Goal: Task Accomplishment & Management: Manage account settings

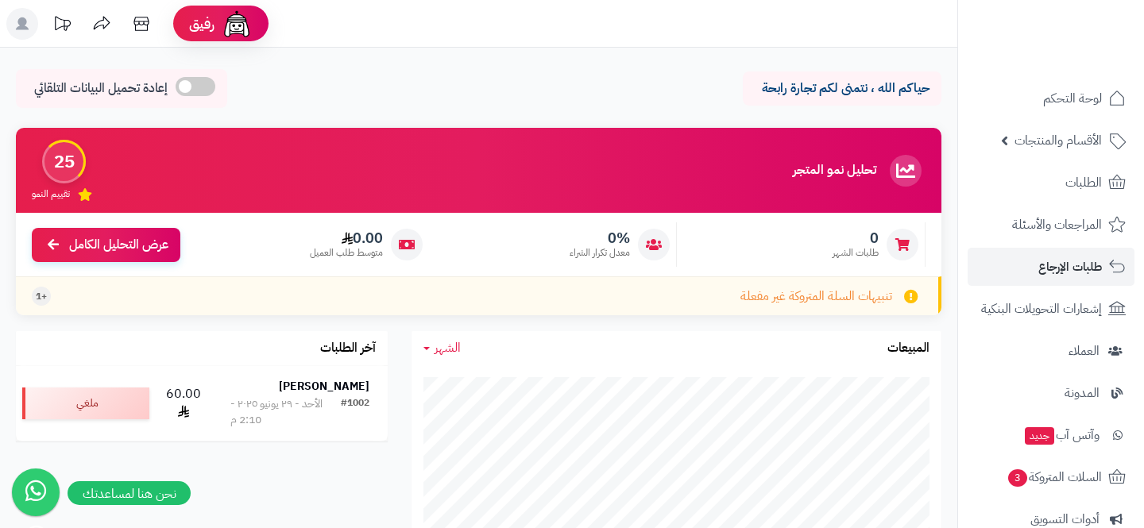
scroll to position [241, 0]
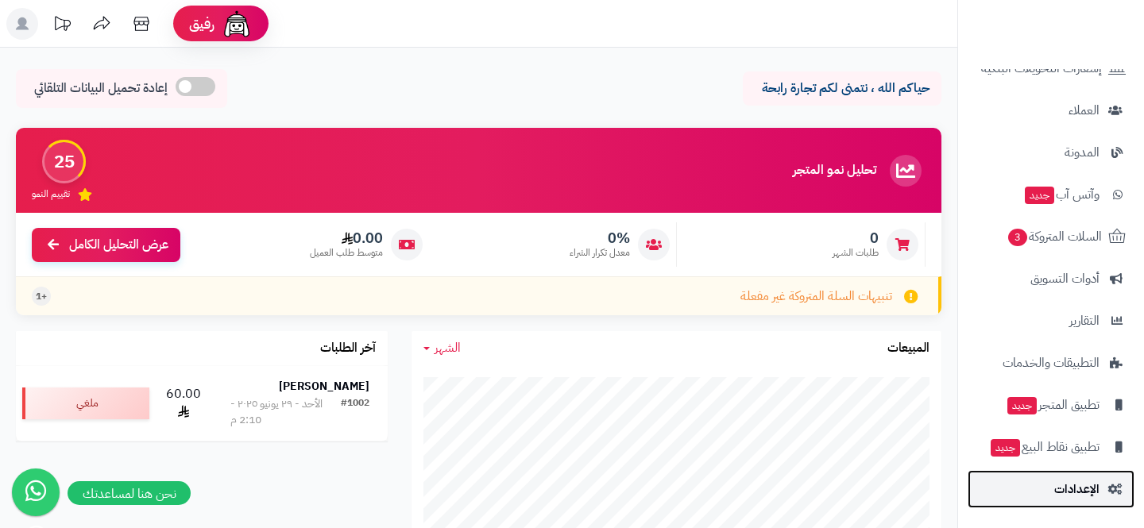
click at [1057, 481] on span "الإعدادات" at bounding box center [1076, 489] width 45 height 22
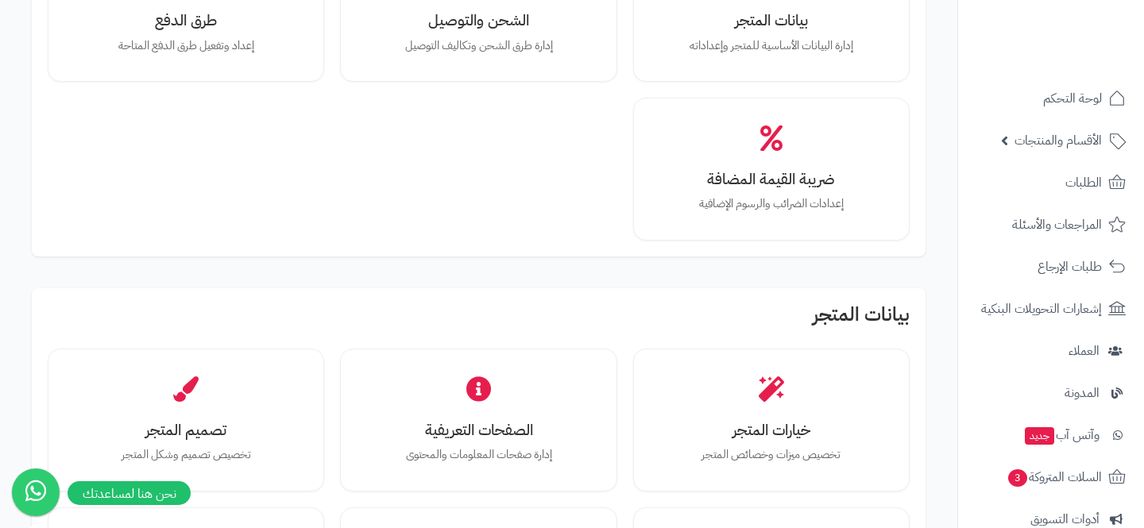
scroll to position [232, 0]
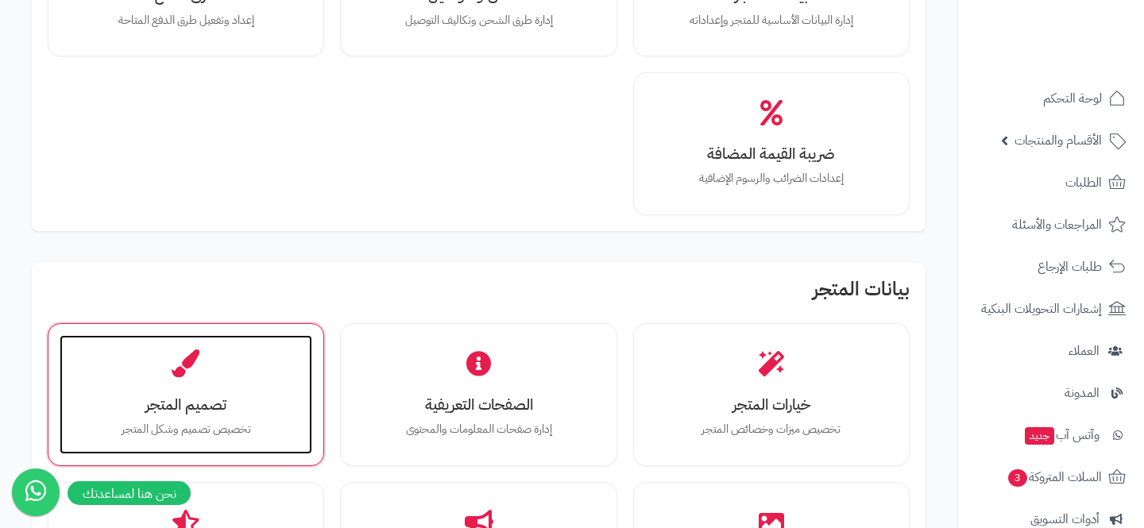
click at [265, 369] on div "تصميم المتجر تخصيص تصميم وشكل المتجر" at bounding box center [186, 394] width 253 height 119
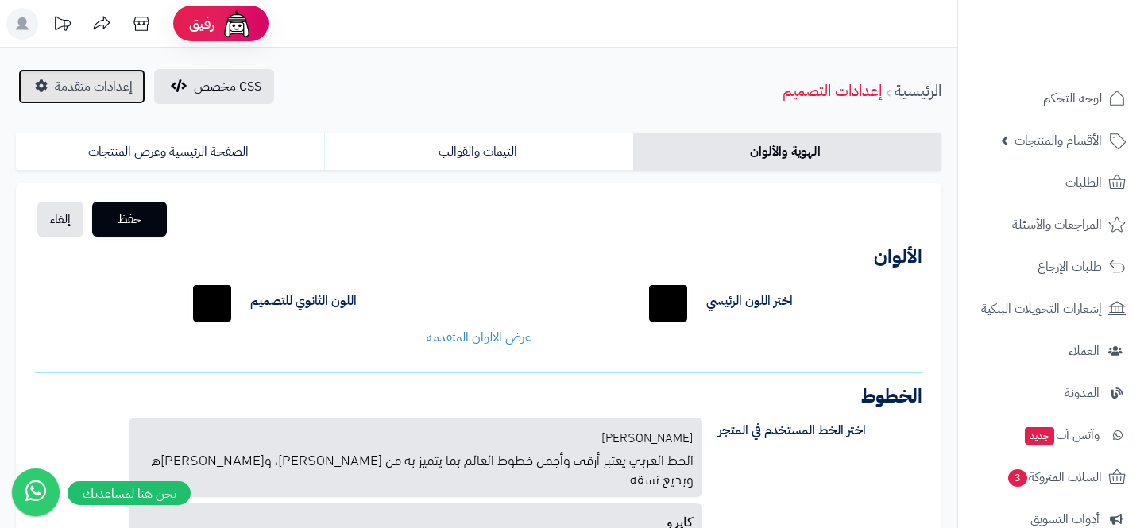
click at [92, 81] on span "إعدادات متقدمة" at bounding box center [94, 86] width 78 height 19
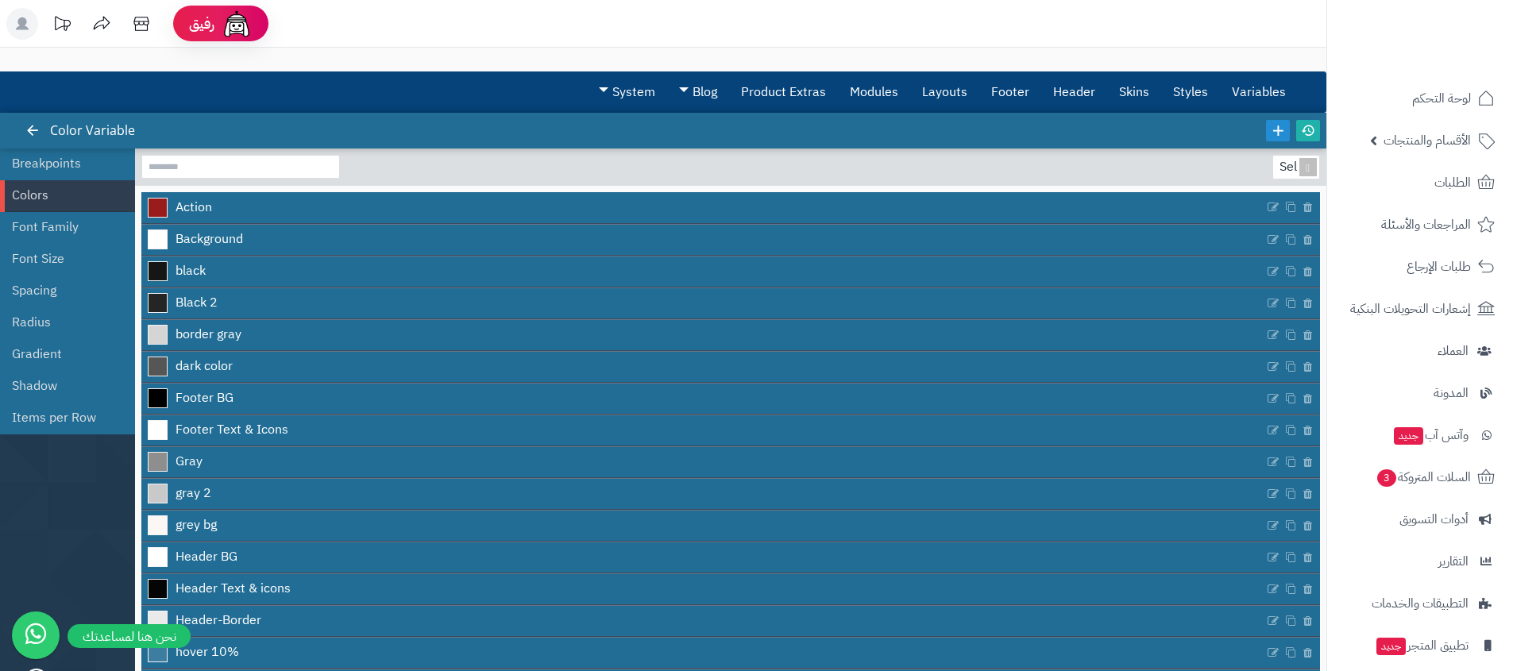
click at [990, 52] on div "رفيق ! الطلبات معالجة مكتمل إرجاع المنتجات العملاء المتواجدون الان 6 عملاء منتظ…" at bounding box center [756, 406] width 1513 height 812
click at [136, 23] on icon at bounding box center [141, 24] width 32 height 32
click at [948, 101] on link "Layouts" at bounding box center [944, 92] width 69 height 40
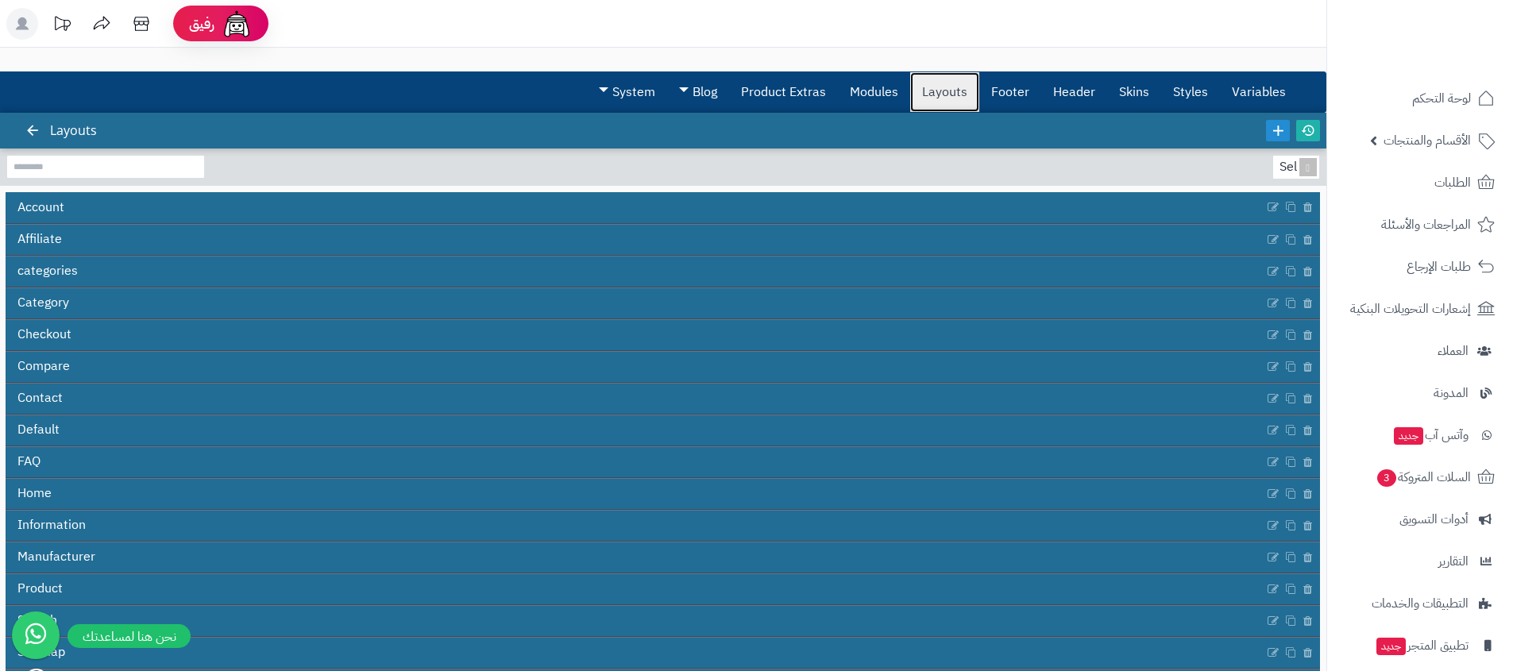
click at [941, 83] on link "Layouts" at bounding box center [944, 92] width 69 height 40
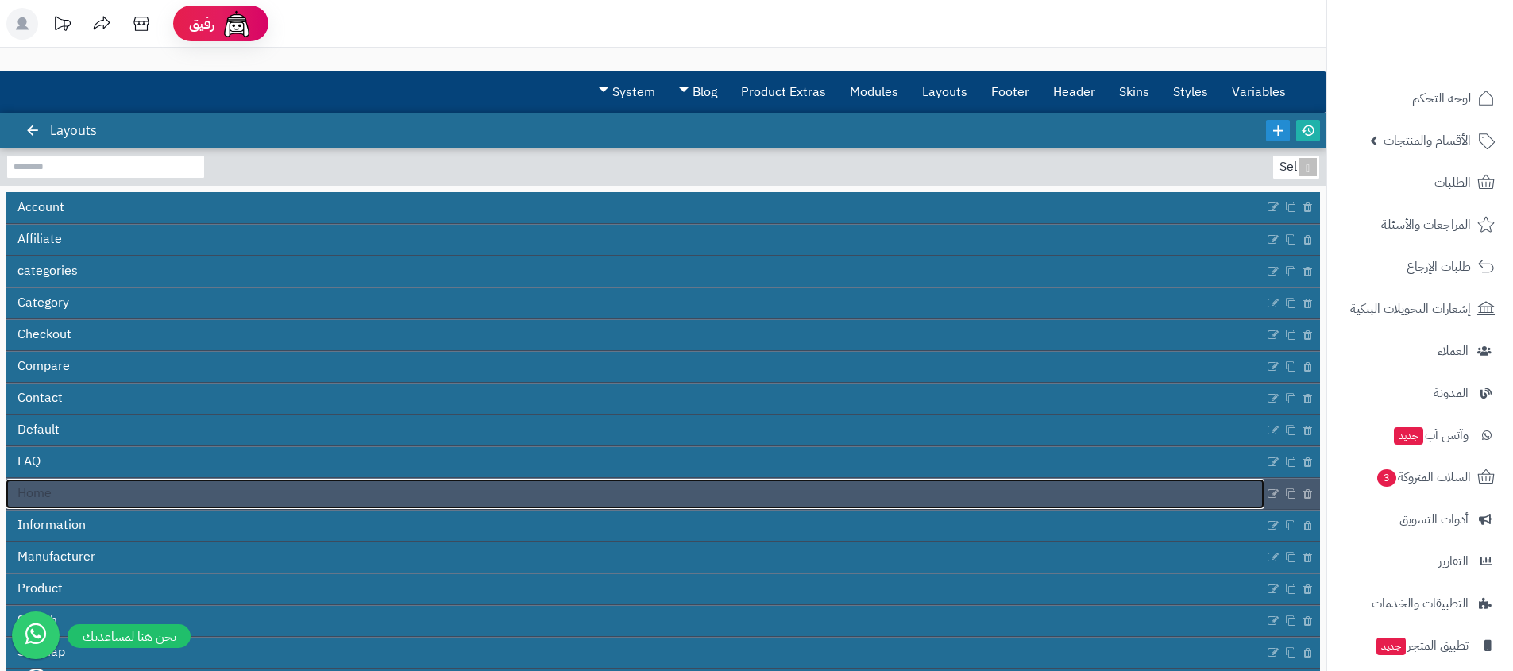
click at [337, 506] on link "Home" at bounding box center [635, 494] width 1259 height 30
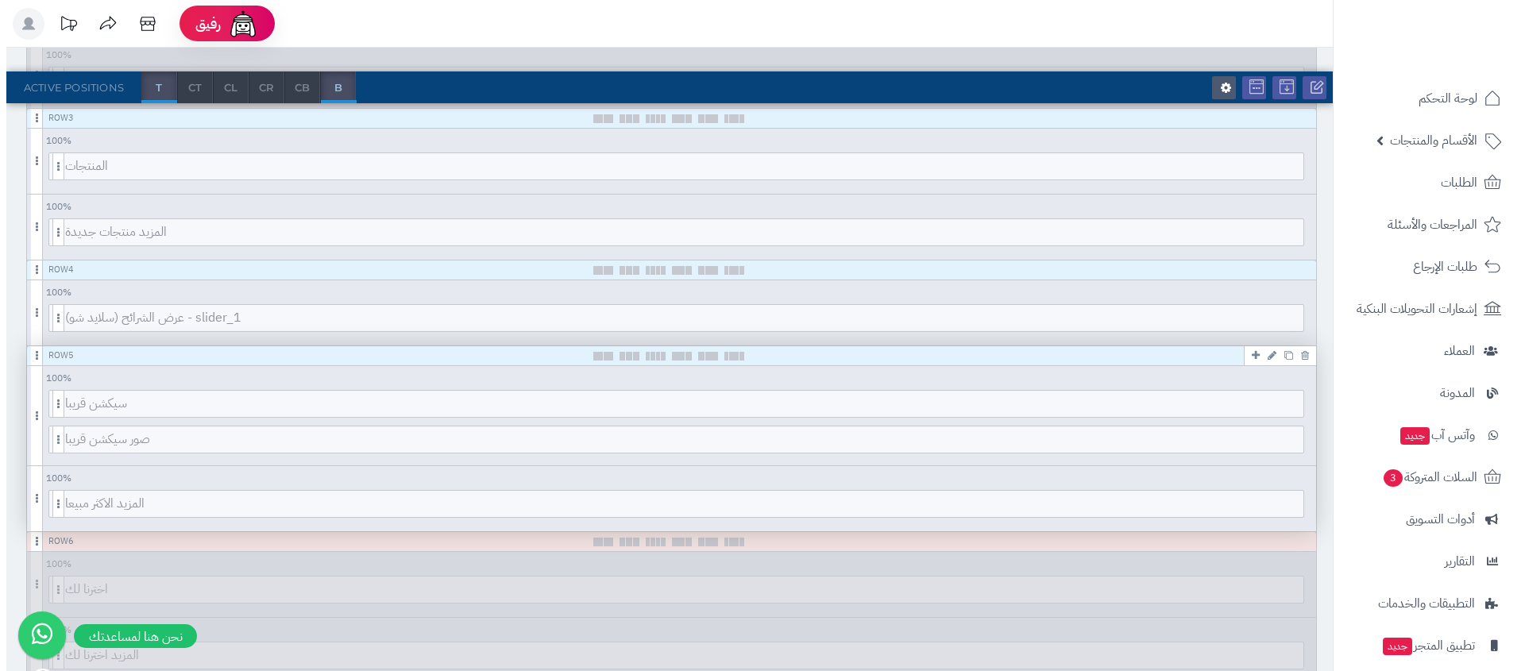
scroll to position [500, 0]
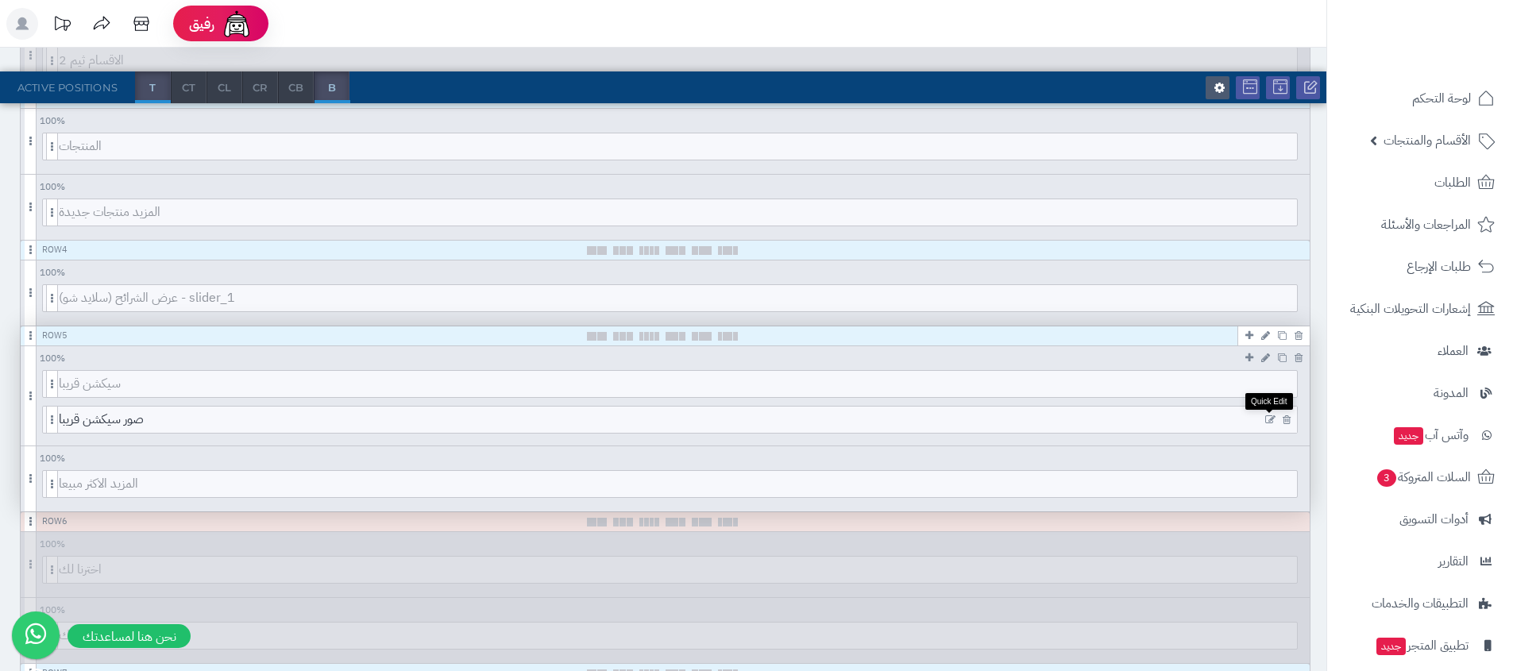
click at [1269, 416] on icon at bounding box center [1270, 420] width 10 height 11
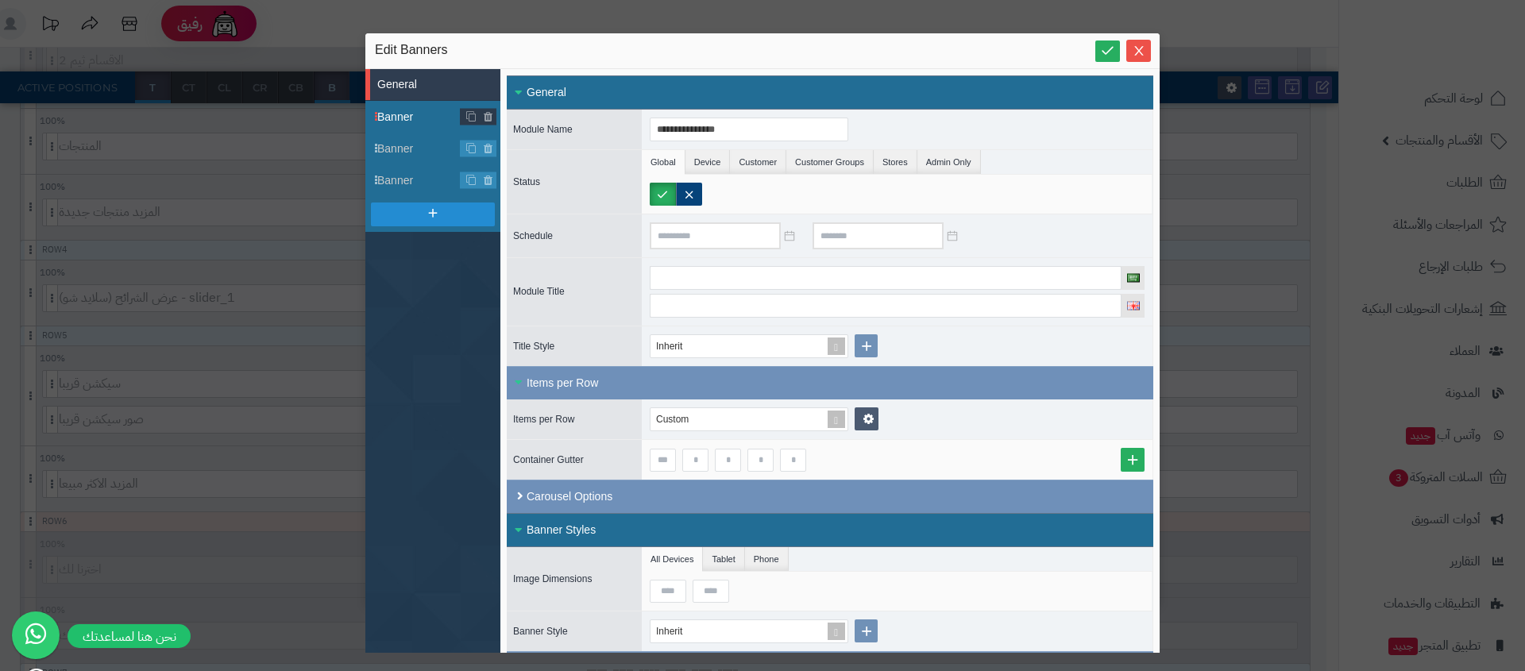
click at [406, 113] on span "Banner" at bounding box center [418, 117] width 83 height 17
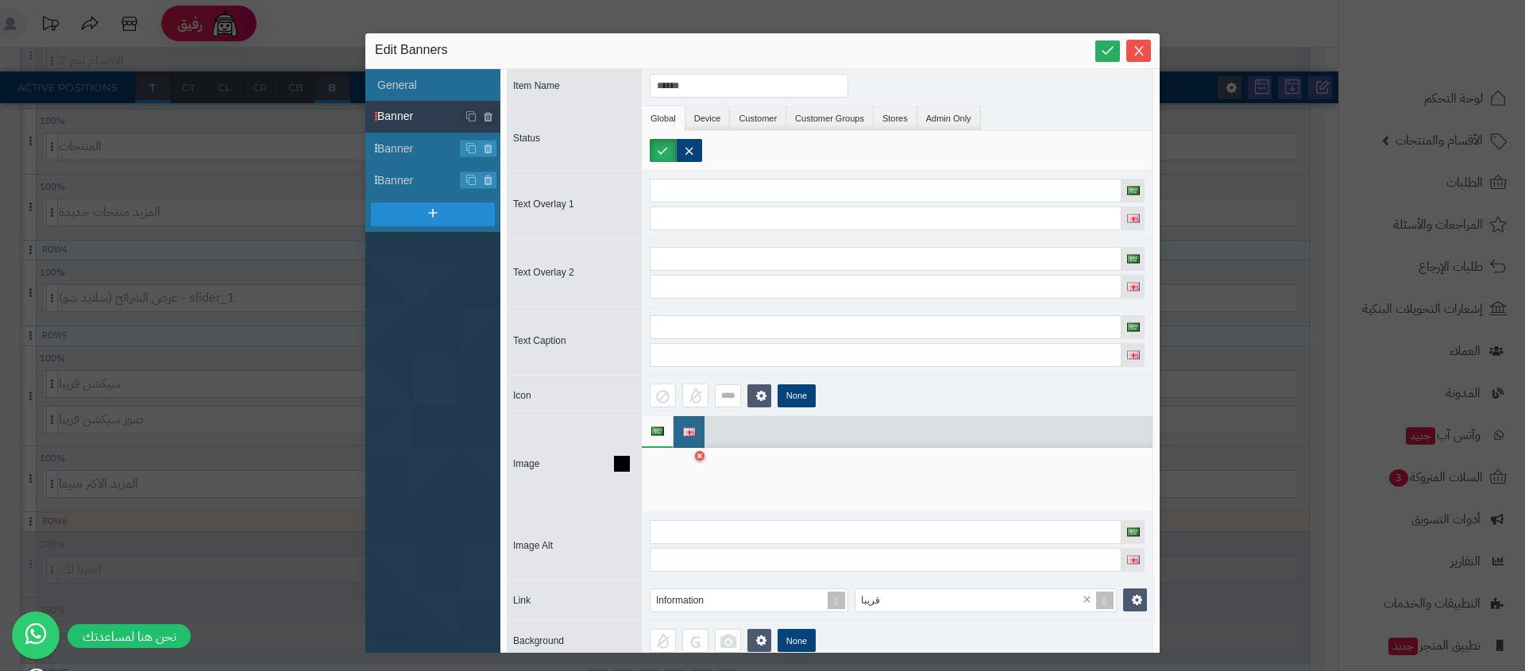
scroll to position [13, 0]
click at [673, 472] on div at bounding box center [675, 477] width 50 height 48
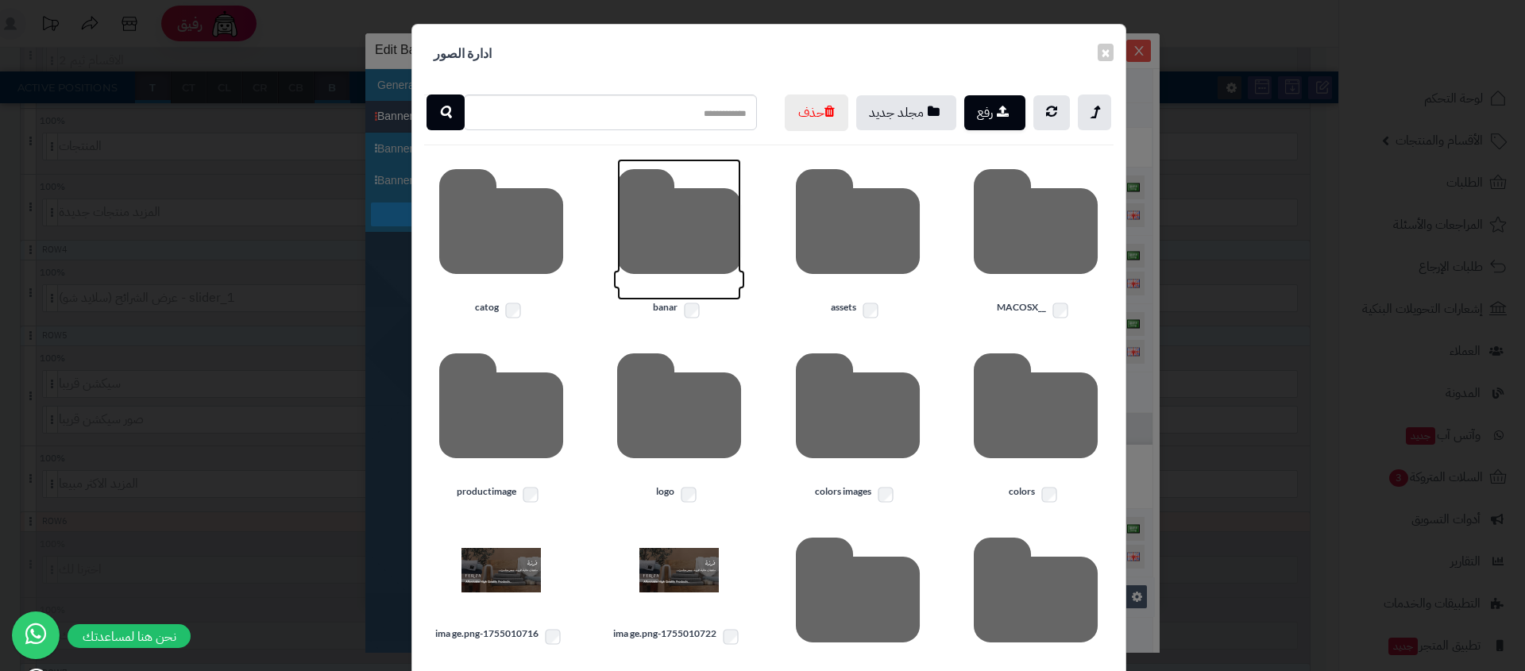
click at [662, 276] on icon at bounding box center [679, 229] width 124 height 141
click at [645, 265] on icon at bounding box center [679, 229] width 124 height 141
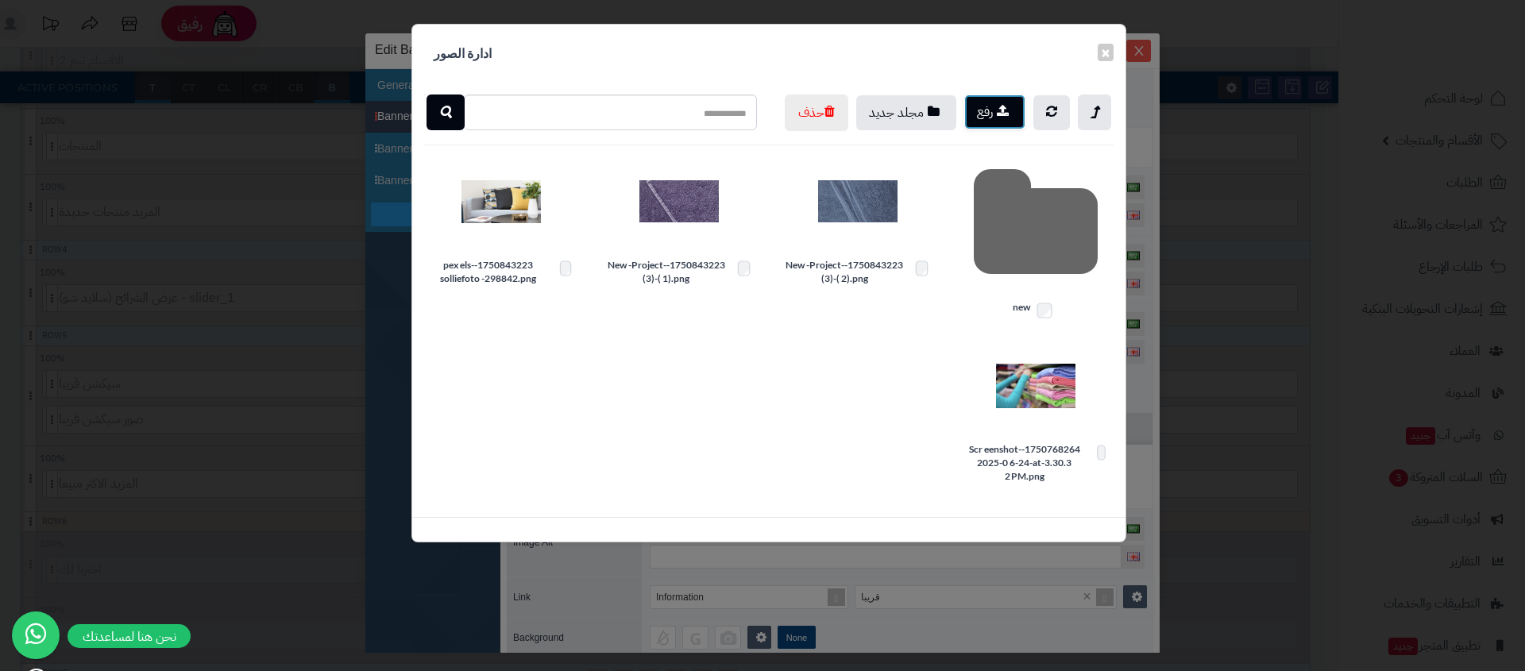
click at [1008, 118] on button "رفع" at bounding box center [994, 112] width 61 height 35
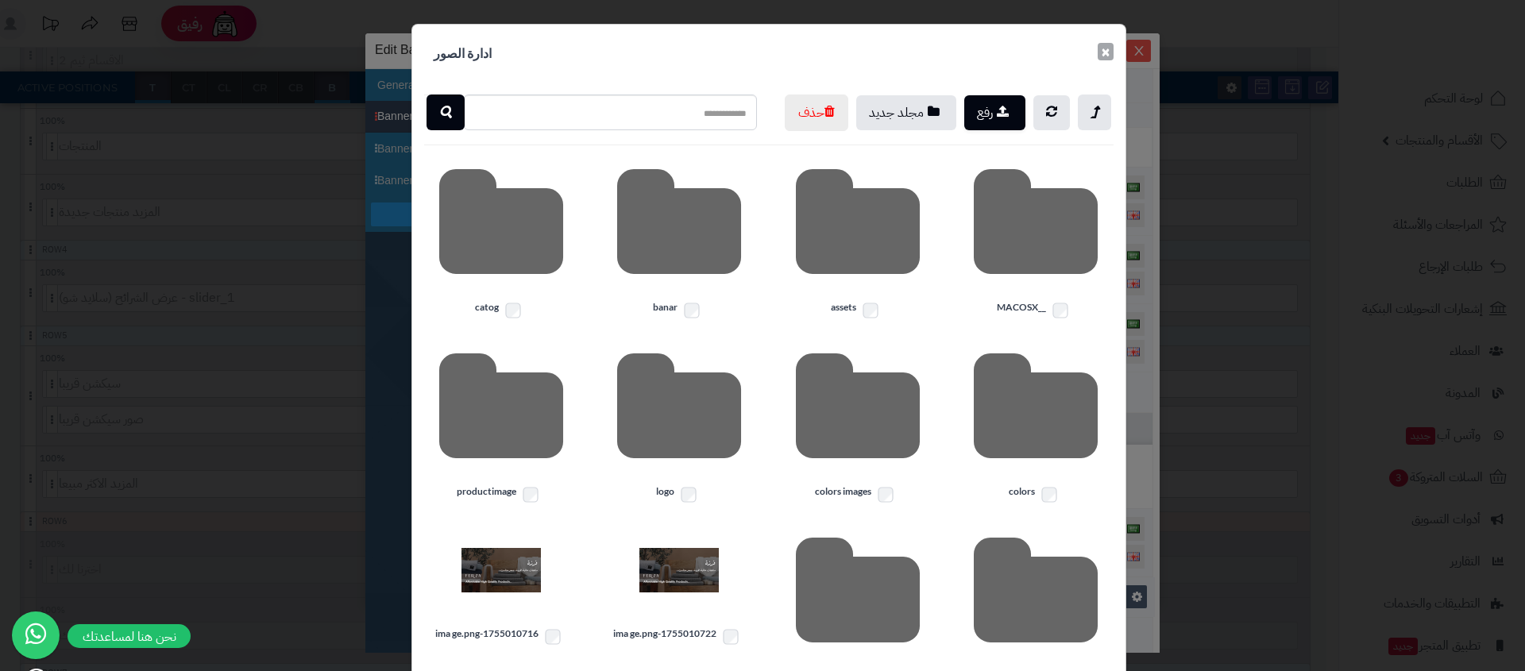
click at [1113, 50] on button "×" at bounding box center [1106, 51] width 16 height 17
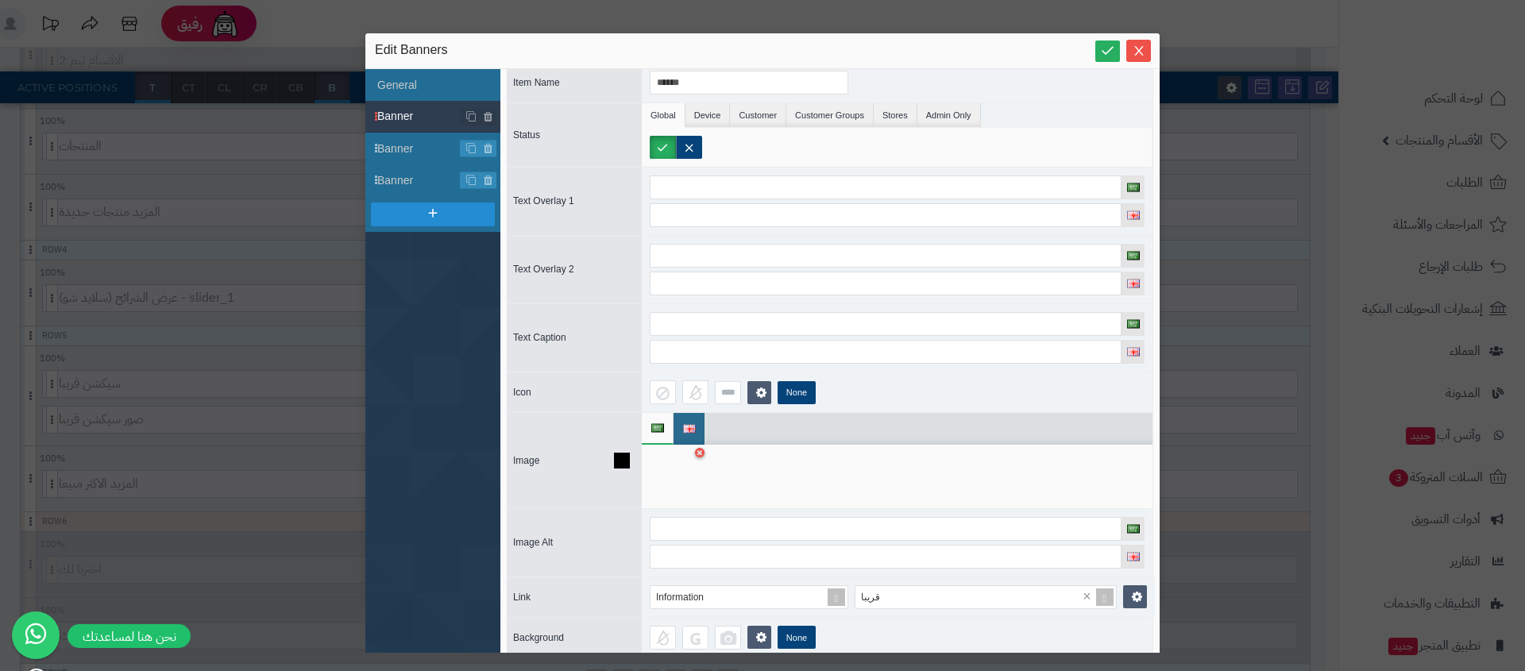
click at [677, 466] on div at bounding box center [675, 477] width 50 height 48
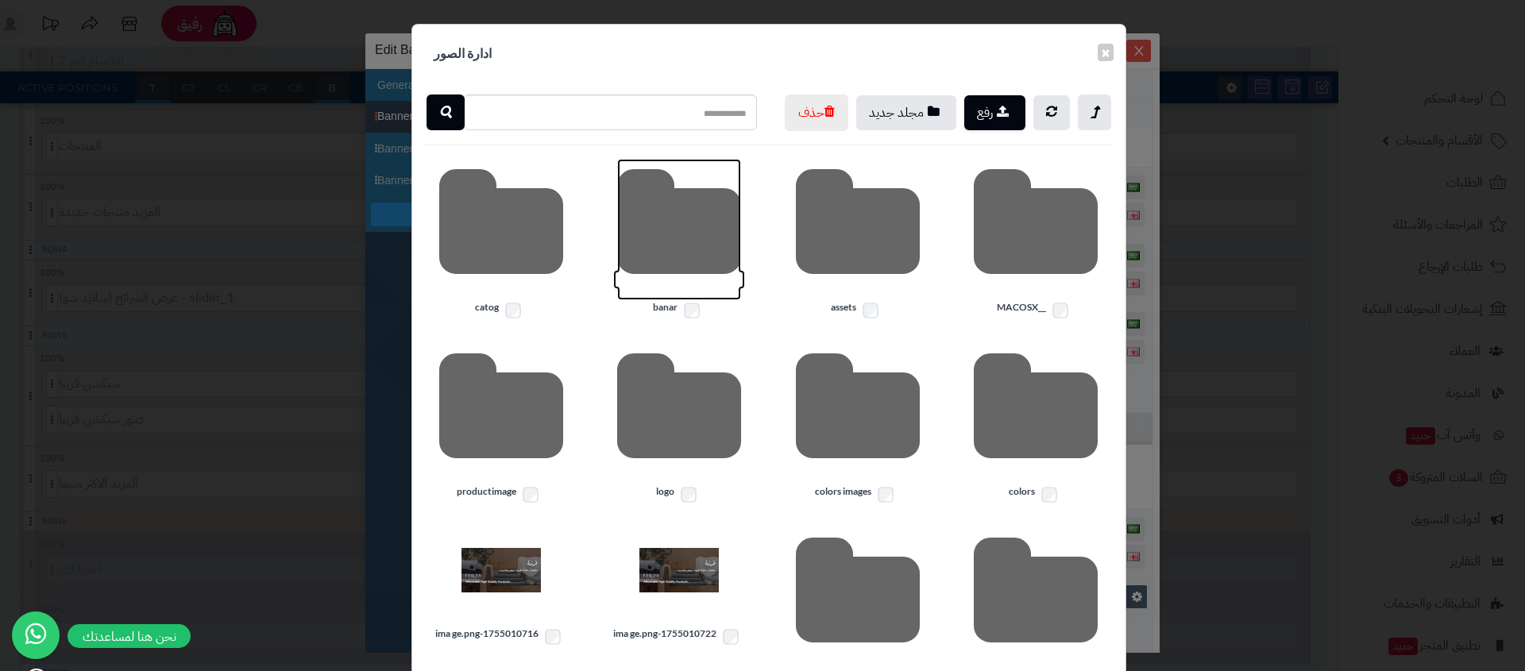
click at [692, 272] on icon at bounding box center [679, 229] width 124 height 141
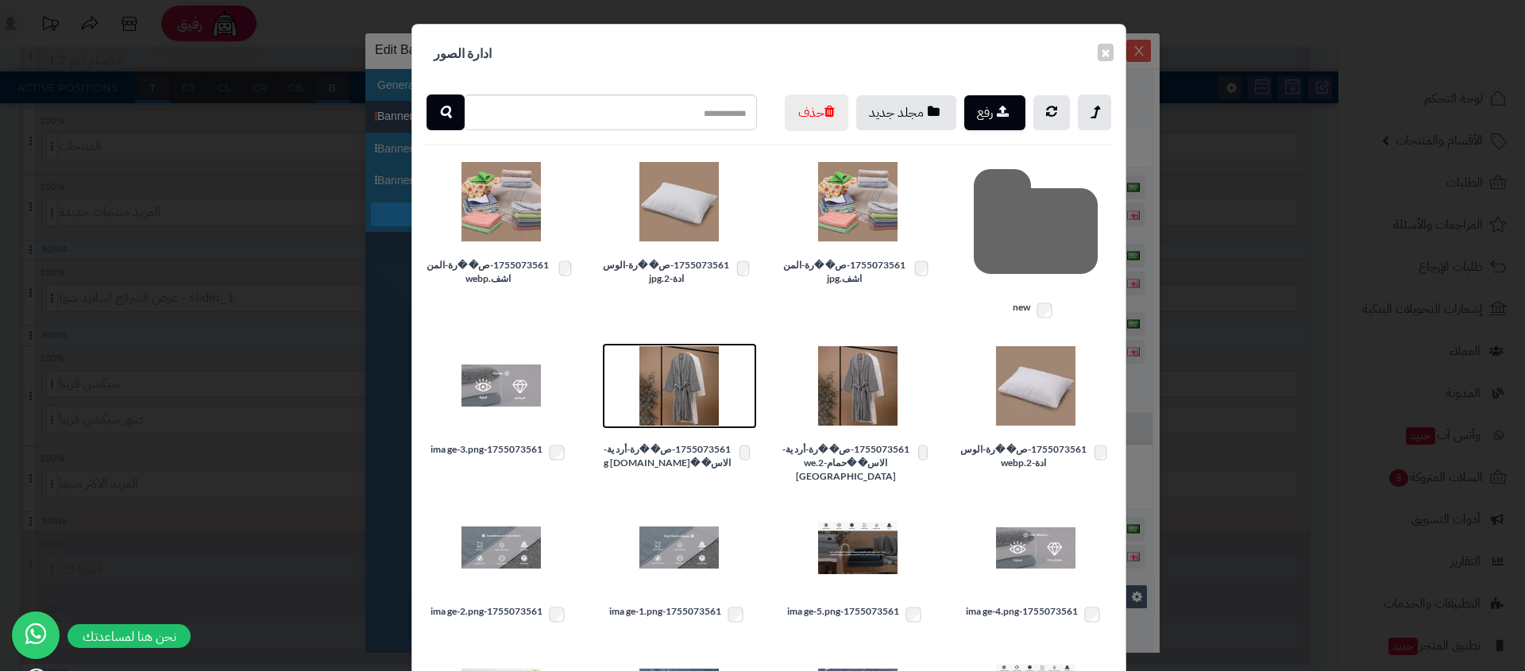
click at [699, 410] on img at bounding box center [678, 385] width 79 height 79
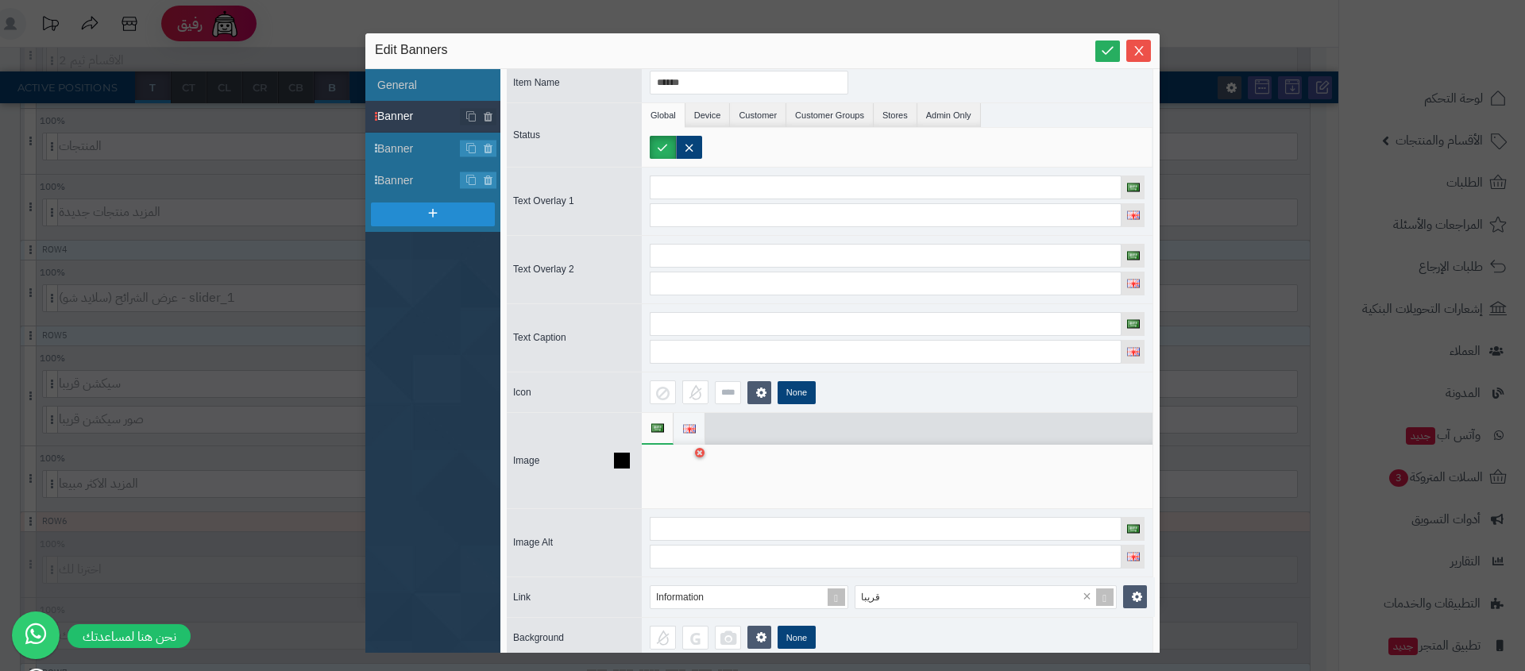
click at [690, 425] on img at bounding box center [689, 429] width 13 height 9
click at [679, 494] on div at bounding box center [675, 477] width 50 height 48
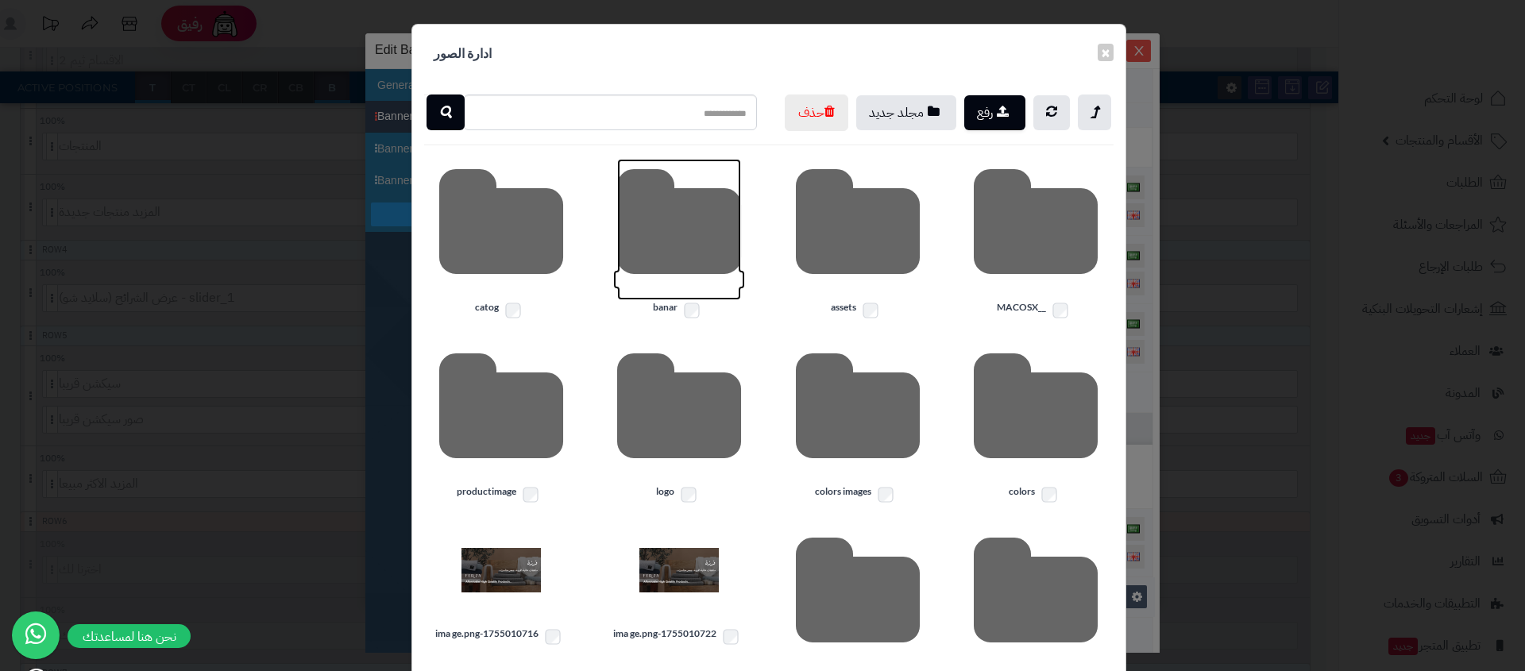
click at [660, 233] on icon at bounding box center [679, 229] width 124 height 141
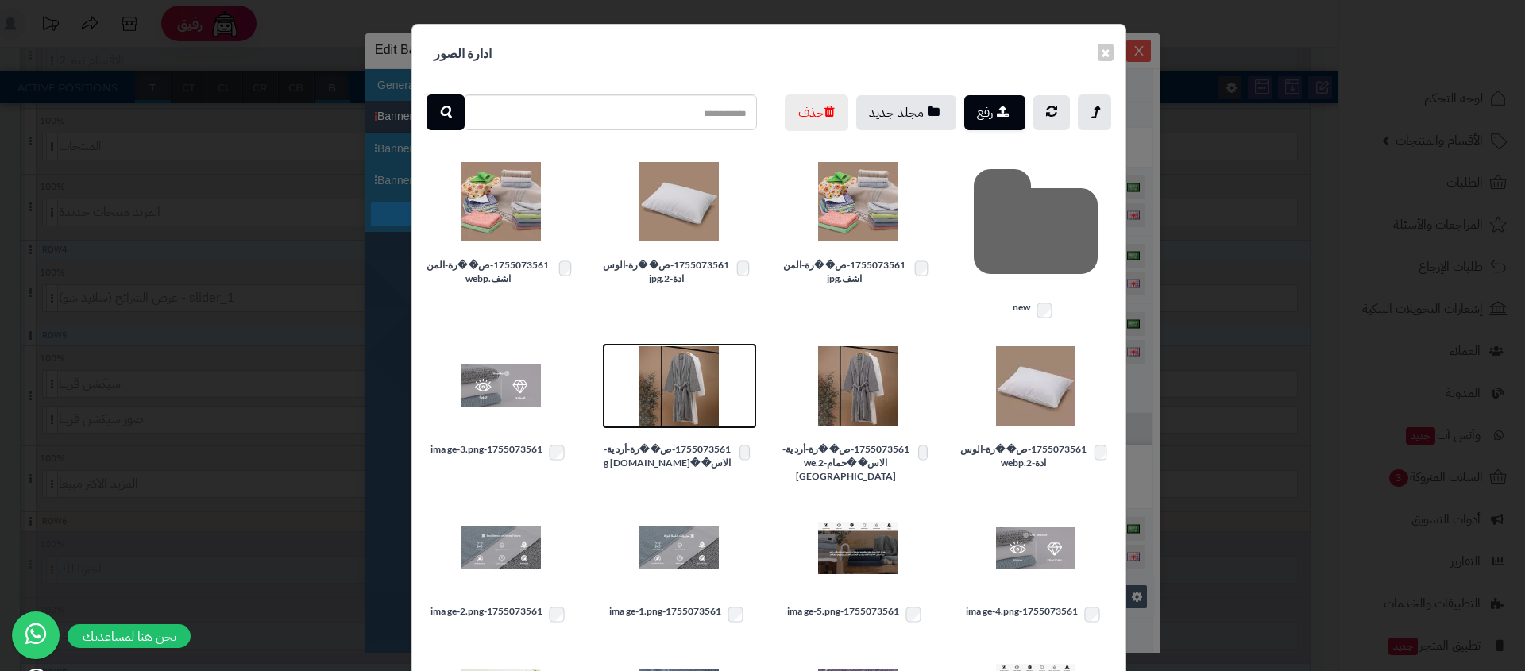
click at [666, 422] on img at bounding box center [678, 385] width 79 height 79
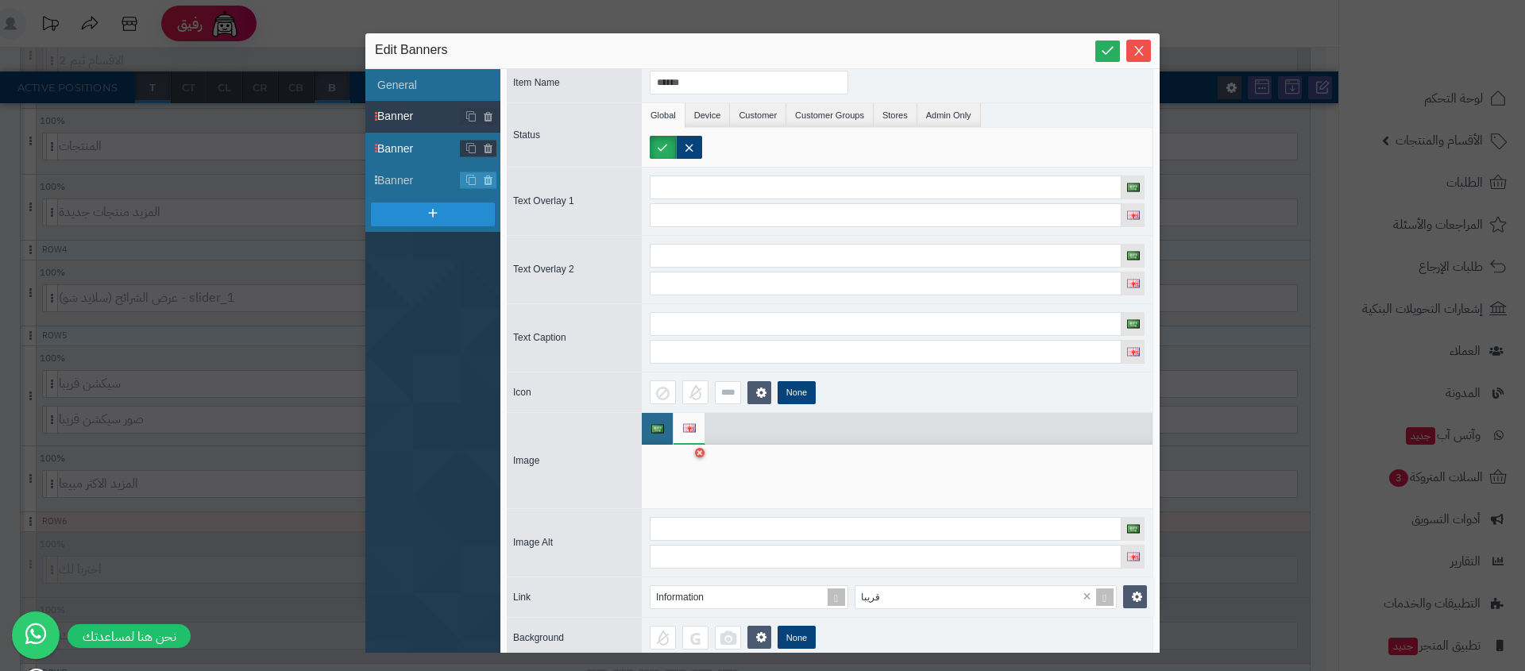
click at [398, 159] on li "Banner" at bounding box center [432, 149] width 135 height 32
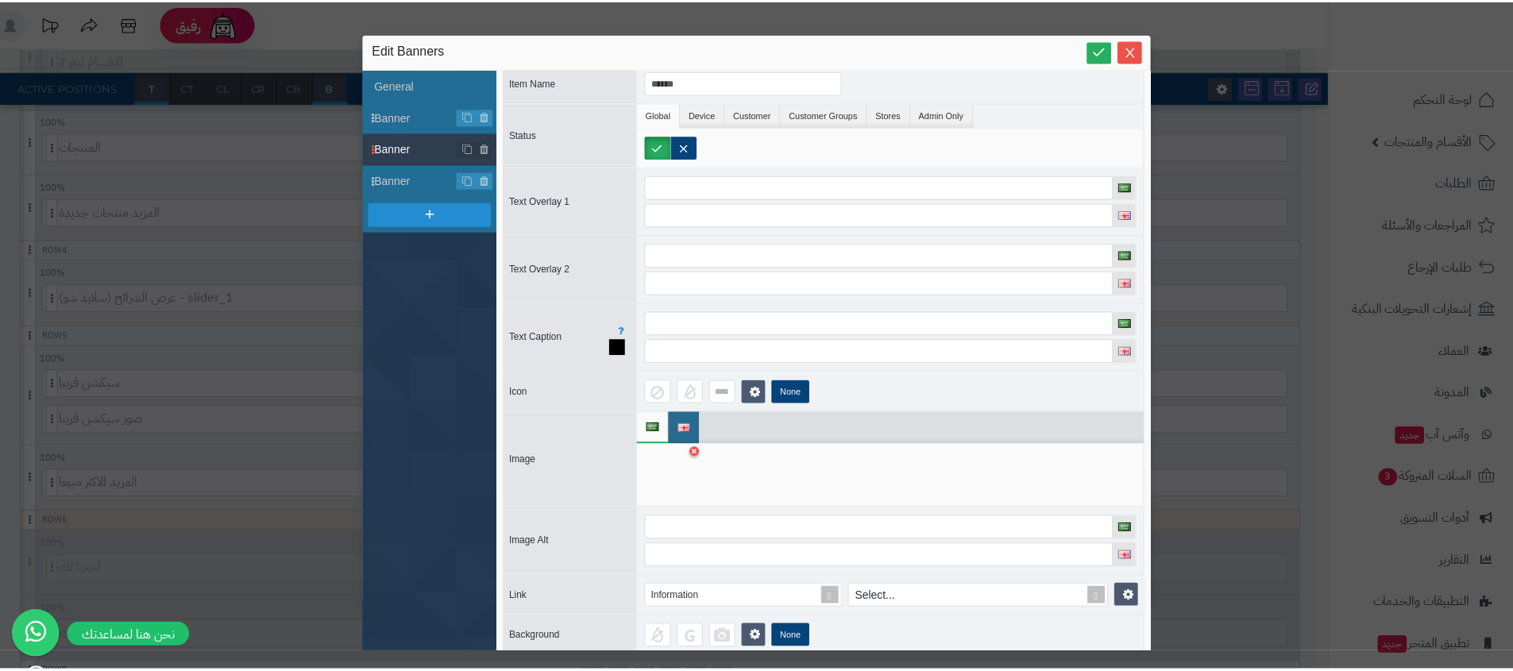
scroll to position [0, 0]
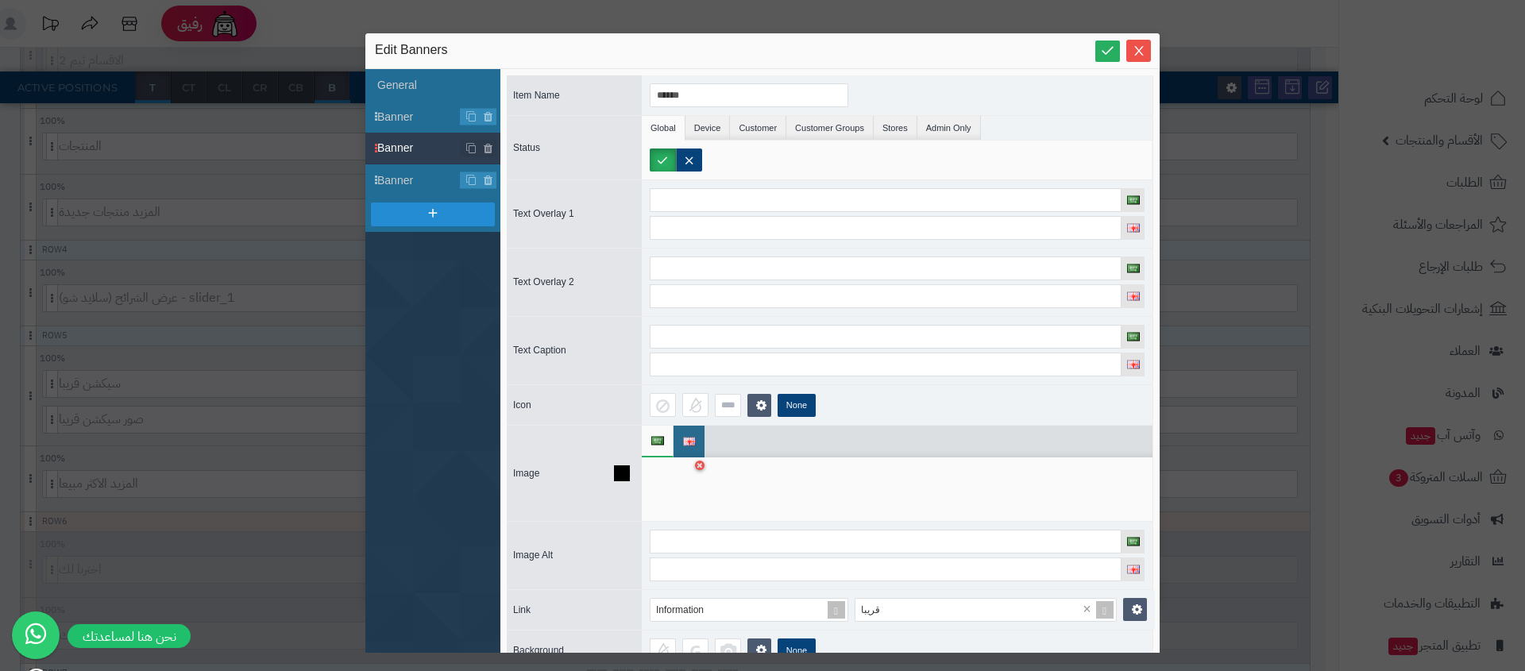
click at [683, 474] on div at bounding box center [675, 489] width 50 height 48
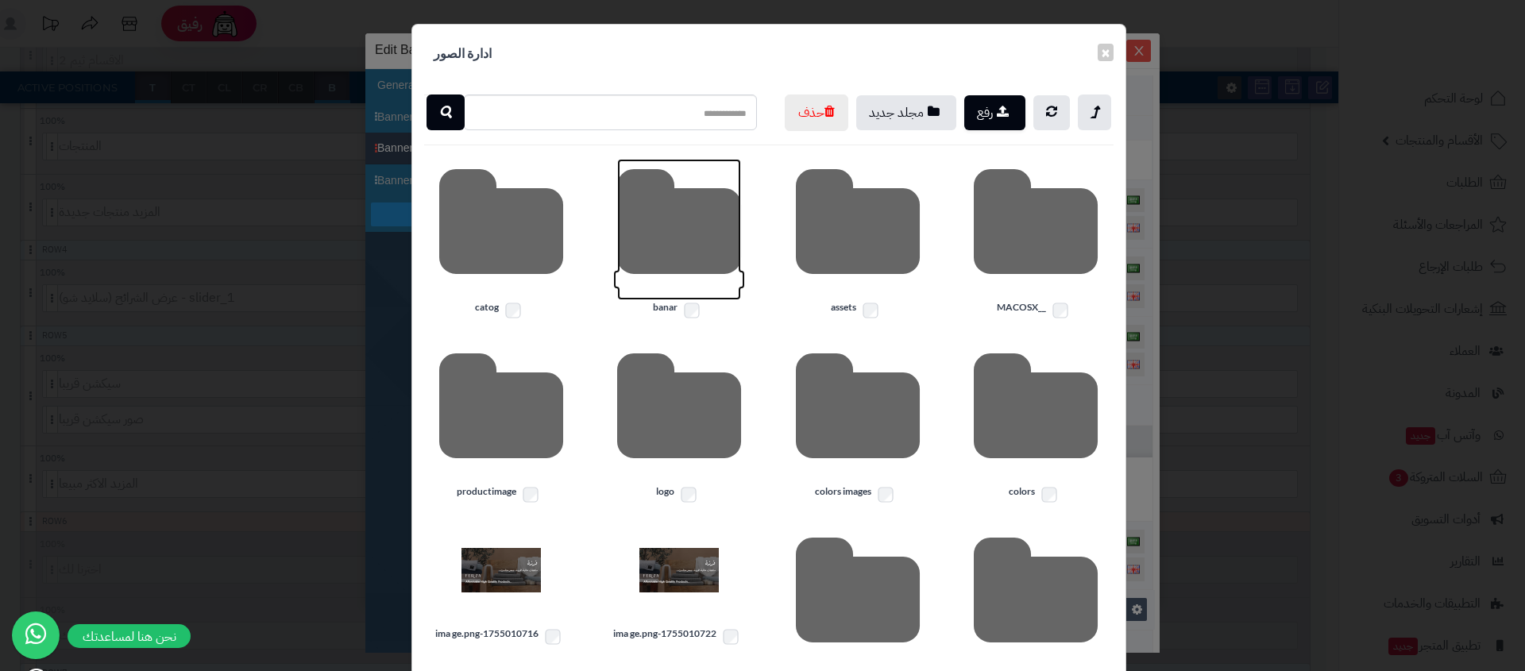
click at [630, 249] on icon at bounding box center [679, 229] width 124 height 141
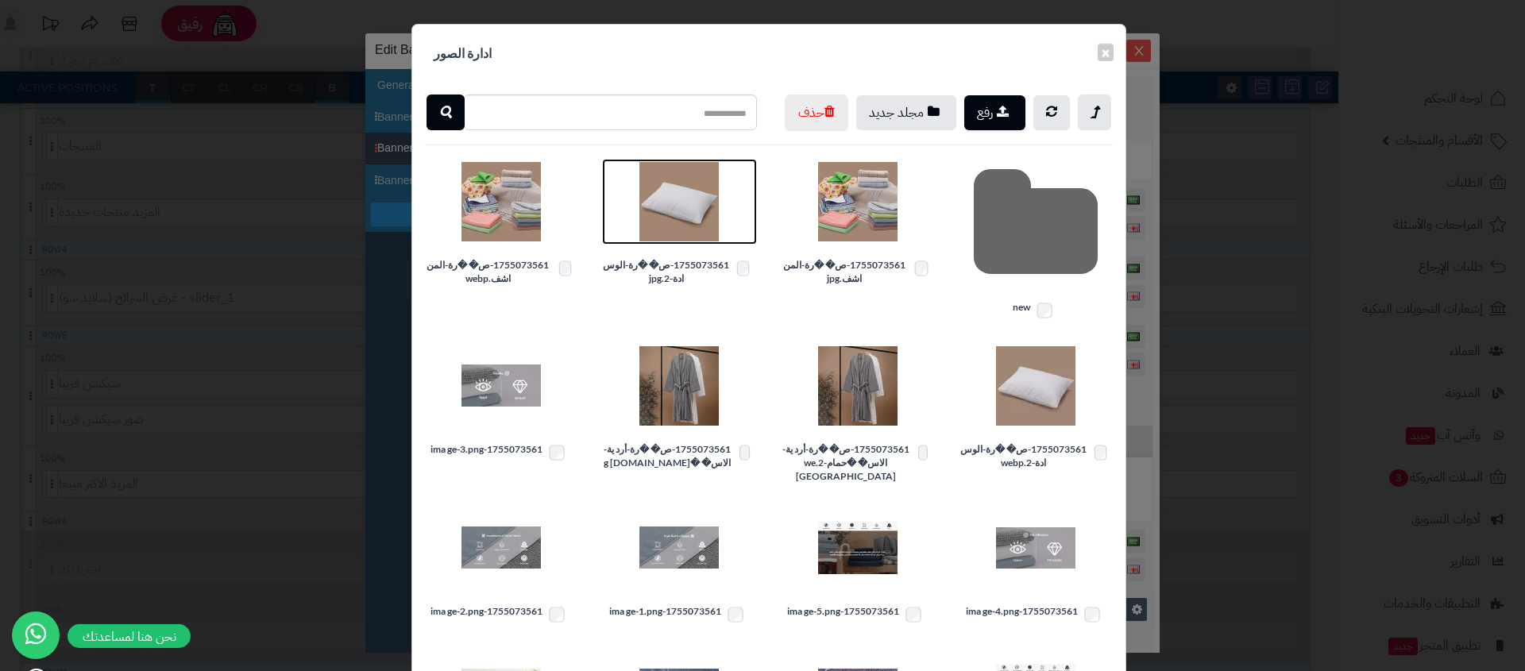
click at [691, 233] on img at bounding box center [678, 201] width 79 height 79
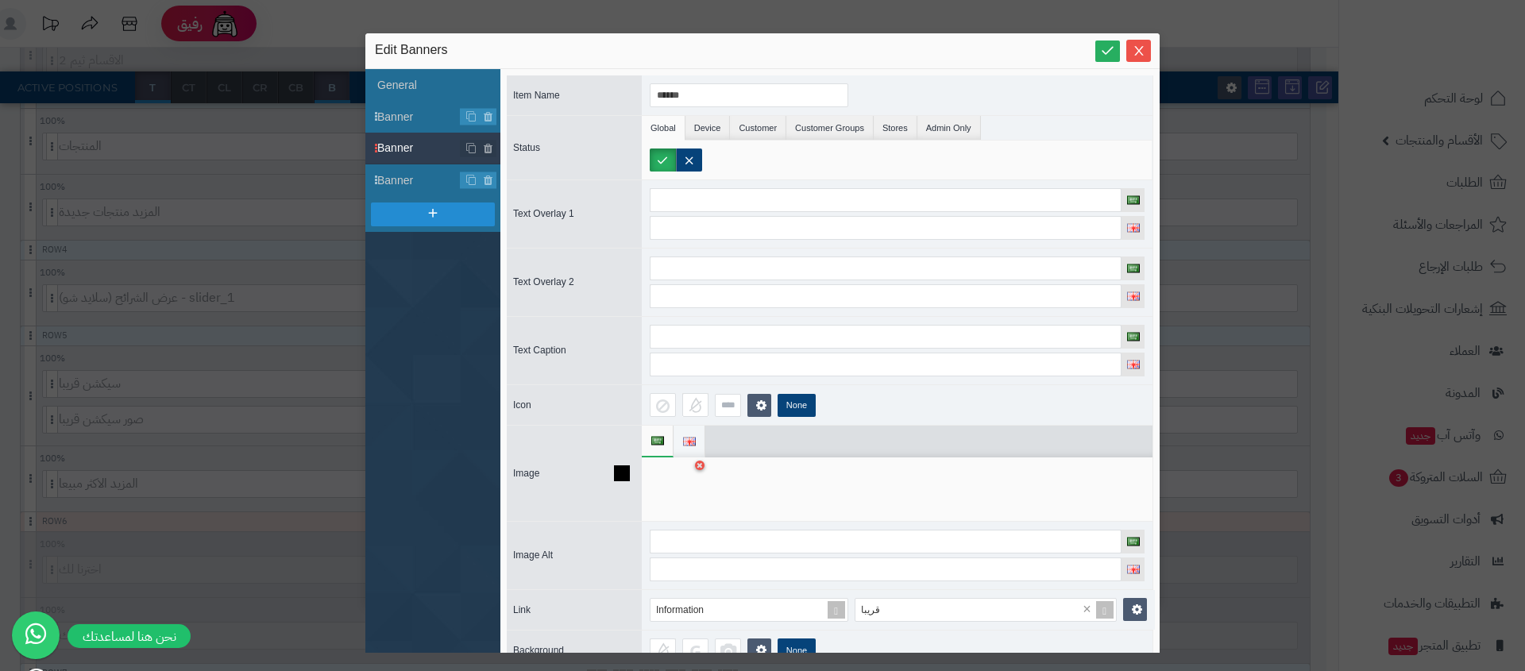
click at [683, 438] on img at bounding box center [689, 442] width 13 height 9
click at [670, 472] on div at bounding box center [675, 489] width 50 height 48
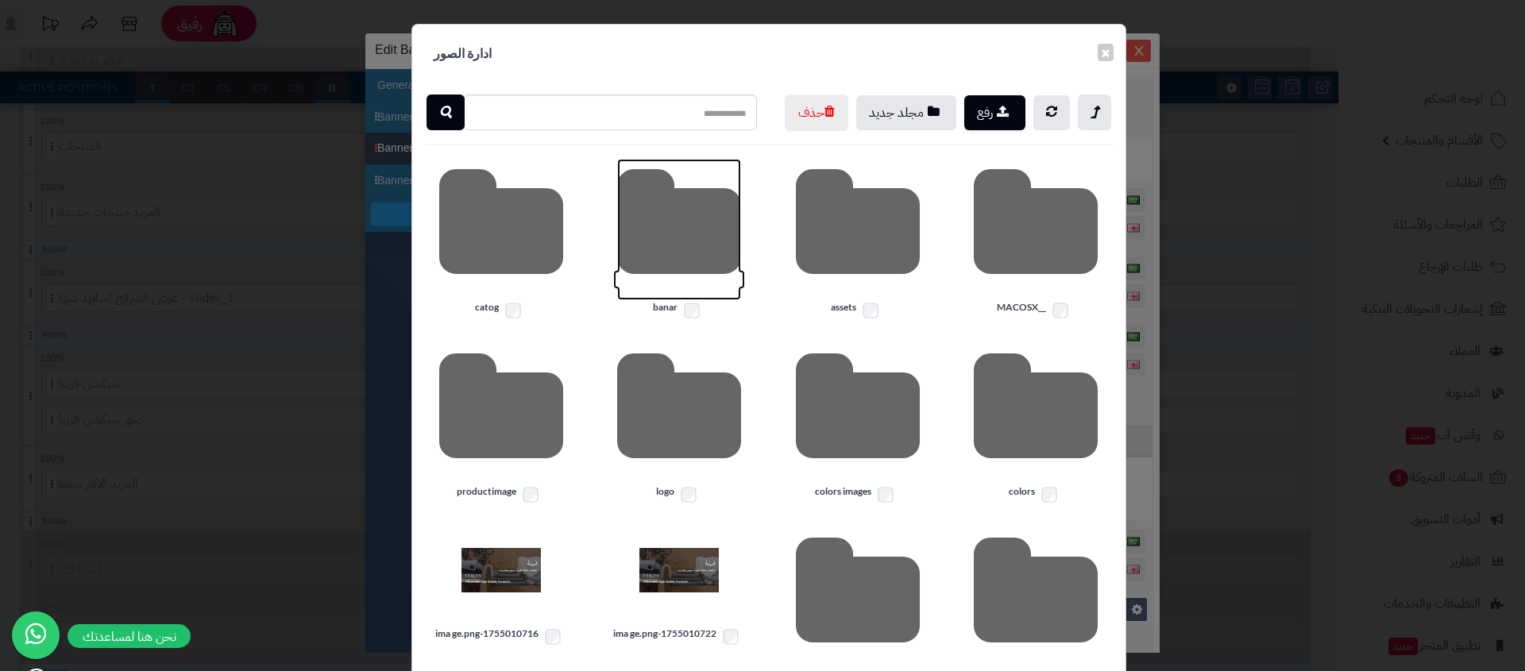
click at [700, 287] on icon at bounding box center [679, 229] width 124 height 141
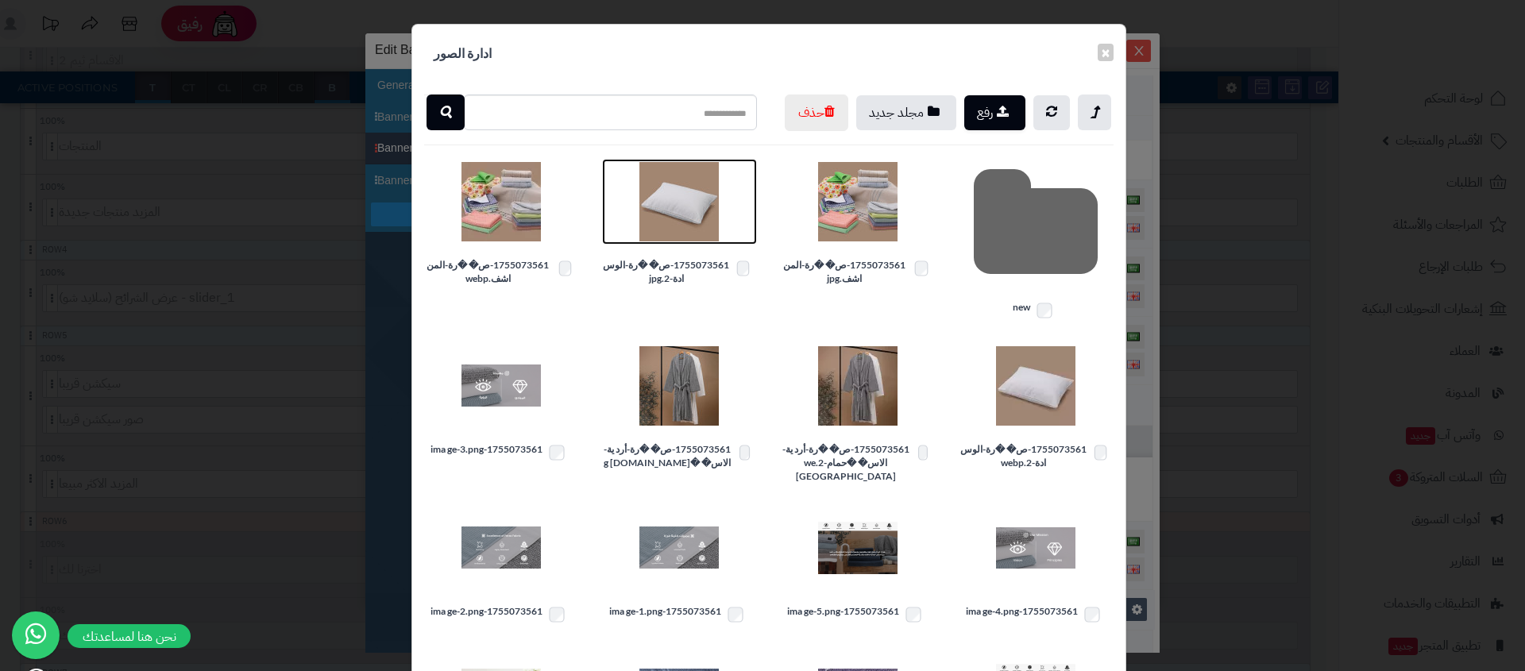
click at [686, 241] on img at bounding box center [678, 201] width 79 height 79
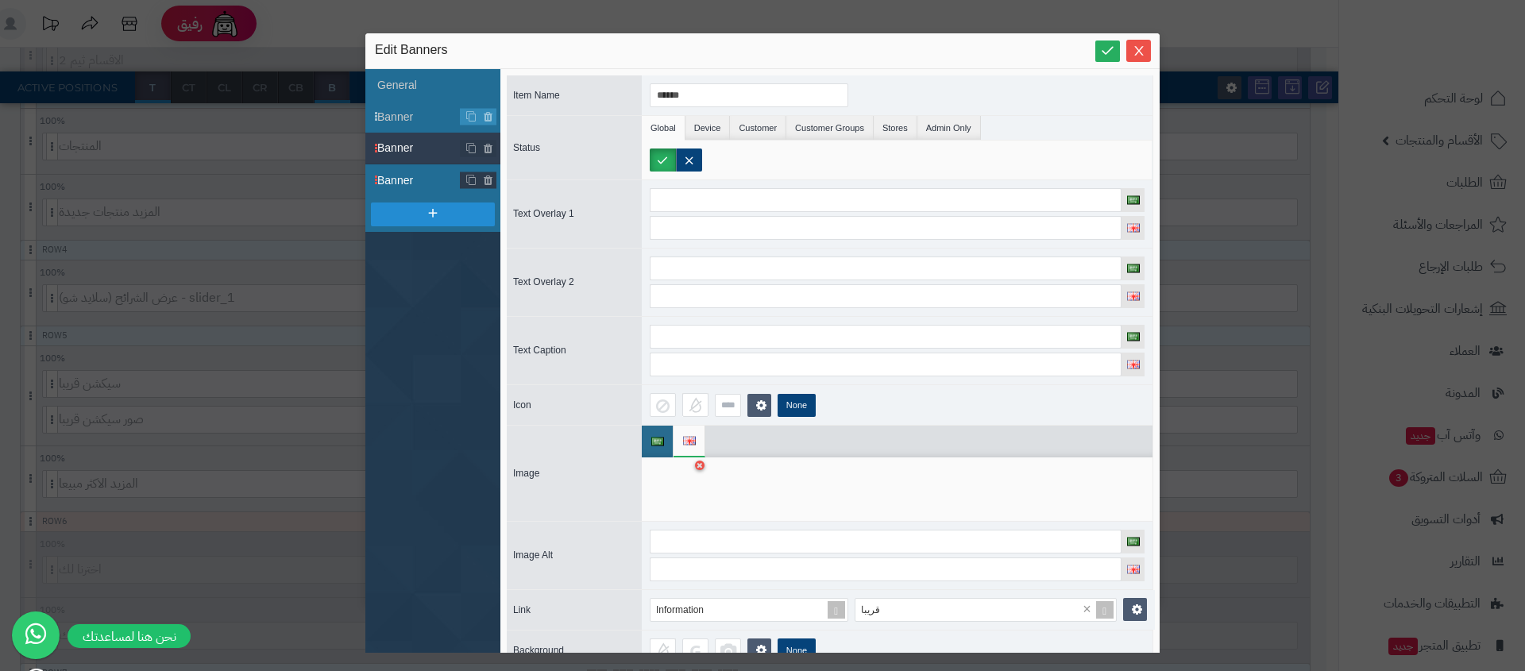
click at [430, 178] on span "Banner" at bounding box center [418, 180] width 83 height 17
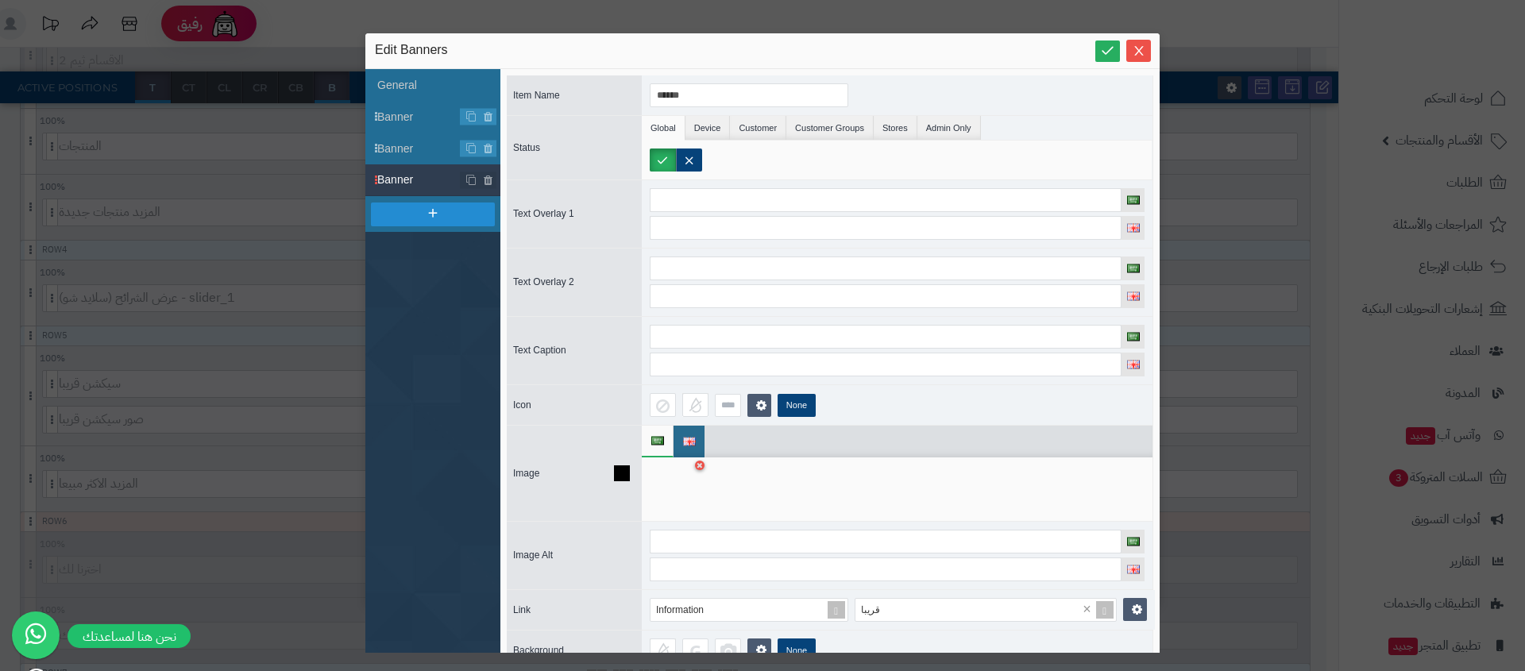
click at [682, 484] on div at bounding box center [675, 489] width 50 height 48
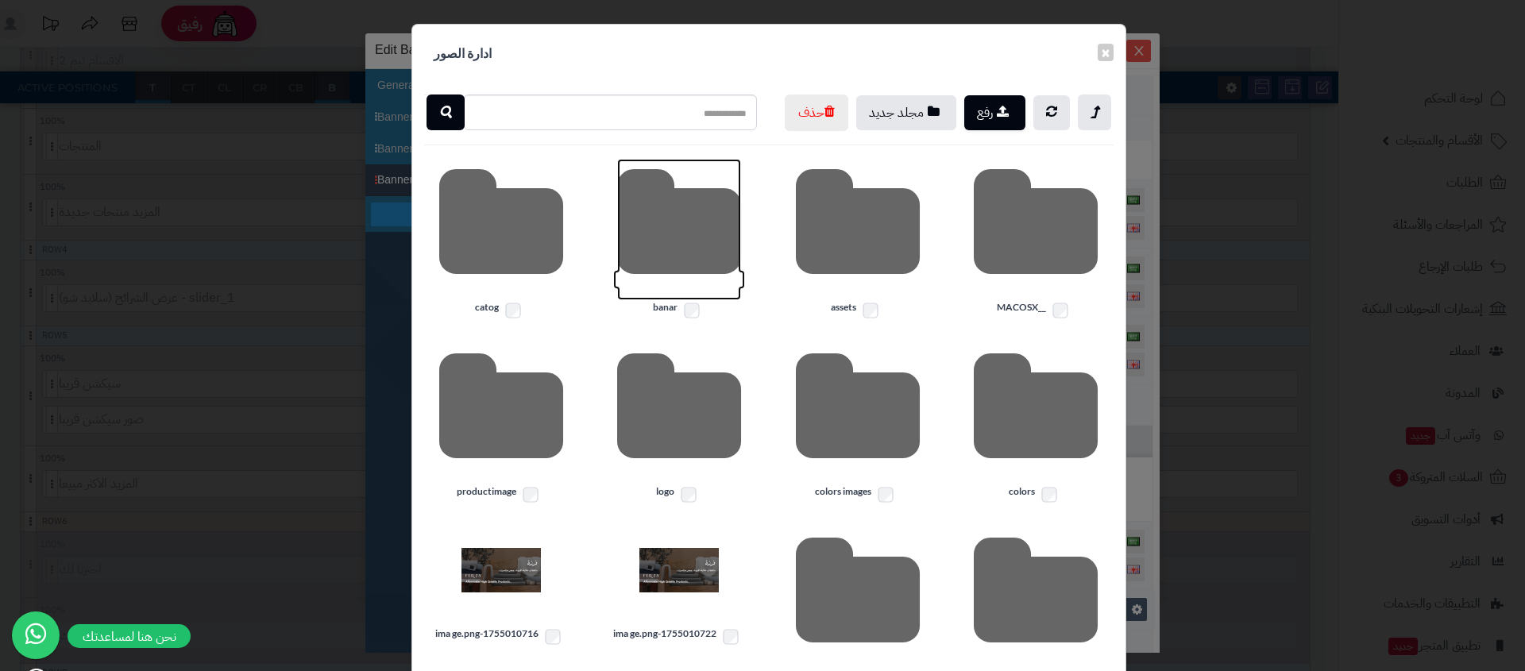
click at [703, 270] on icon at bounding box center [679, 229] width 124 height 141
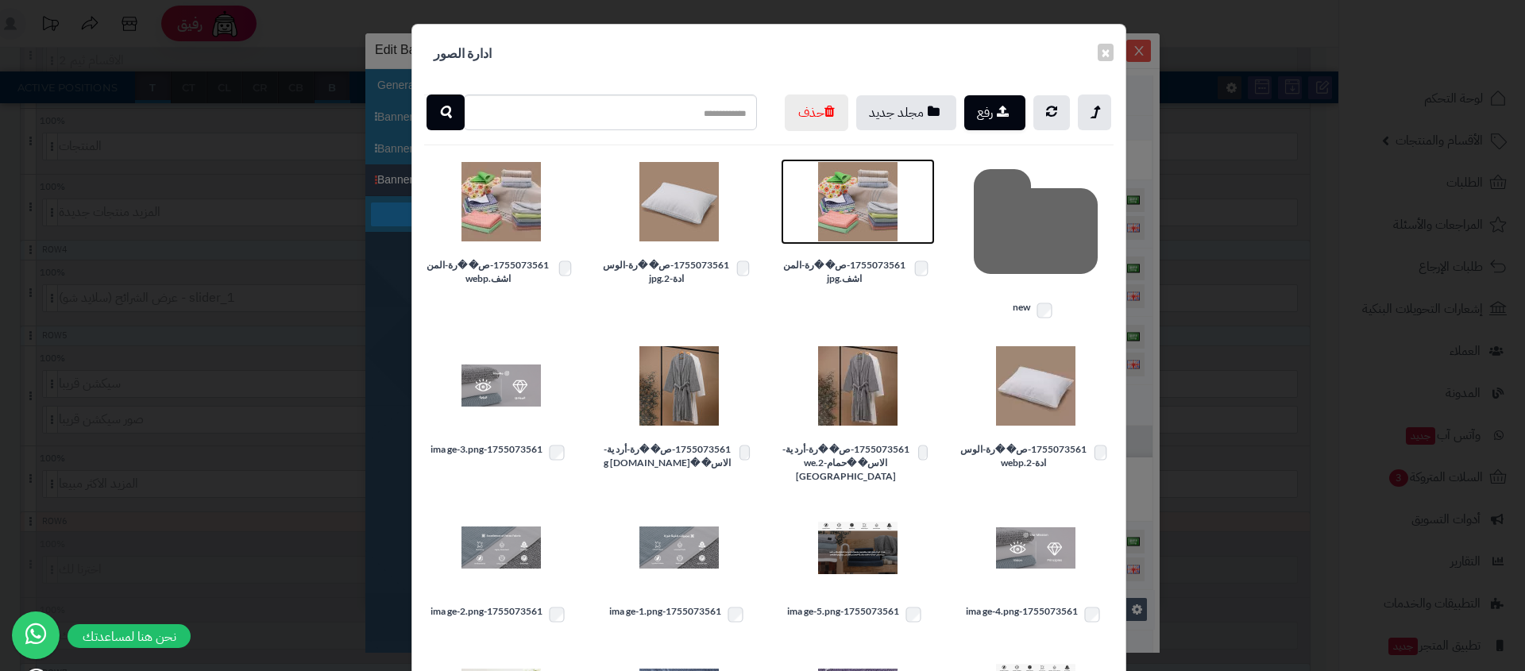
click at [840, 233] on img at bounding box center [857, 201] width 79 height 79
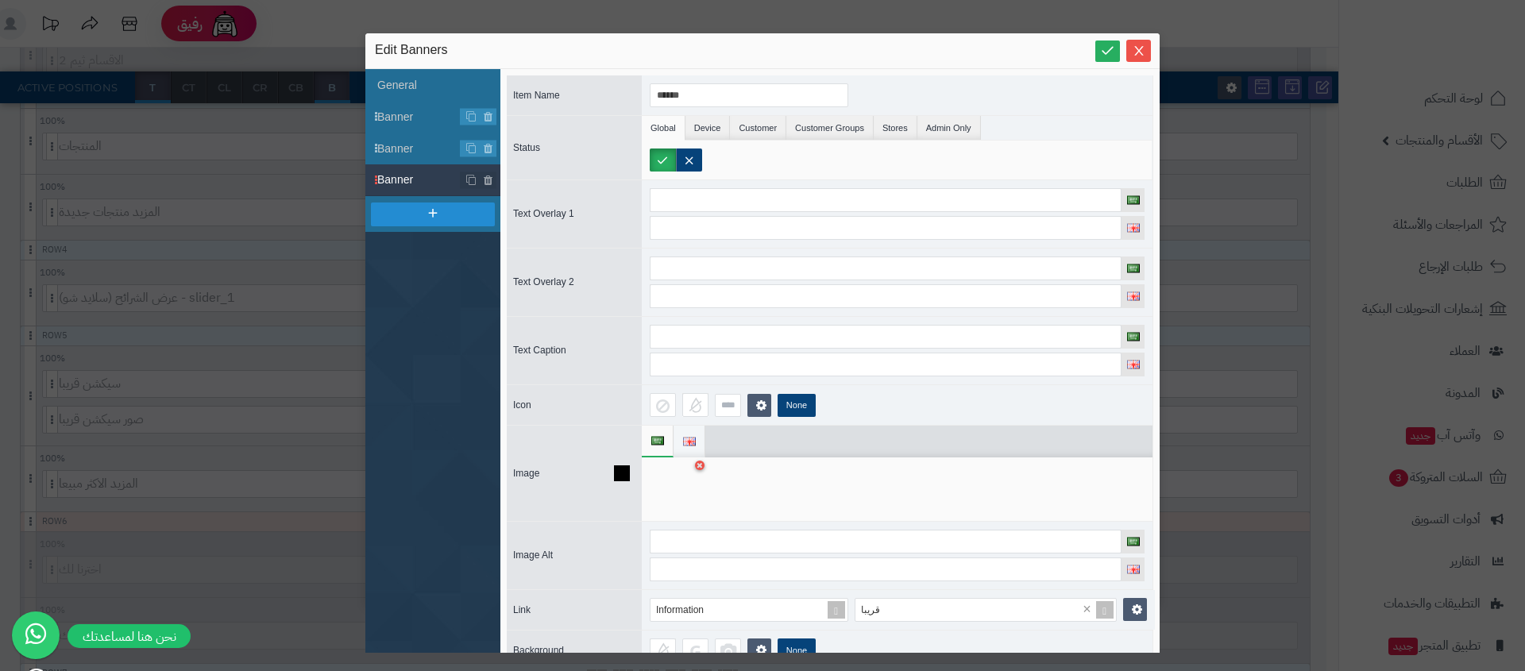
click at [695, 441] on img at bounding box center [689, 442] width 13 height 9
click at [688, 478] on div at bounding box center [675, 489] width 50 height 48
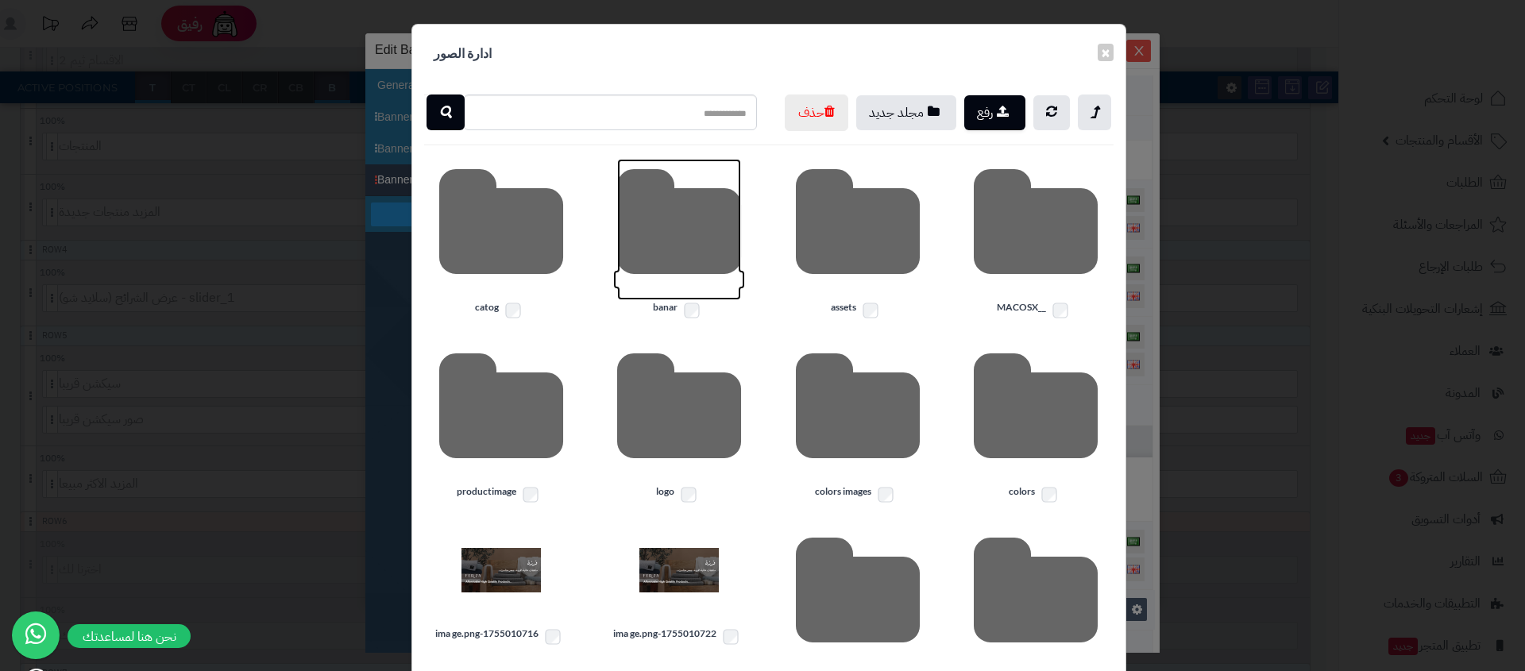
click at [674, 276] on icon at bounding box center [679, 229] width 124 height 141
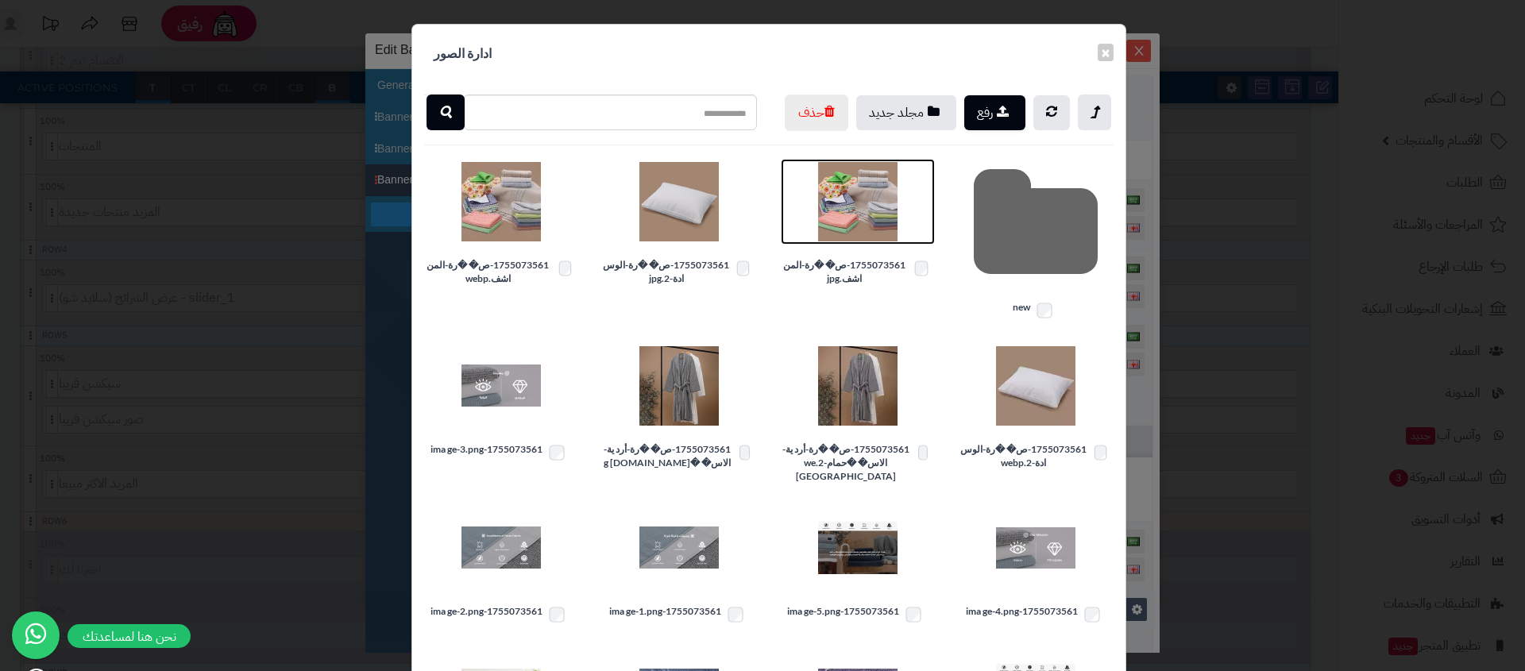
click at [886, 241] on img at bounding box center [857, 201] width 79 height 79
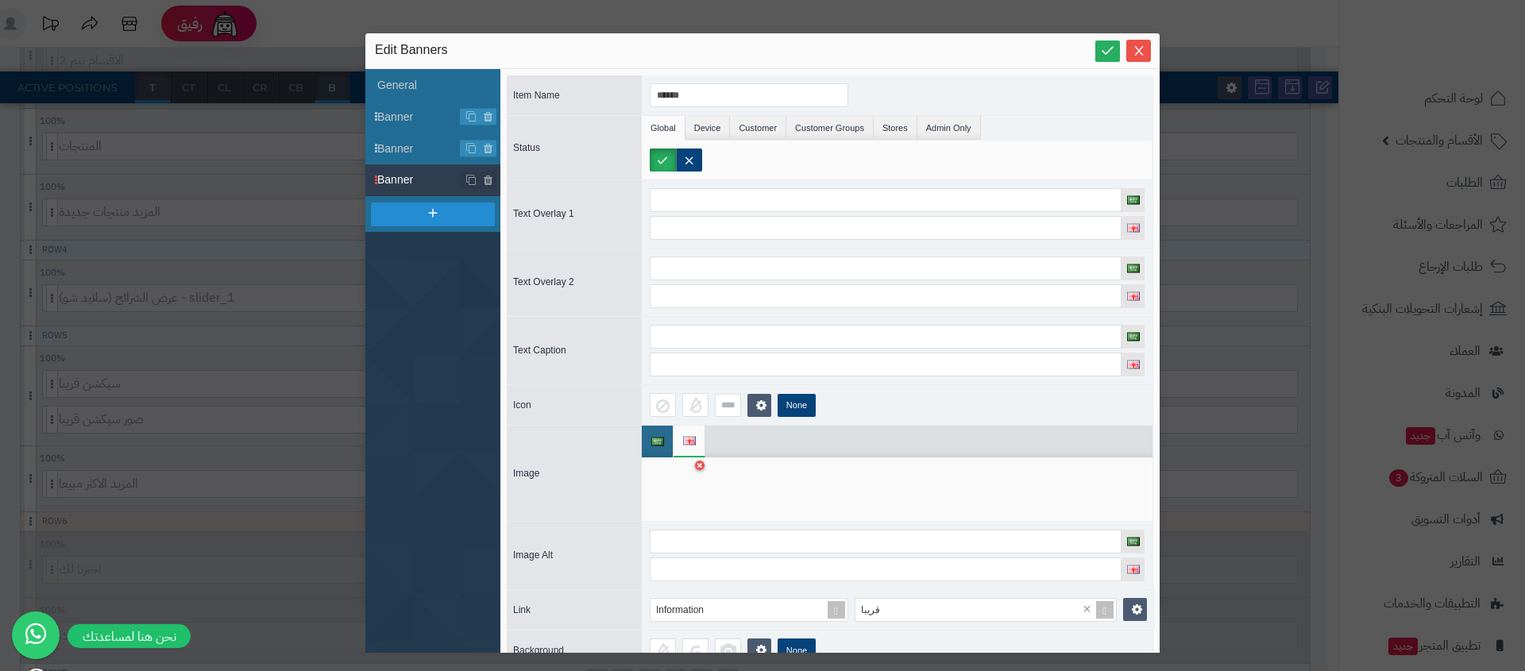
click at [182, 184] on div "sentinelStart Edit Banners General Banner Banner Banner Item Name ****** Status…" at bounding box center [762, 335] width 1525 height 671
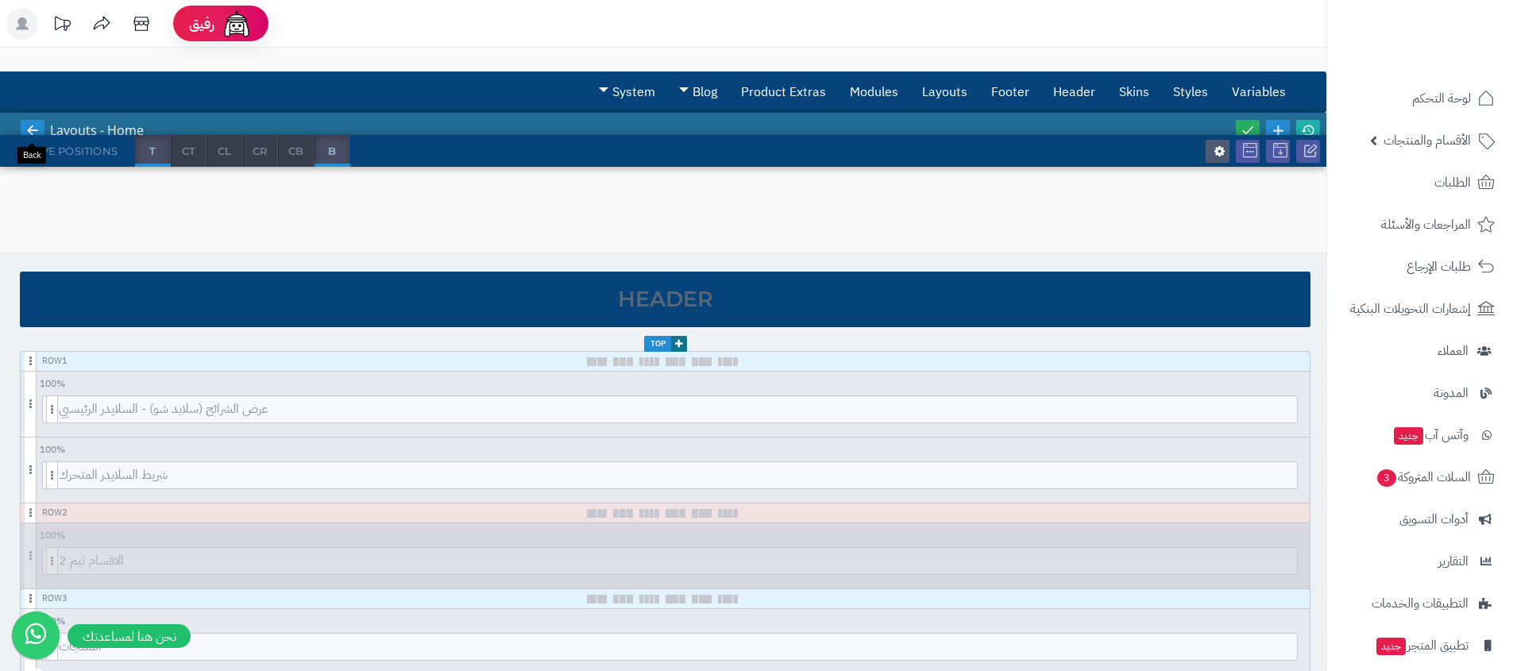
click at [33, 126] on icon at bounding box center [32, 130] width 14 height 14
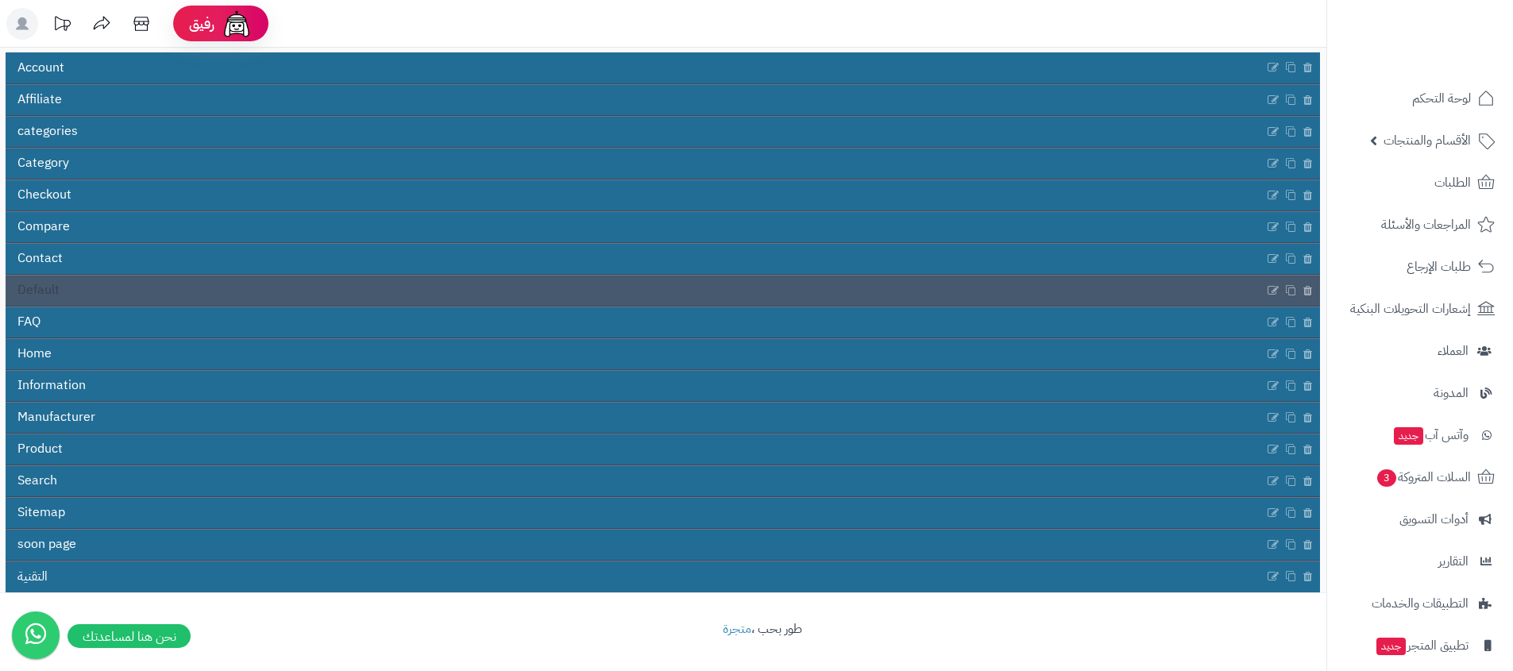
scroll to position [141, 0]
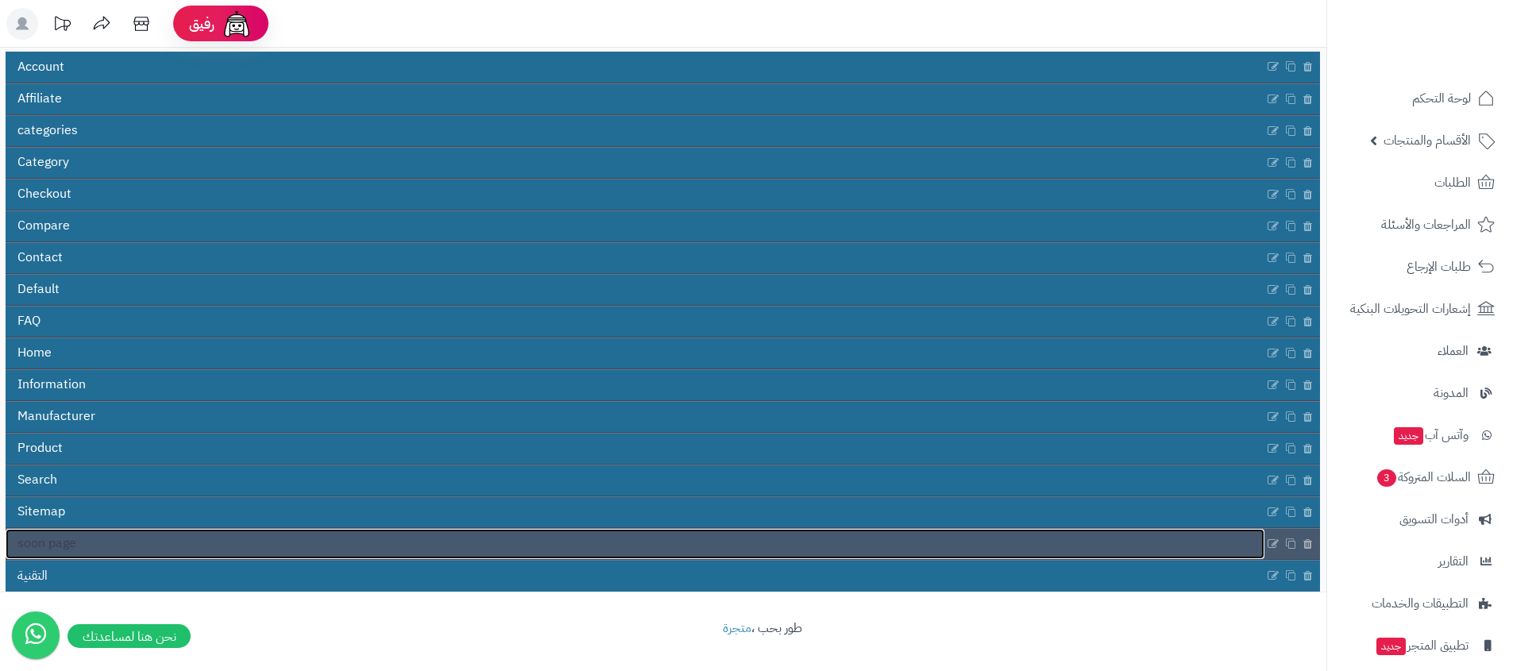
click at [291, 543] on link "soon page" at bounding box center [635, 544] width 1259 height 30
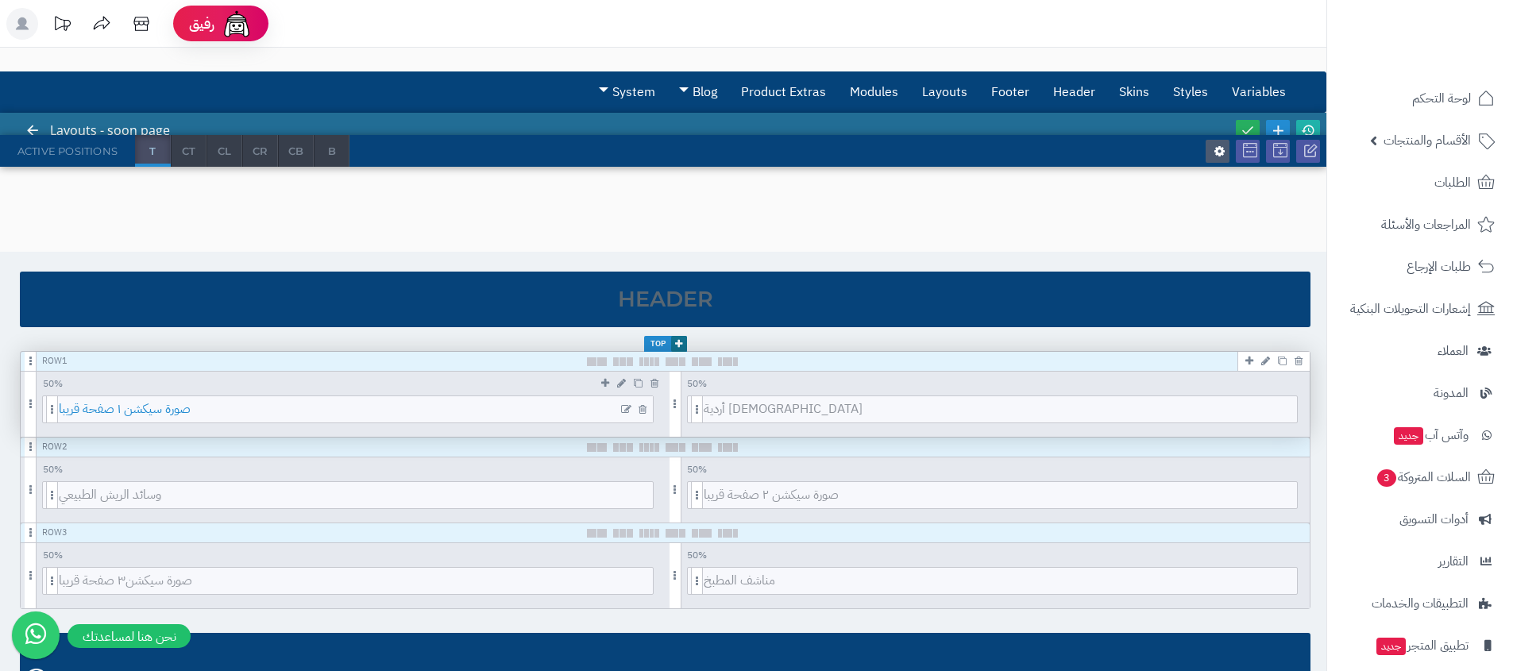
click at [578, 409] on span "صورة سيكشن ١ صفحة قريبا" at bounding box center [356, 409] width 594 height 26
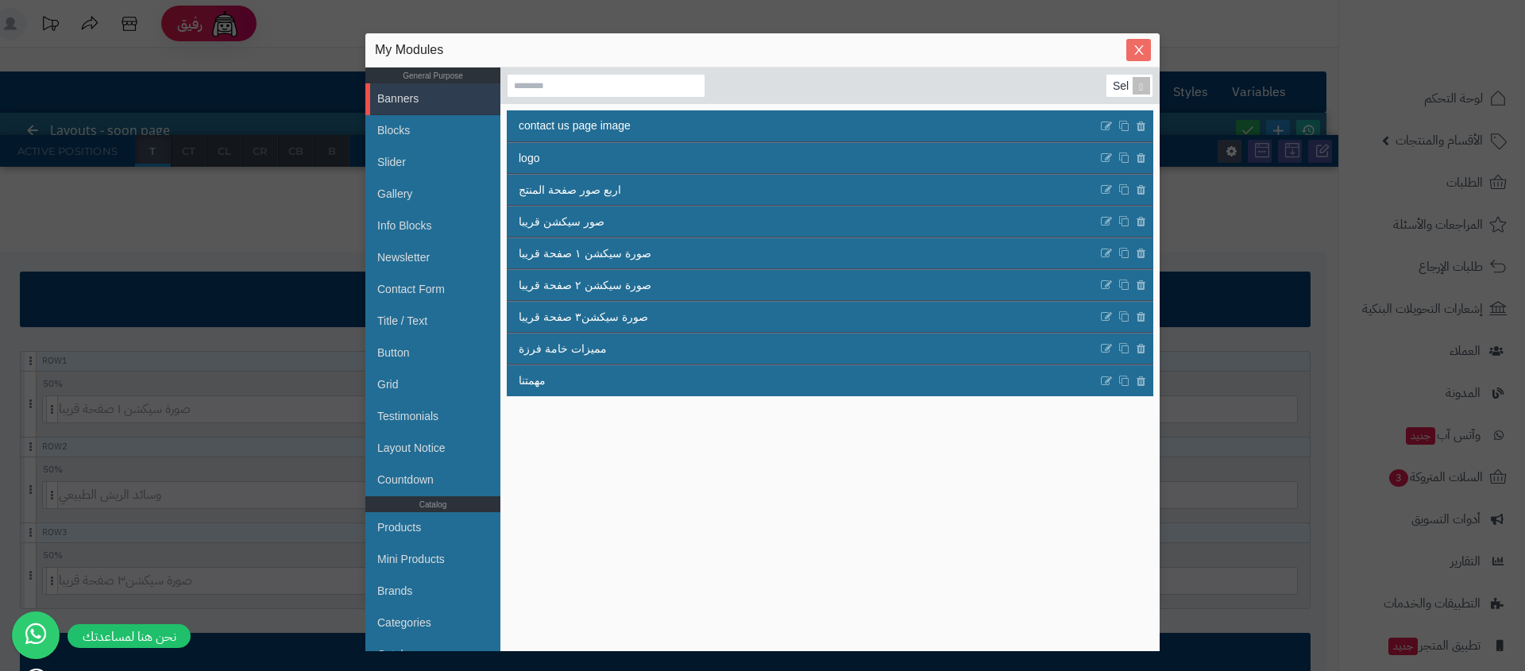
click at [1135, 55] on icon "Close" at bounding box center [1139, 50] width 13 height 13
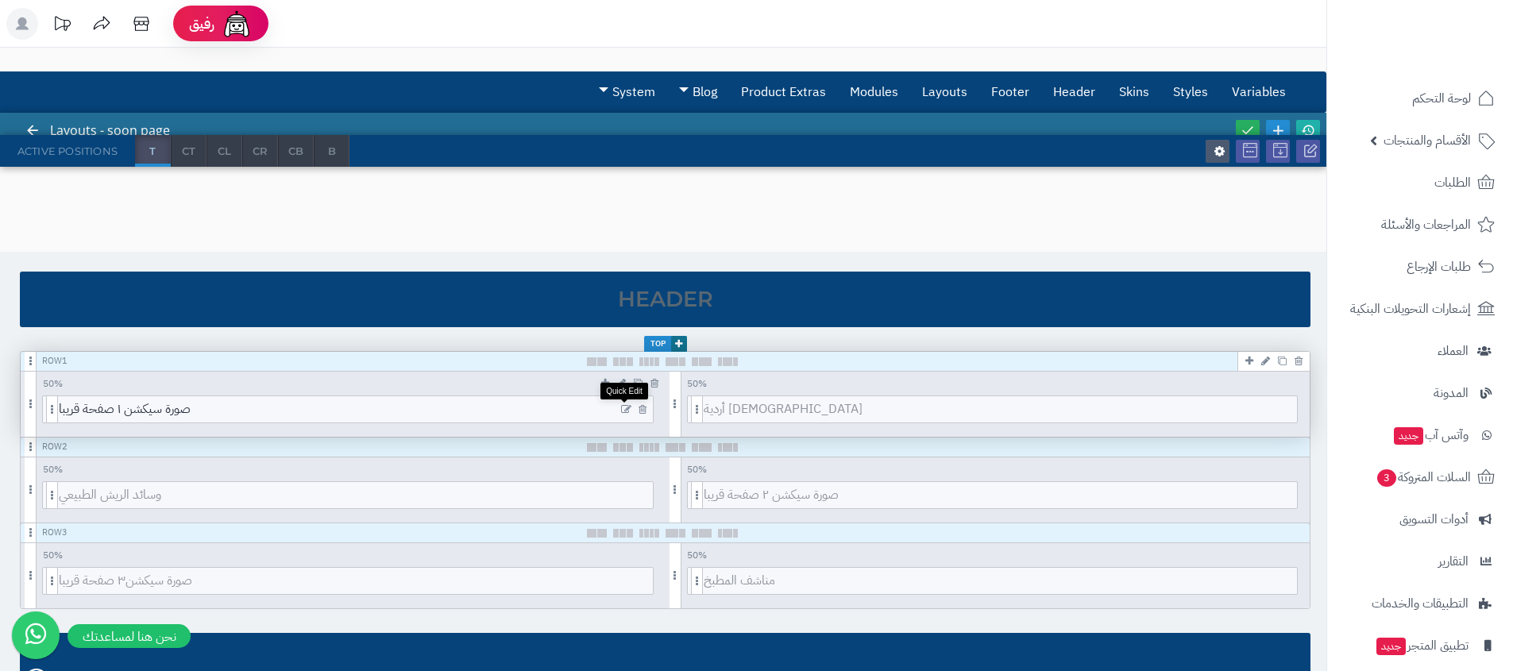
click at [623, 410] on icon at bounding box center [626, 409] width 10 height 11
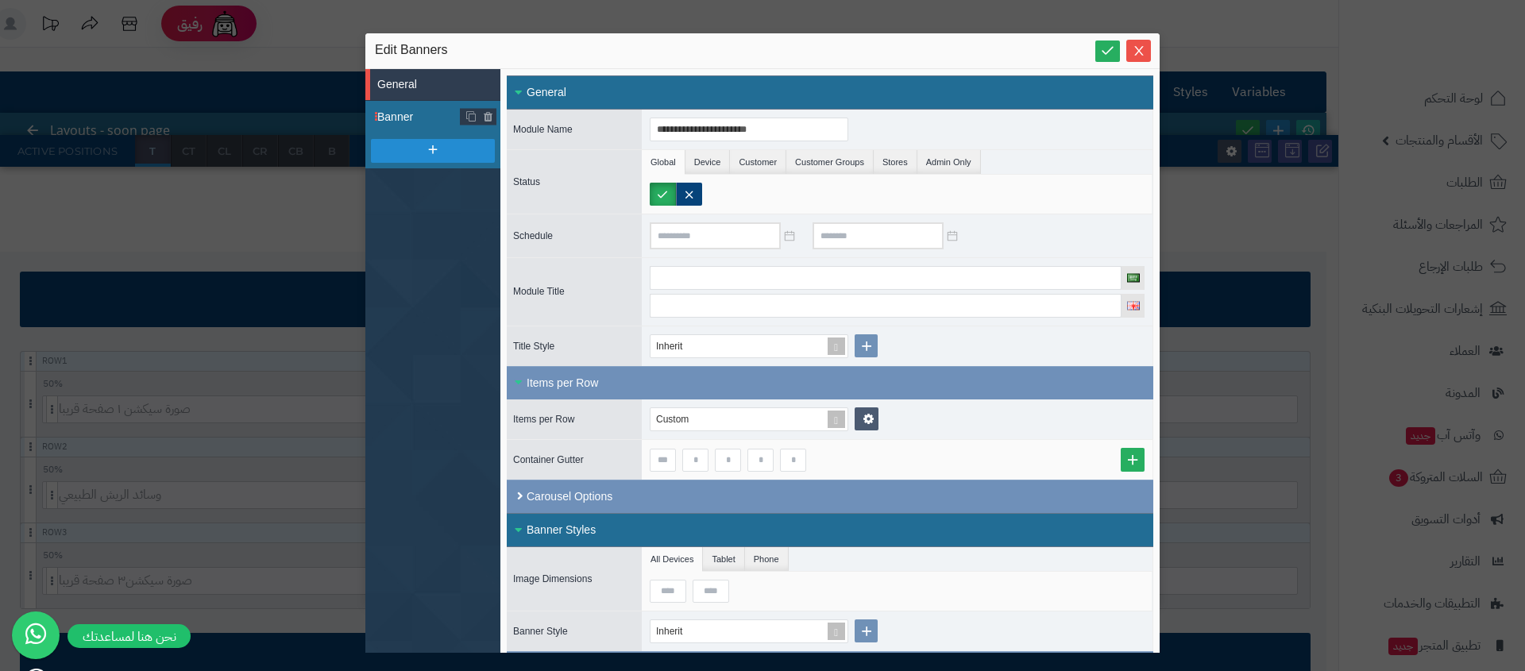
click at [439, 109] on span "Banner" at bounding box center [418, 117] width 83 height 17
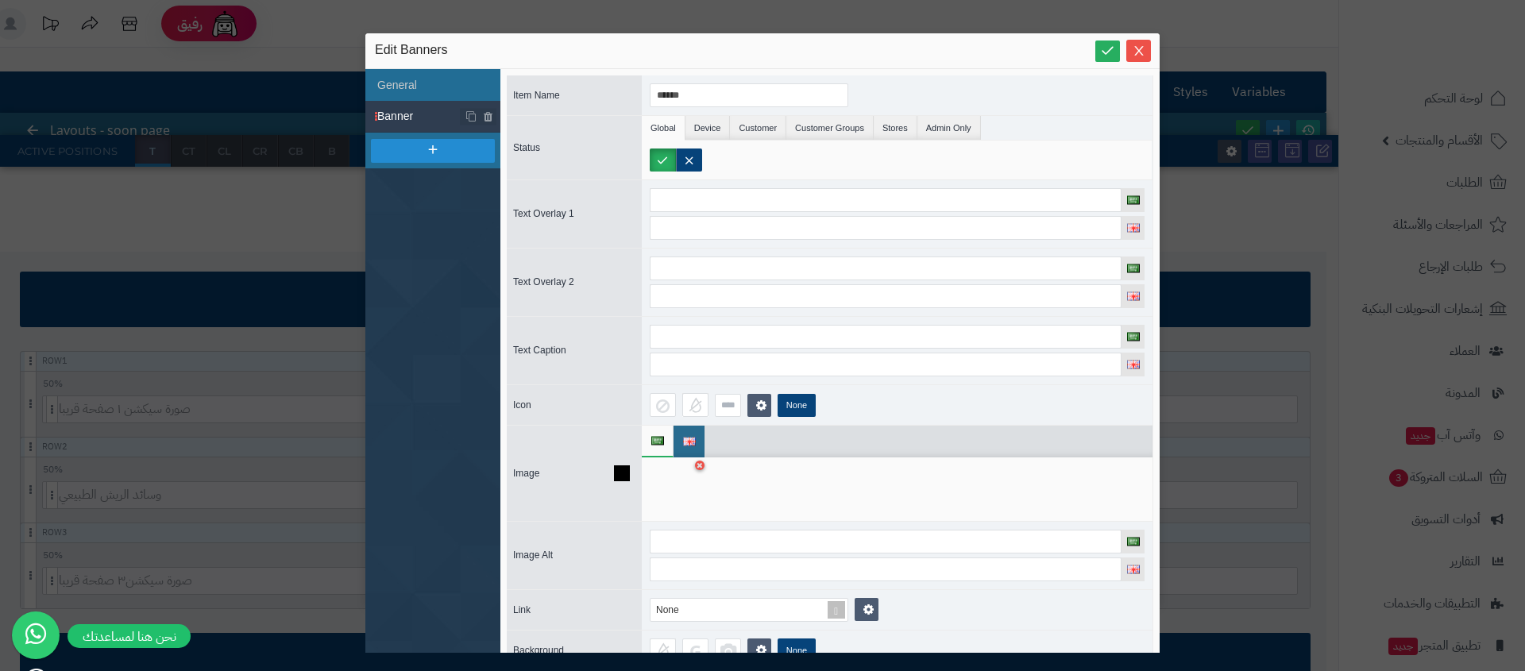
click at [681, 483] on div at bounding box center [675, 489] width 50 height 48
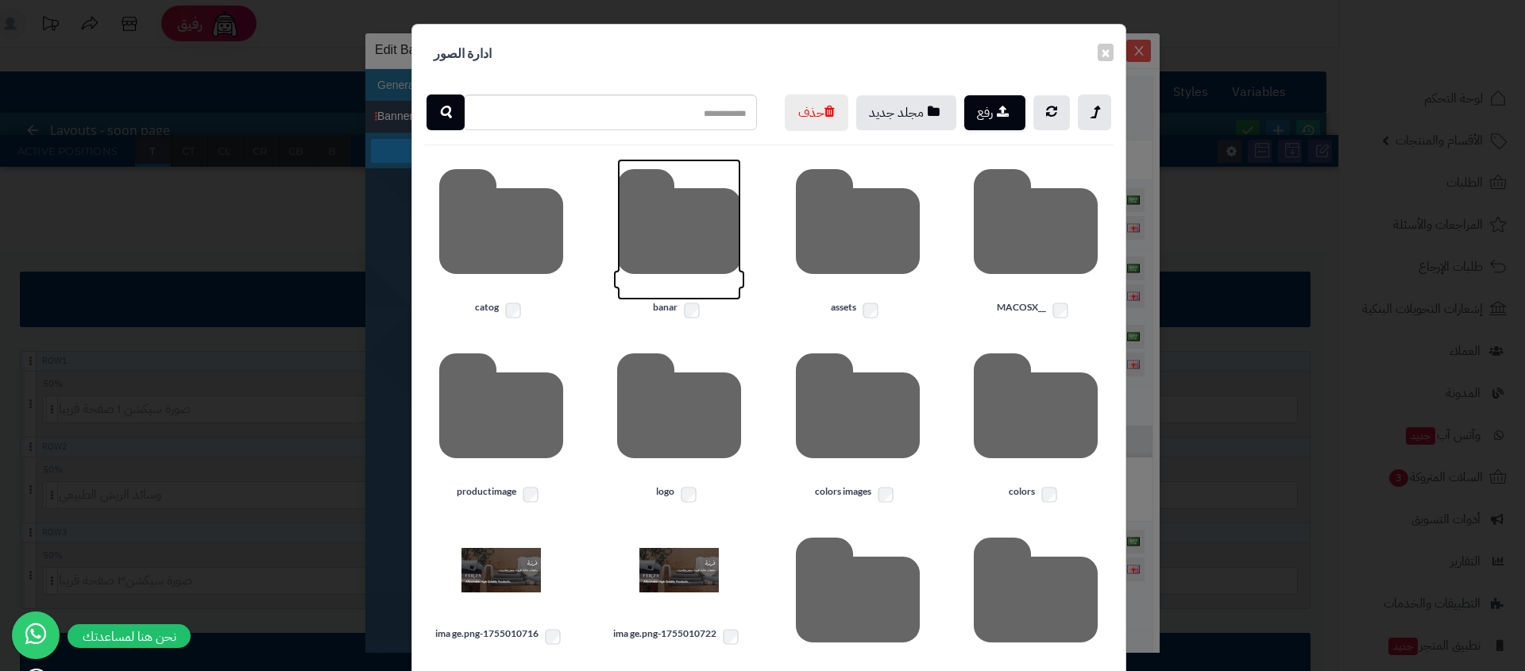
click at [701, 280] on icon at bounding box center [679, 229] width 124 height 141
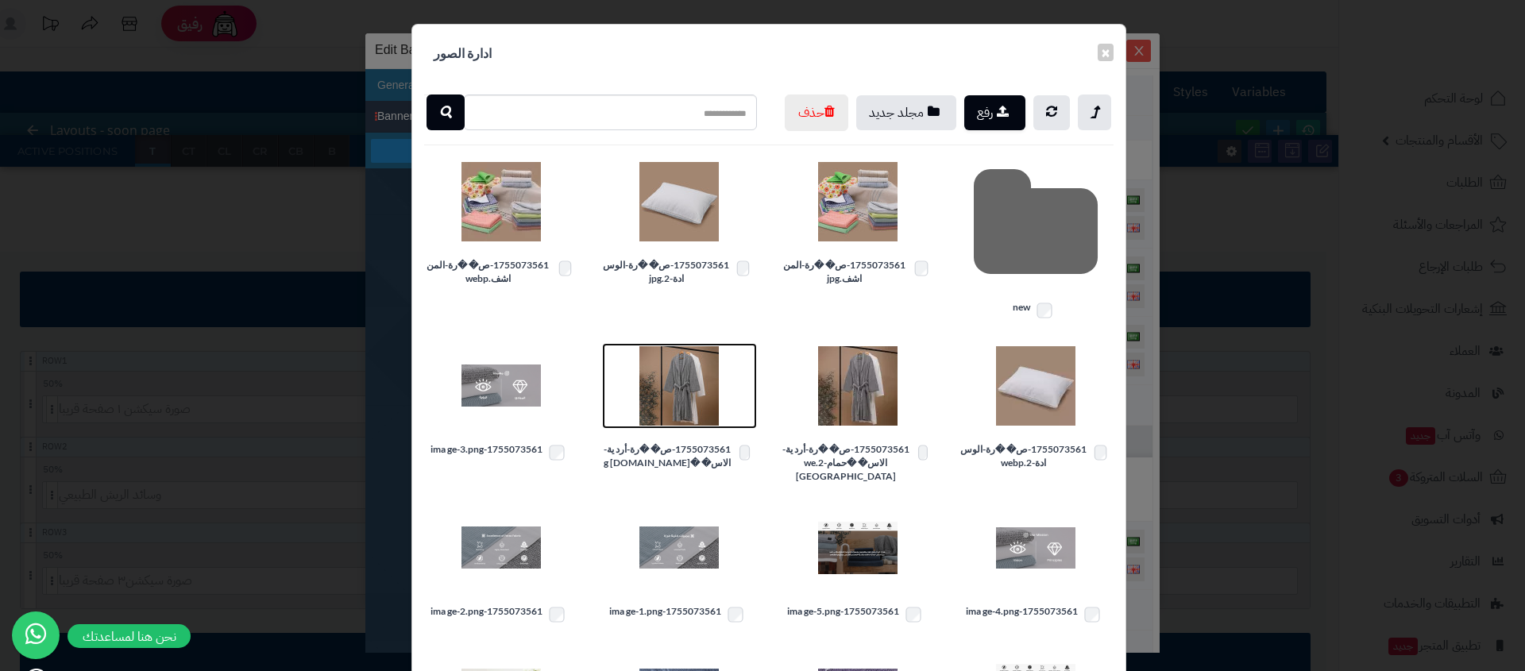
click at [706, 426] on img at bounding box center [678, 385] width 79 height 79
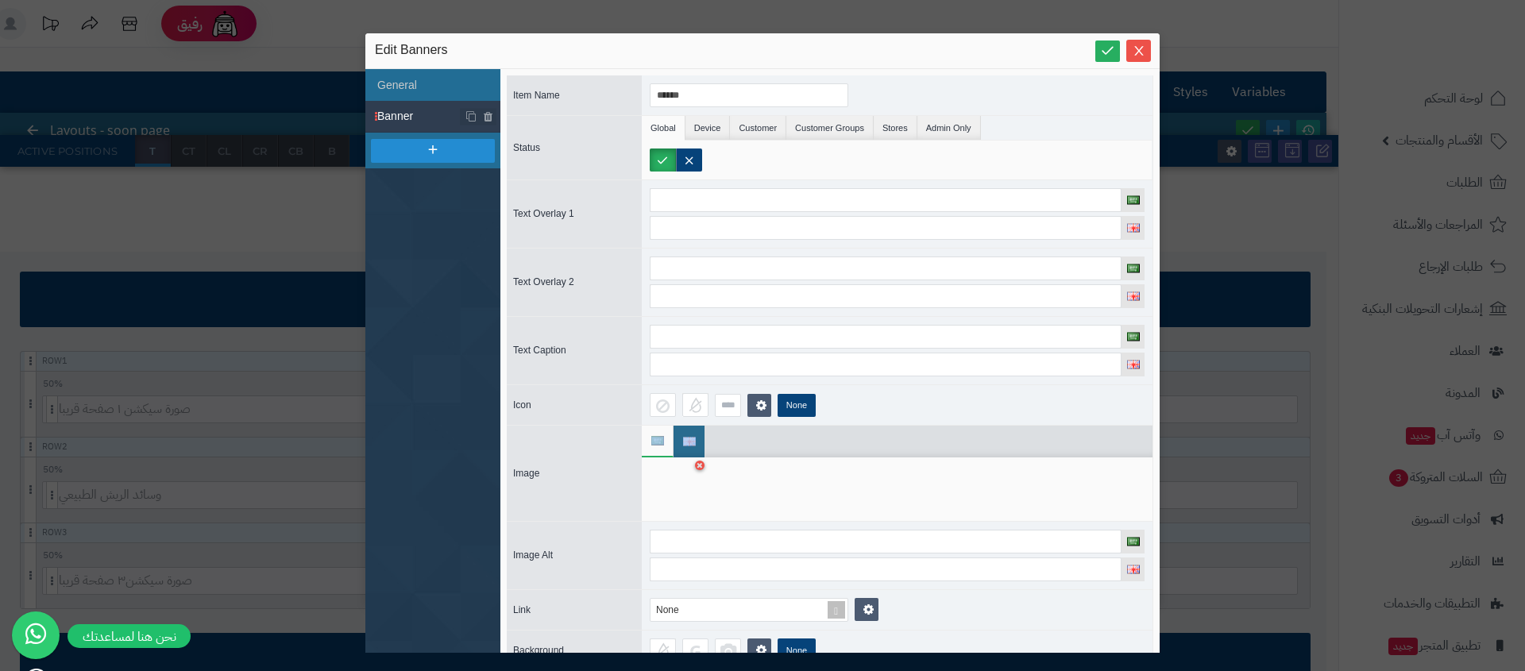
click at [706, 427] on ul at bounding box center [897, 442] width 511 height 32
click at [689, 438] on img at bounding box center [689, 442] width 13 height 9
click at [686, 477] on div at bounding box center [675, 489] width 50 height 48
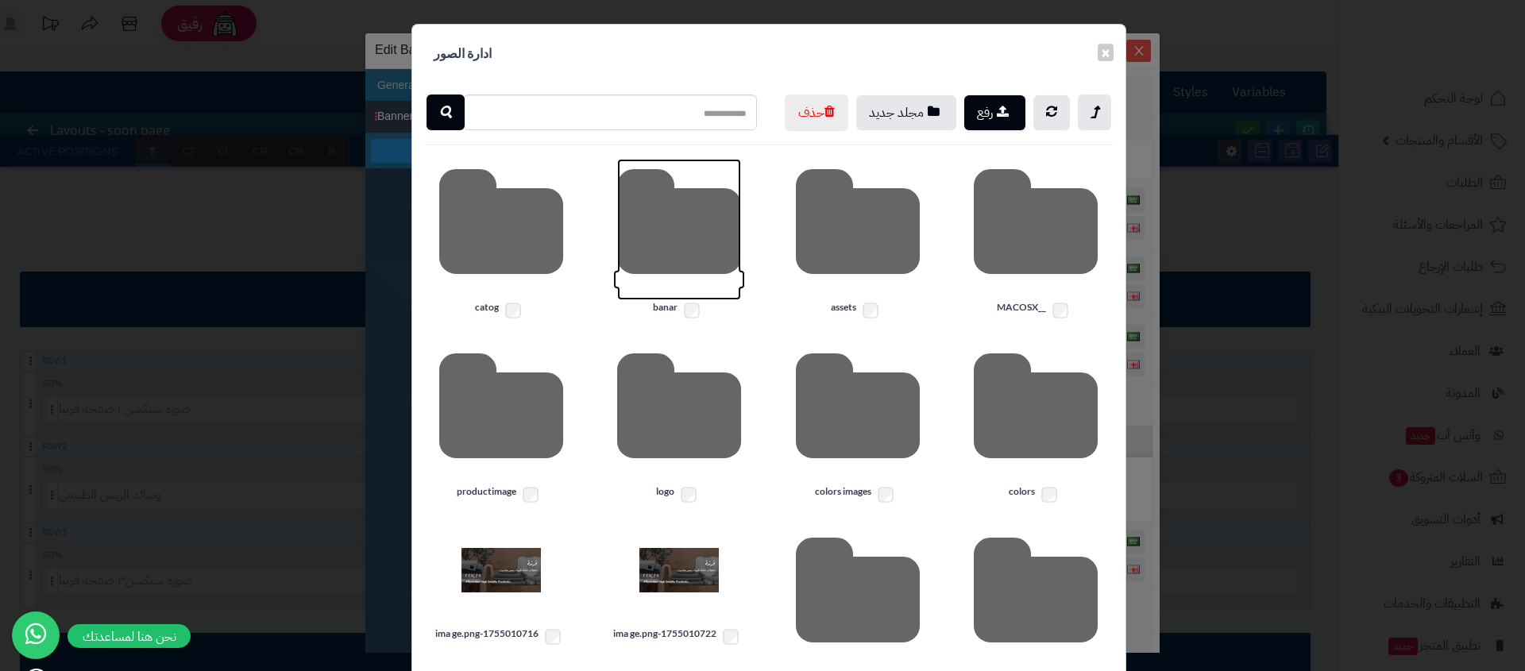
click at [714, 255] on icon at bounding box center [679, 229] width 124 height 141
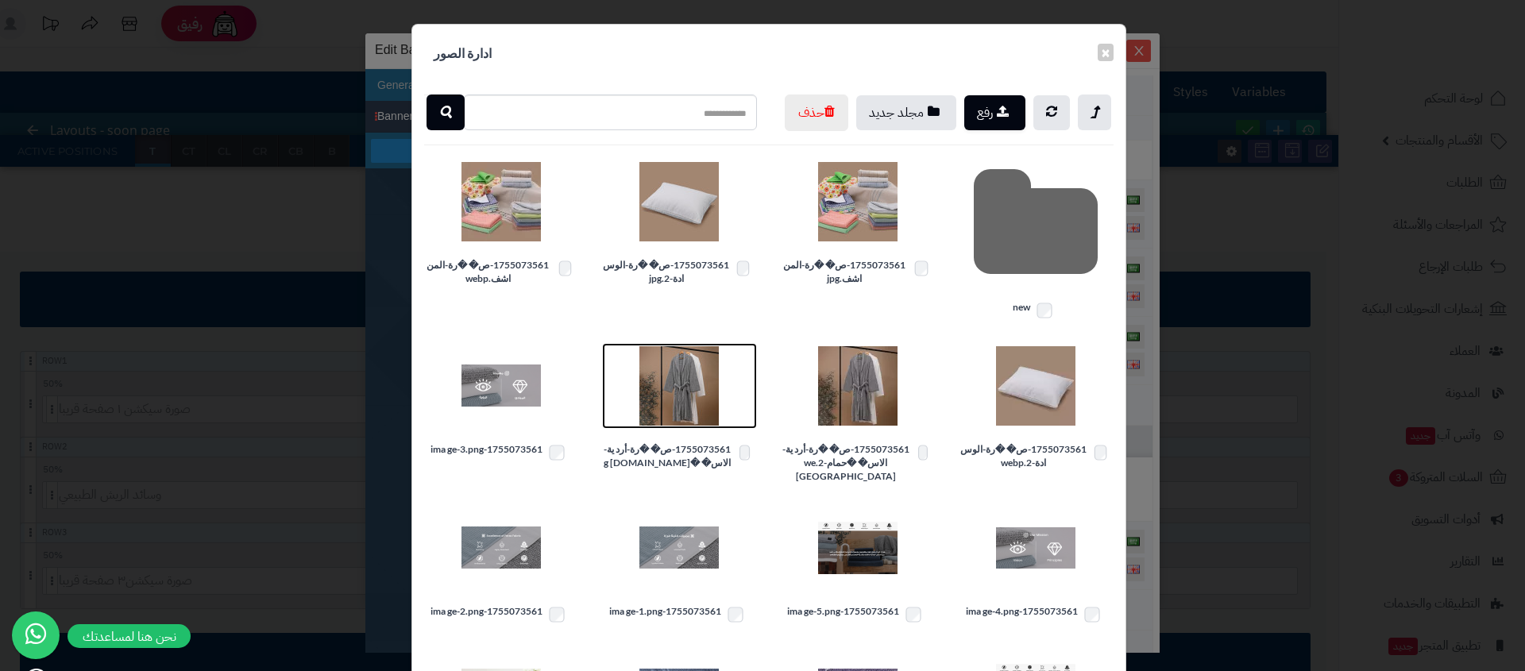
click at [689, 421] on img at bounding box center [678, 385] width 79 height 79
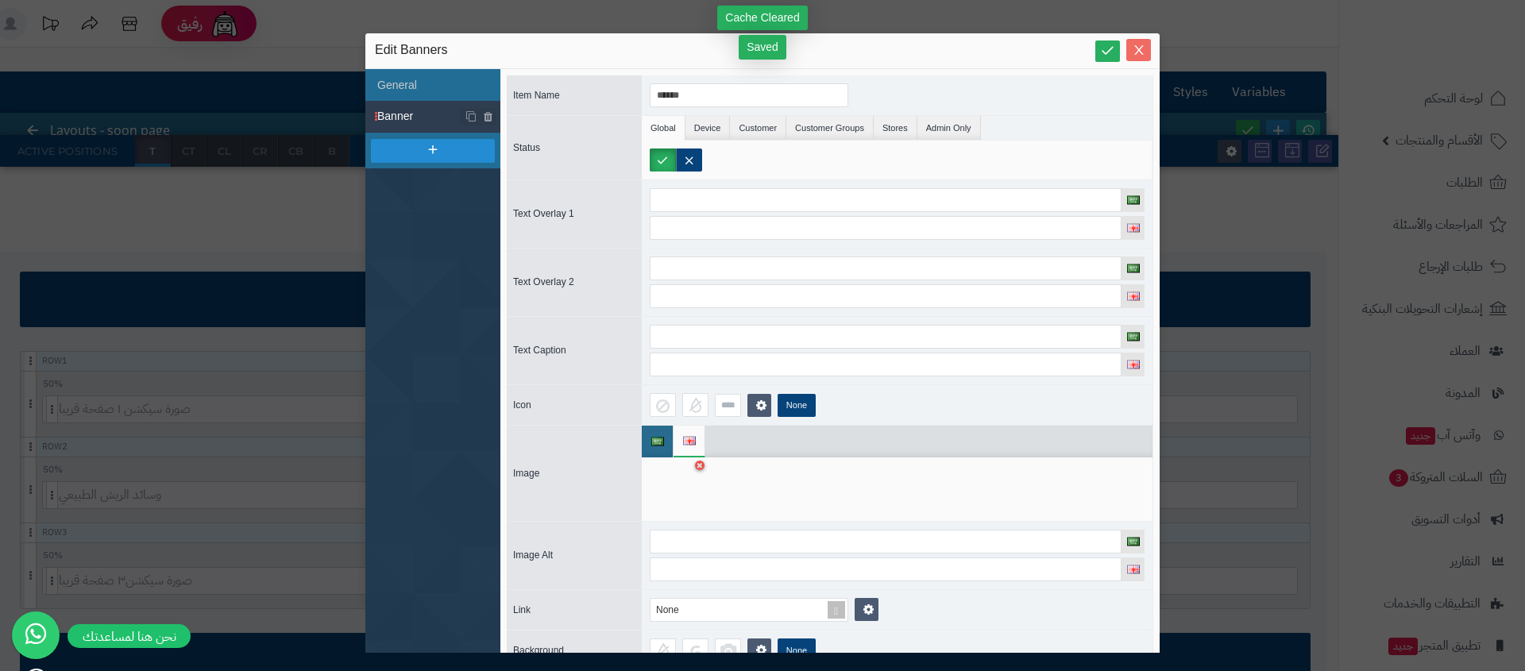
click at [1142, 51] on icon "Close" at bounding box center [1139, 50] width 13 height 13
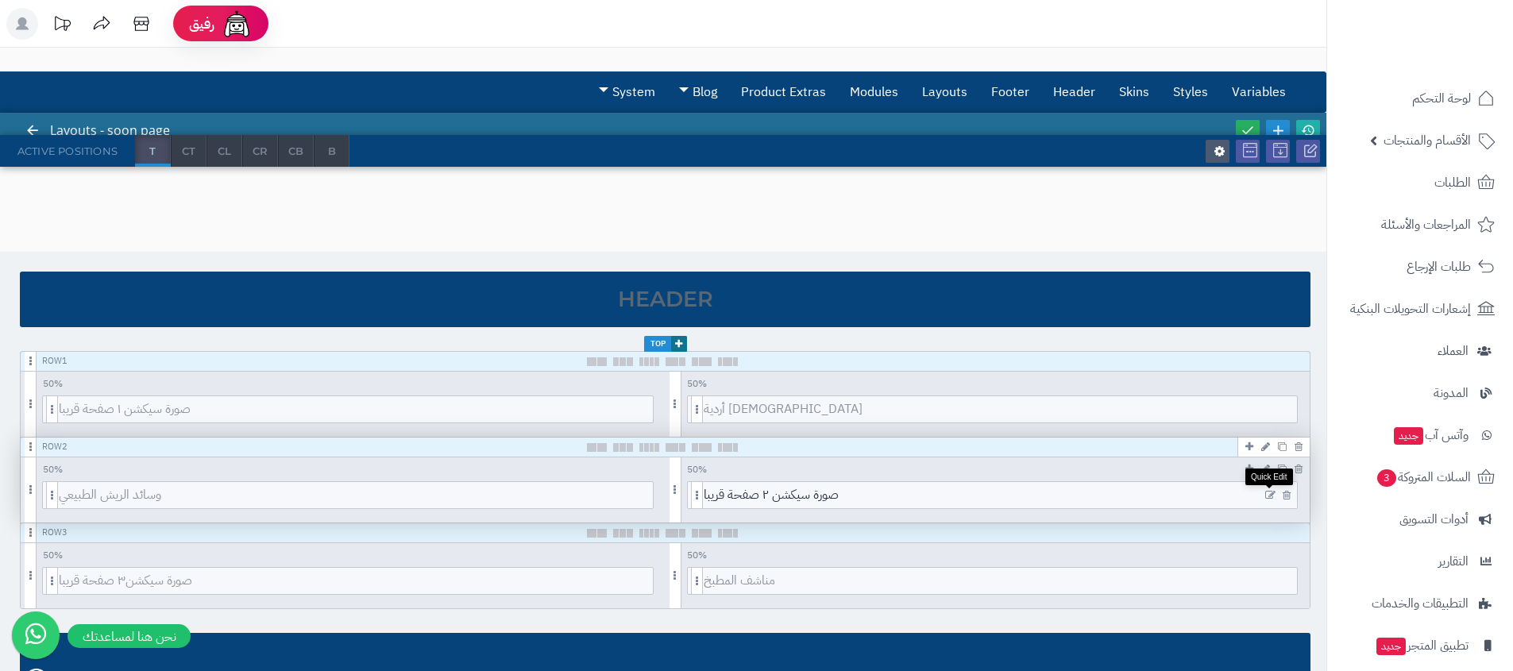
click at [1269, 491] on icon at bounding box center [1270, 495] width 10 height 11
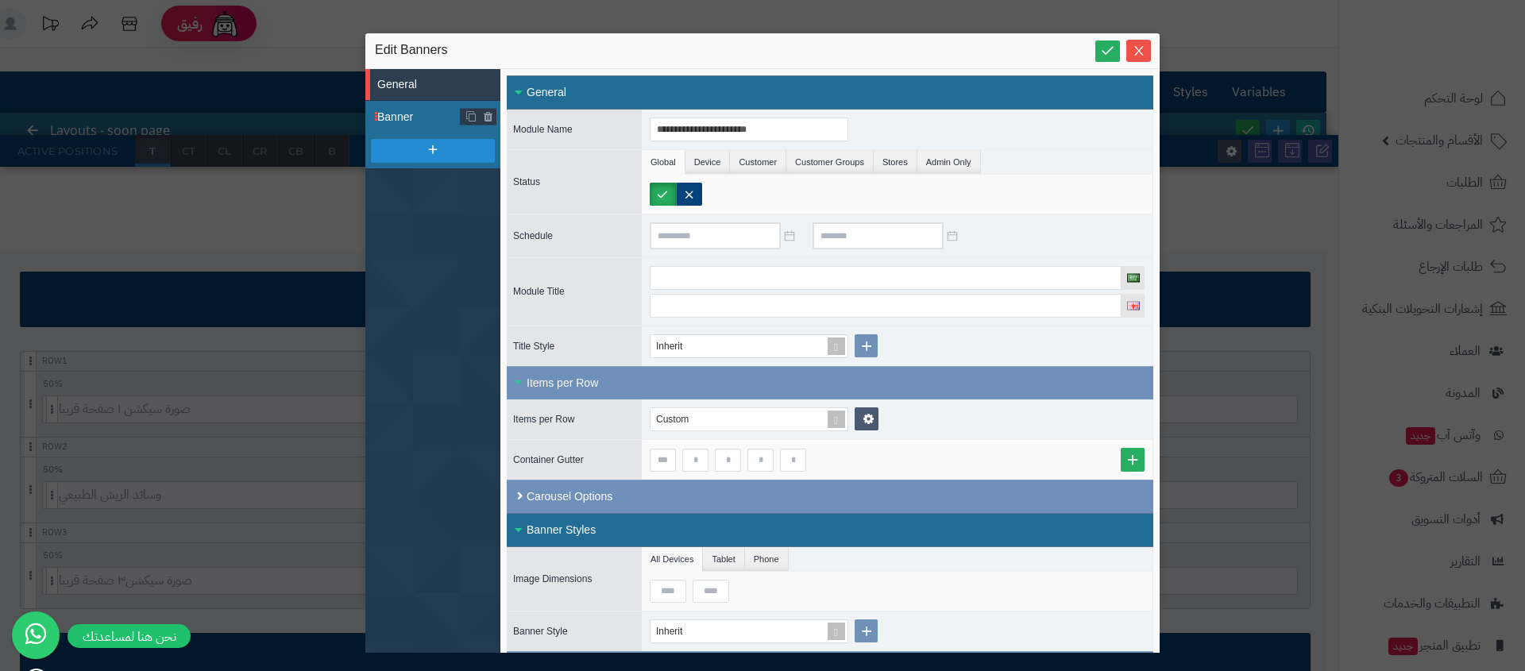
click at [430, 104] on li "Banner" at bounding box center [432, 117] width 135 height 32
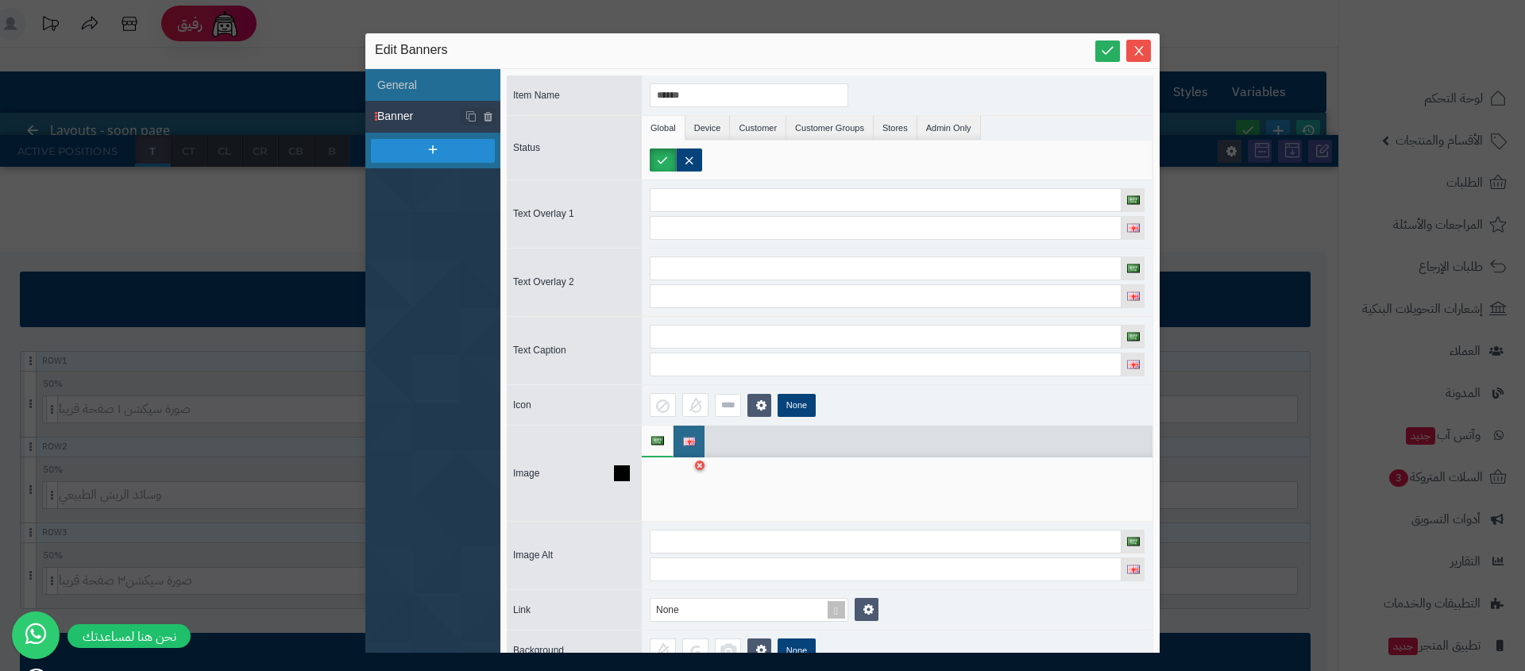
click at [708, 485] on div at bounding box center [897, 489] width 511 height 64
click at [685, 480] on div at bounding box center [675, 489] width 50 height 48
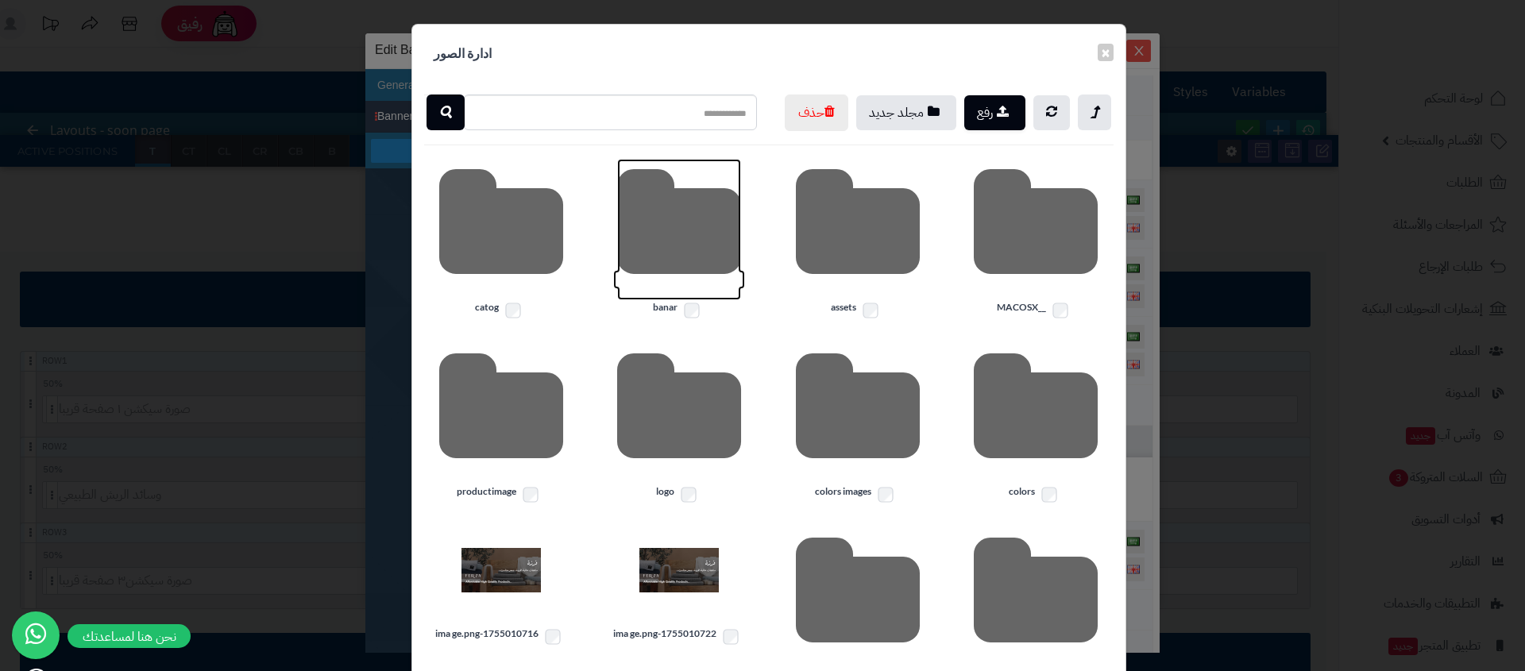
click at [681, 280] on icon at bounding box center [679, 229] width 124 height 141
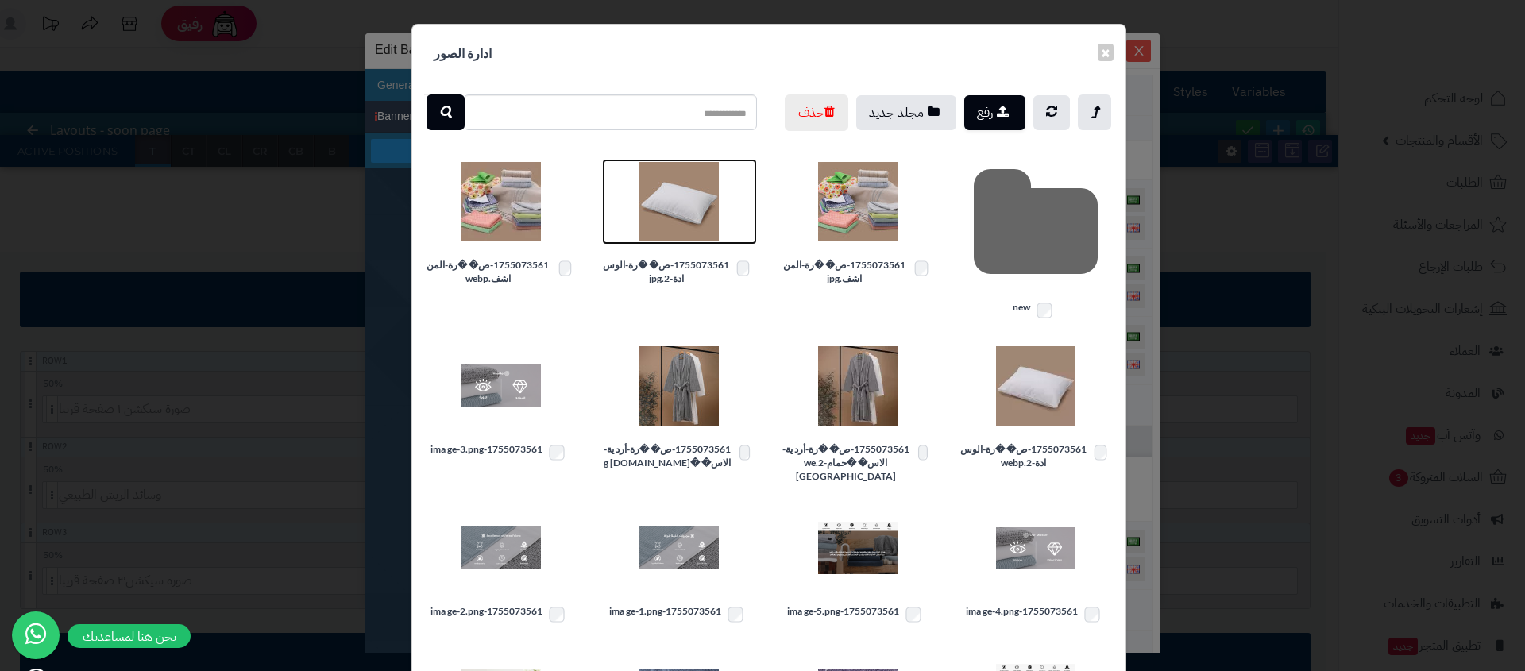
click at [670, 223] on img at bounding box center [678, 201] width 79 height 79
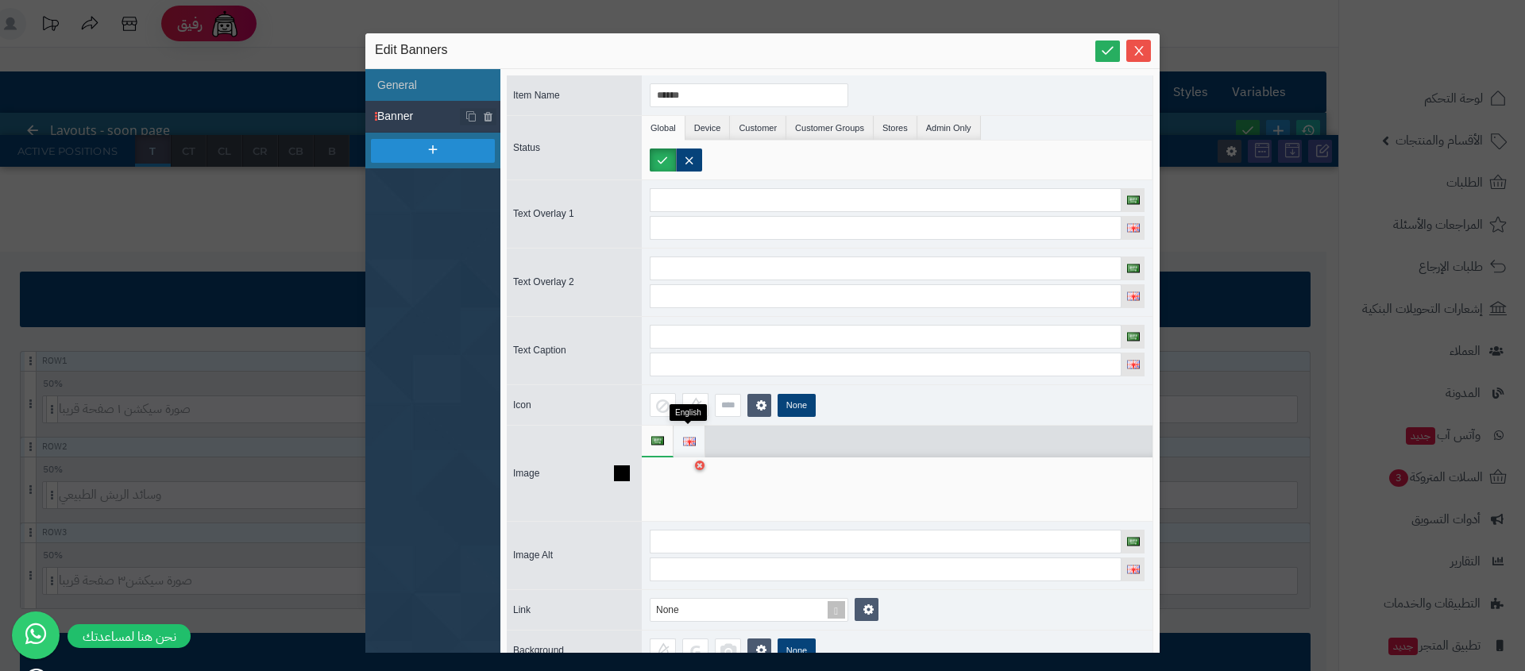
click at [685, 446] on span at bounding box center [689, 442] width 12 height 32
click at [668, 497] on div at bounding box center [675, 489] width 50 height 48
click at [670, 487] on div at bounding box center [675, 489] width 50 height 48
click at [686, 488] on div at bounding box center [675, 489] width 50 height 48
drag, startPoint x: 961, startPoint y: 493, endPoint x: 668, endPoint y: 479, distance: 293.4
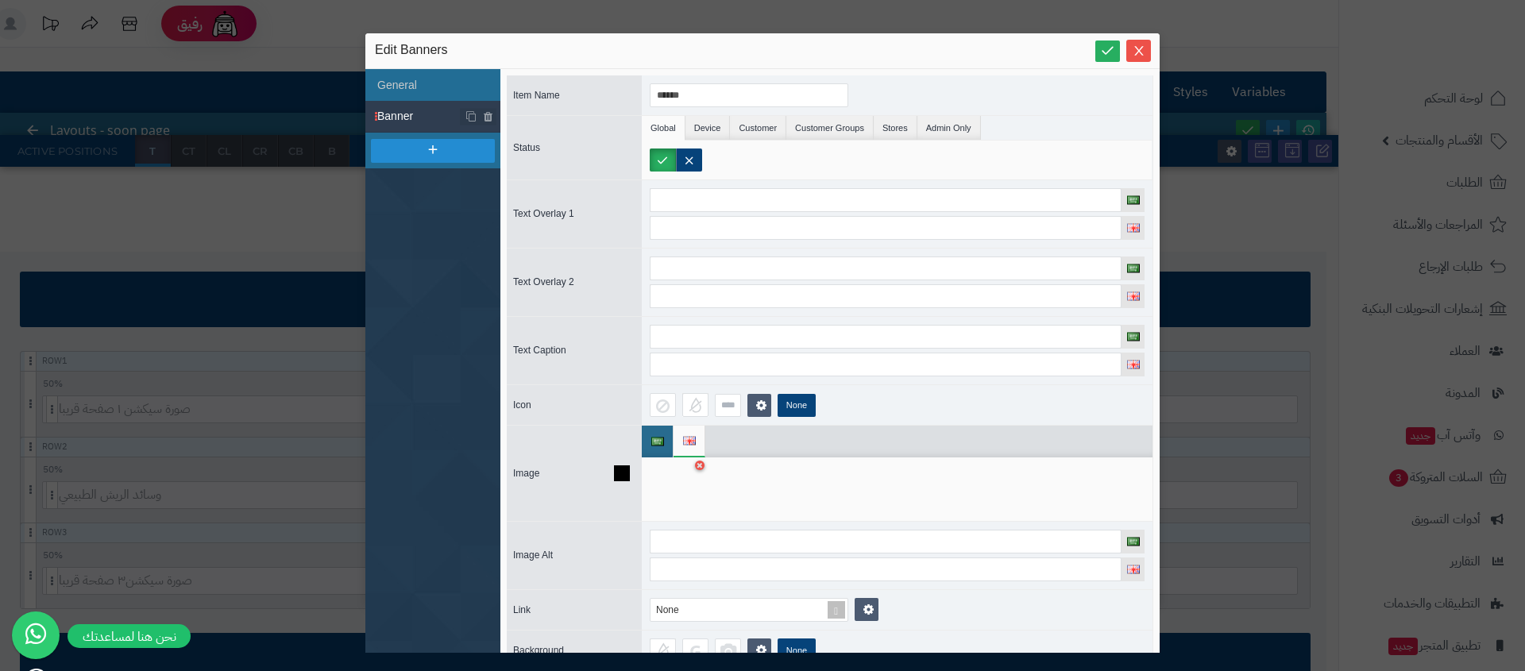
click at [960, 493] on div at bounding box center [897, 489] width 511 height 64
click at [674, 473] on div at bounding box center [675, 489] width 50 height 48
click at [700, 464] on icon at bounding box center [700, 466] width 6 height 10
click at [677, 479] on icon at bounding box center [675, 490] width 51 height 48
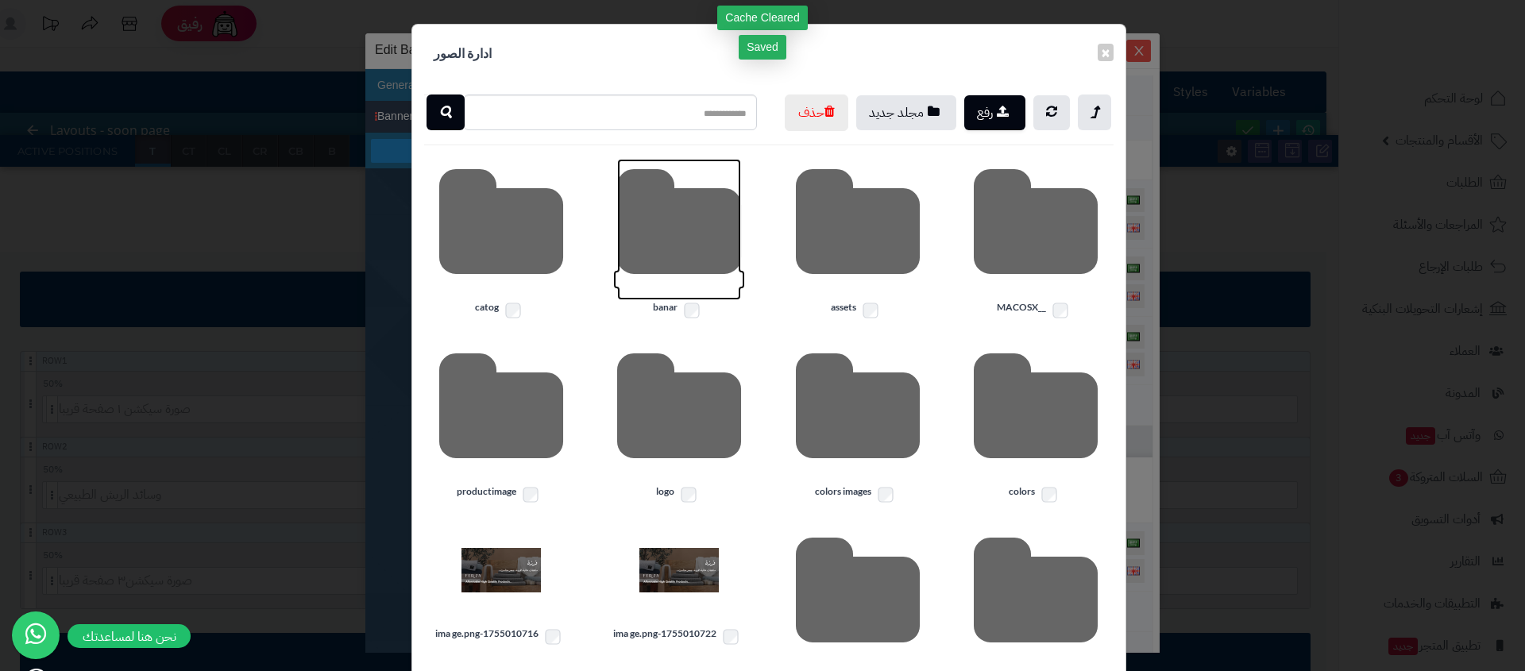
click at [655, 288] on icon at bounding box center [679, 229] width 124 height 141
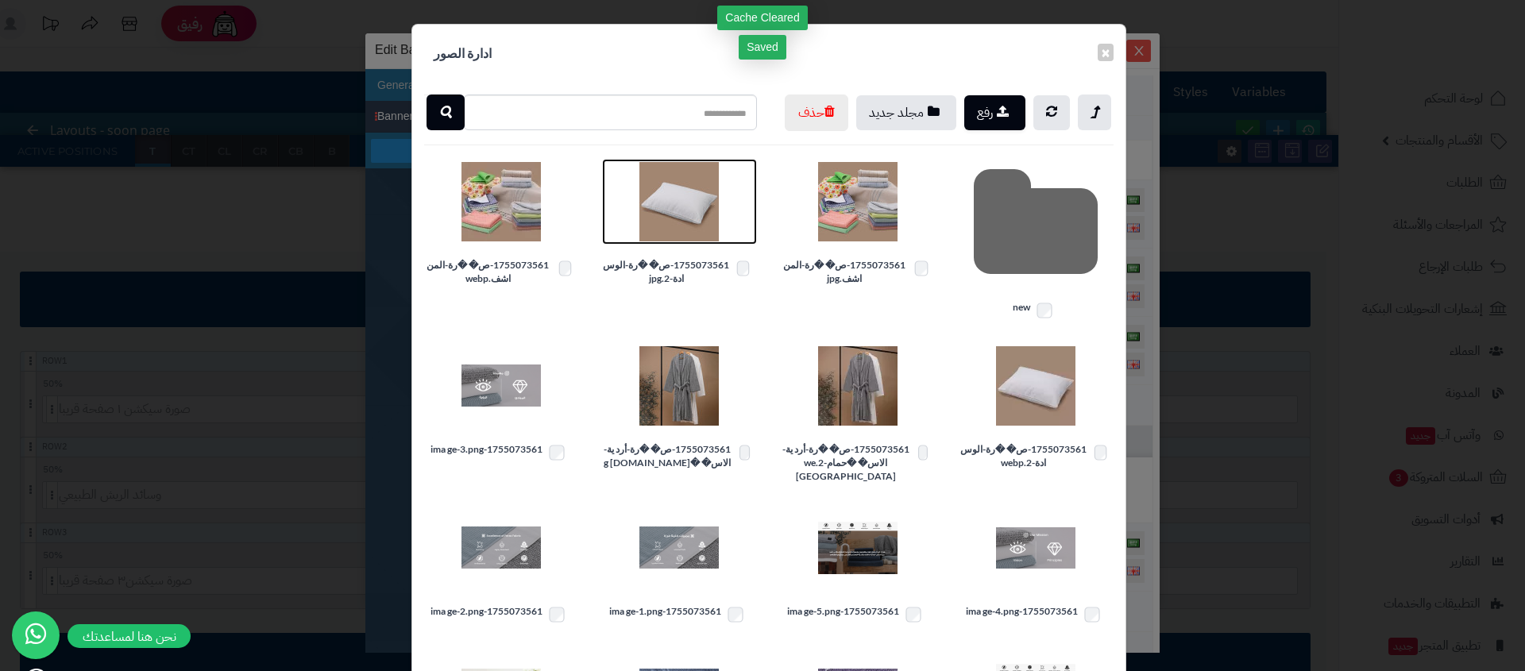
click at [680, 234] on img at bounding box center [678, 201] width 79 height 79
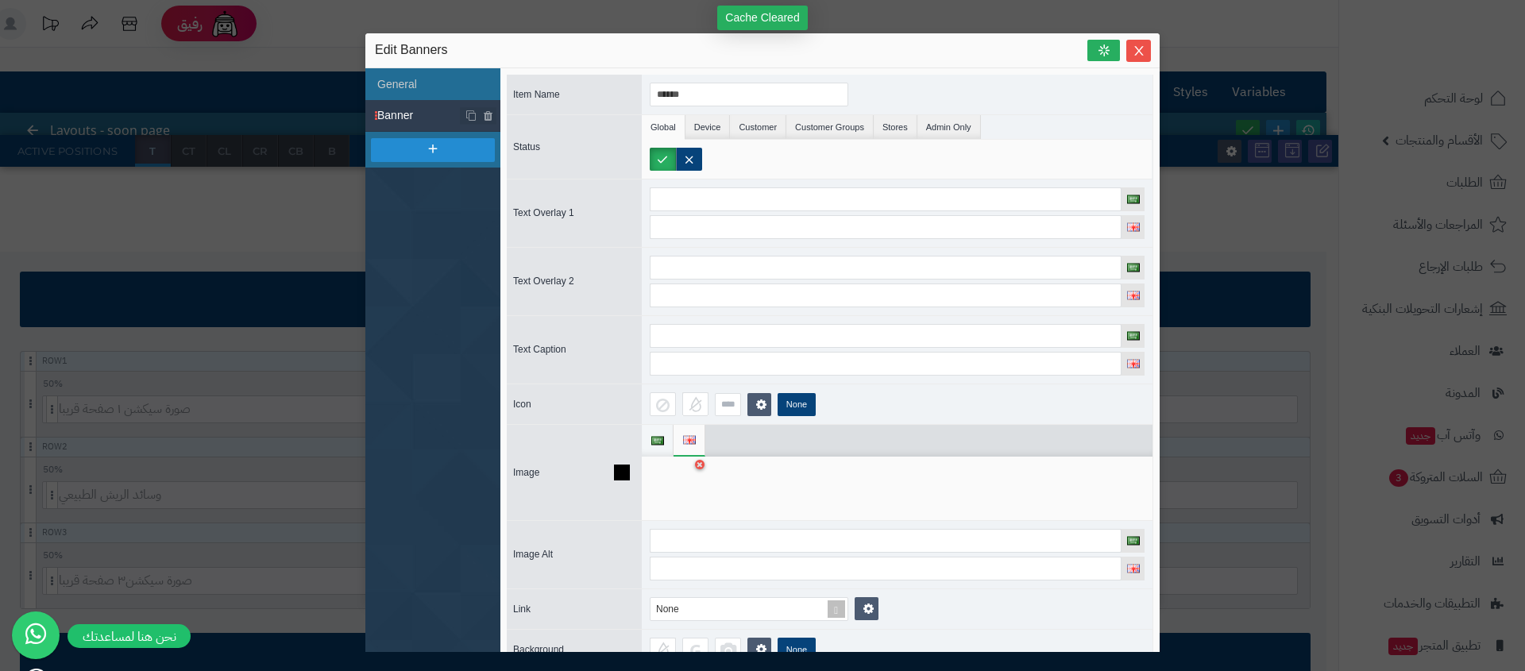
click at [658, 439] on img at bounding box center [657, 441] width 13 height 9
click at [1127, 53] on span "Close" at bounding box center [1138, 51] width 25 height 14
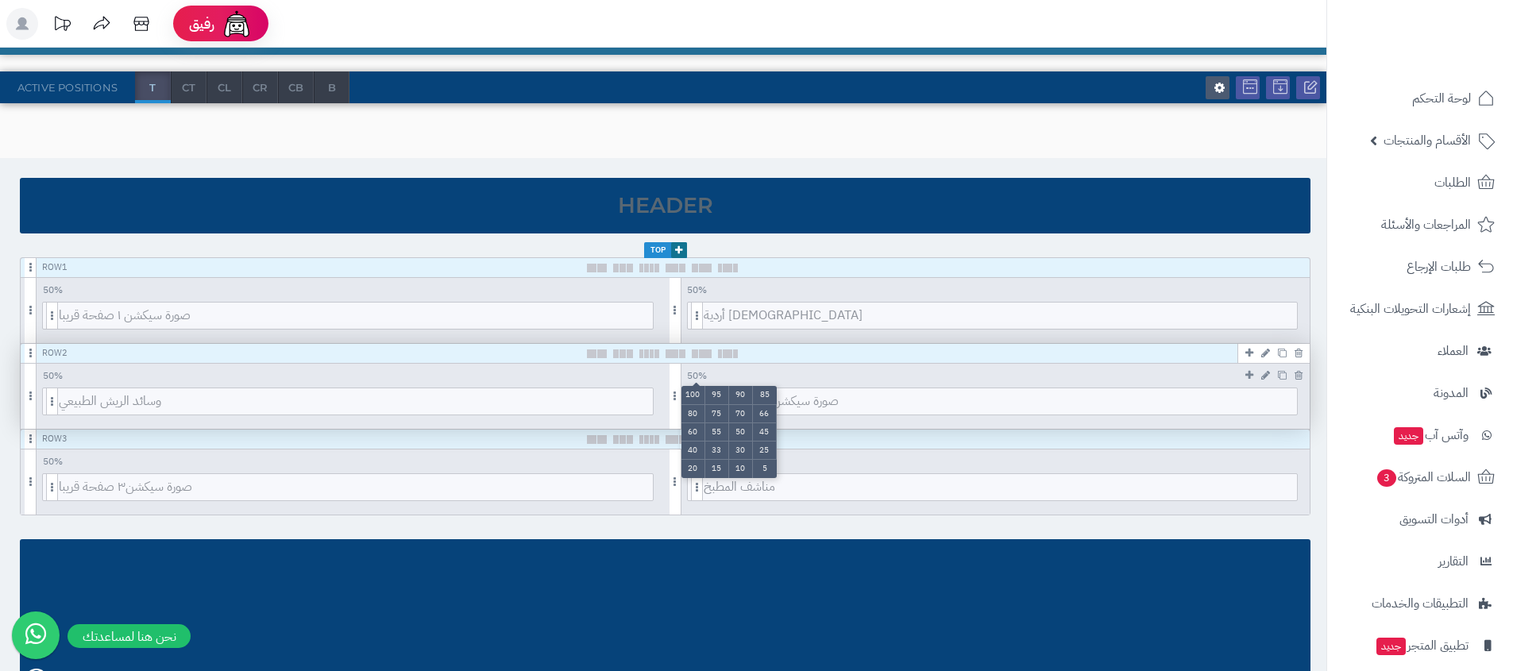
scroll to position [95, 0]
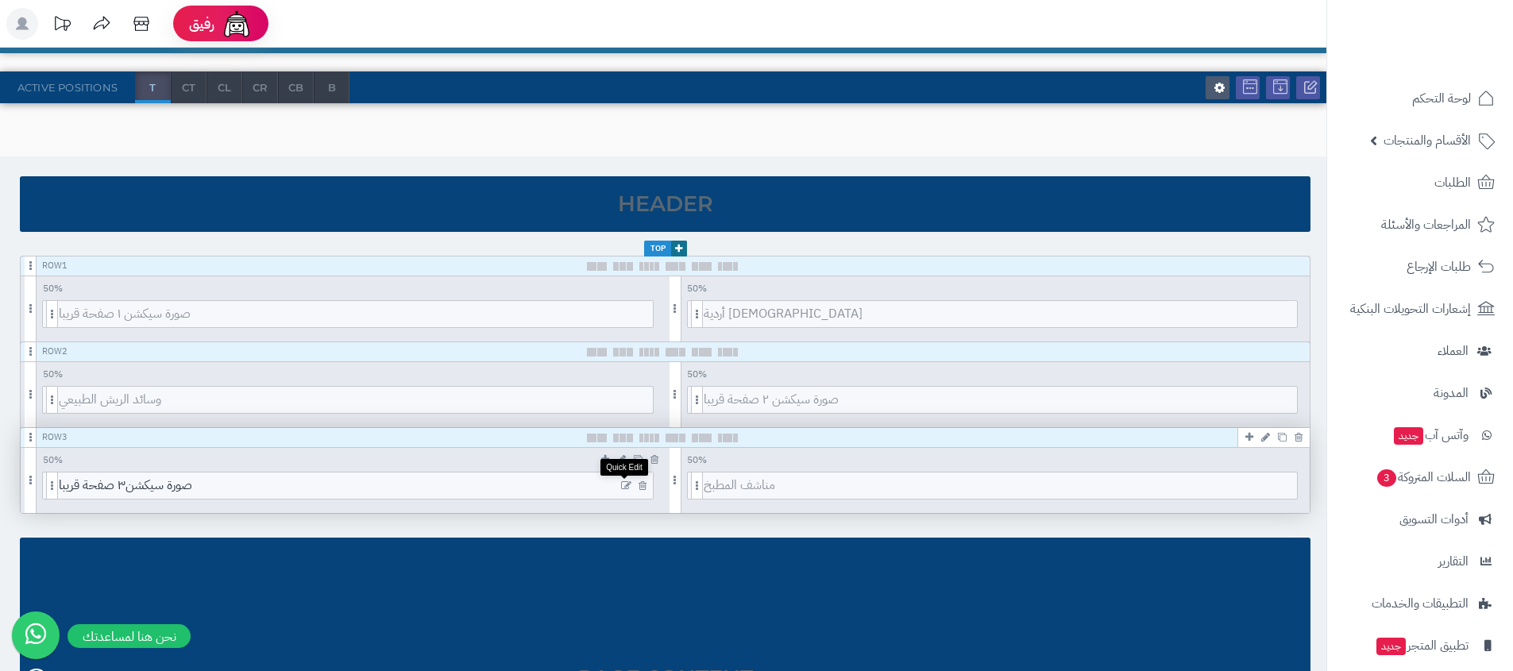
click at [627, 485] on icon at bounding box center [626, 485] width 10 height 11
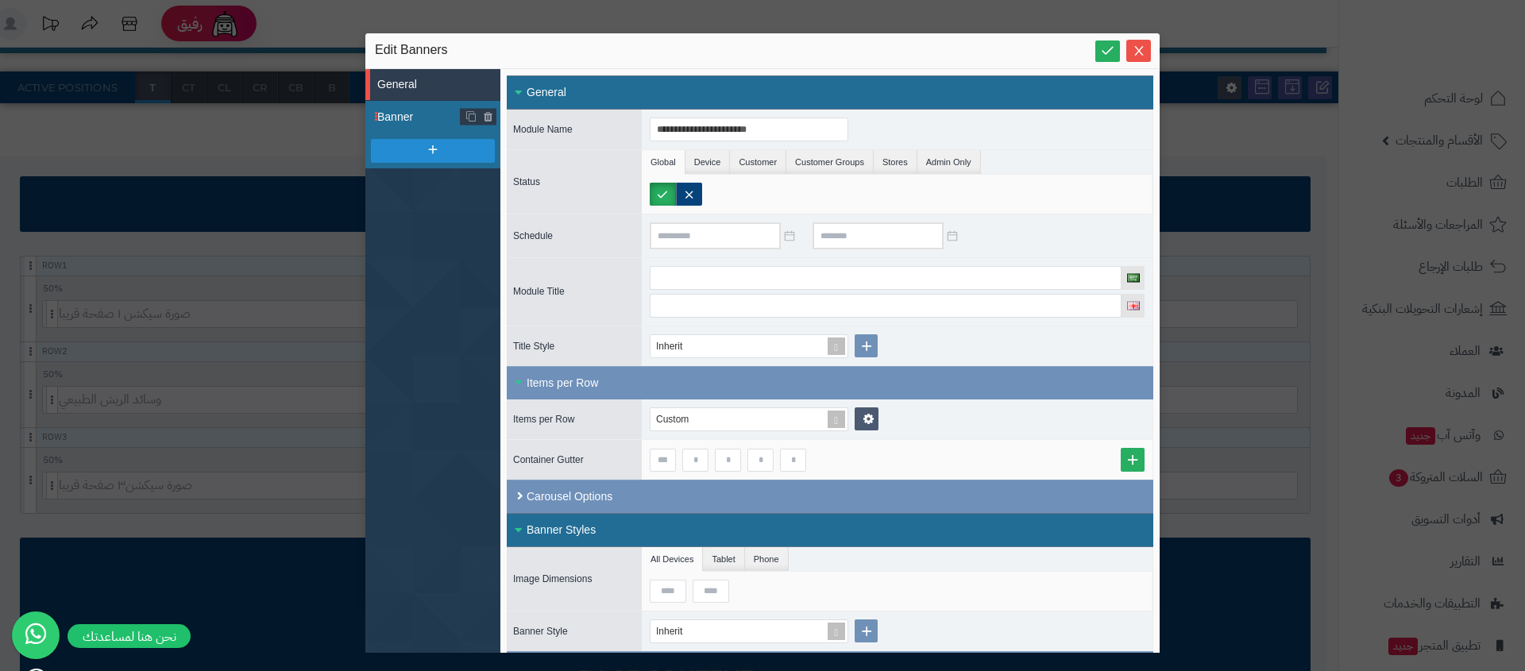
click at [391, 105] on li "Banner" at bounding box center [432, 117] width 135 height 32
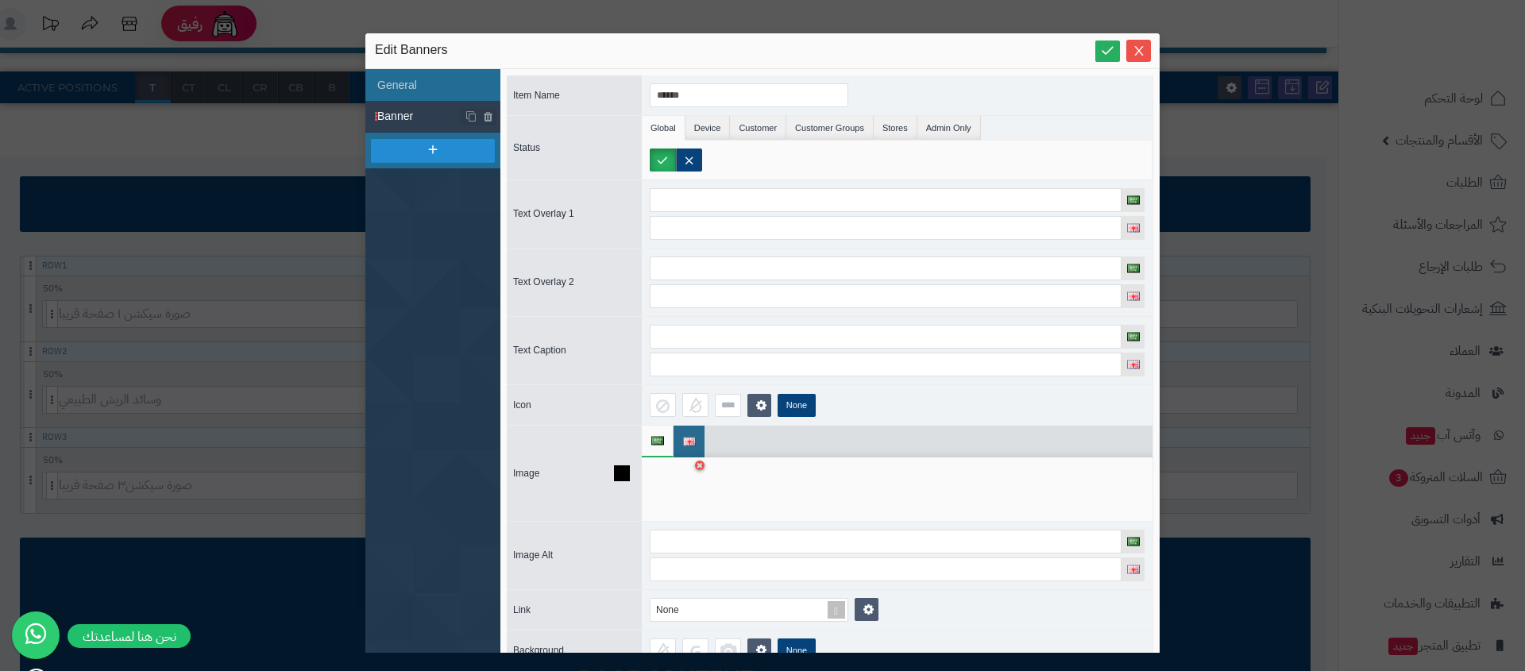
click at [680, 480] on div at bounding box center [675, 489] width 50 height 48
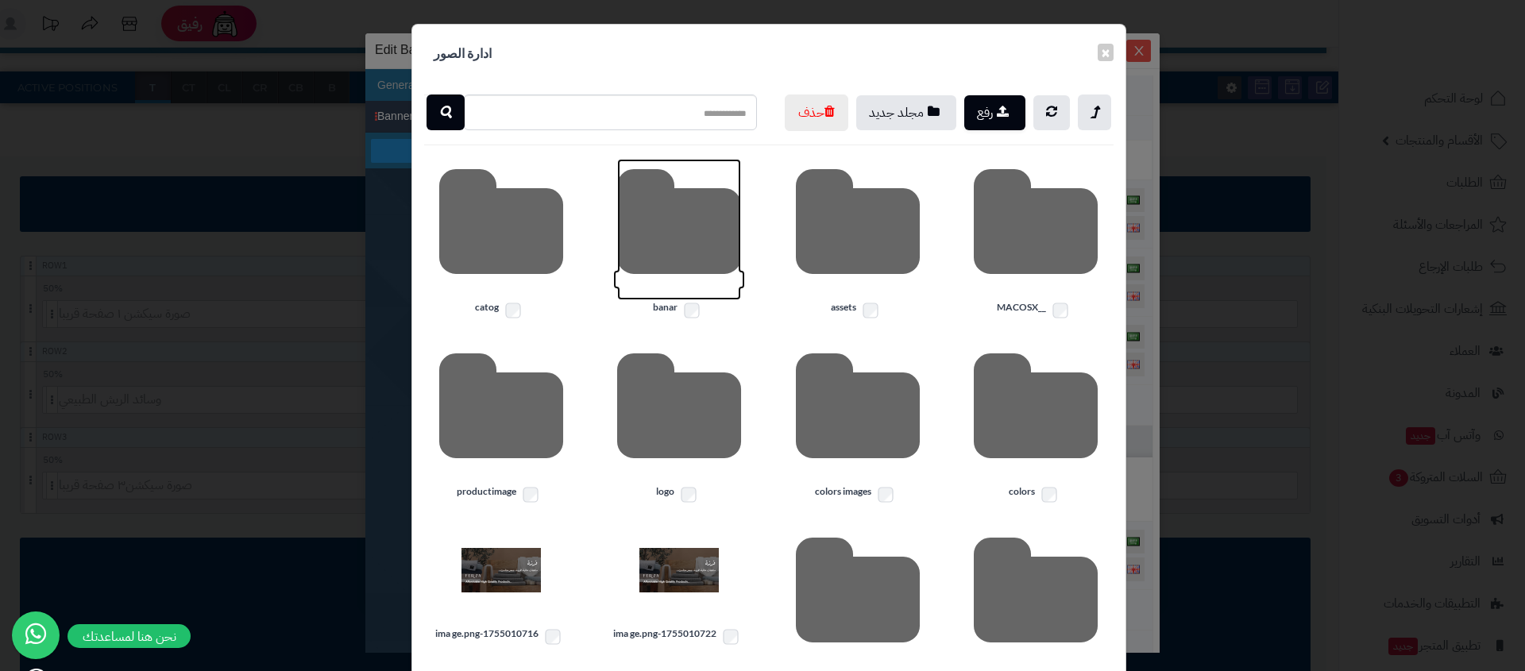
click at [654, 232] on icon at bounding box center [679, 229] width 124 height 141
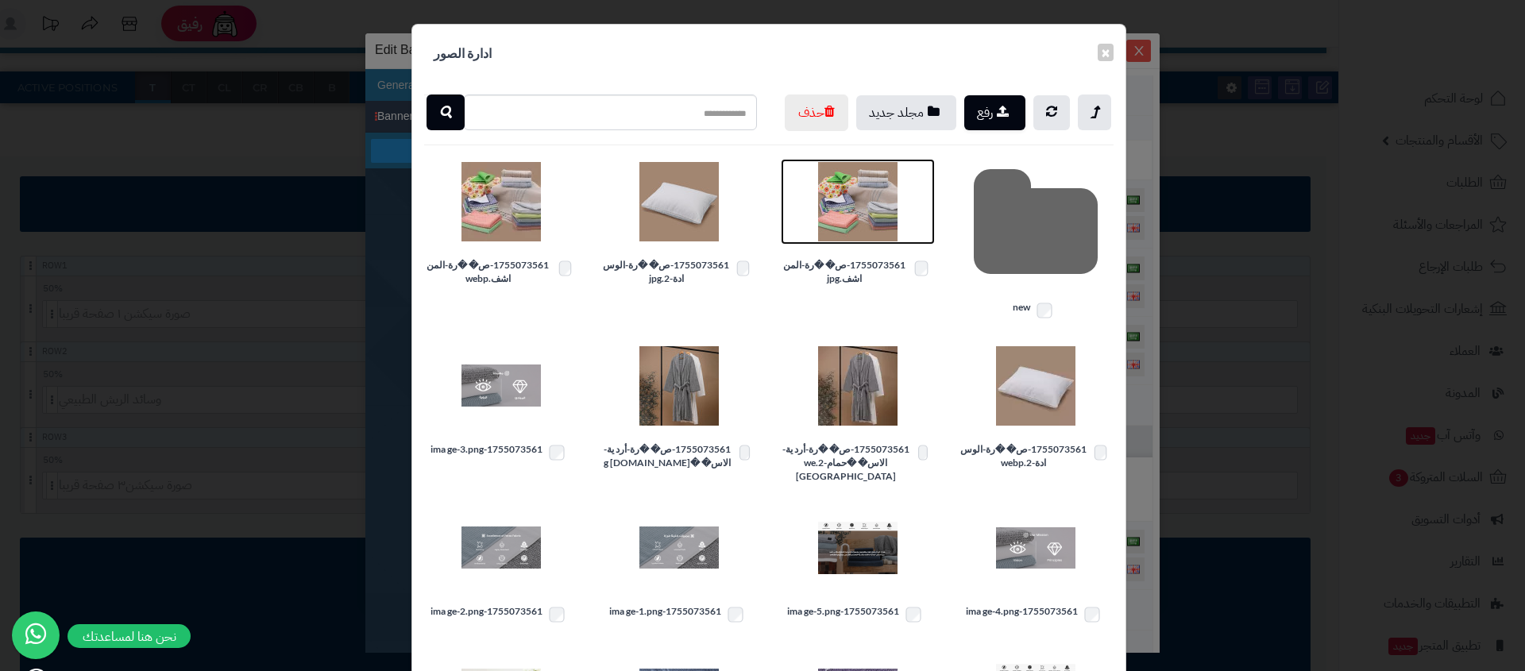
click at [878, 236] on img at bounding box center [857, 201] width 79 height 79
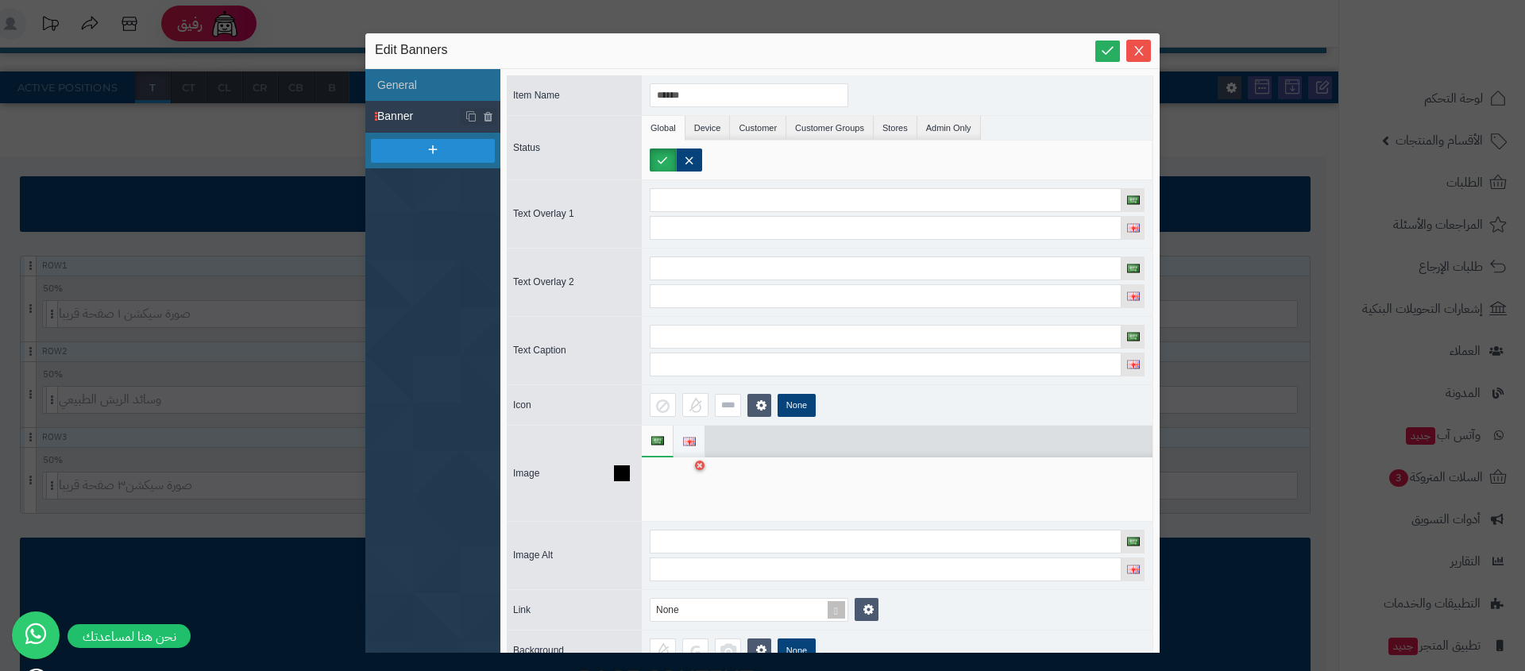
click at [680, 435] on li at bounding box center [689, 442] width 32 height 32
click at [666, 482] on div at bounding box center [675, 489] width 50 height 48
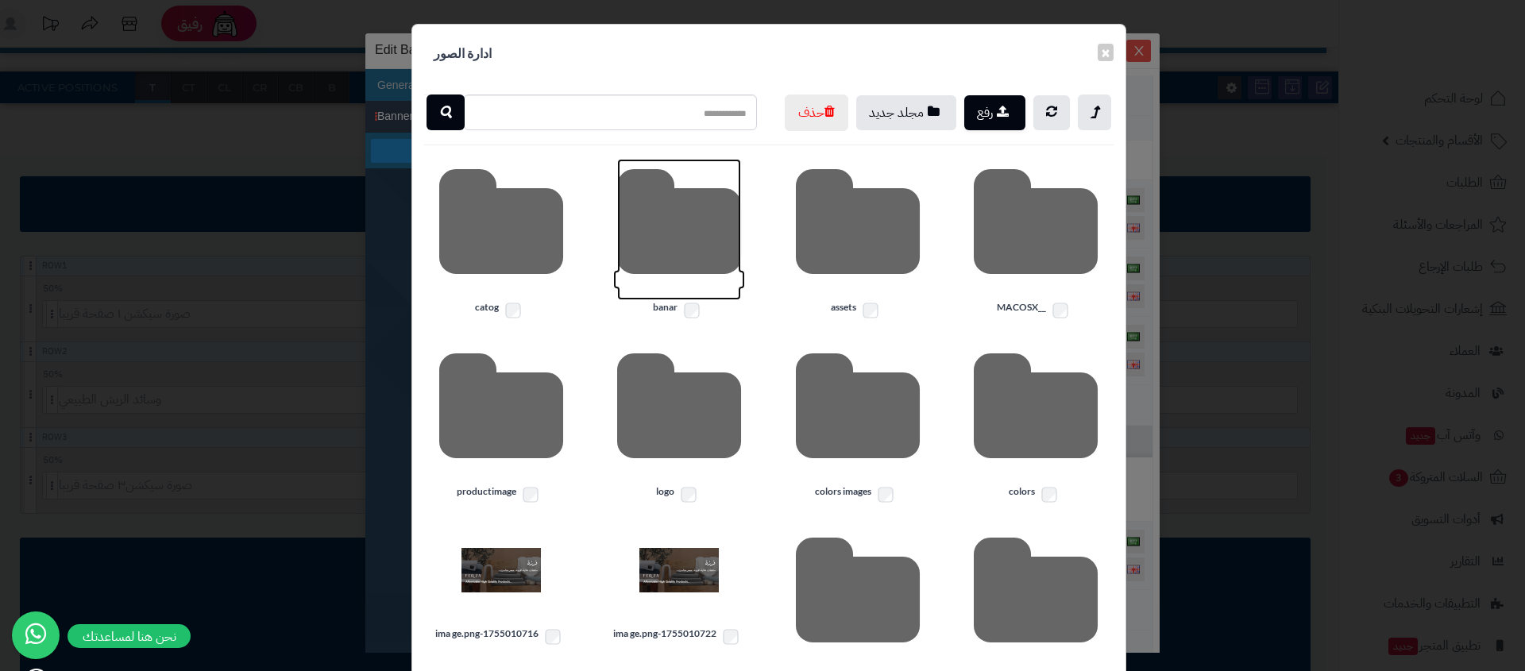
click at [667, 234] on icon at bounding box center [679, 229] width 124 height 141
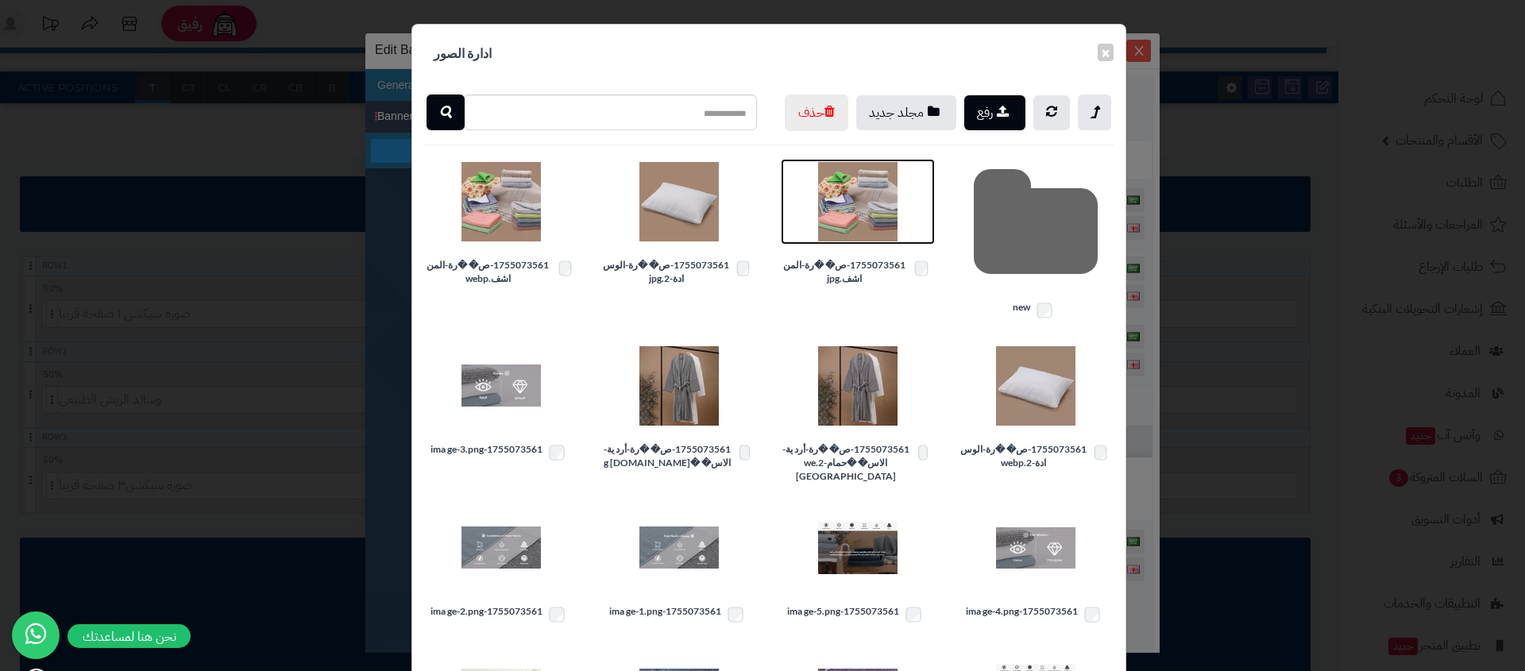
click at [843, 230] on img at bounding box center [857, 201] width 79 height 79
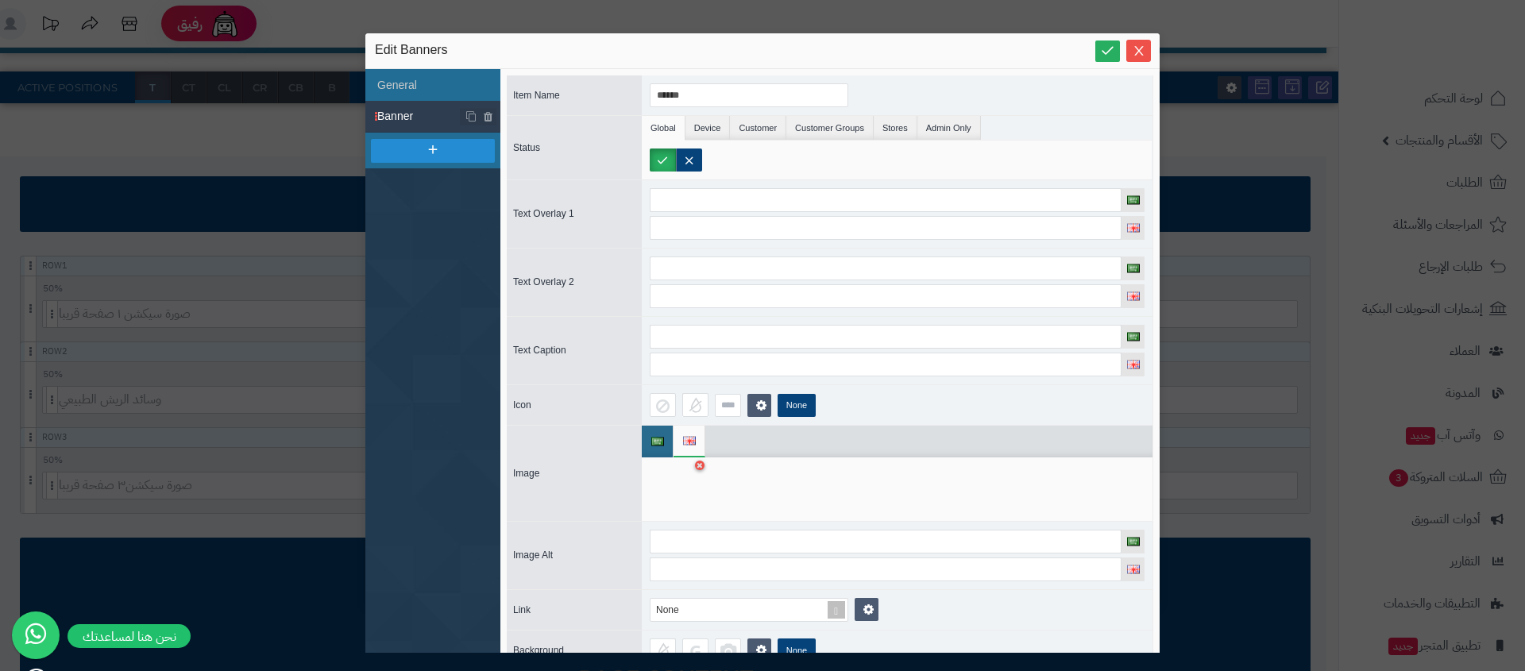
click at [1152, 50] on div "Edit Banners" at bounding box center [762, 51] width 794 height 36
click at [1126, 47] on span "Close" at bounding box center [1138, 51] width 25 height 14
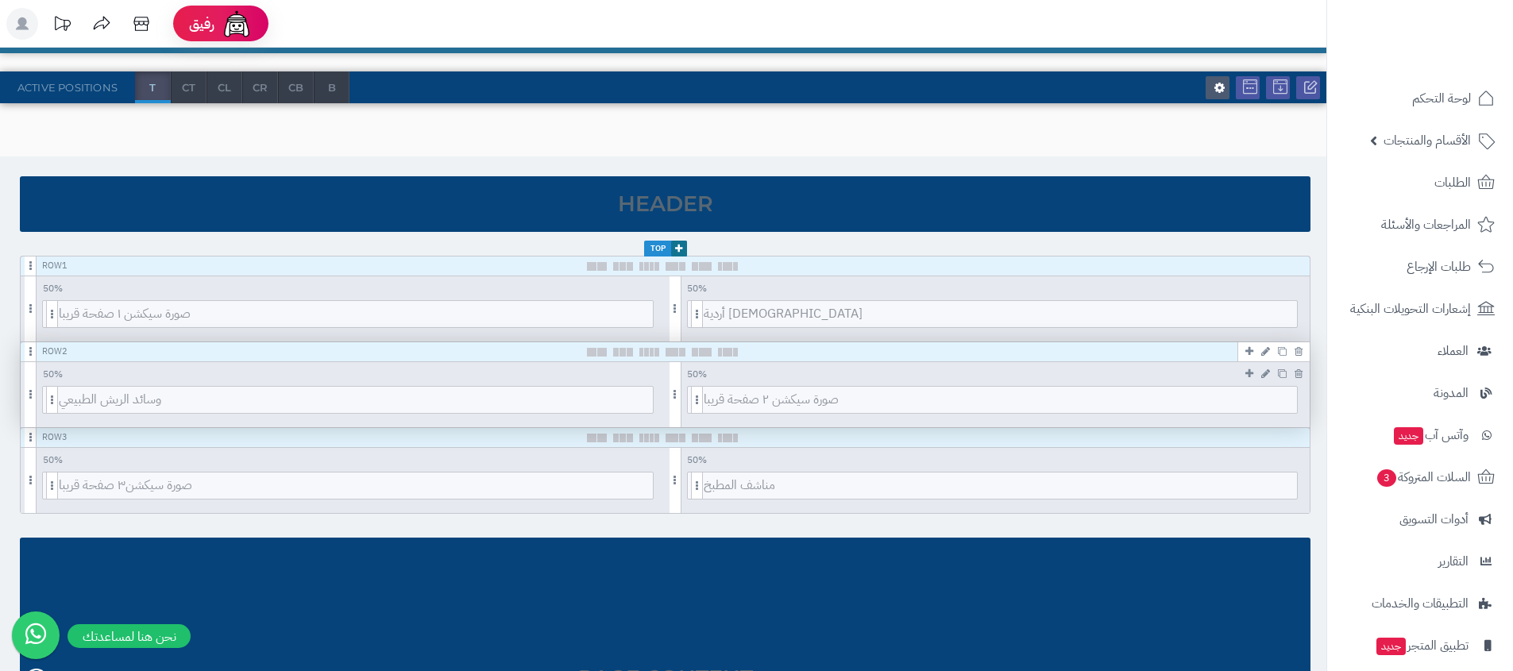
scroll to position [0, 0]
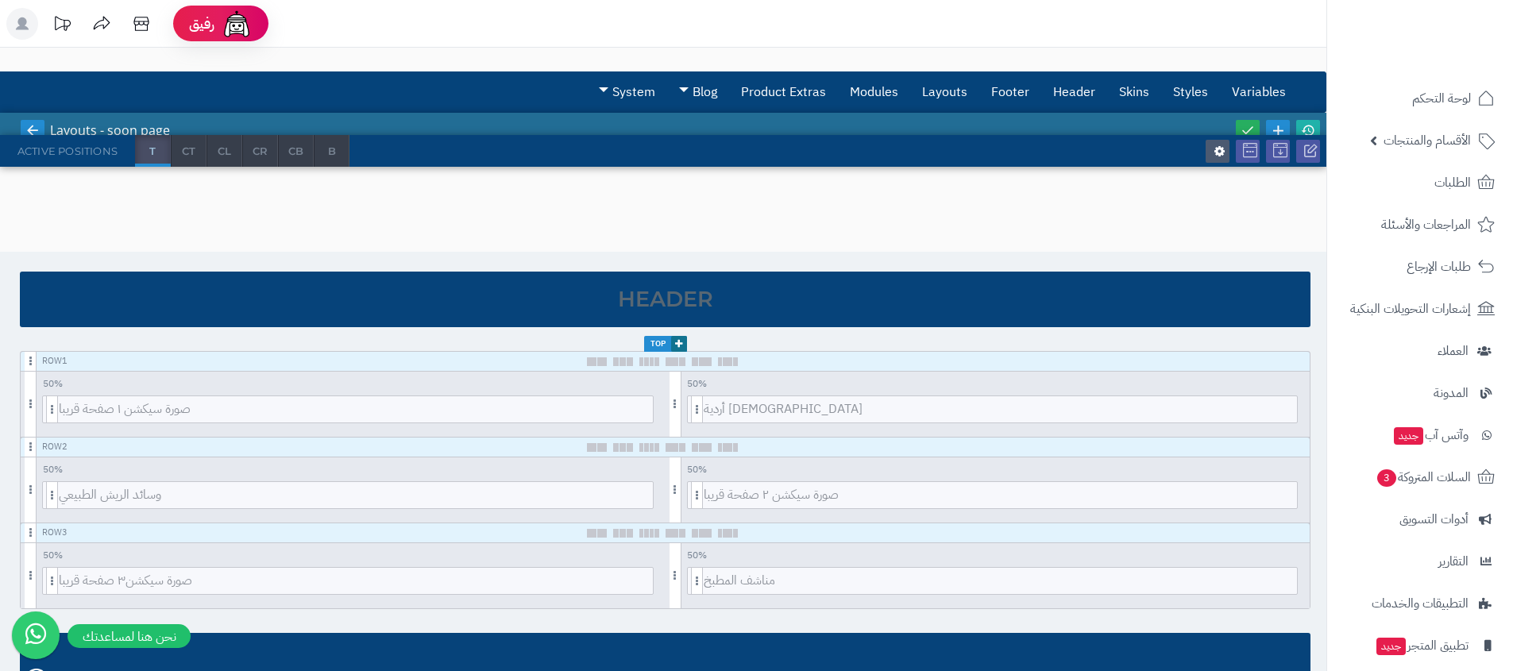
click at [35, 125] on icon at bounding box center [32, 130] width 14 height 14
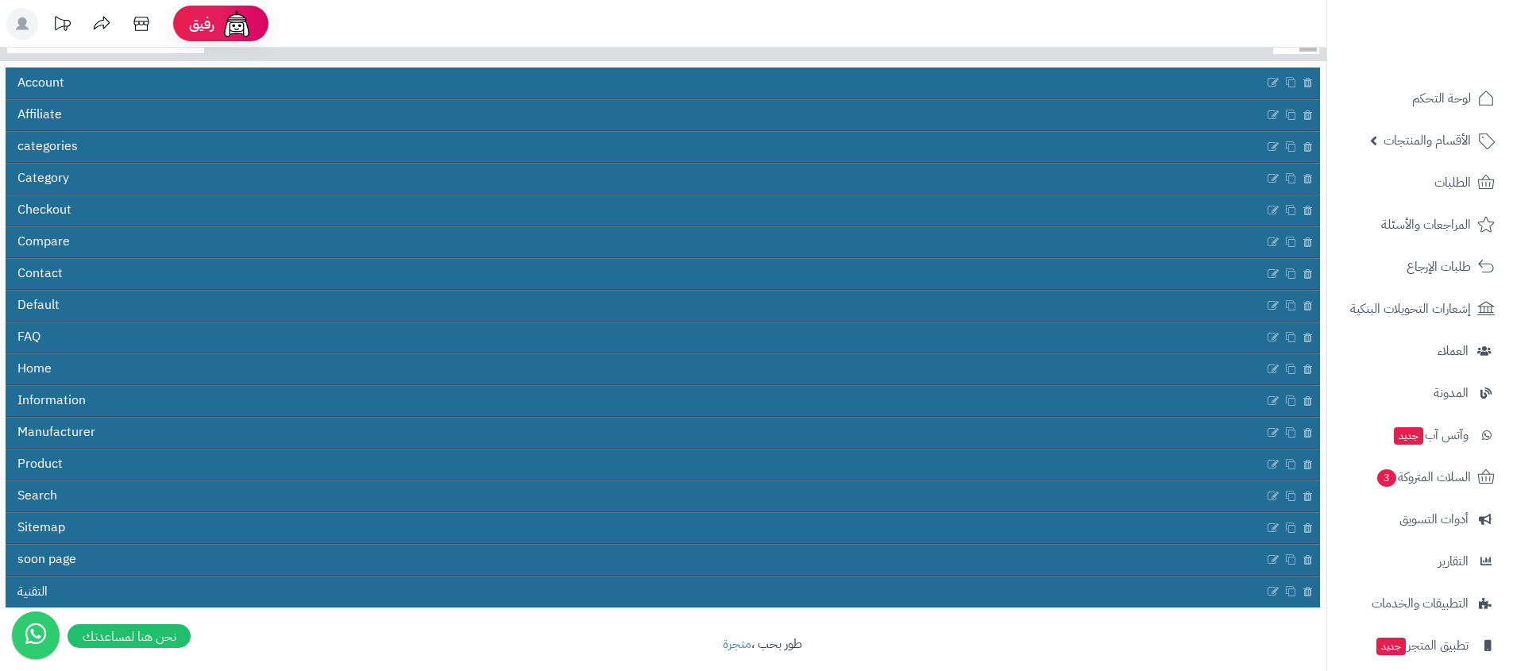
scroll to position [141, 0]
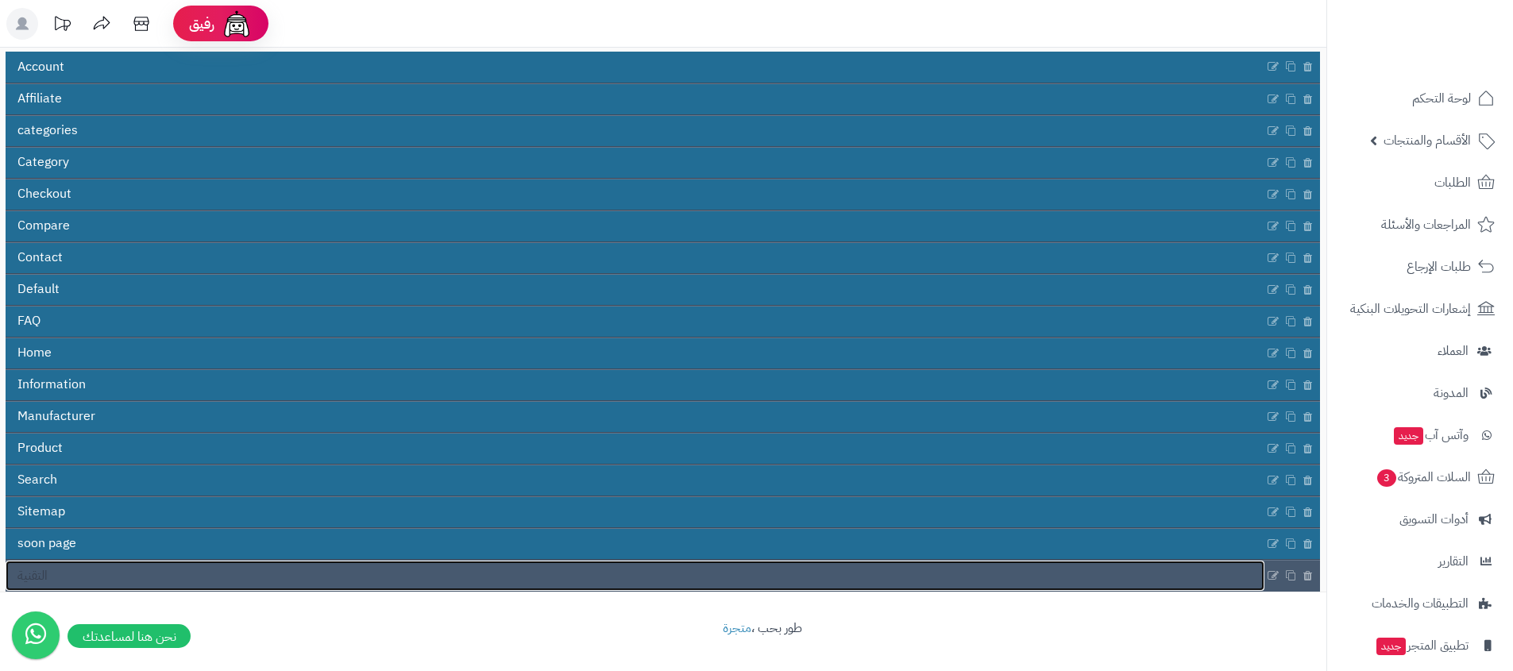
click at [104, 574] on link "التقنية" at bounding box center [635, 576] width 1259 height 30
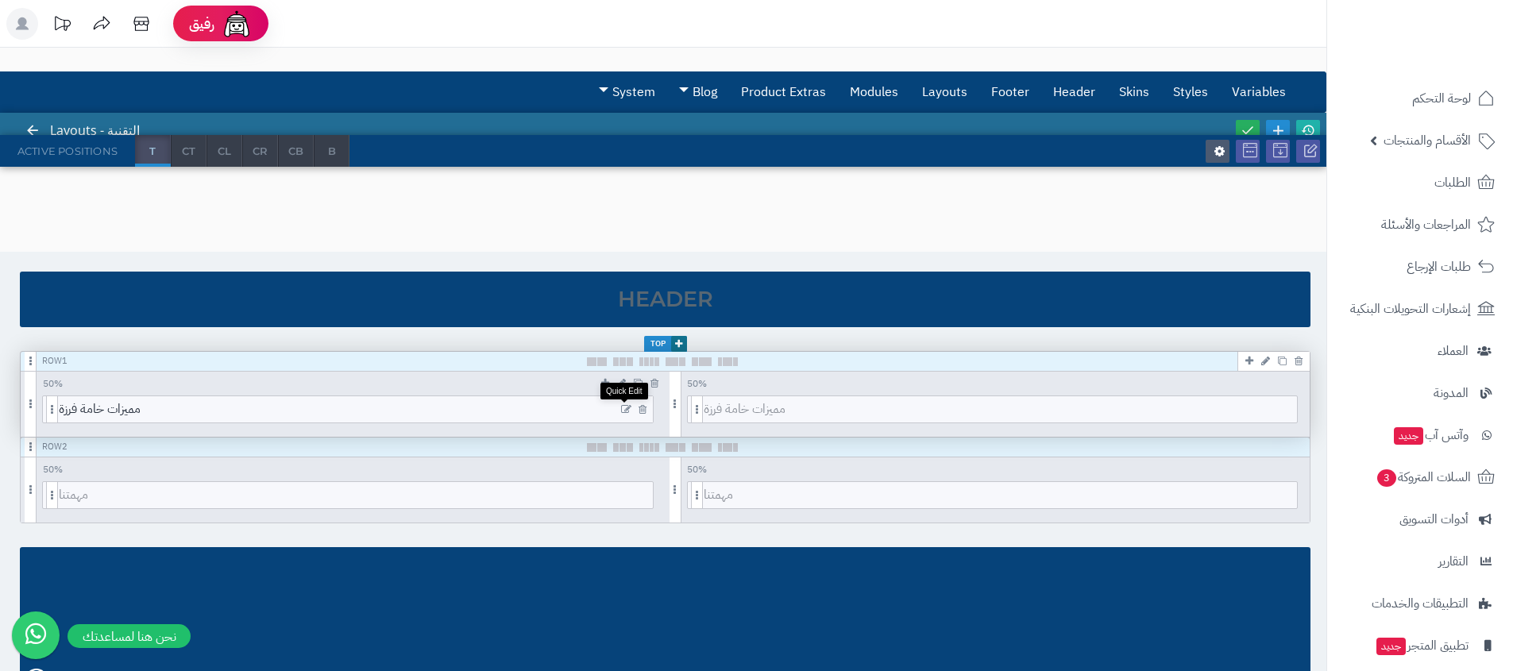
click at [624, 408] on icon at bounding box center [626, 409] width 10 height 11
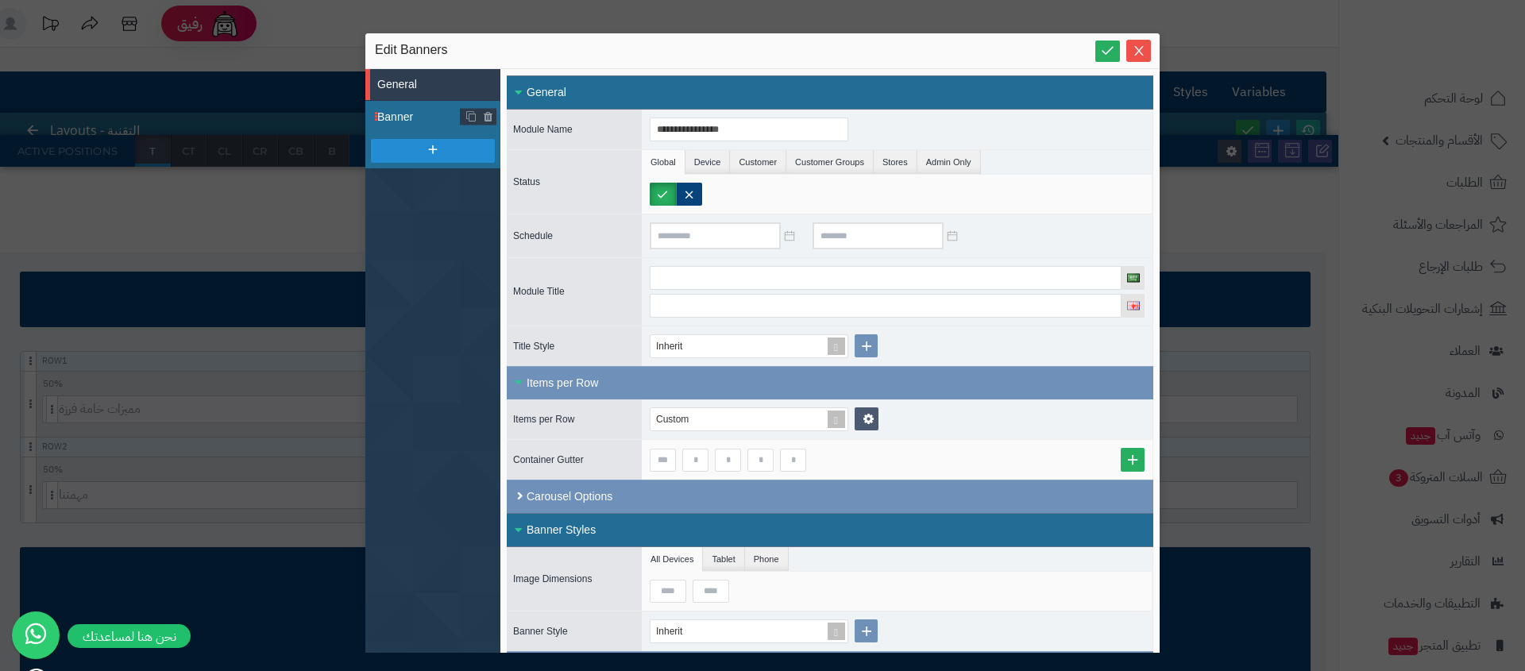
click at [386, 113] on span "Banner" at bounding box center [418, 117] width 83 height 17
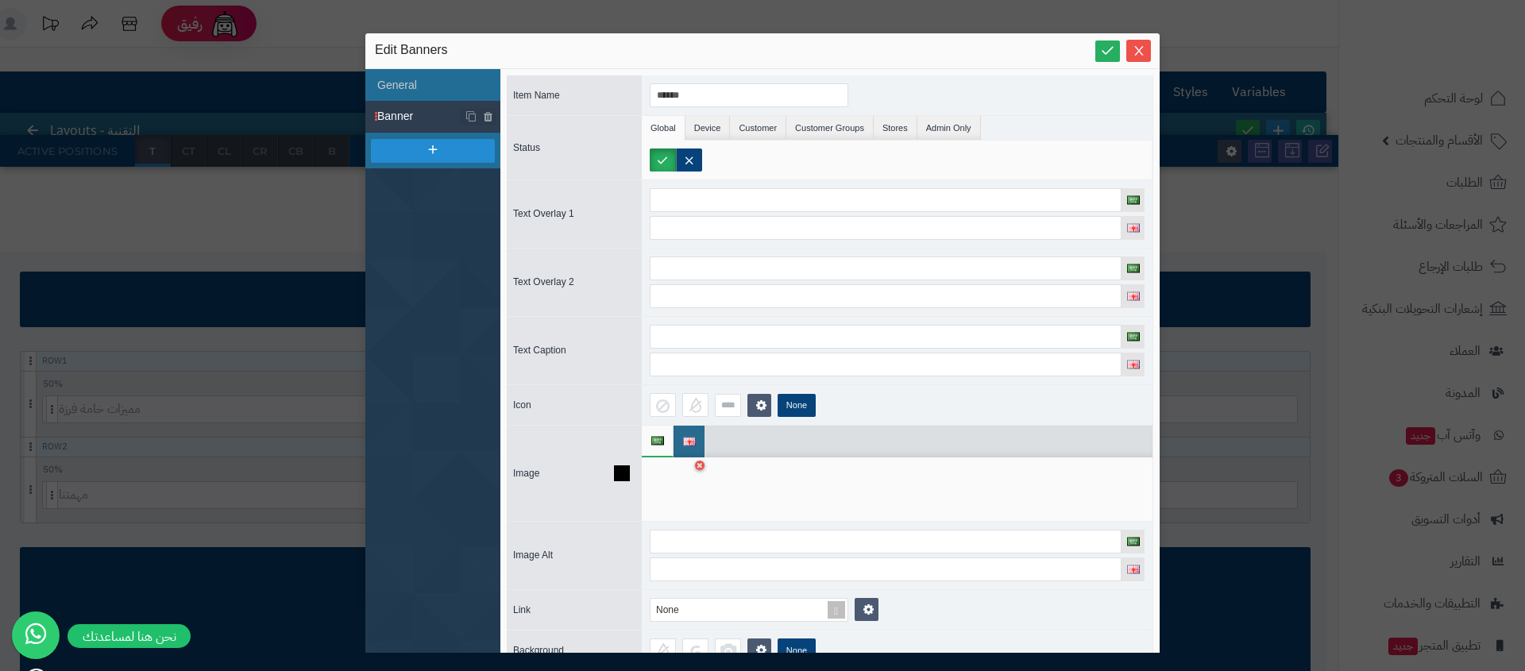
click at [663, 469] on div at bounding box center [675, 489] width 50 height 48
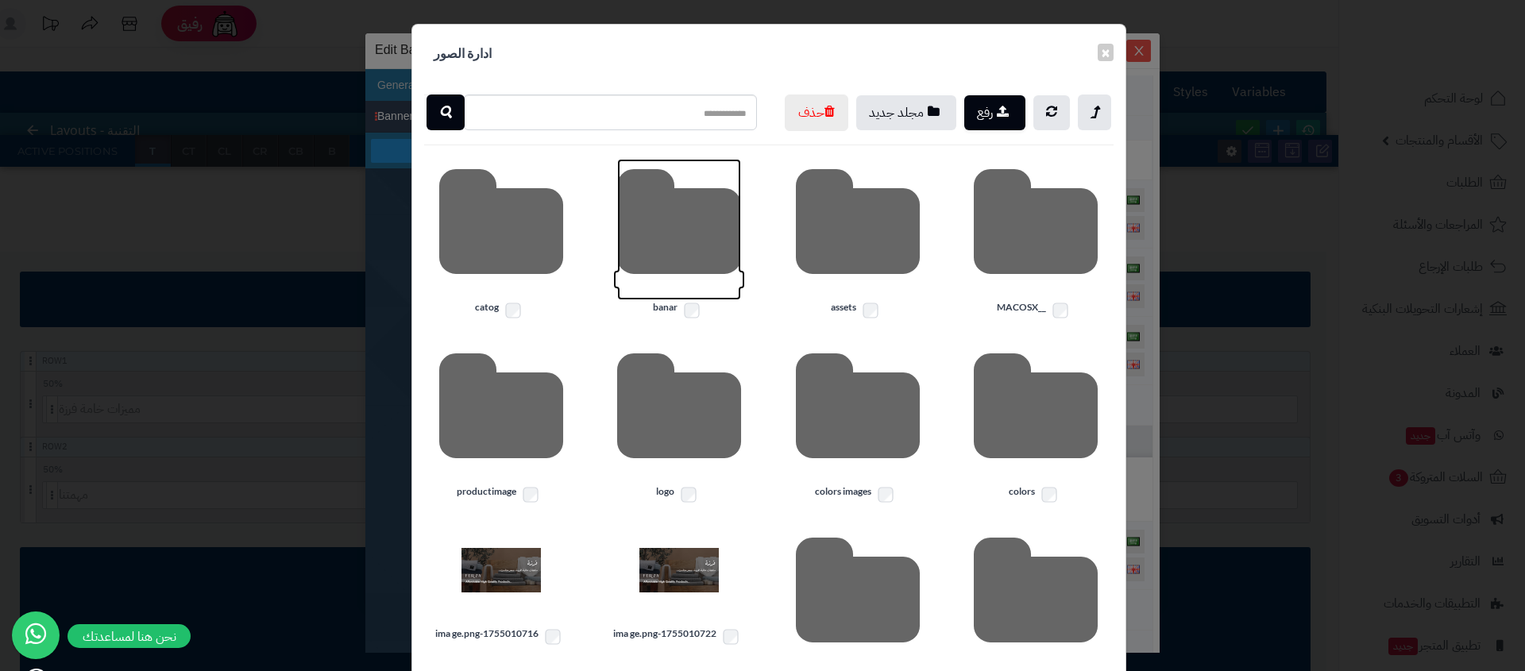
click at [684, 280] on icon at bounding box center [679, 229] width 124 height 141
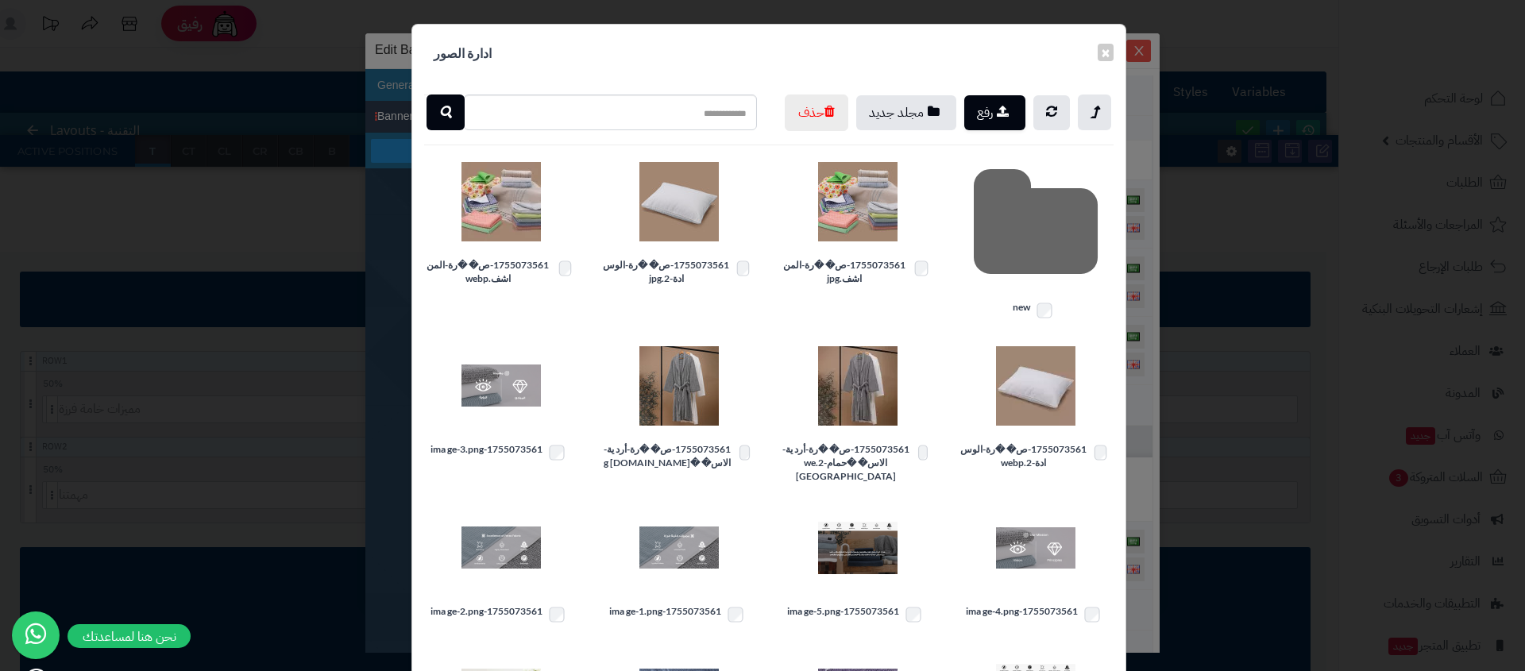
scroll to position [3, 0]
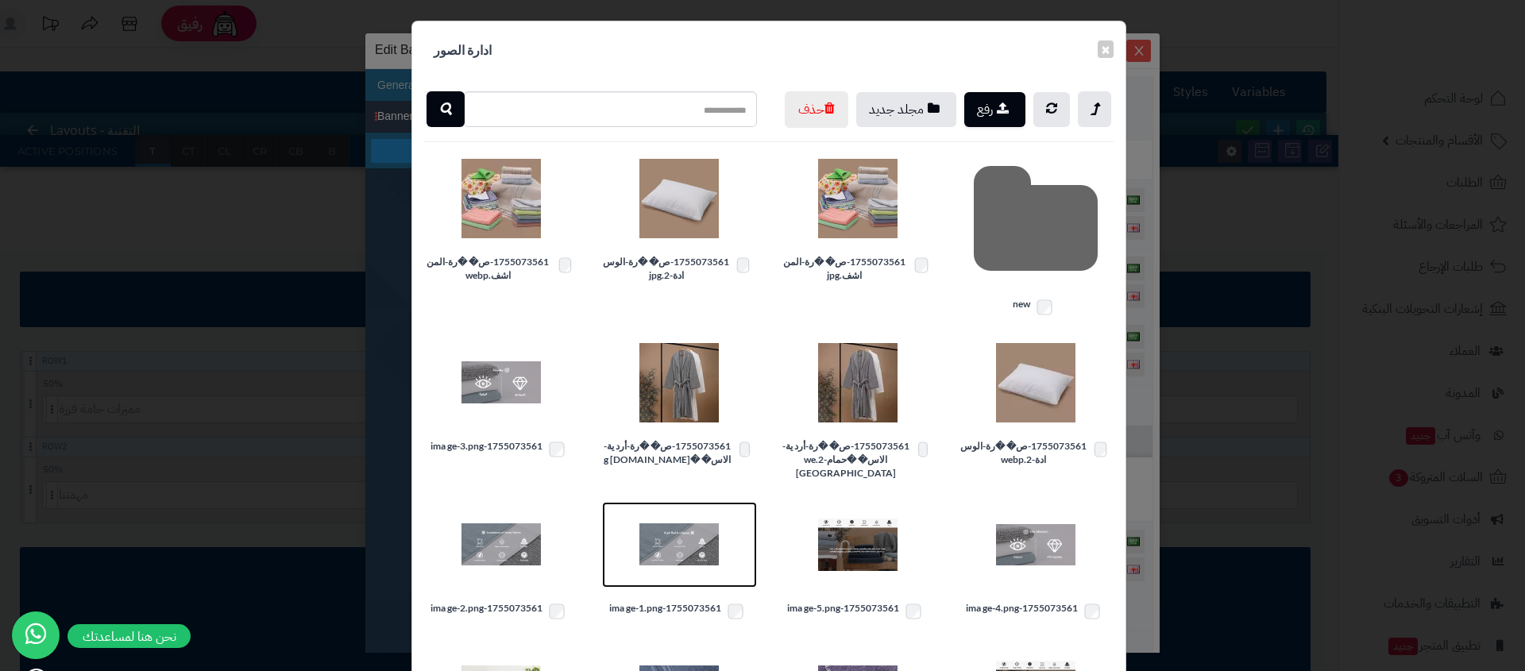
click at [697, 571] on img at bounding box center [678, 544] width 79 height 79
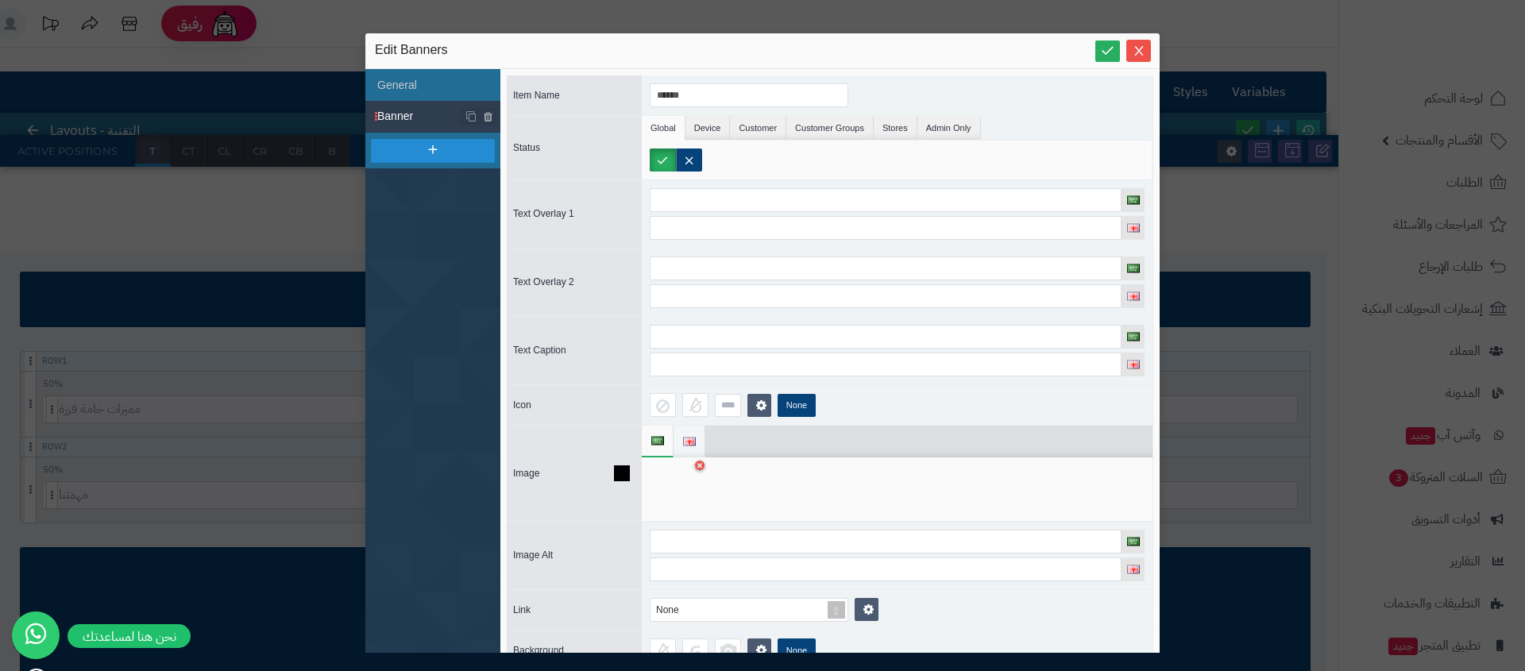
click at [691, 438] on img at bounding box center [689, 442] width 13 height 9
click at [673, 488] on div at bounding box center [675, 489] width 50 height 48
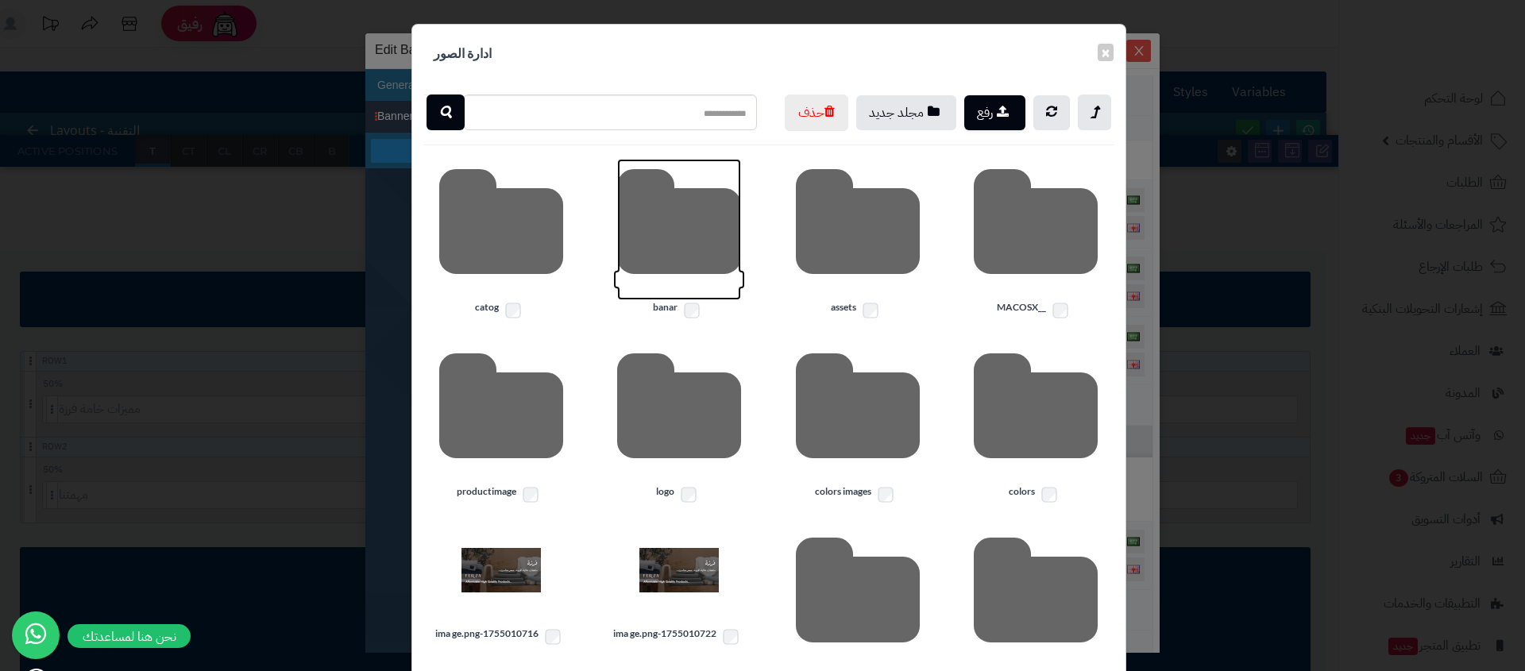
click at [697, 291] on icon at bounding box center [679, 229] width 124 height 141
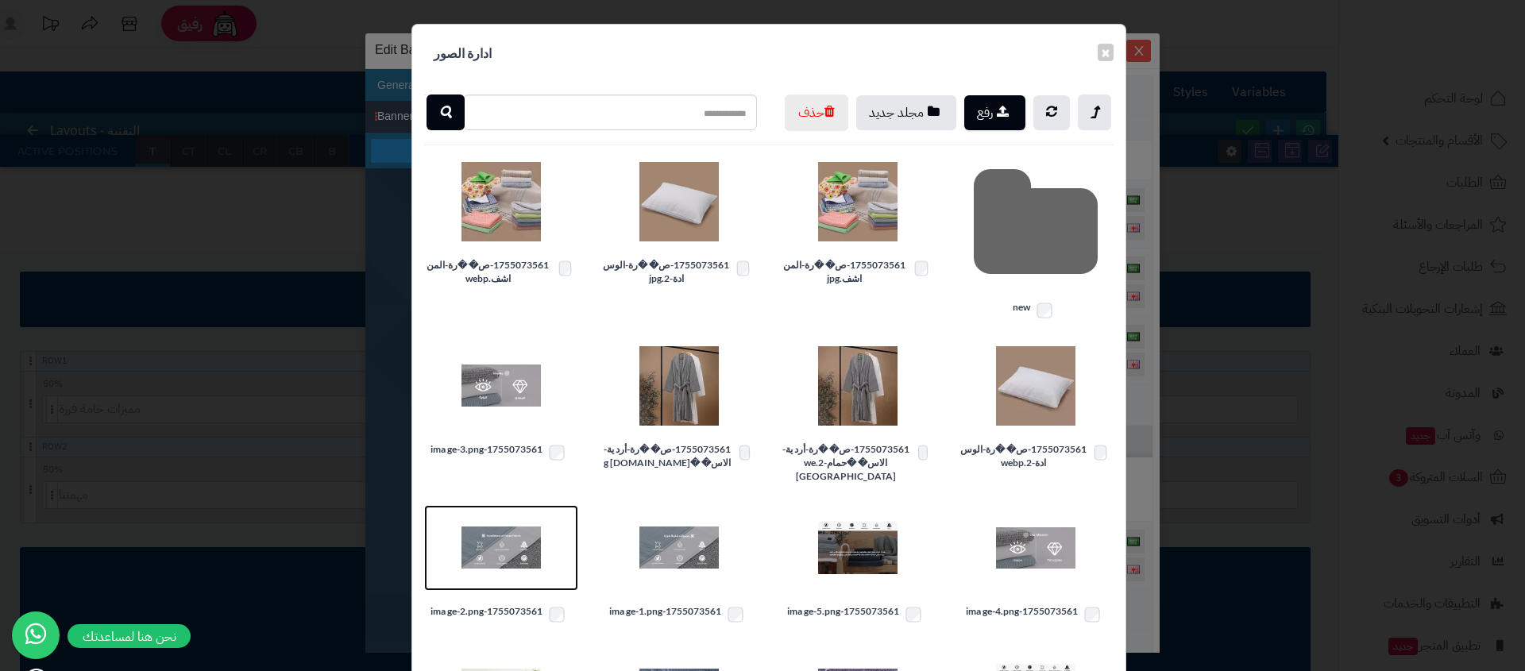
click at [496, 559] on img at bounding box center [500, 547] width 79 height 79
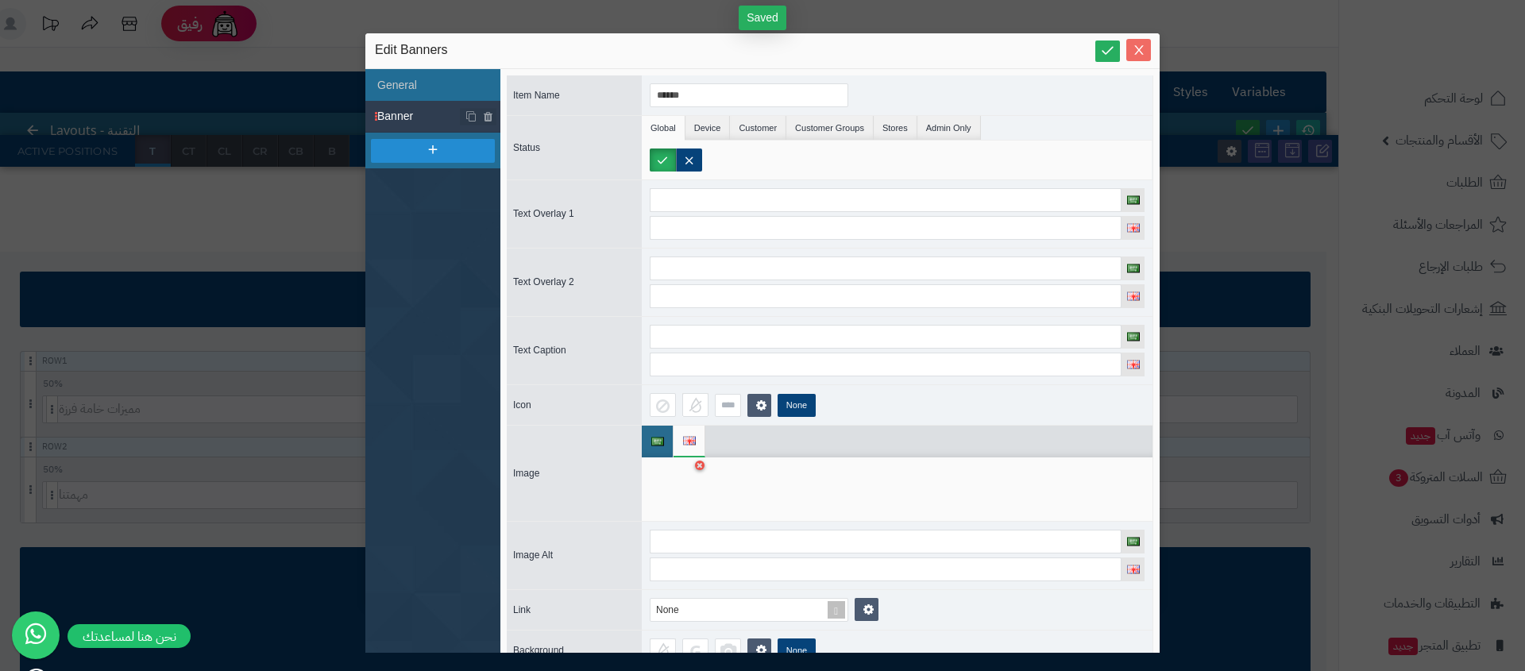
click at [1142, 56] on button "Close" at bounding box center [1138, 50] width 25 height 22
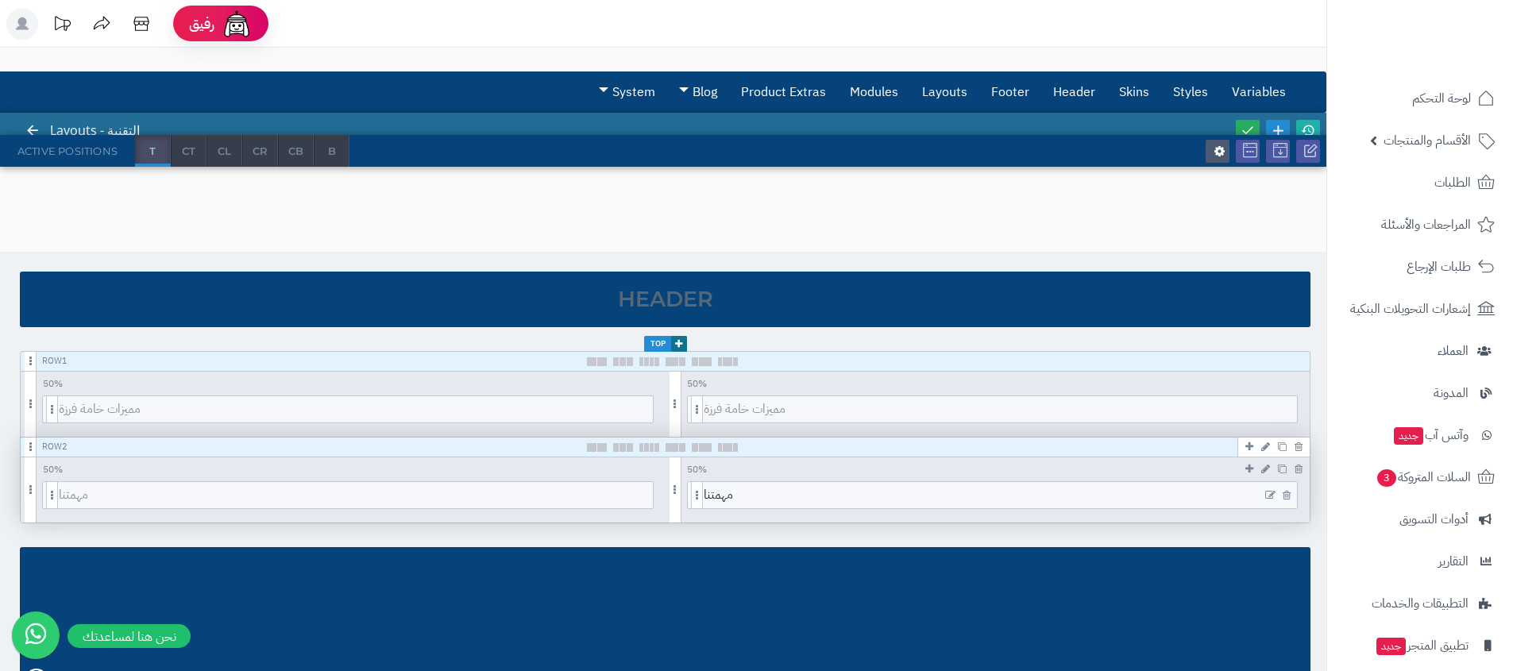
click at [1271, 493] on icon at bounding box center [1270, 495] width 10 height 11
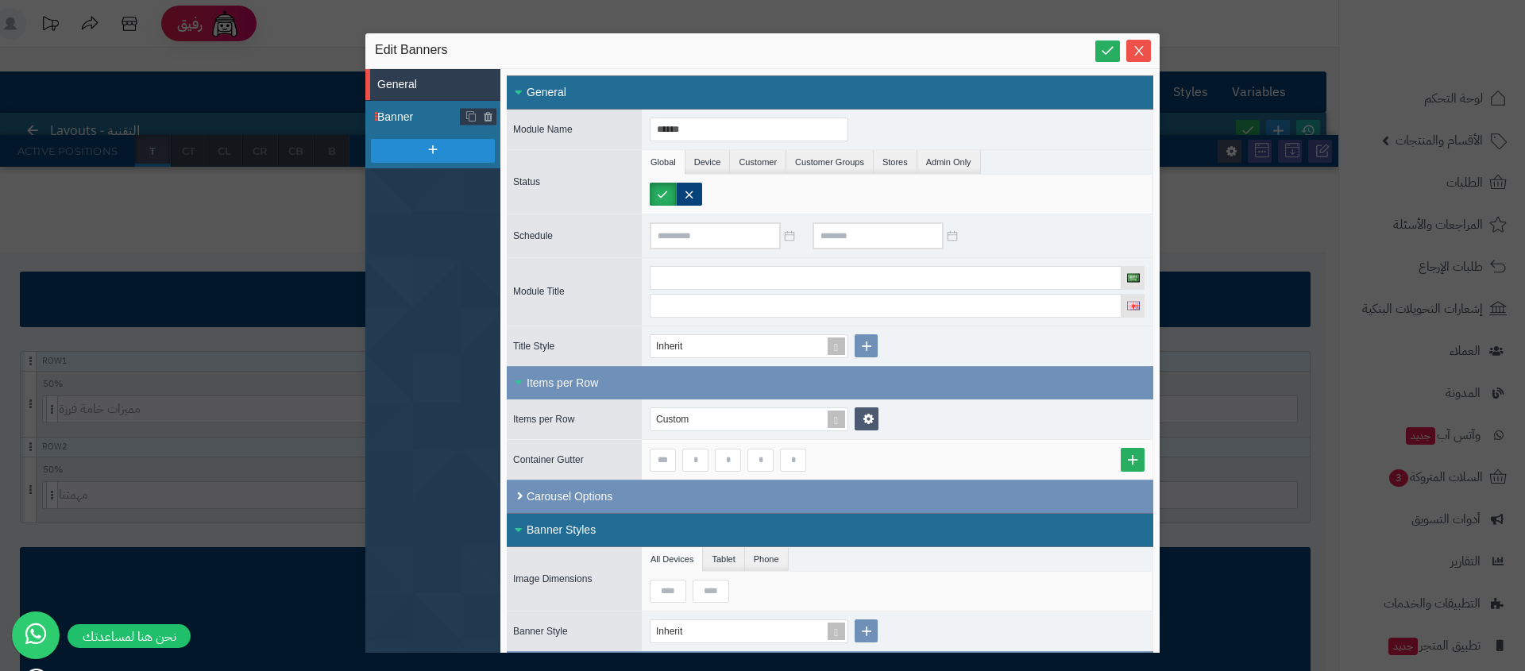
click at [403, 122] on span "Banner" at bounding box center [418, 117] width 83 height 17
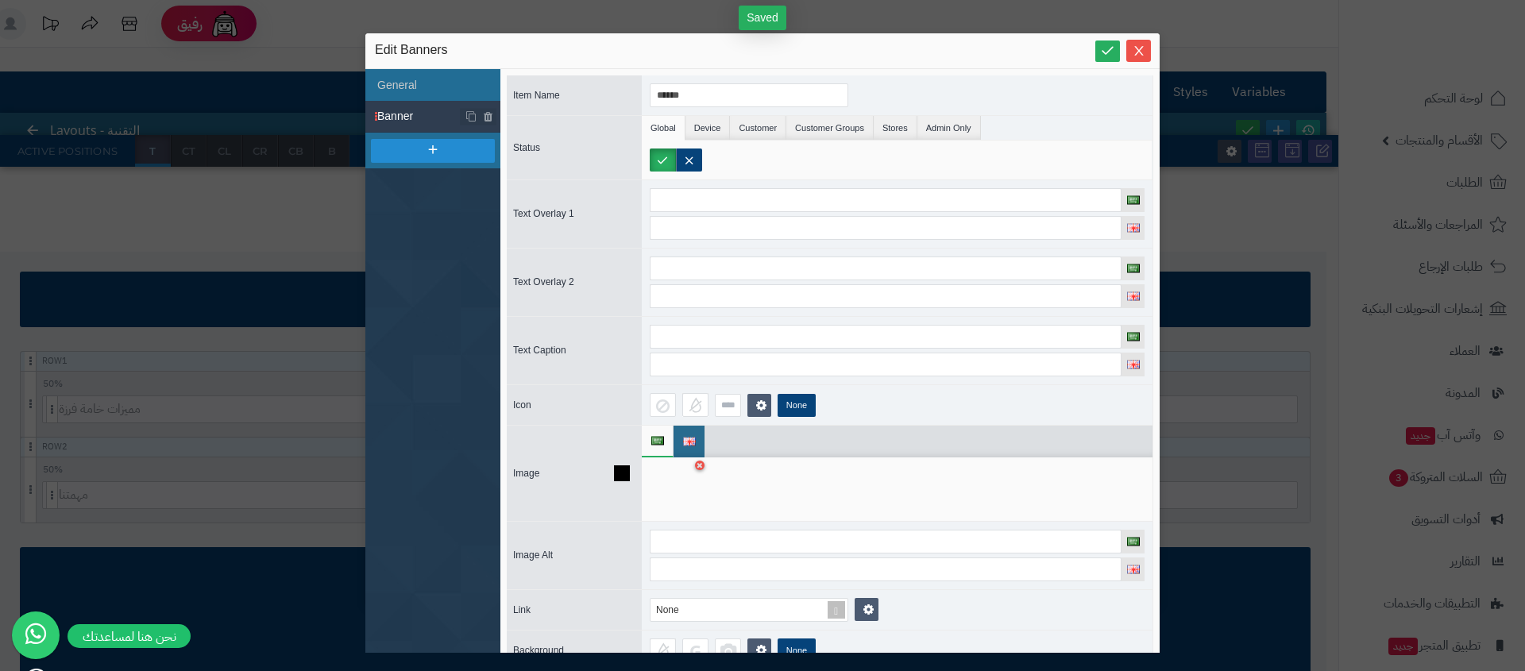
click at [666, 477] on div at bounding box center [675, 489] width 50 height 48
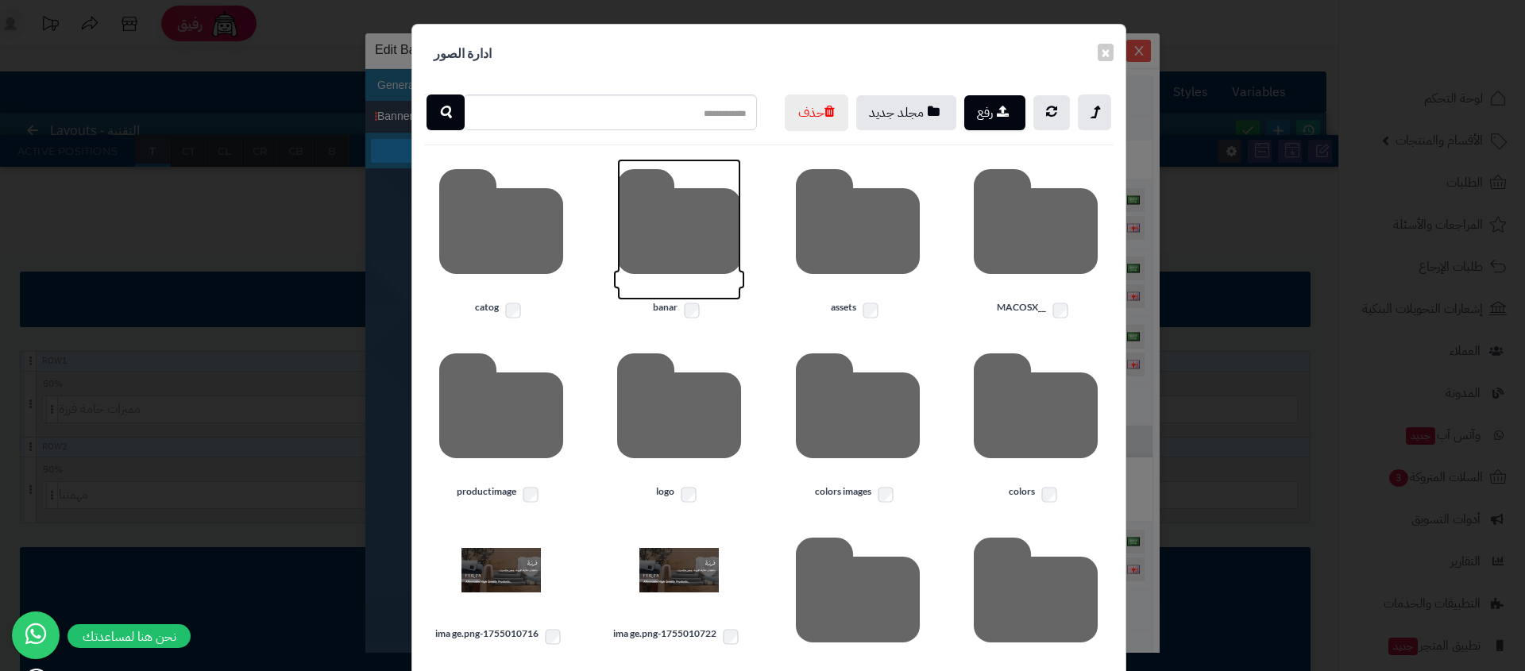
click at [677, 264] on icon at bounding box center [679, 229] width 124 height 141
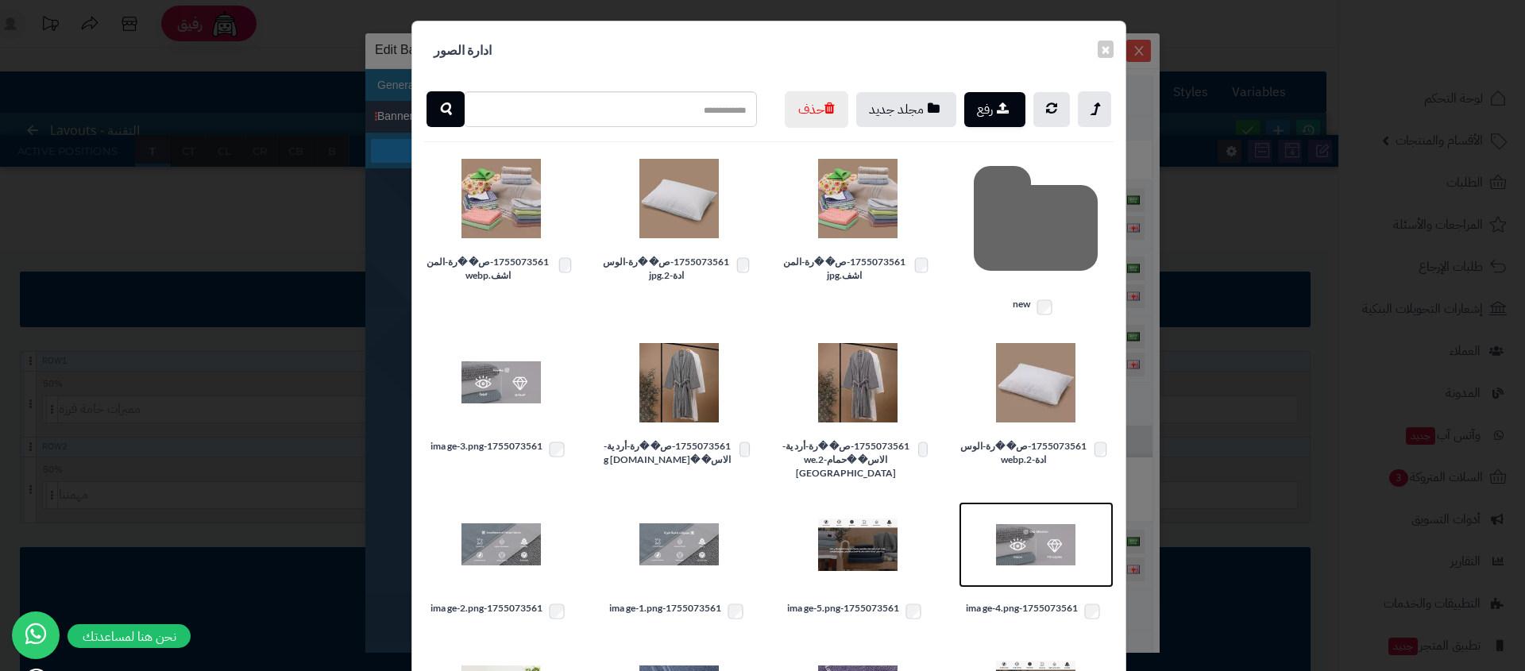
click at [1037, 561] on img at bounding box center [1035, 544] width 79 height 79
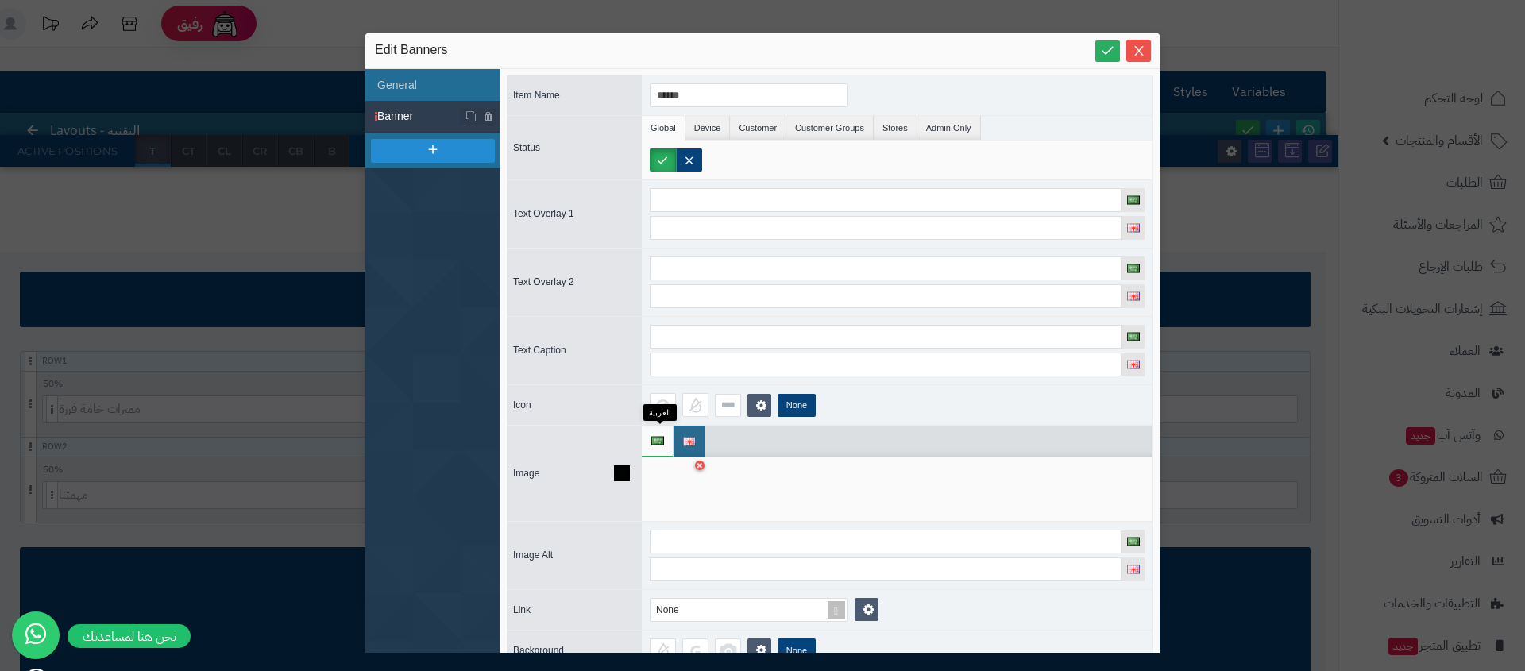
click at [658, 442] on img at bounding box center [657, 441] width 13 height 9
click at [669, 480] on div at bounding box center [675, 489] width 50 height 48
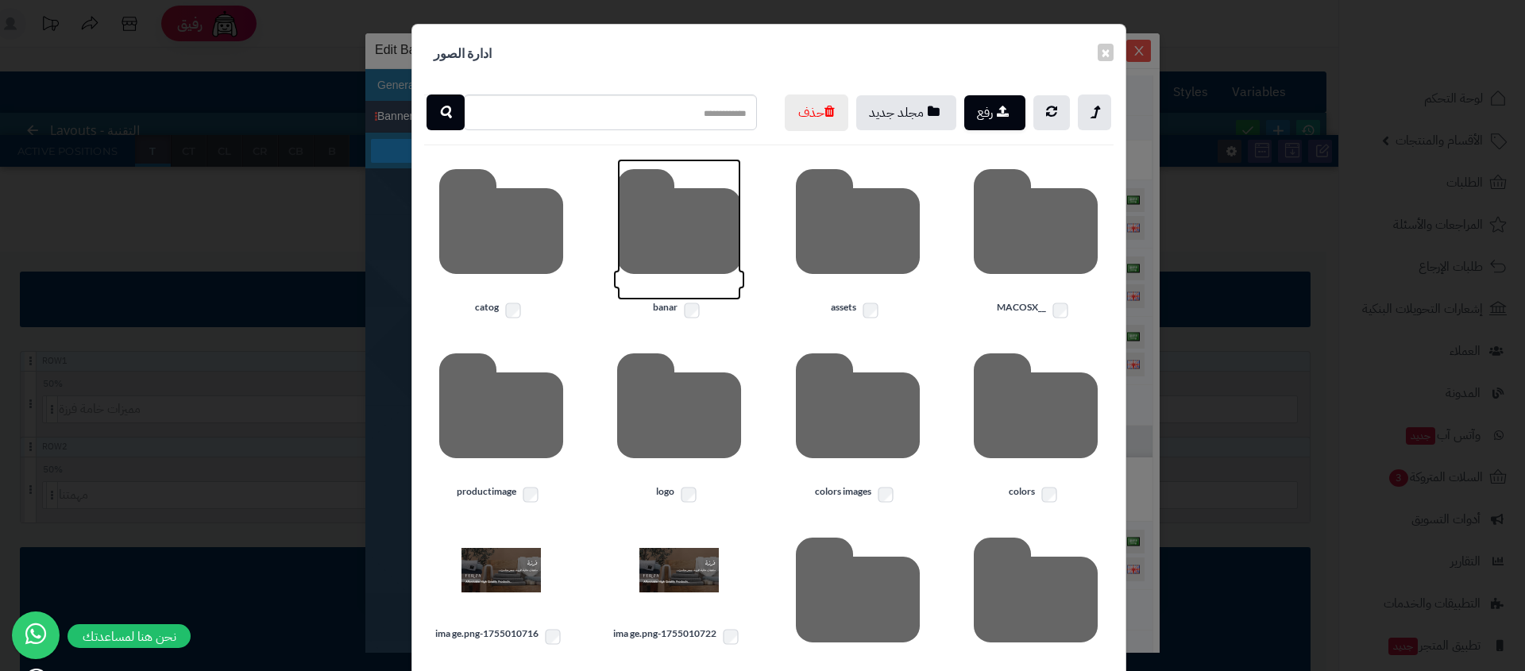
click at [727, 260] on icon at bounding box center [679, 229] width 124 height 141
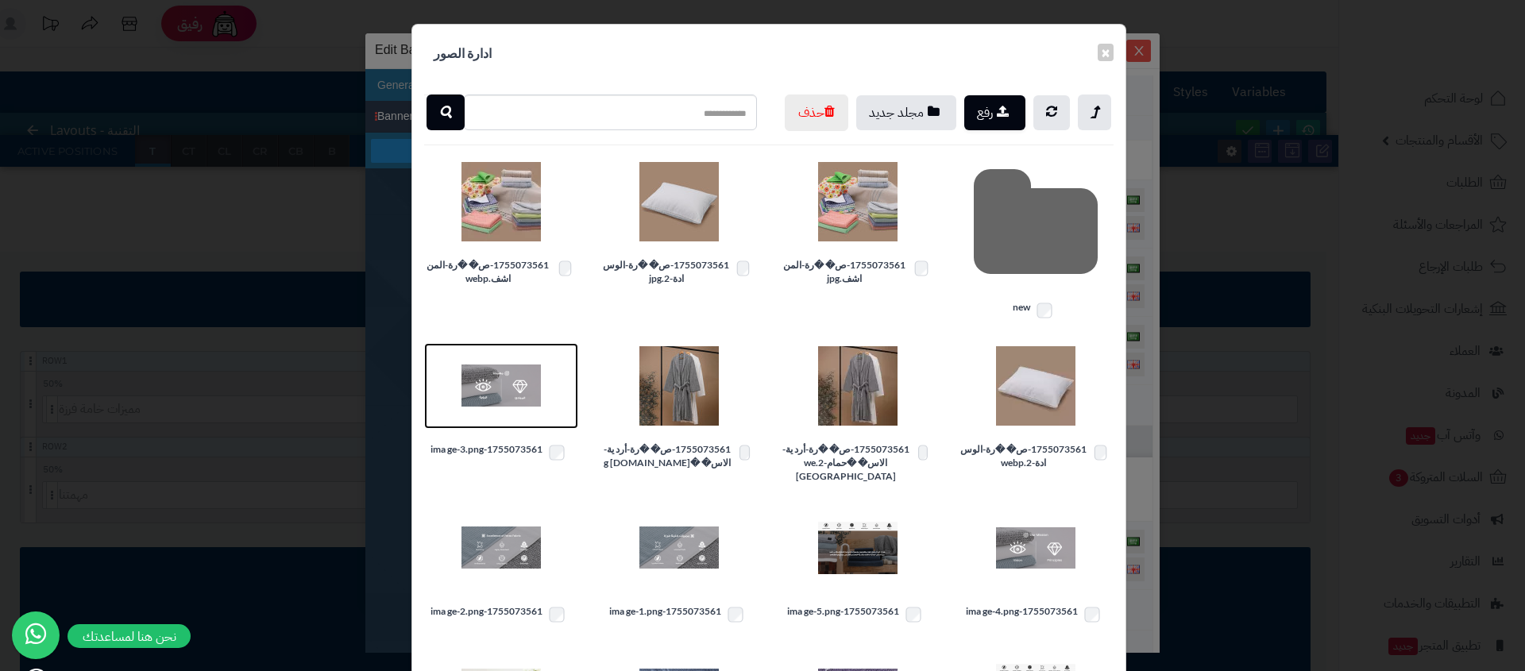
click at [511, 426] on img at bounding box center [500, 385] width 79 height 79
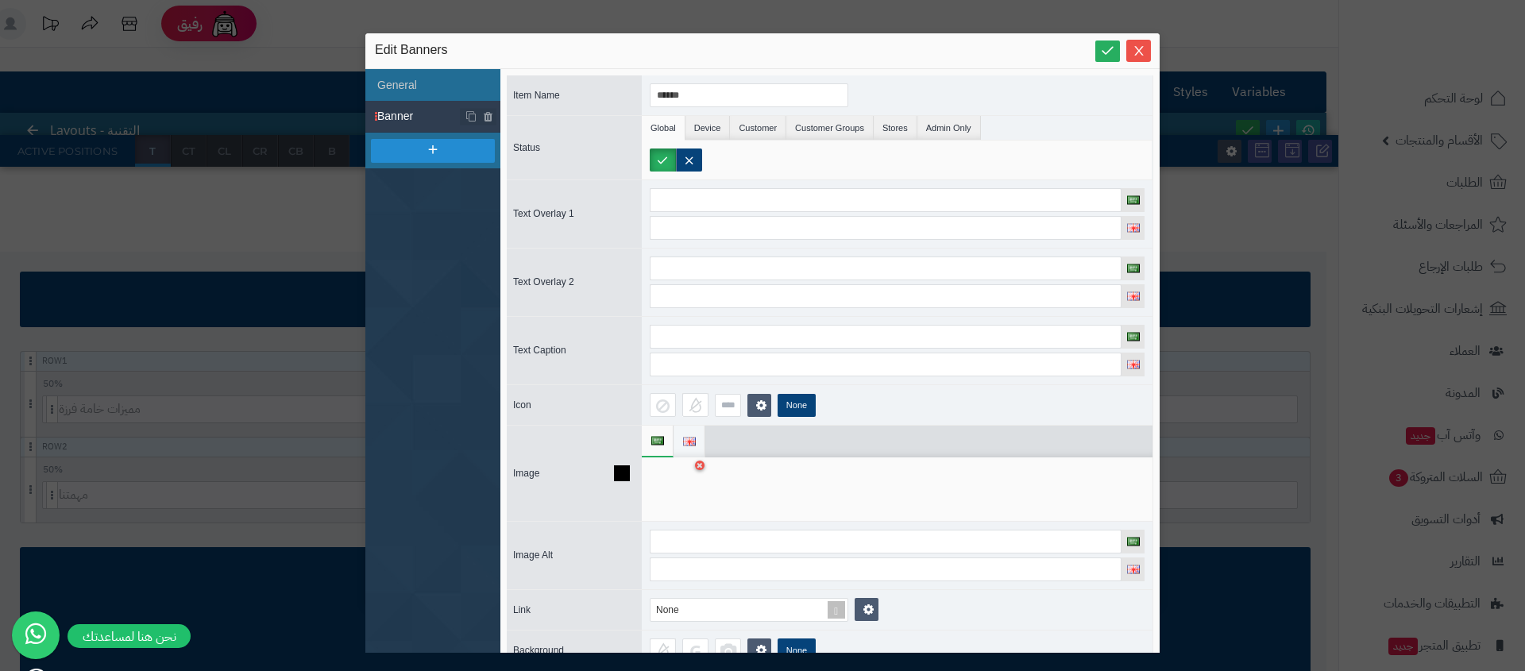
click at [679, 445] on li at bounding box center [689, 442] width 32 height 32
click at [673, 478] on div at bounding box center [675, 489] width 50 height 48
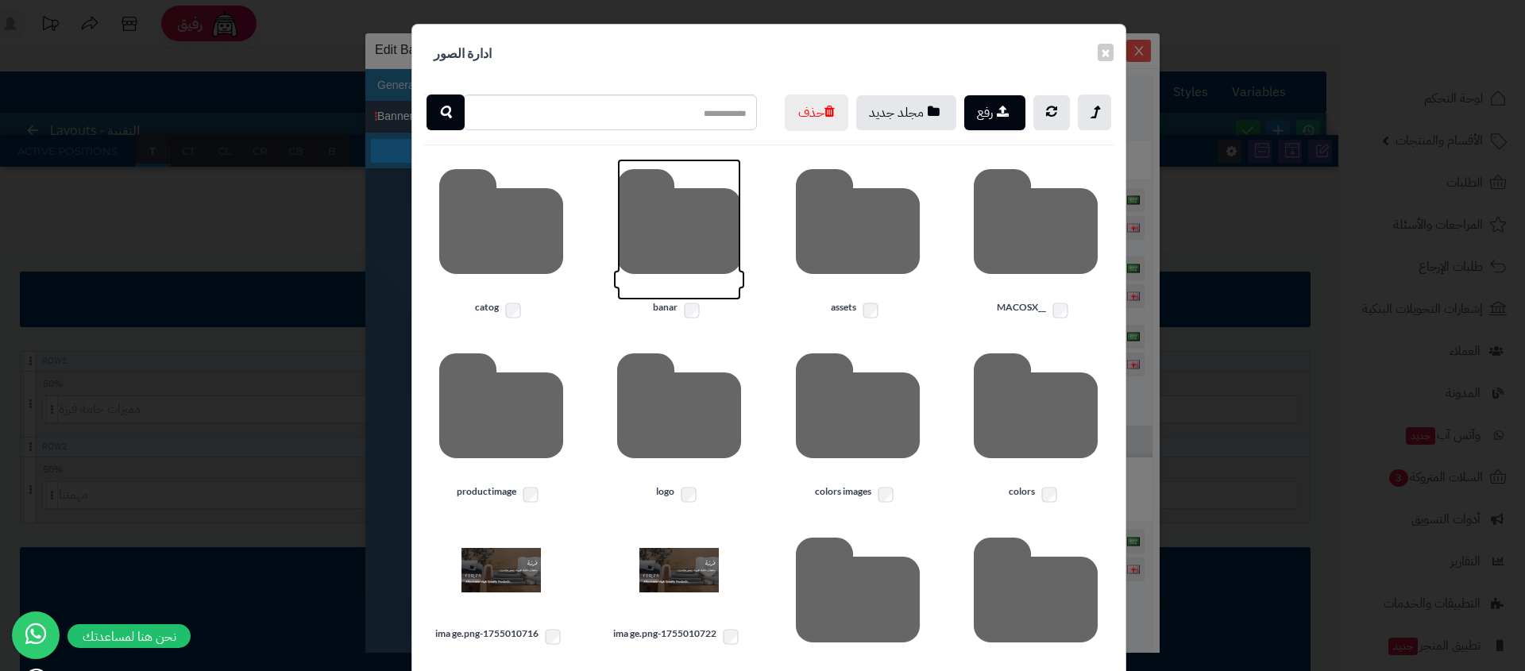
click at [706, 242] on icon at bounding box center [679, 229] width 124 height 141
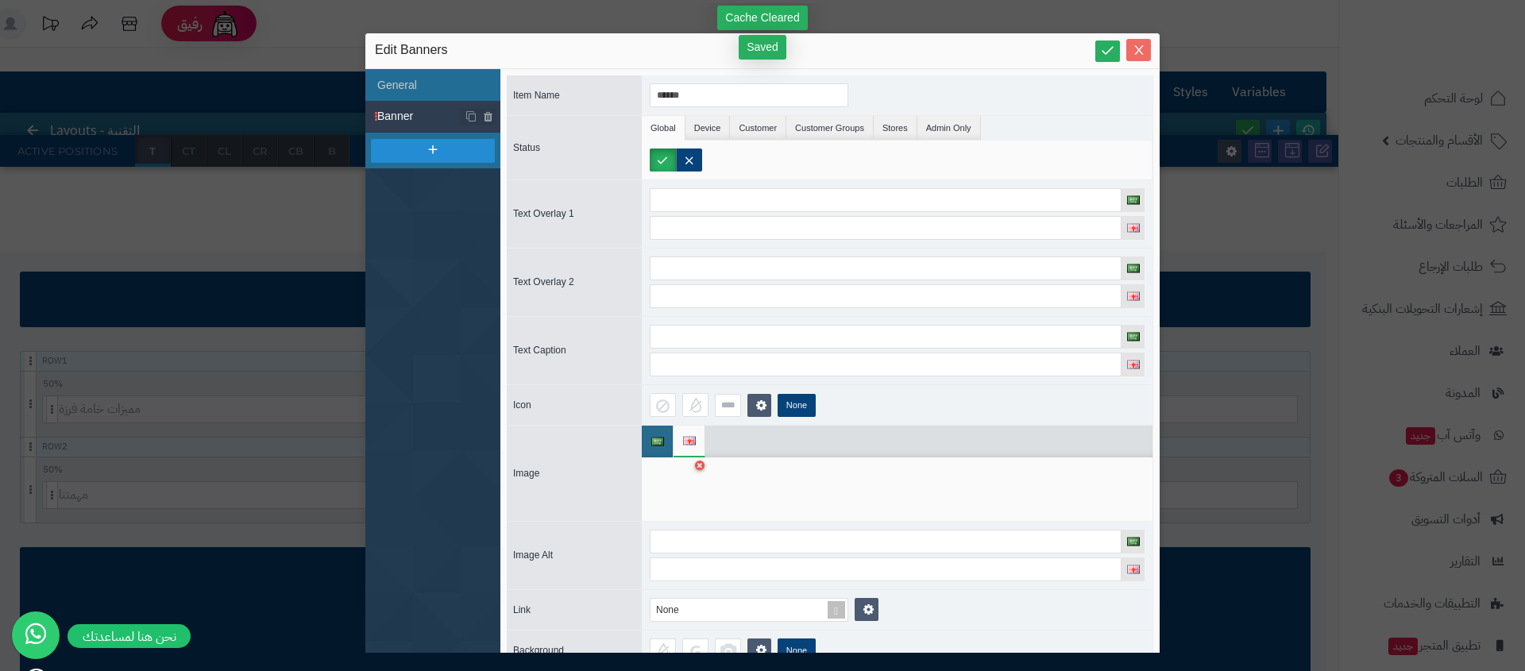
click at [1129, 52] on span "Close" at bounding box center [1138, 51] width 25 height 14
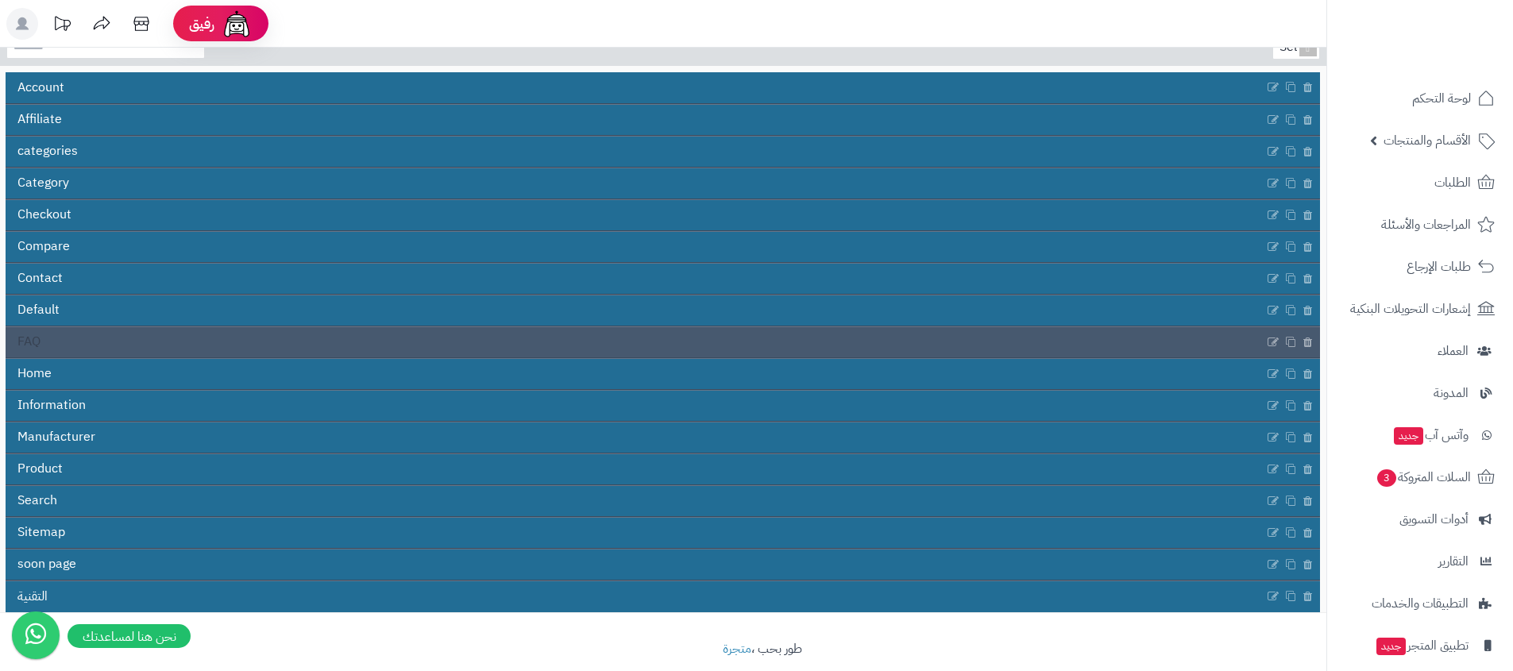
scroll to position [141, 0]
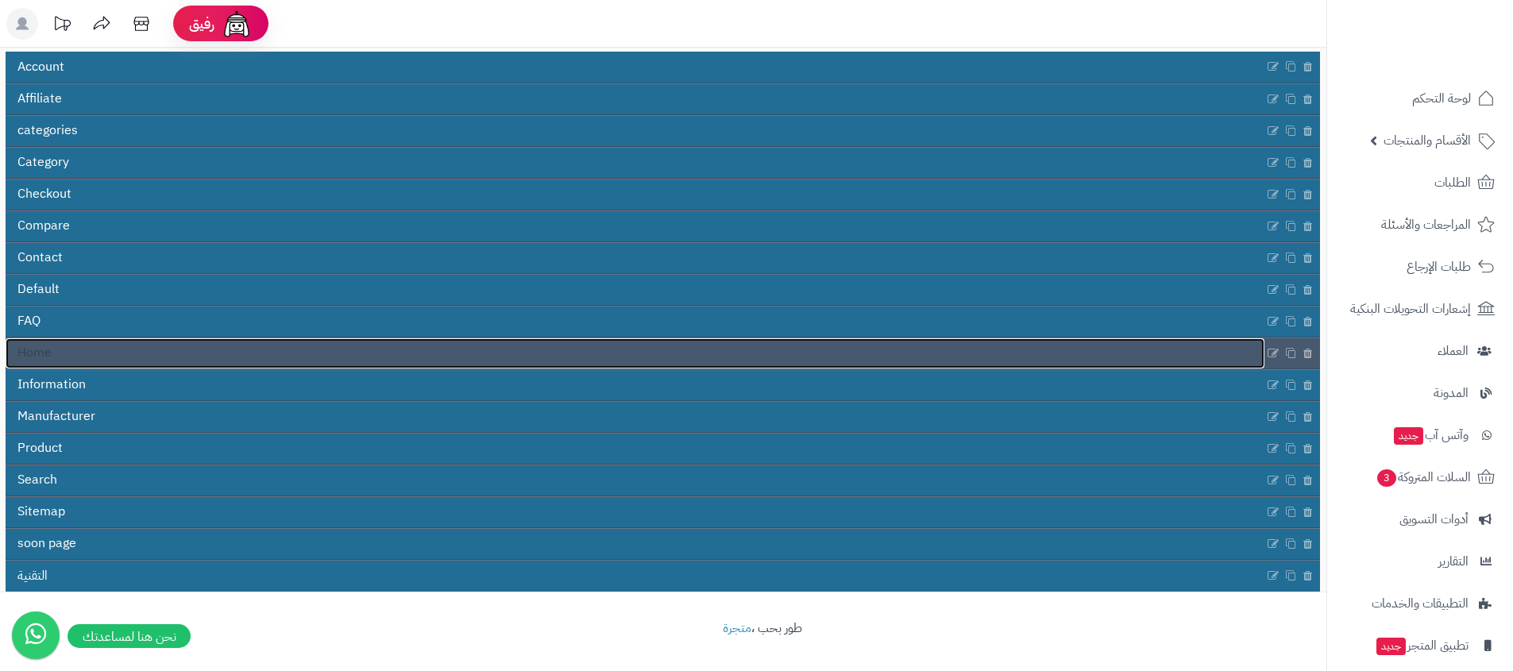
click at [191, 347] on link "Home" at bounding box center [635, 353] width 1259 height 30
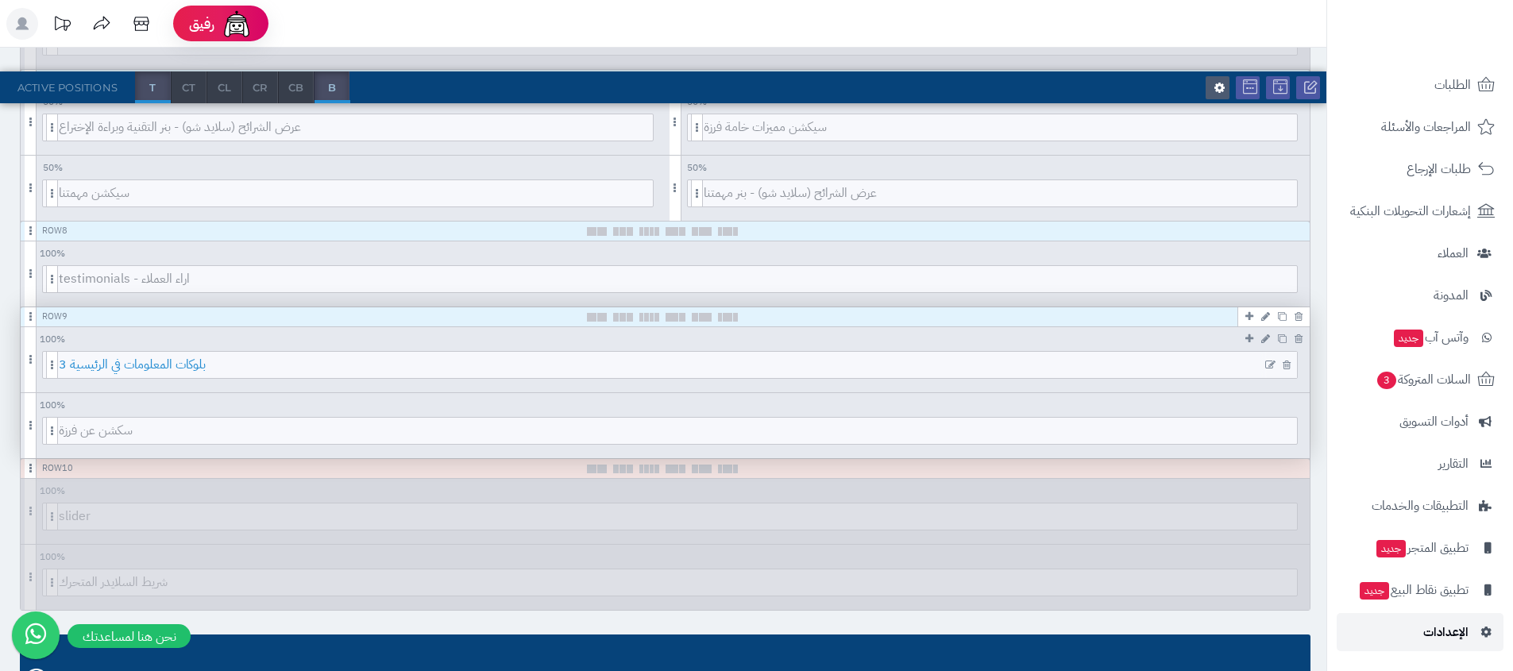
scroll to position [1113, 0]
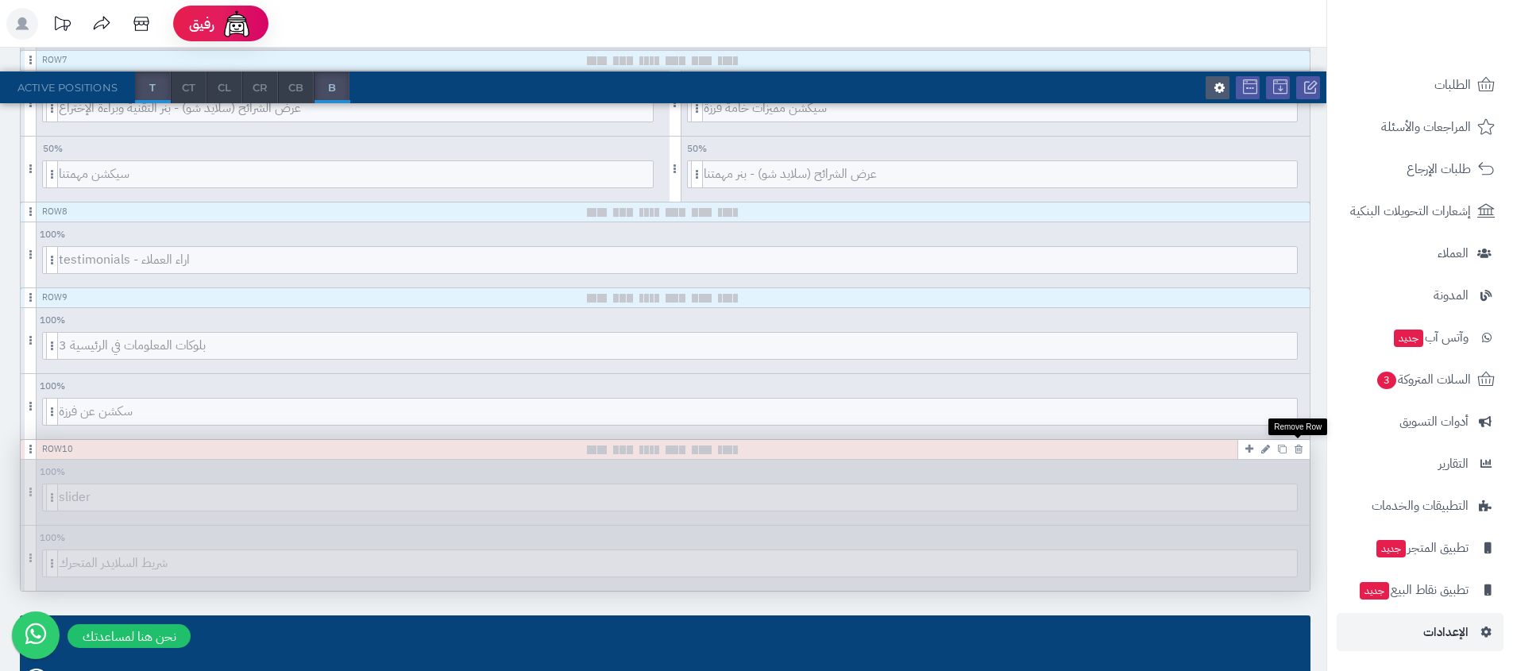
click at [1293, 449] on link at bounding box center [1299, 448] width 16 height 19
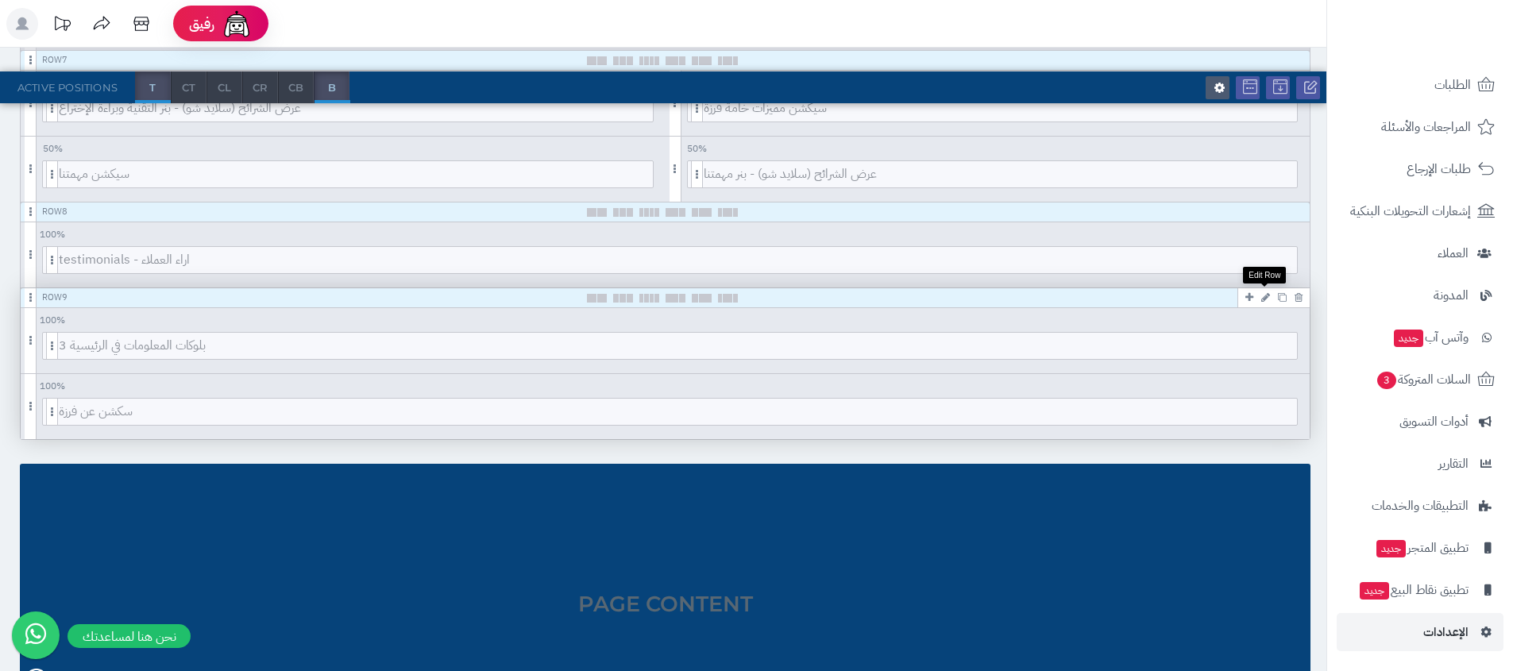
click at [1266, 297] on icon at bounding box center [1265, 297] width 9 height 10
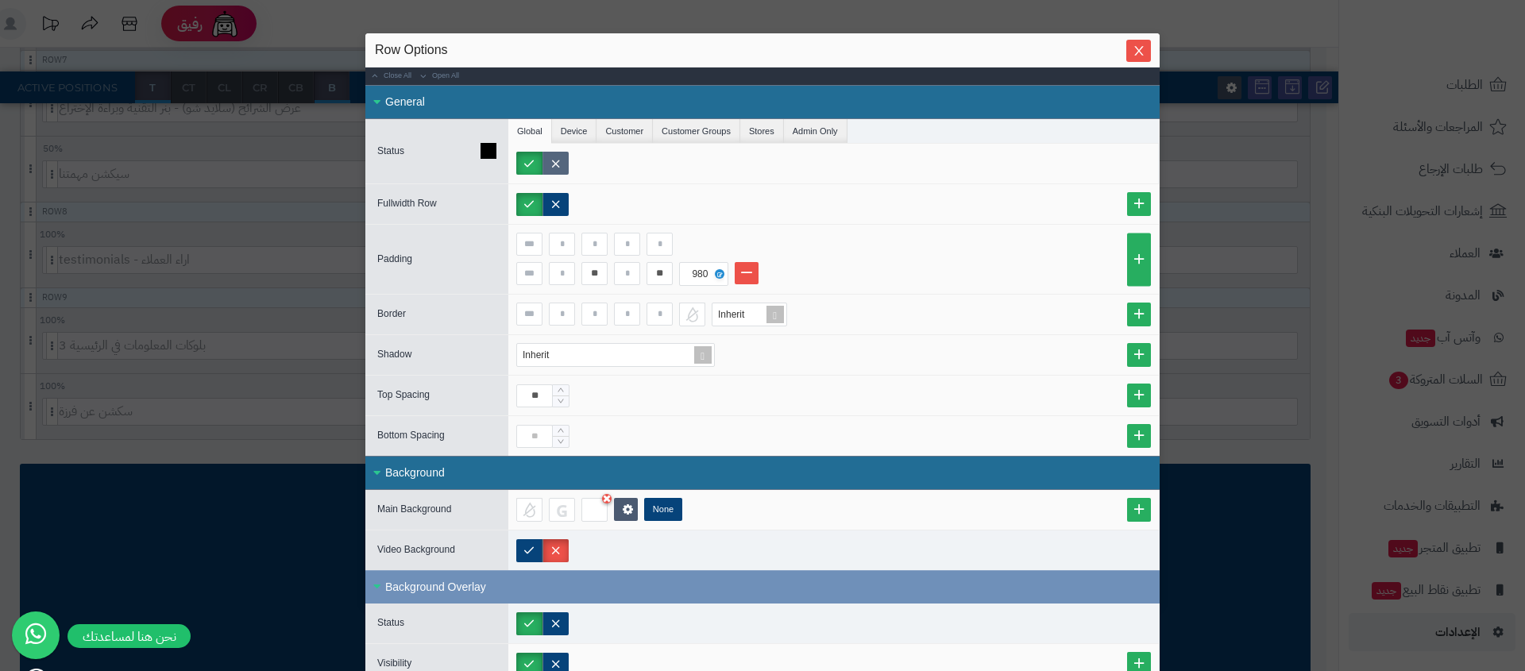
click at [568, 157] on label at bounding box center [555, 163] width 26 height 23
click at [1139, 50] on icon "Close" at bounding box center [1139, 50] width 13 height 13
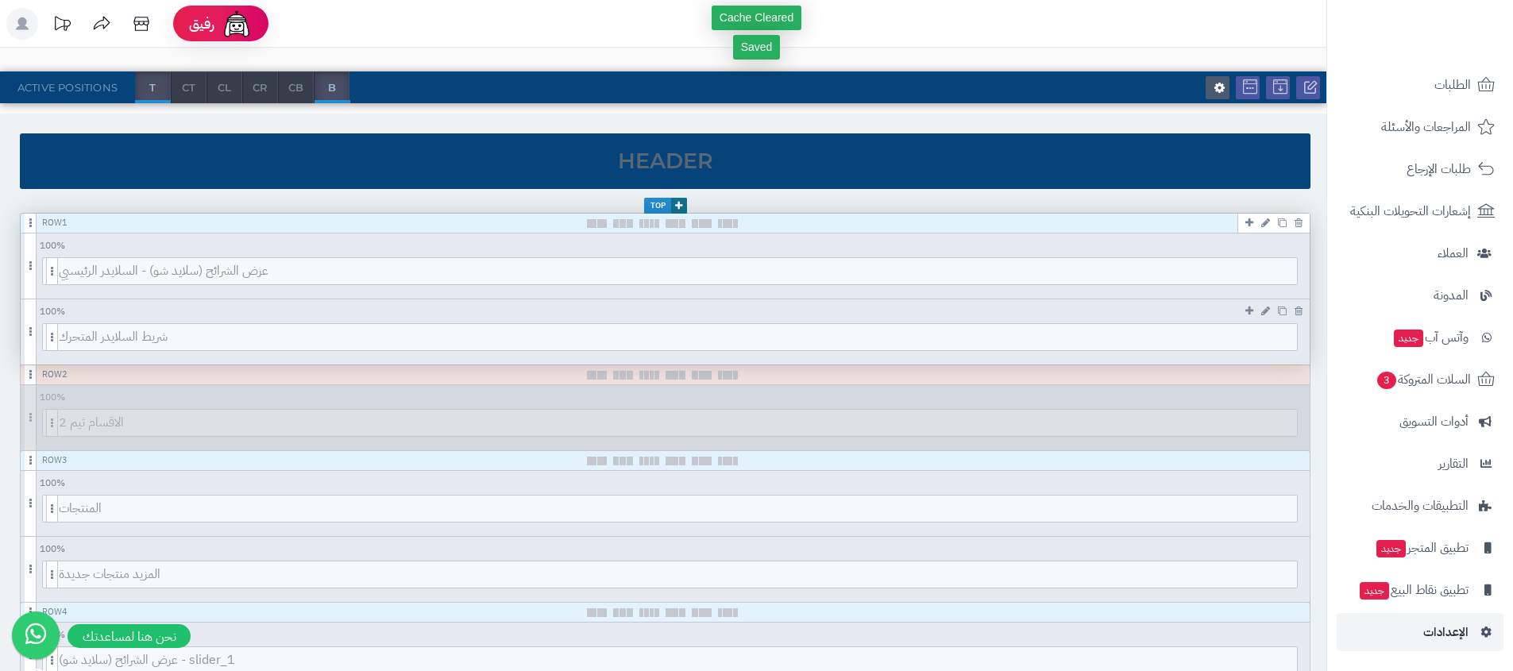
scroll to position [60, 0]
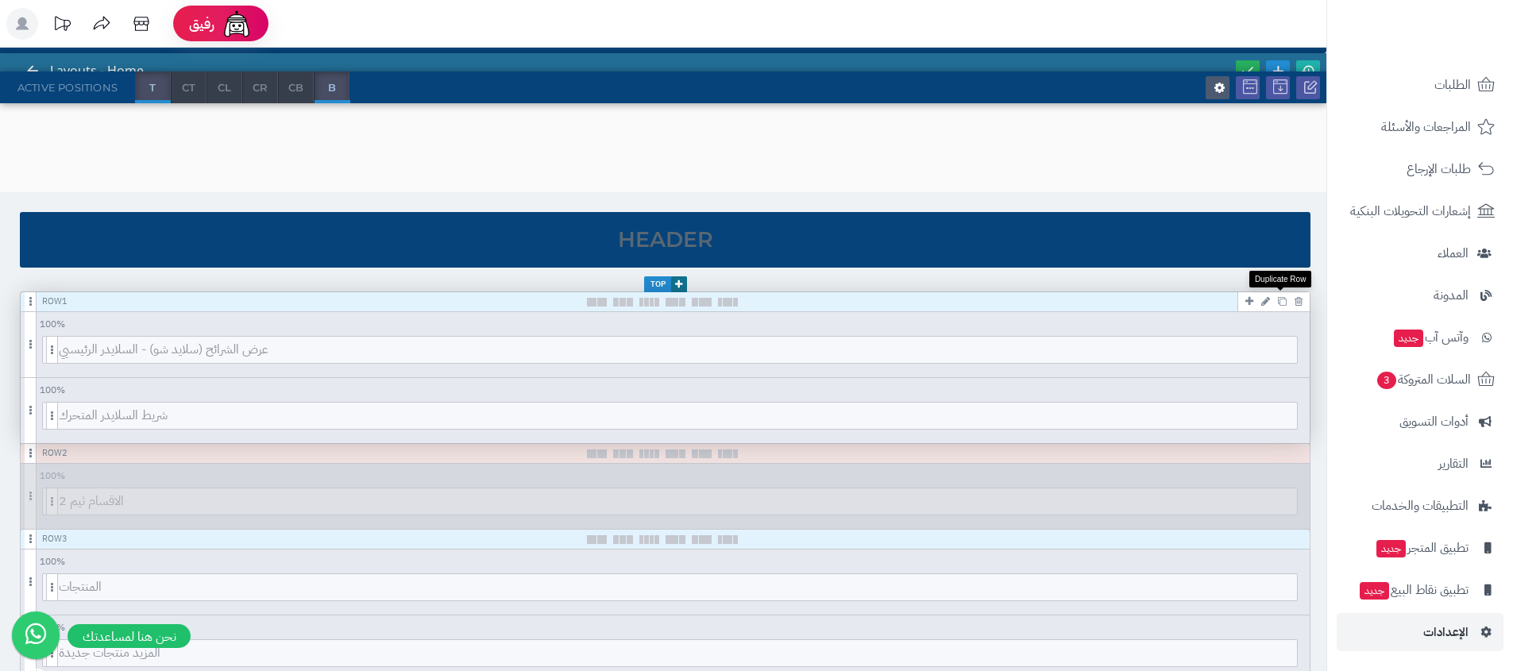
click at [1282, 303] on icon at bounding box center [1282, 301] width 9 height 9
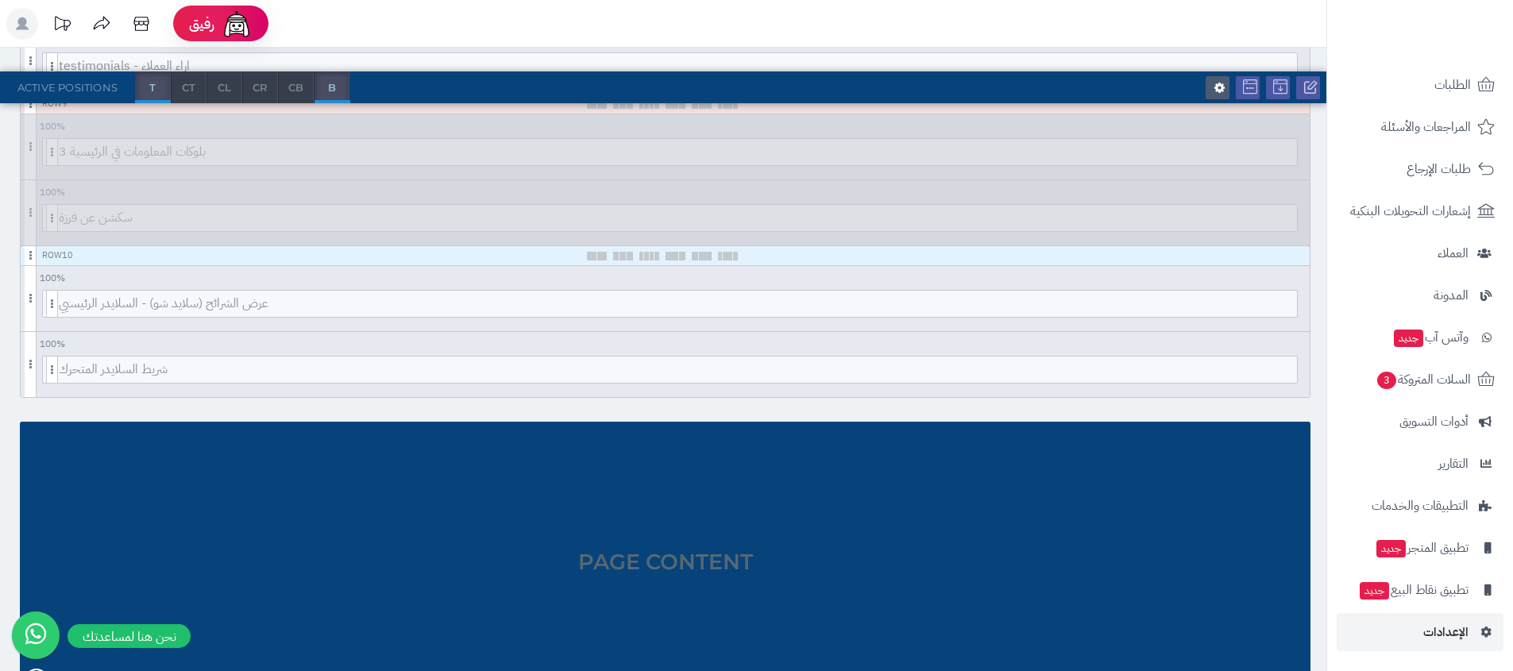
scroll to position [1304, 0]
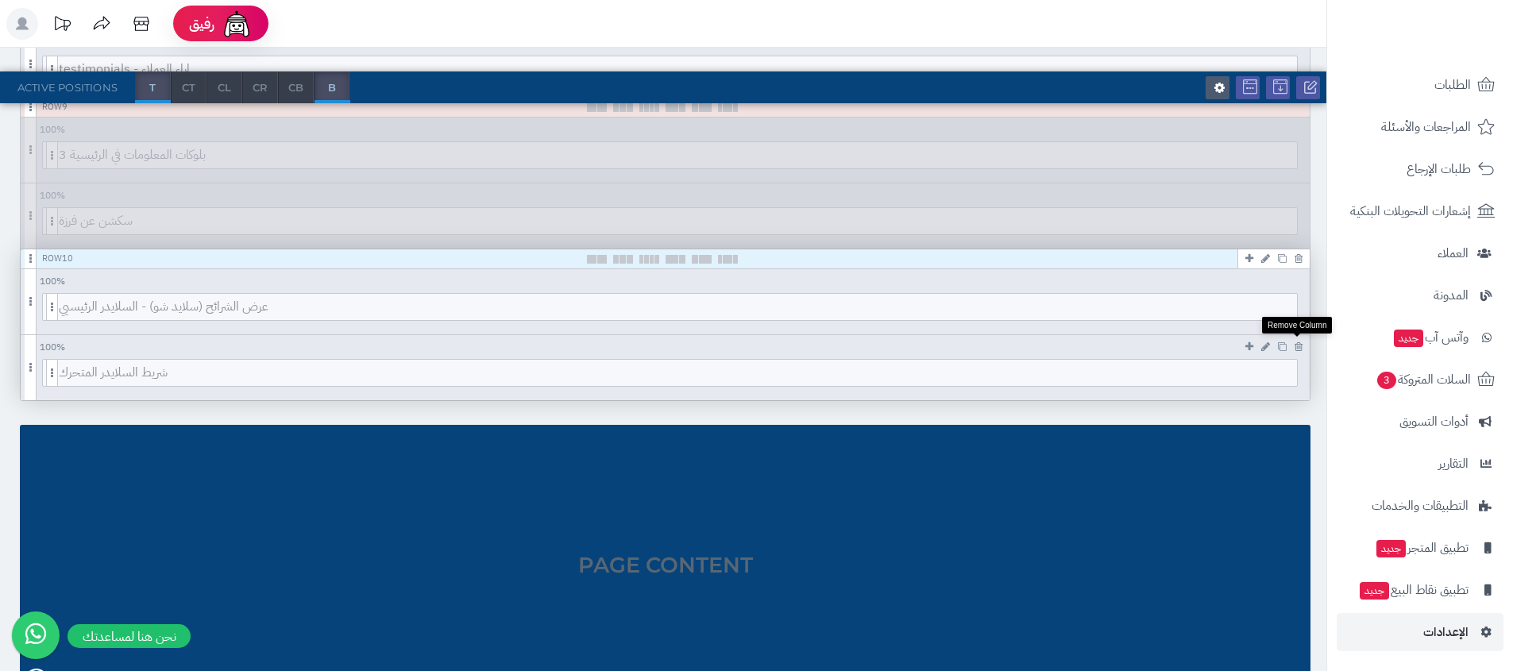
click at [1296, 345] on icon at bounding box center [1299, 347] width 8 height 10
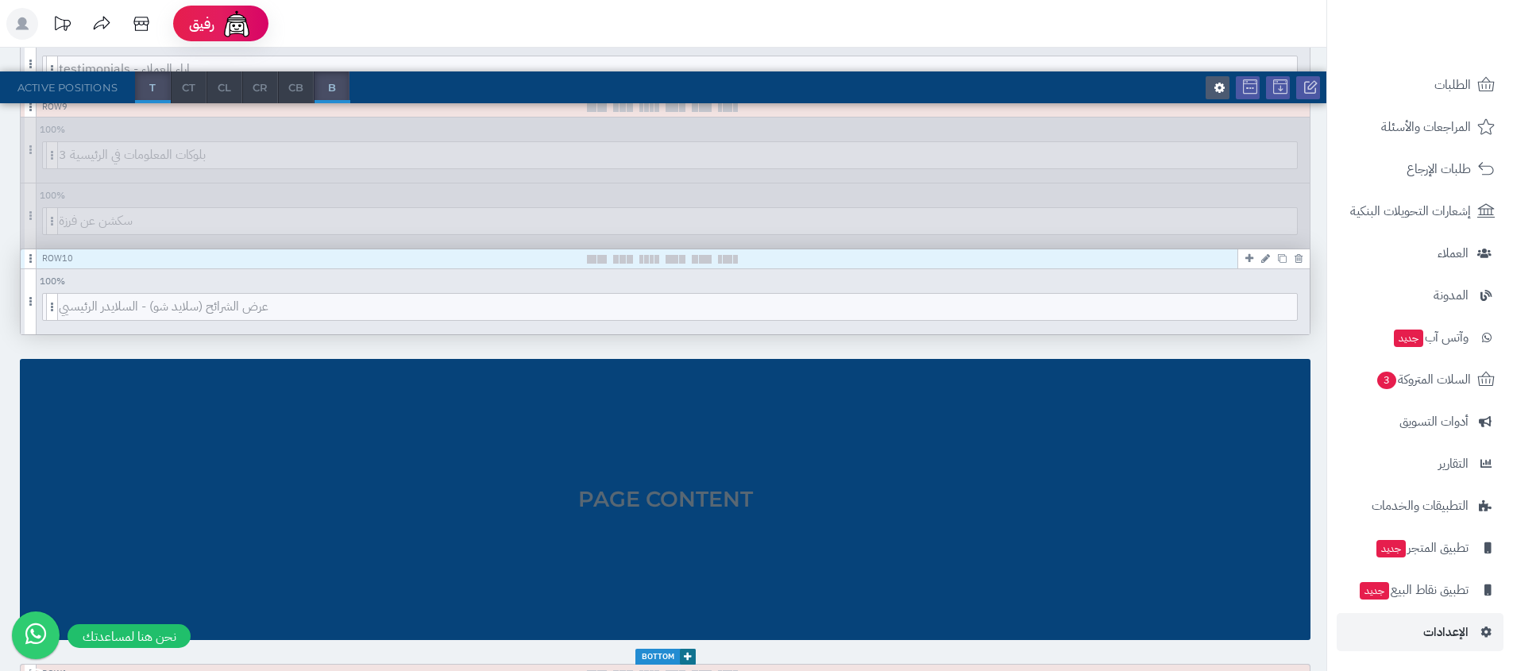
click at [1264, 263] on icon at bounding box center [1265, 258] width 9 height 10
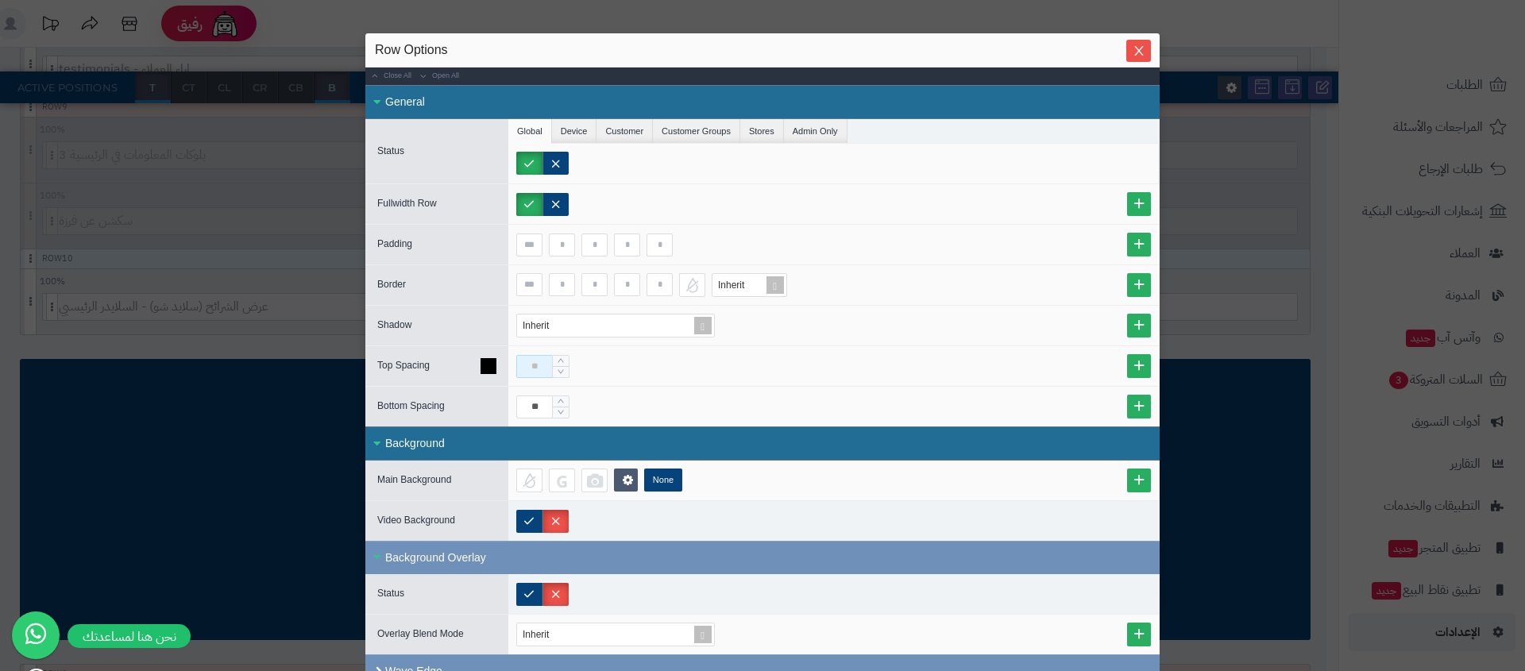
click at [541, 374] on input at bounding box center [534, 366] width 37 height 23
type input "*"
type input "**"
click at [1140, 52] on icon "Close" at bounding box center [1139, 50] width 13 height 13
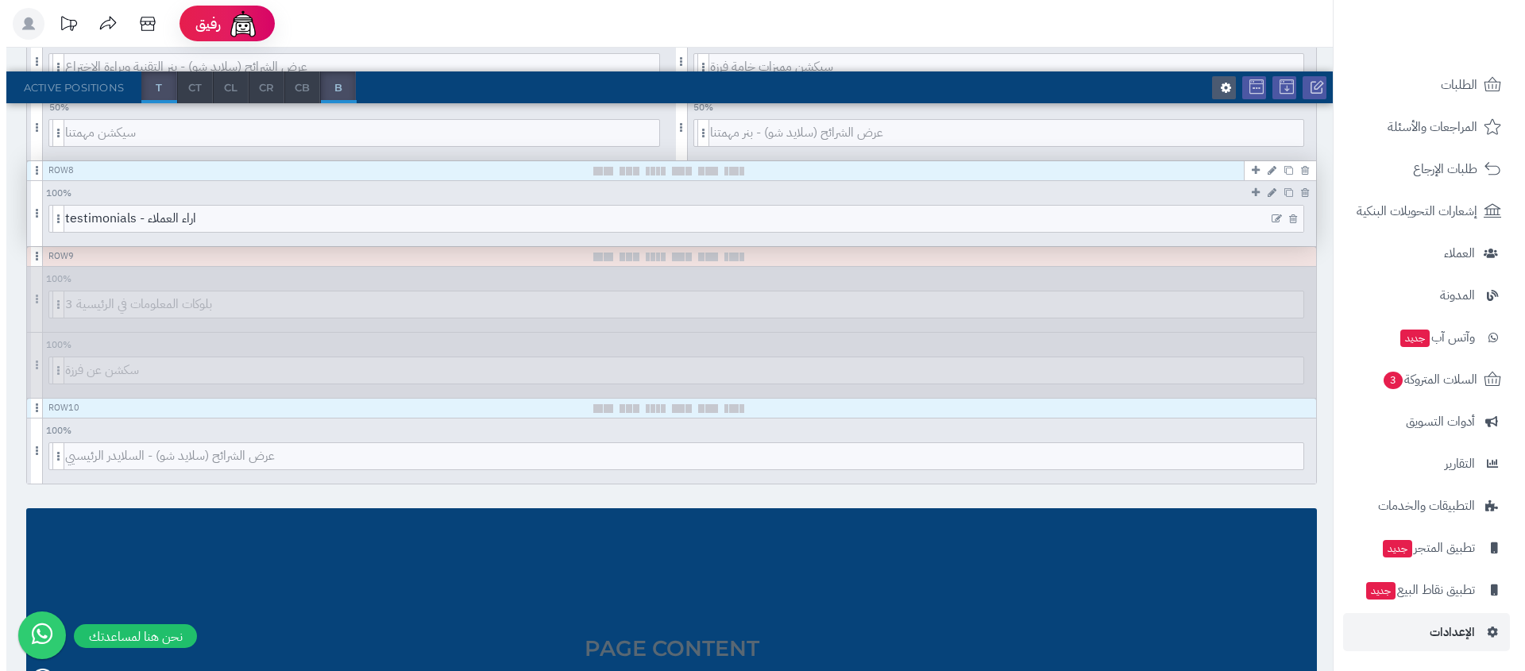
scroll to position [1152, 0]
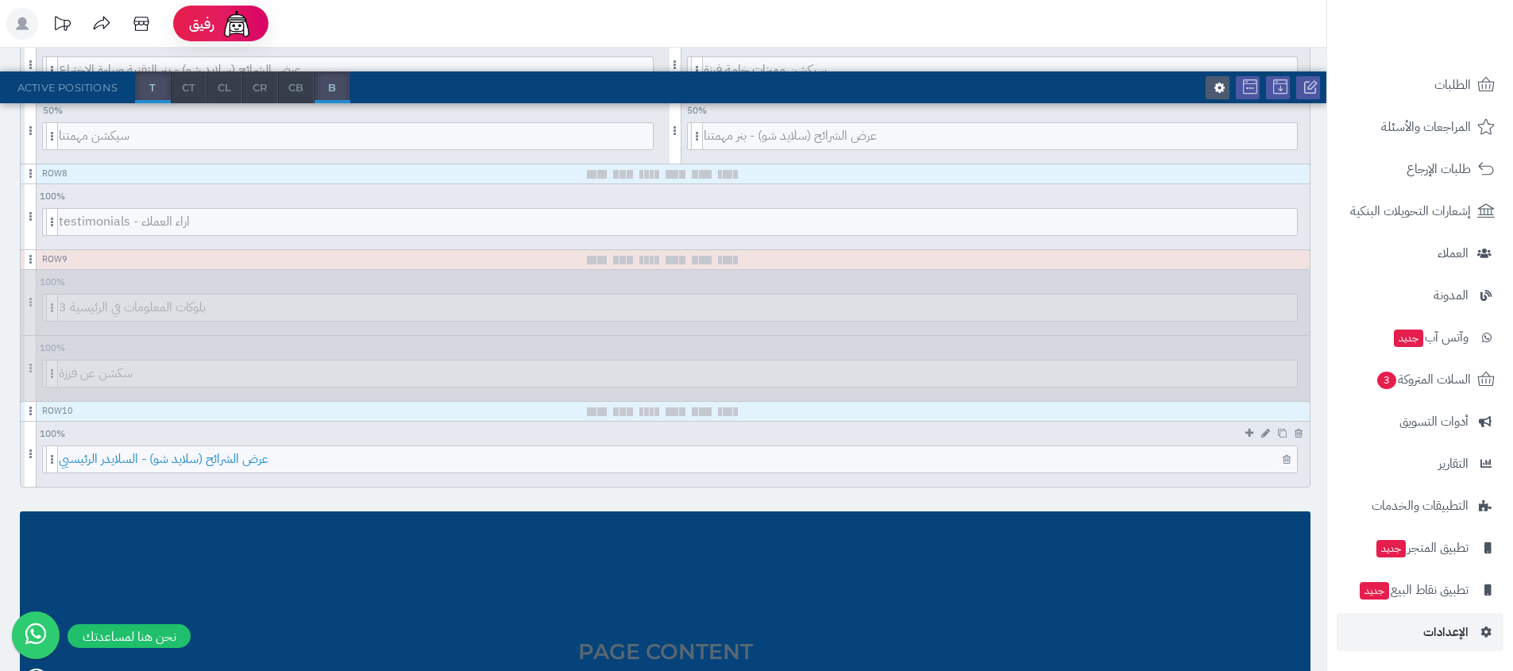
click at [420, 461] on span "عرض الشرائح (سلايد شو) - السلايدر الرئيسيي" at bounding box center [678, 459] width 1238 height 26
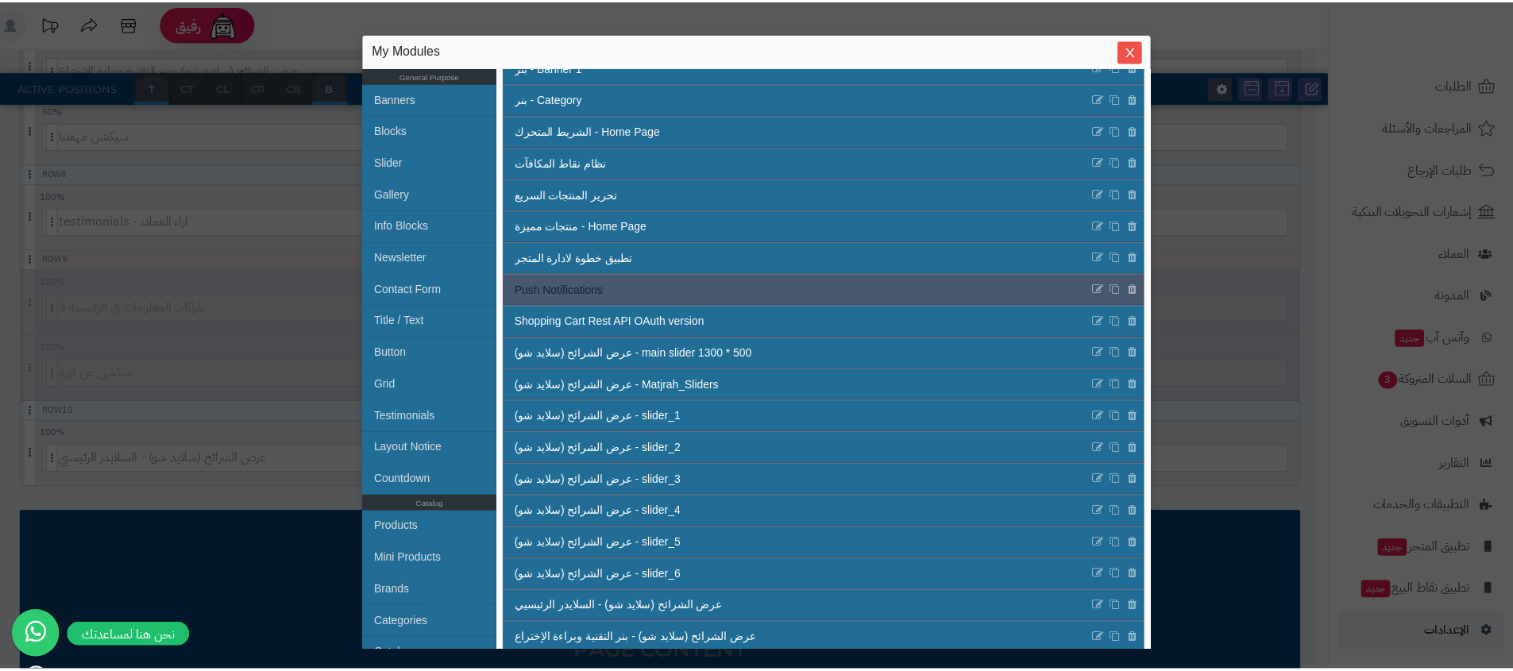
scroll to position [291, 0]
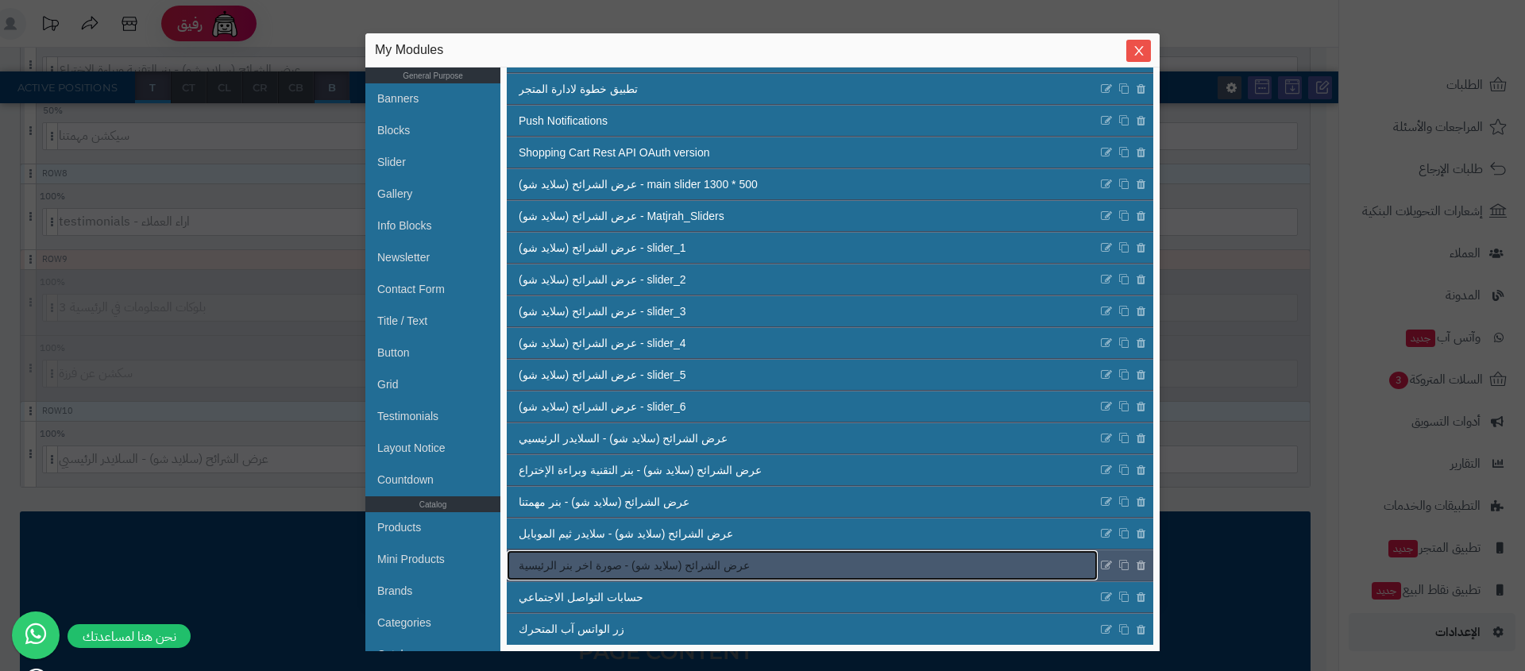
click at [720, 567] on link "عرض الشرائح (سلايد شو) - صورة اخر بنر الرئيسية" at bounding box center [802, 565] width 591 height 30
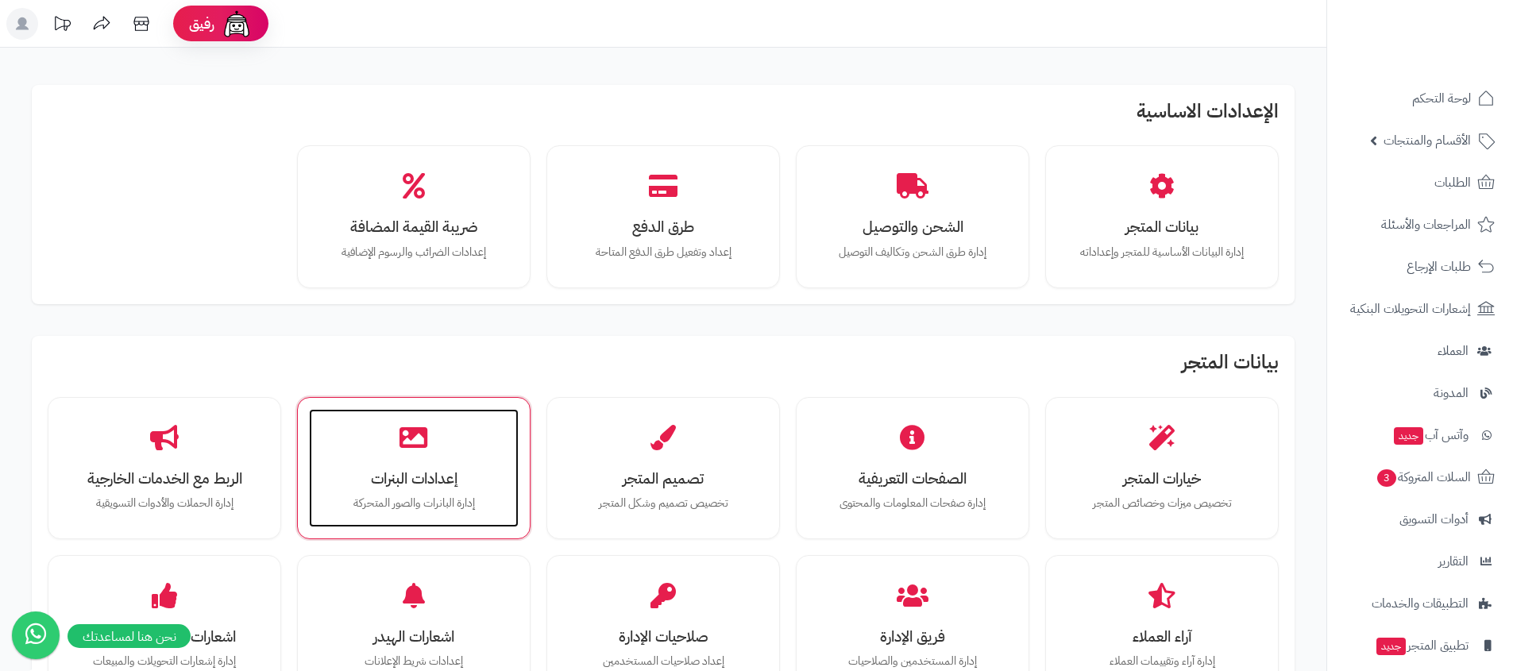
click at [435, 434] on div "إعدادات البنرات إدارة البانرات والصور المتحركة" at bounding box center [414, 468] width 210 height 119
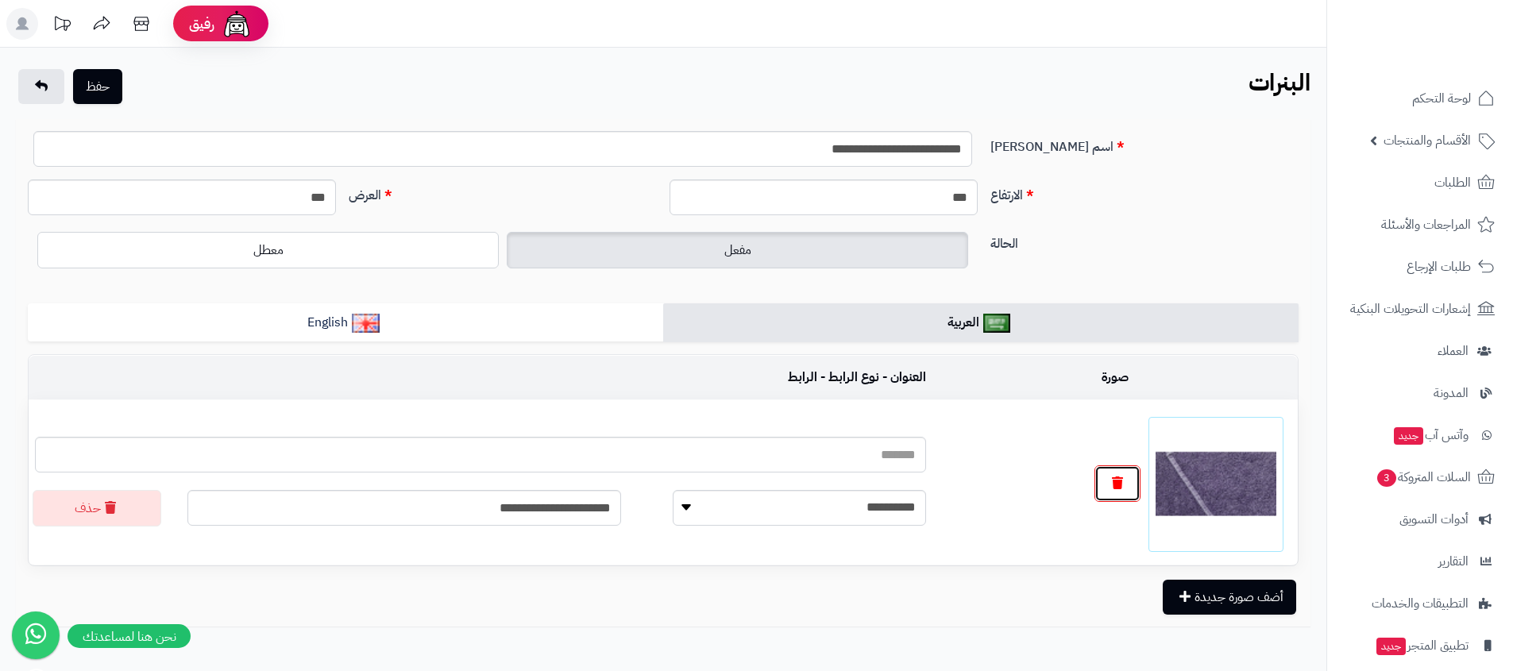
click at [1122, 486] on icon "button" at bounding box center [1117, 483] width 11 height 13
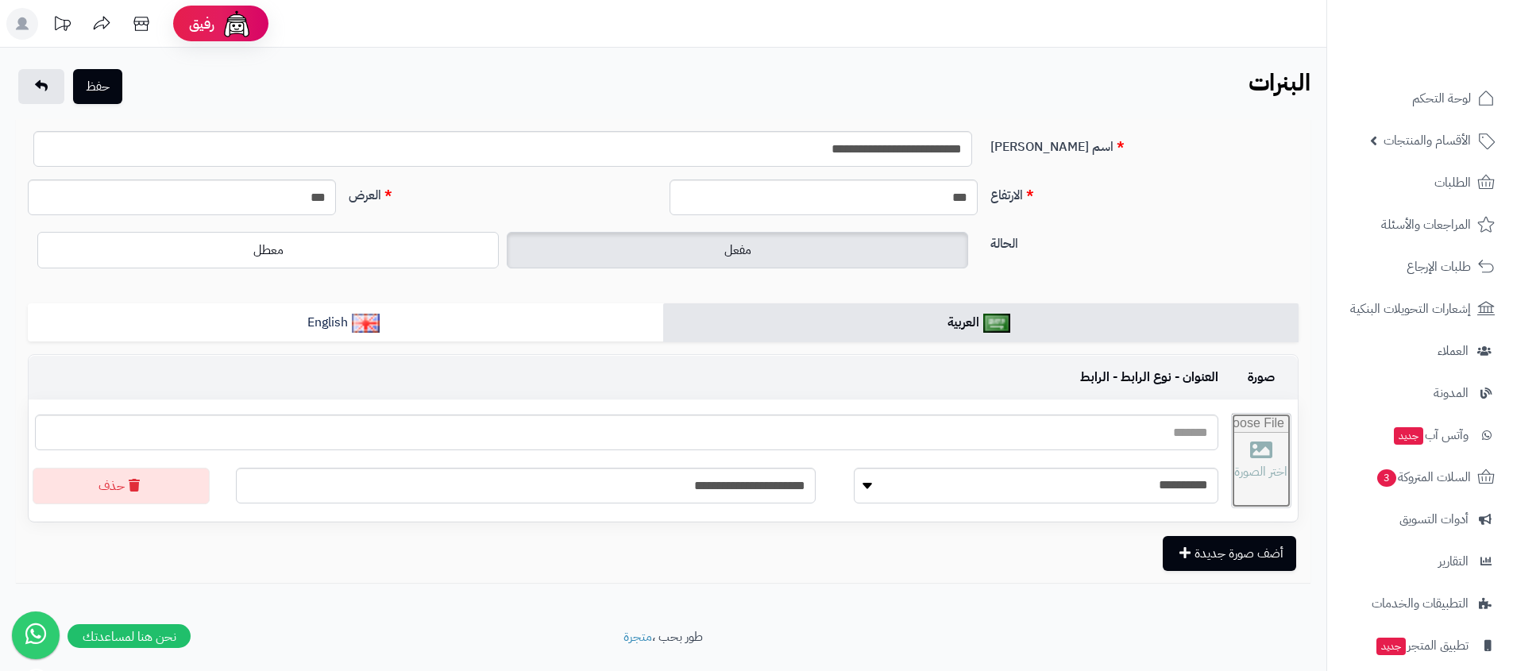
click at [1232, 473] on input "file" at bounding box center [1261, 461] width 59 height 94
click at [1241, 452] on input "file" at bounding box center [1261, 461] width 59 height 94
type input "**********"
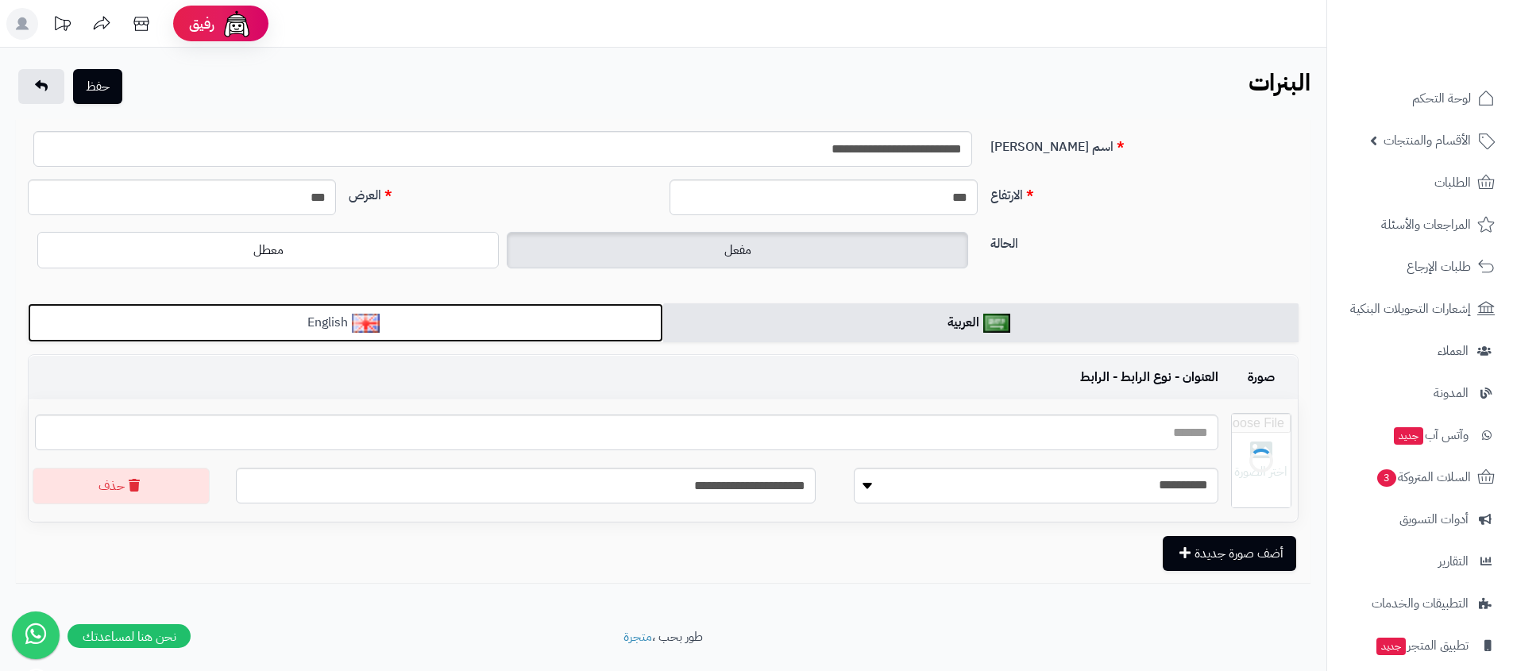
click at [558, 327] on link "English" at bounding box center [345, 322] width 635 height 39
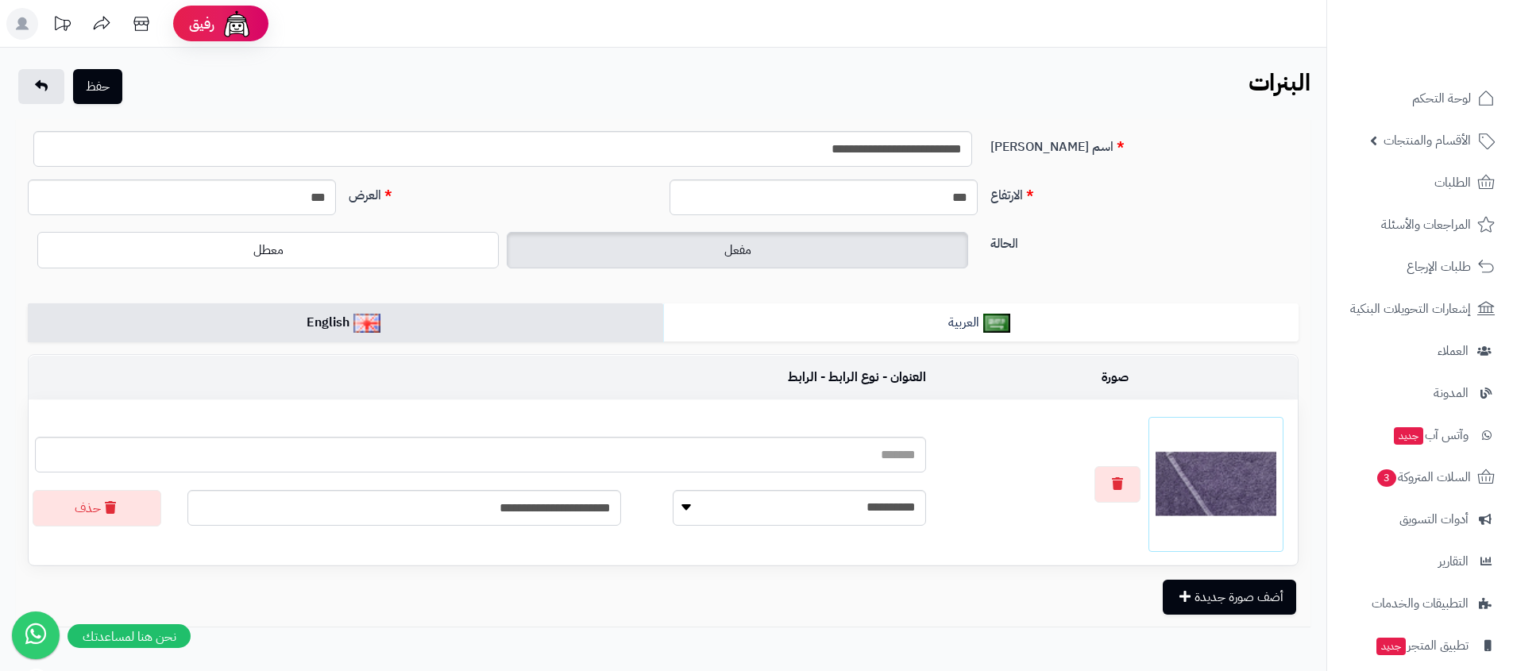
click at [1068, 464] on div at bounding box center [1115, 484] width 353 height 135
click at [1129, 489] on button "button" at bounding box center [1117, 483] width 46 height 37
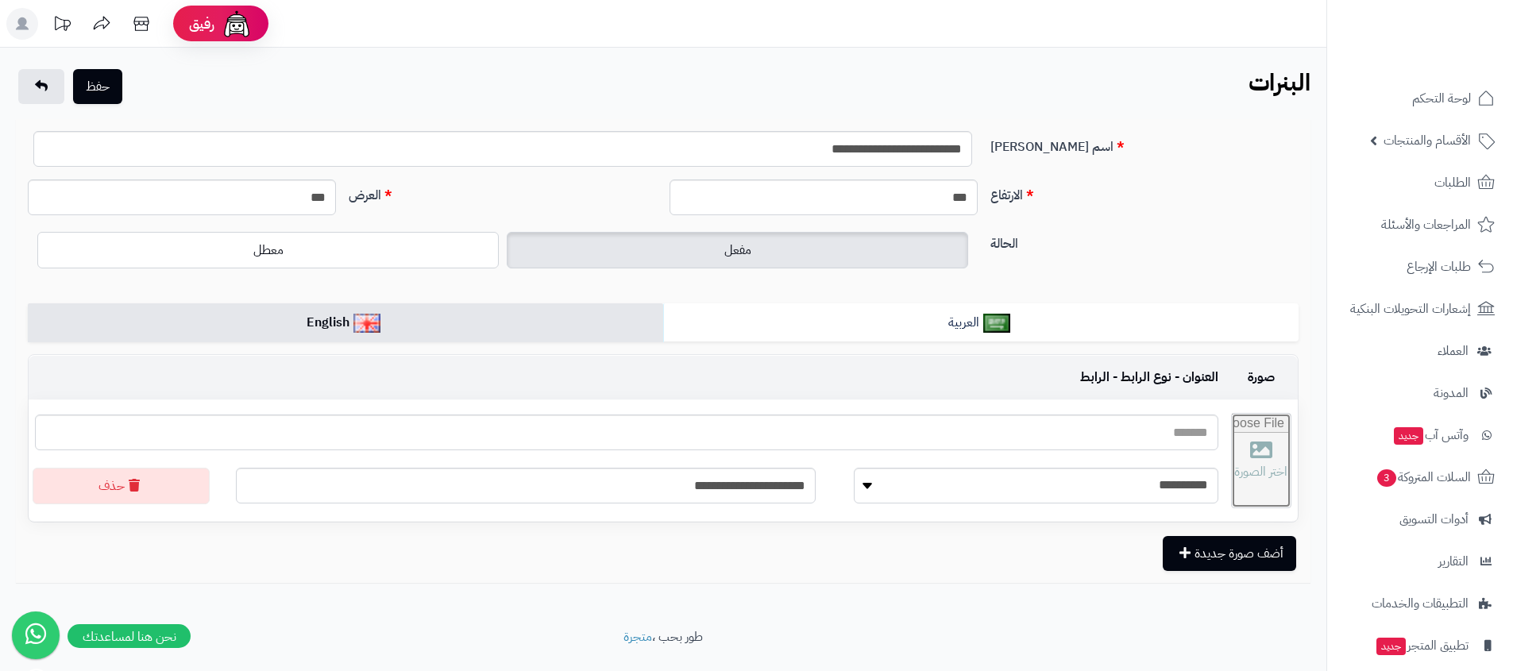
click at [1232, 469] on input "file" at bounding box center [1261, 461] width 59 height 94
type input "**********"
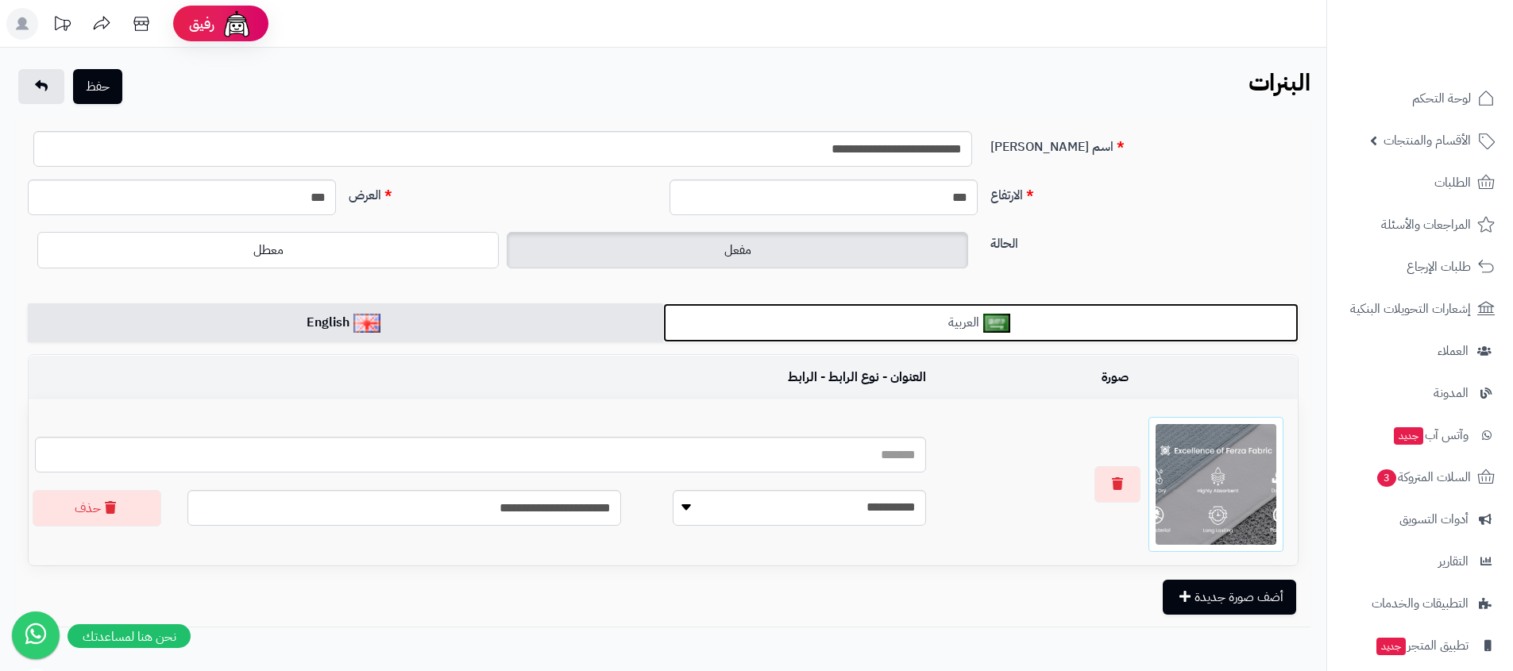
click at [947, 326] on link "العربية" at bounding box center [980, 322] width 635 height 39
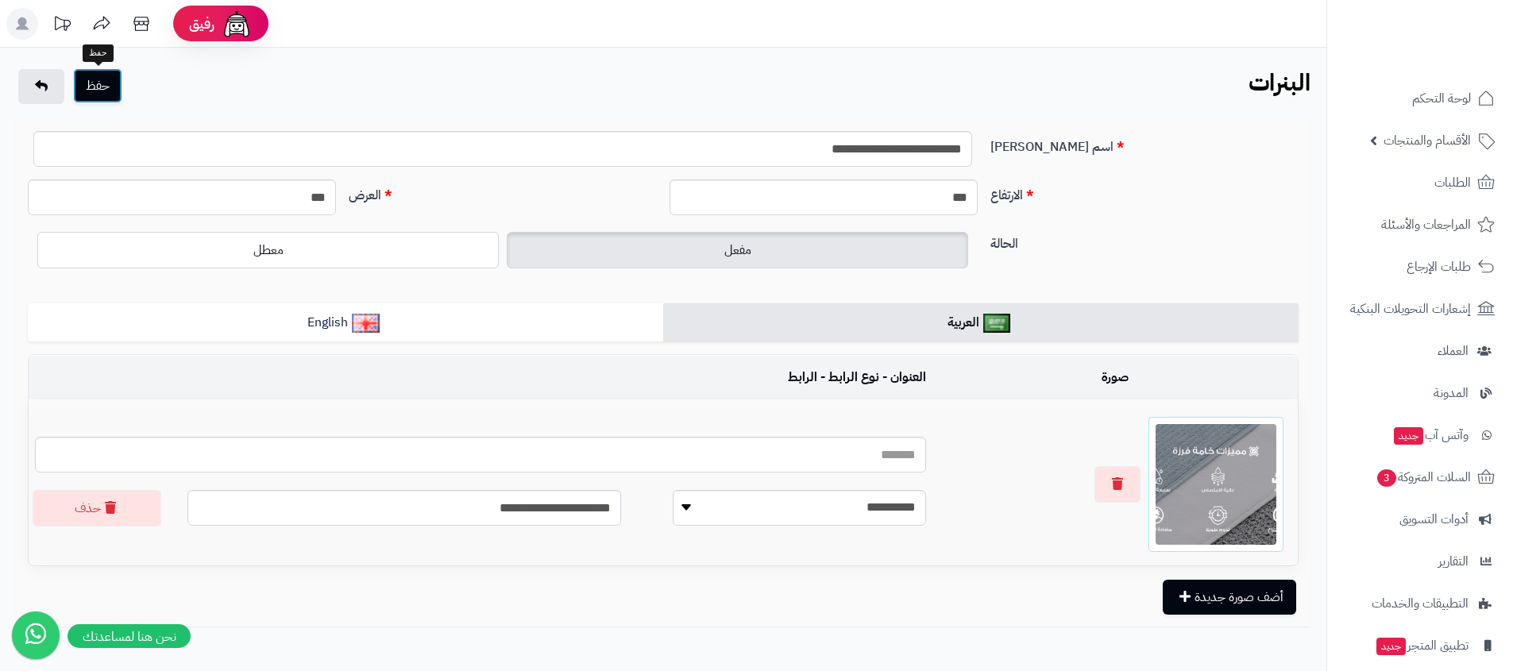
click at [111, 87] on button "حفظ" at bounding box center [97, 85] width 49 height 35
click at [296, 202] on input "***" at bounding box center [182, 197] width 308 height 36
type input "*"
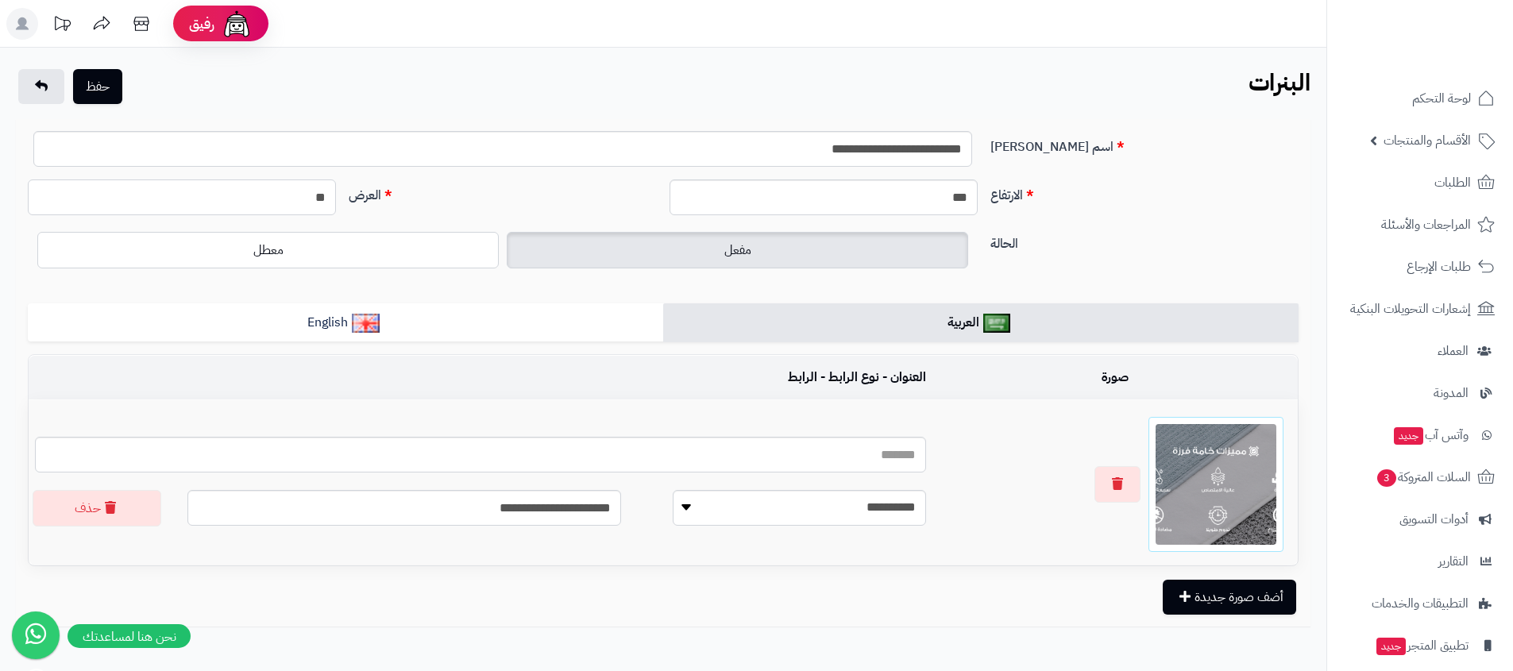
type input "*"
type input "****"
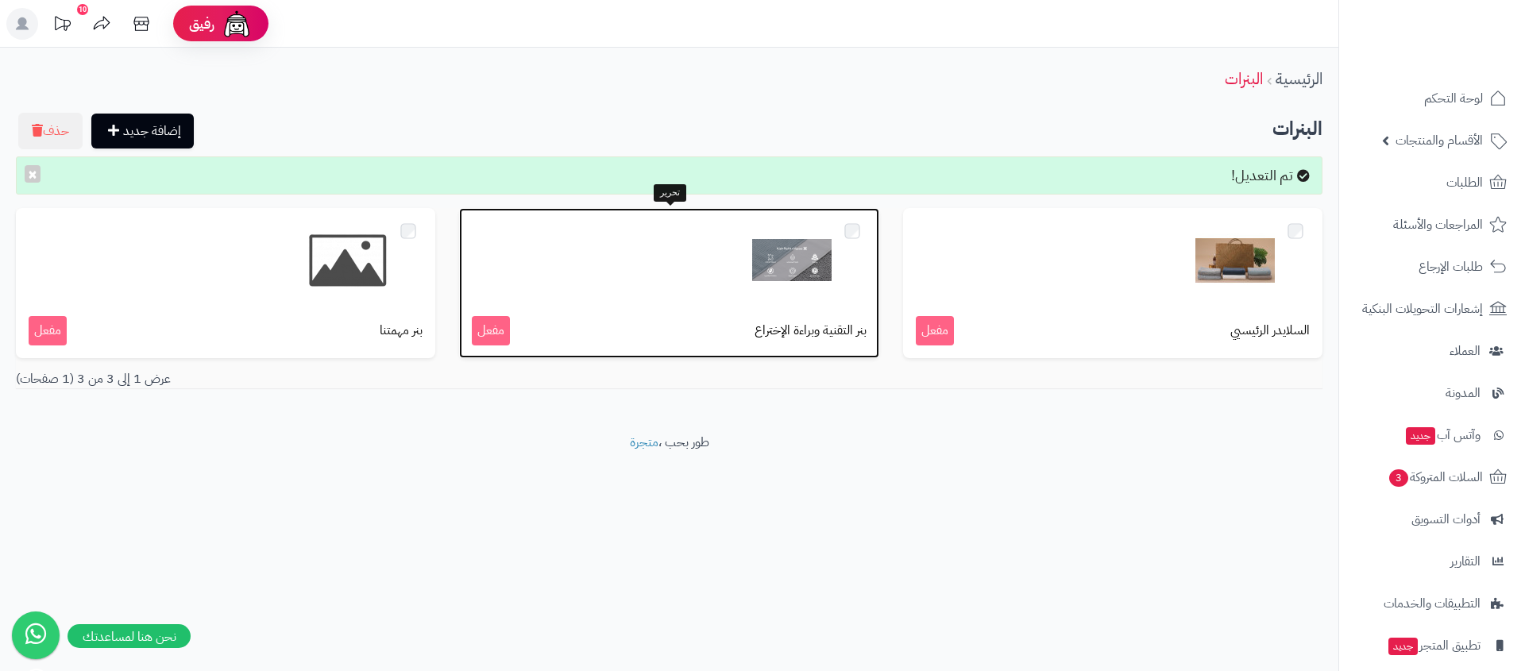
click at [810, 256] on img at bounding box center [791, 260] width 79 height 79
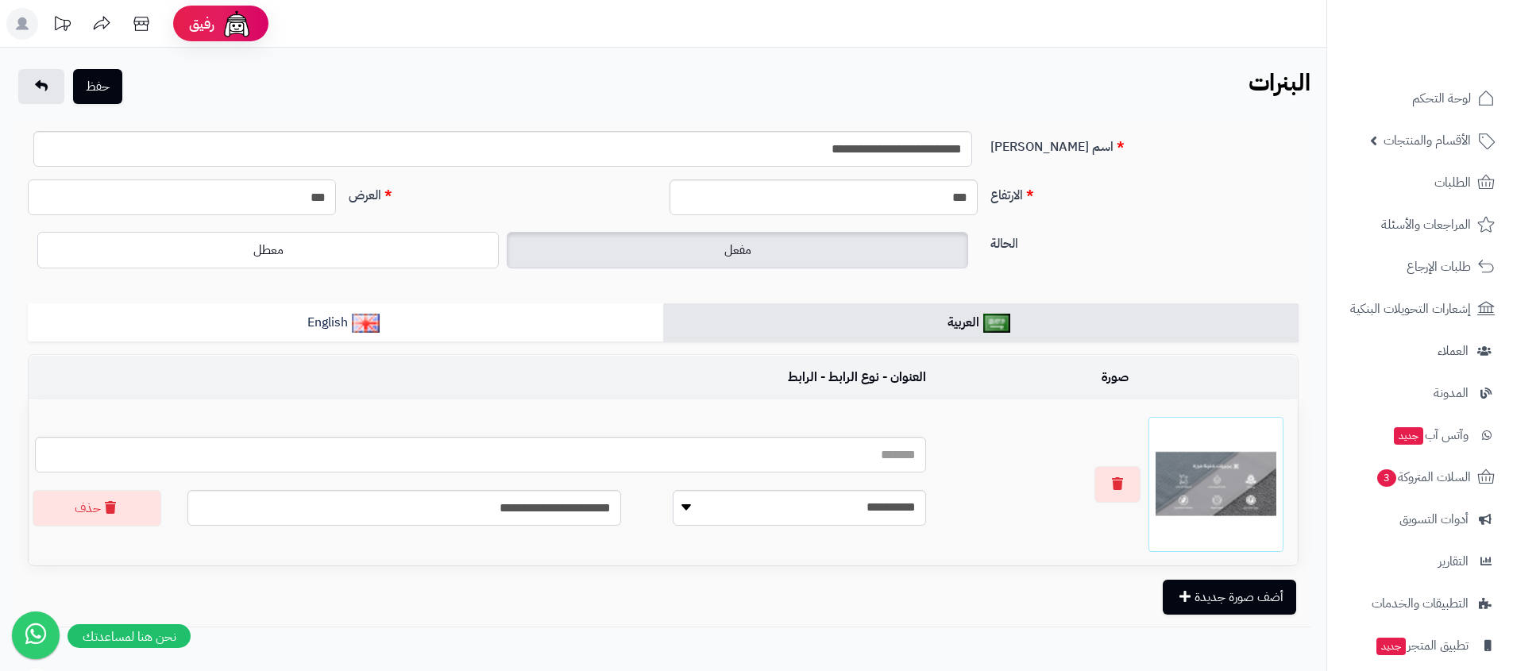
click at [306, 197] on input "***" at bounding box center [182, 197] width 308 height 36
click at [303, 196] on input "***" at bounding box center [182, 197] width 308 height 36
click at [290, 201] on input "*******" at bounding box center [182, 197] width 308 height 36
click at [289, 201] on input "*******" at bounding box center [182, 197] width 308 height 36
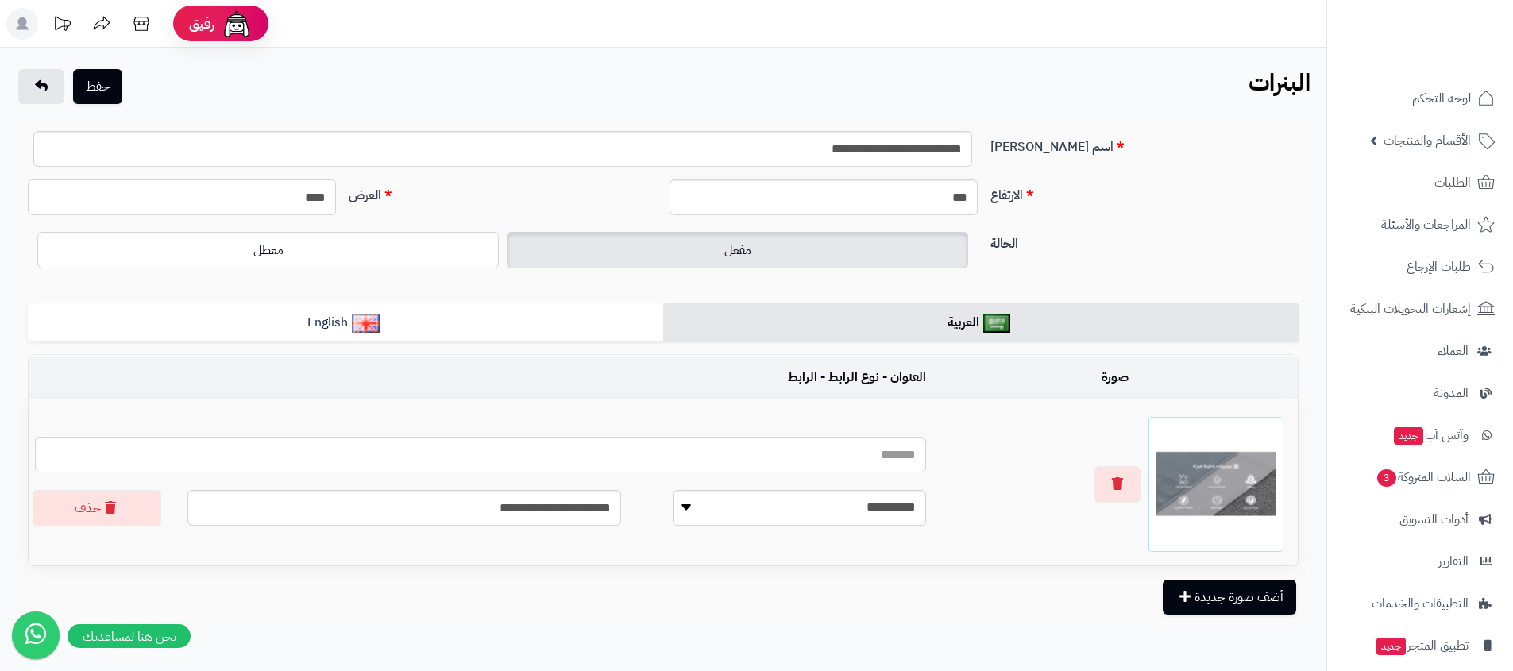
type input "****"
click at [822, 201] on input "***" at bounding box center [824, 197] width 308 height 36
type input "***"
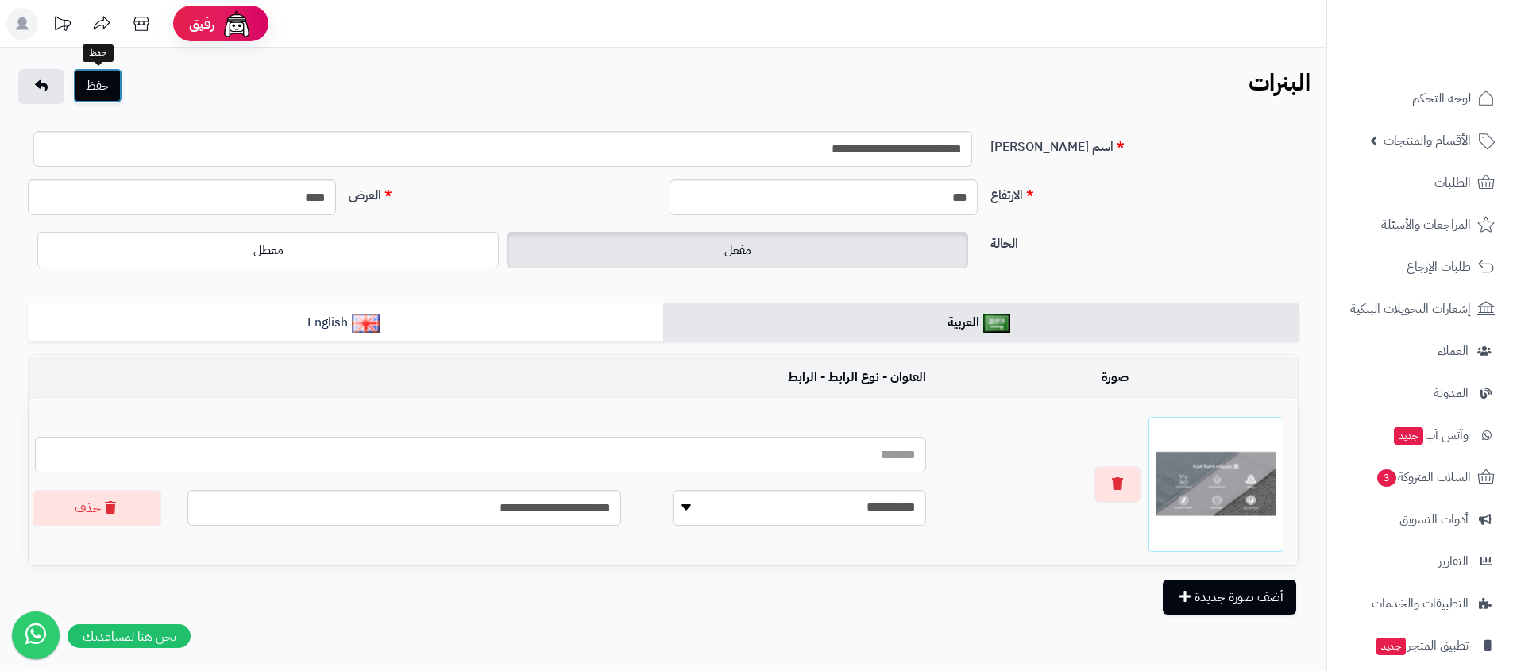
click at [114, 98] on button "حفظ" at bounding box center [97, 85] width 49 height 35
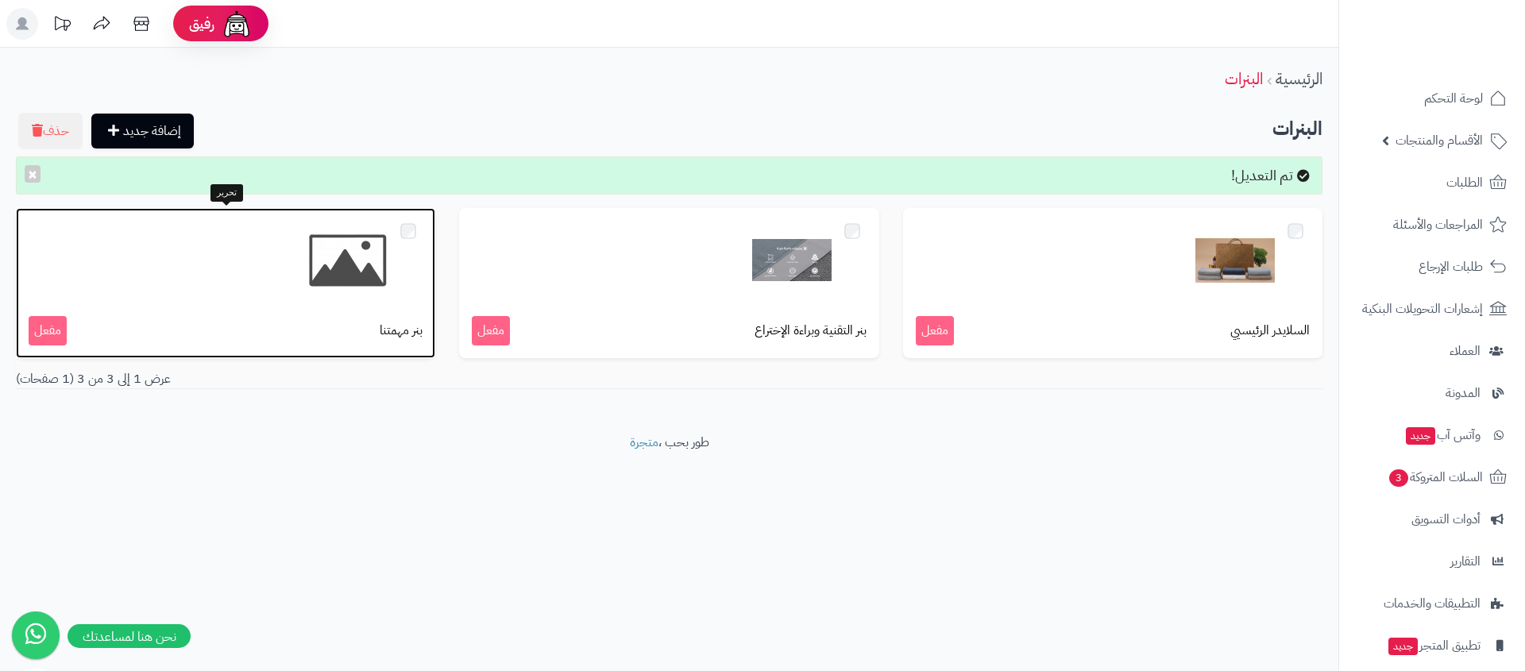
click at [361, 262] on img at bounding box center [347, 260] width 79 height 79
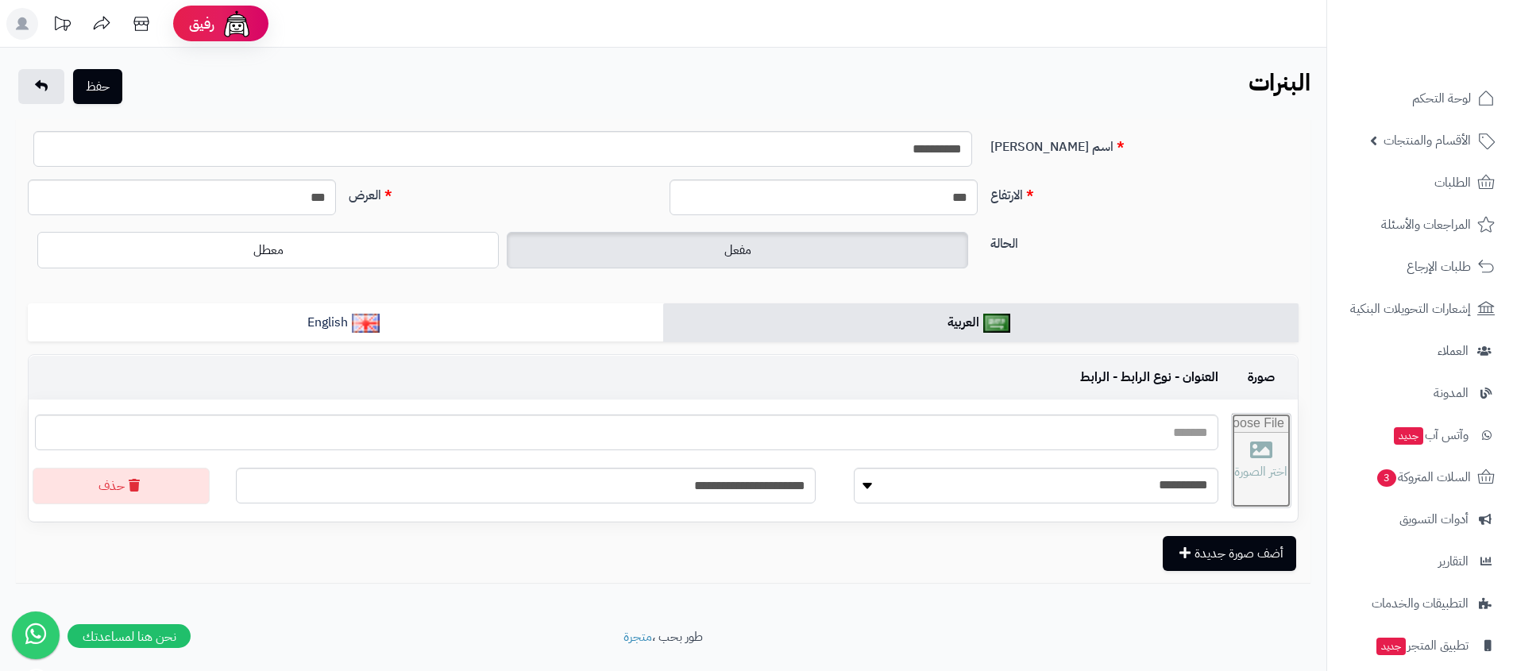
click at [1236, 465] on input "file" at bounding box center [1261, 461] width 59 height 94
type input "**********"
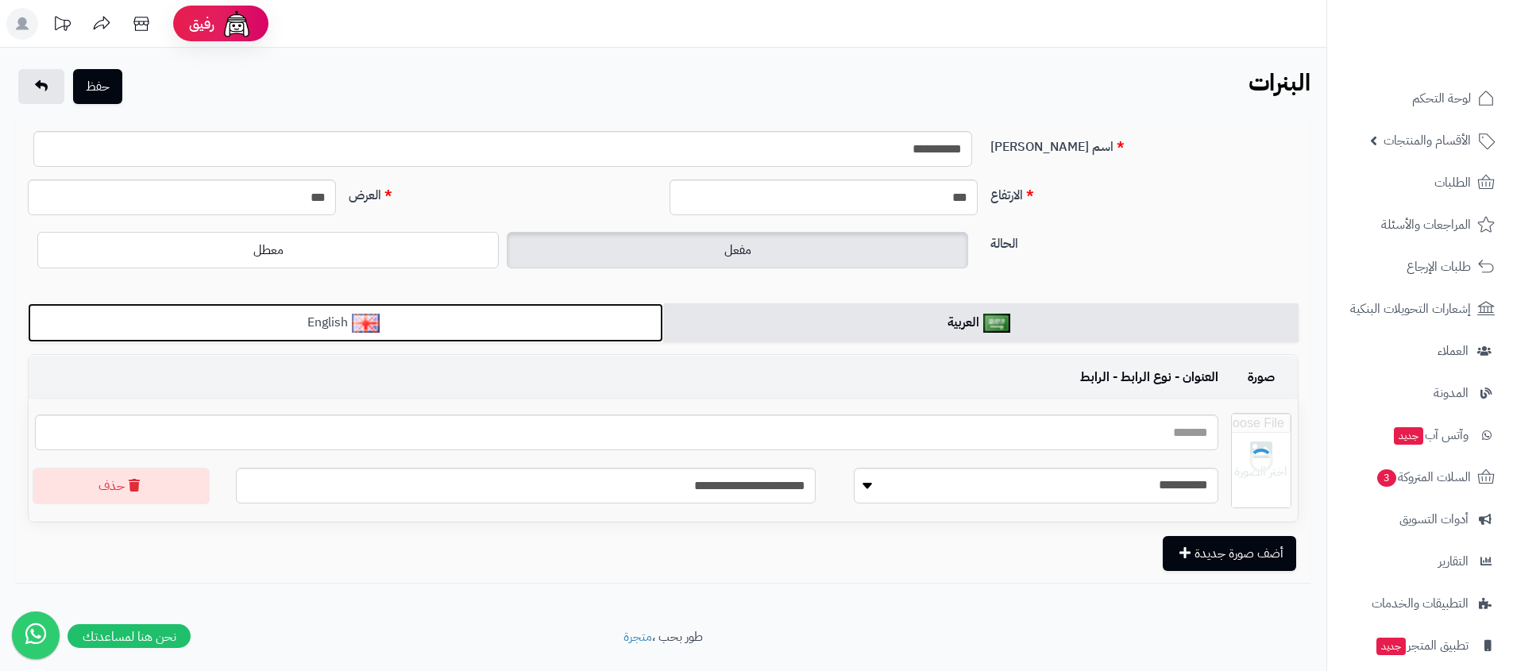
click at [427, 311] on link "English" at bounding box center [345, 322] width 635 height 39
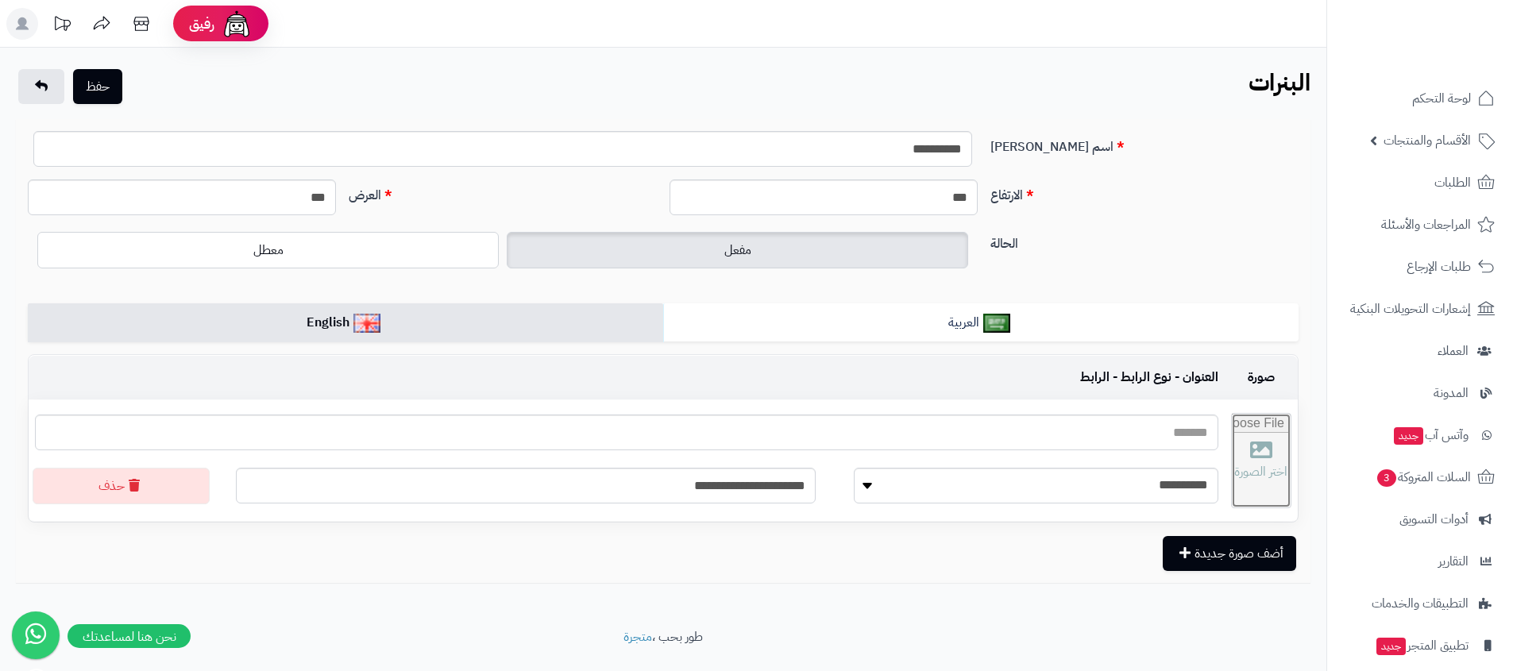
click at [1232, 469] on input "file" at bounding box center [1261, 461] width 59 height 94
type input "**********"
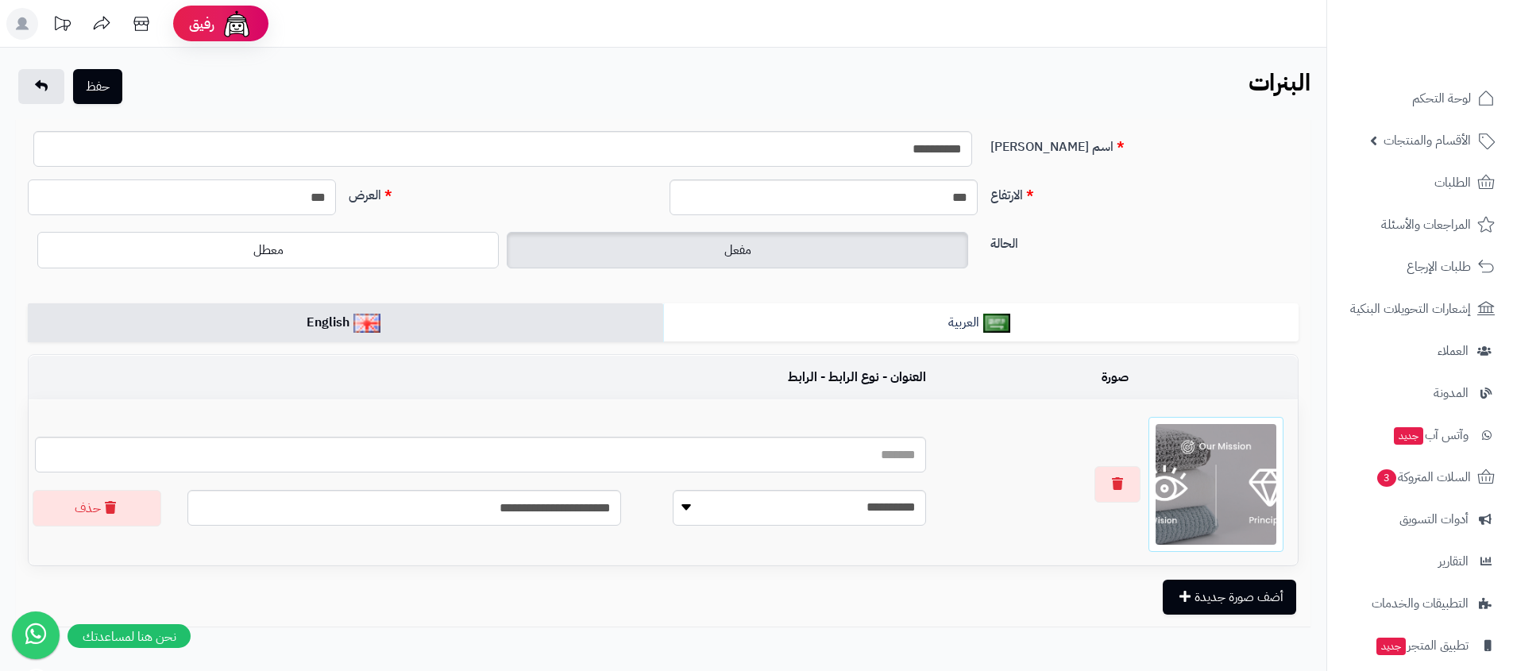
click at [244, 200] on input "***" at bounding box center [182, 197] width 308 height 36
type input "****"
click at [847, 196] on input "***" at bounding box center [824, 197] width 308 height 36
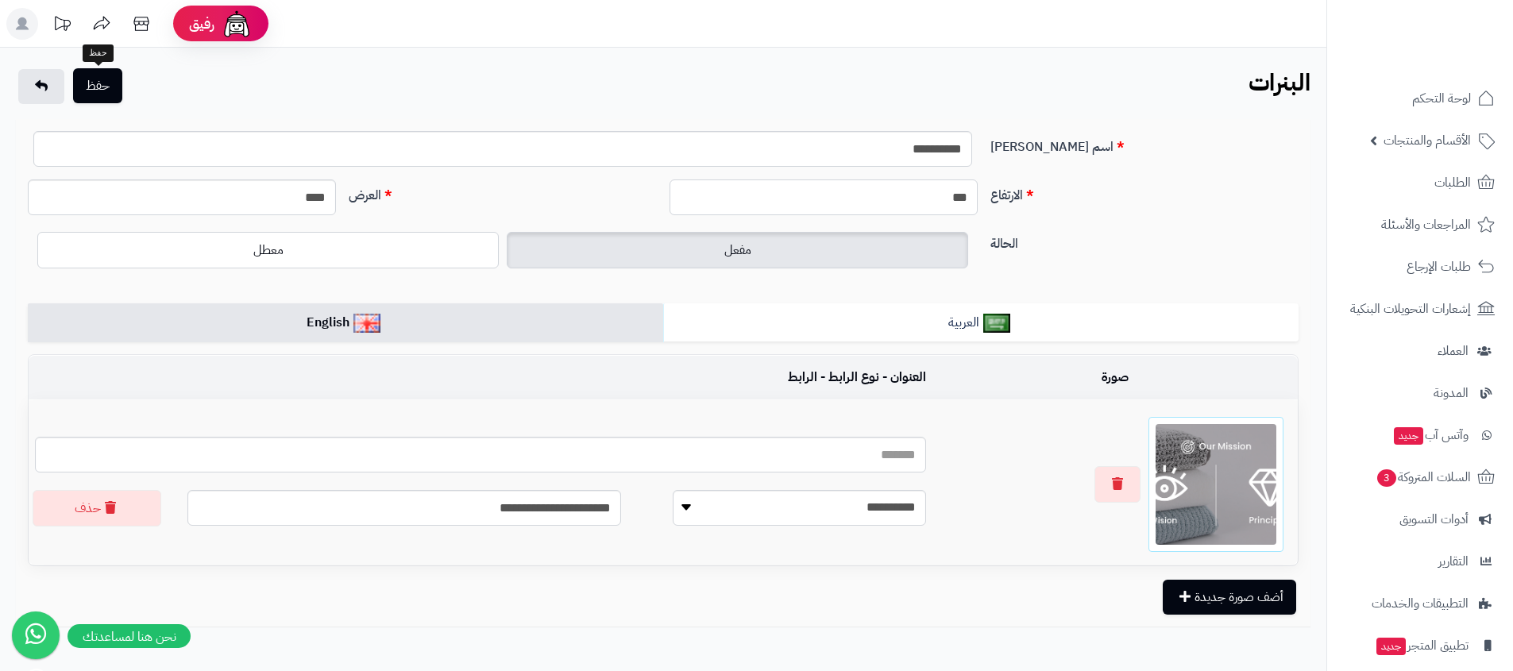
type input "***"
click at [118, 98] on button "حفظ" at bounding box center [97, 85] width 49 height 35
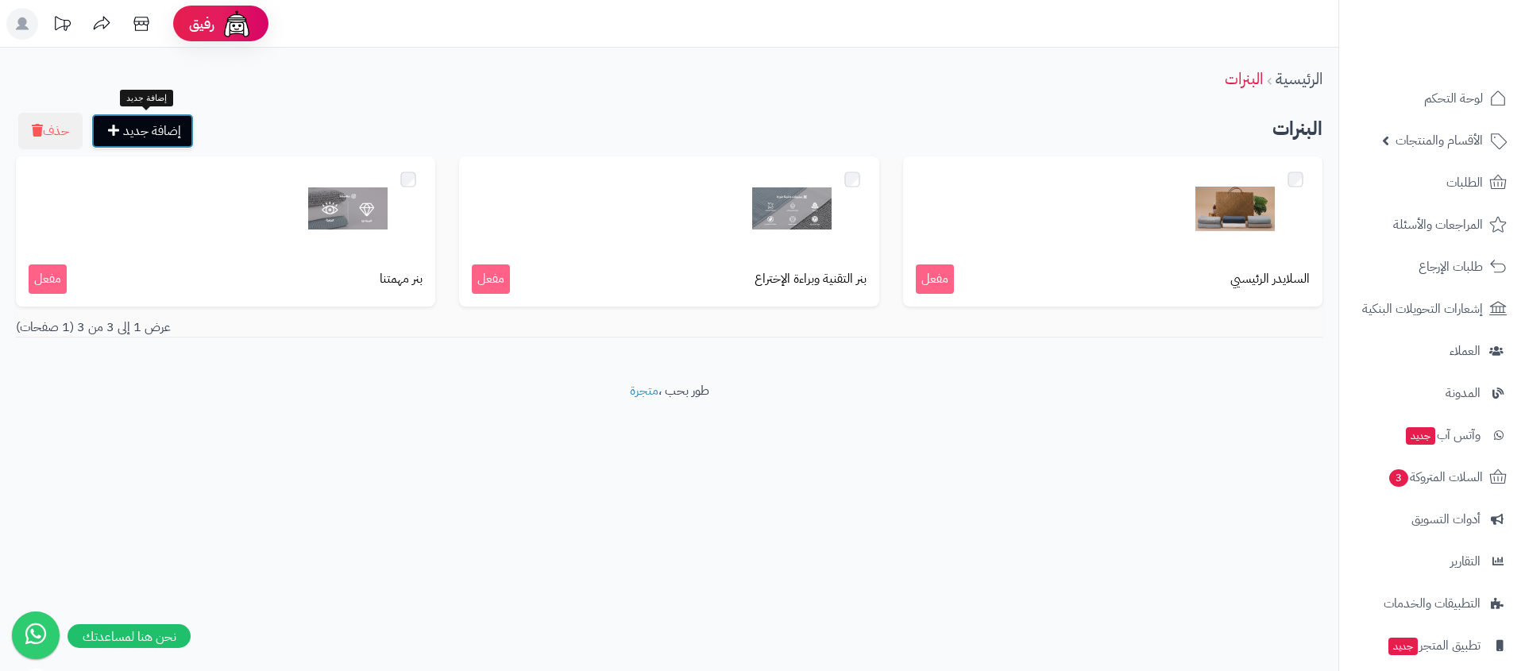
click at [139, 129] on link "إضافة جديد" at bounding box center [142, 131] width 102 height 35
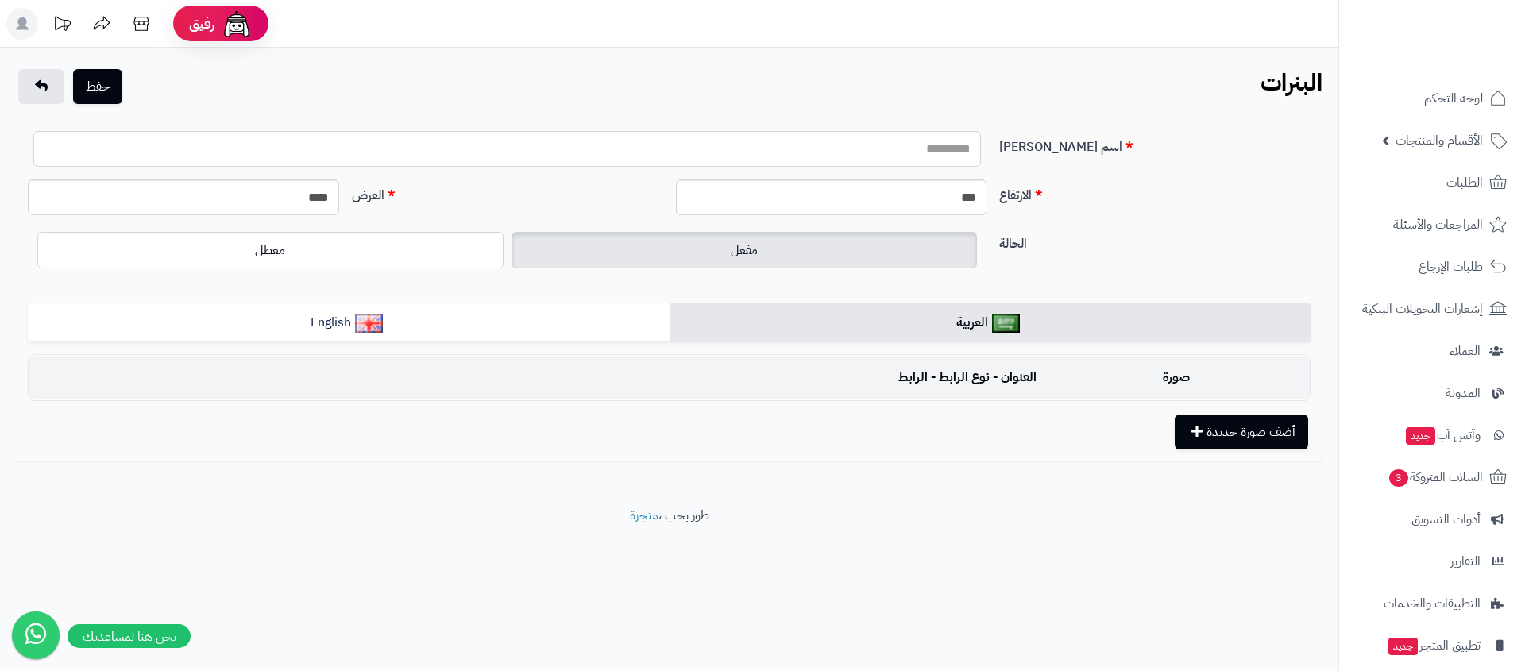
click at [940, 145] on input "اسم [PERSON_NAME]" at bounding box center [506, 149] width 947 height 36
type input "*"
click at [947, 150] on input "*****" at bounding box center [506, 149] width 947 height 36
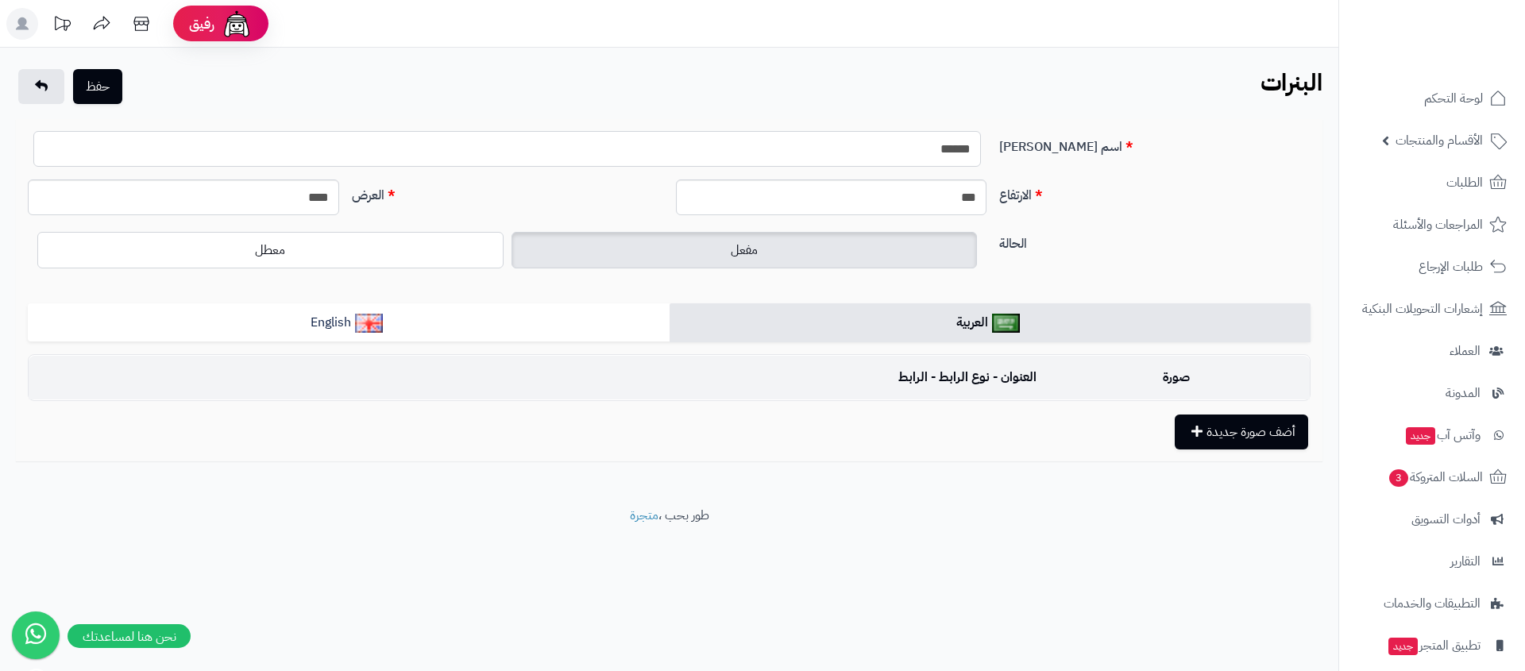
click at [947, 150] on input "*****" at bounding box center [506, 149] width 947 height 36
type input "**********"
click at [283, 198] on input "****" at bounding box center [183, 197] width 311 height 36
type input "*"
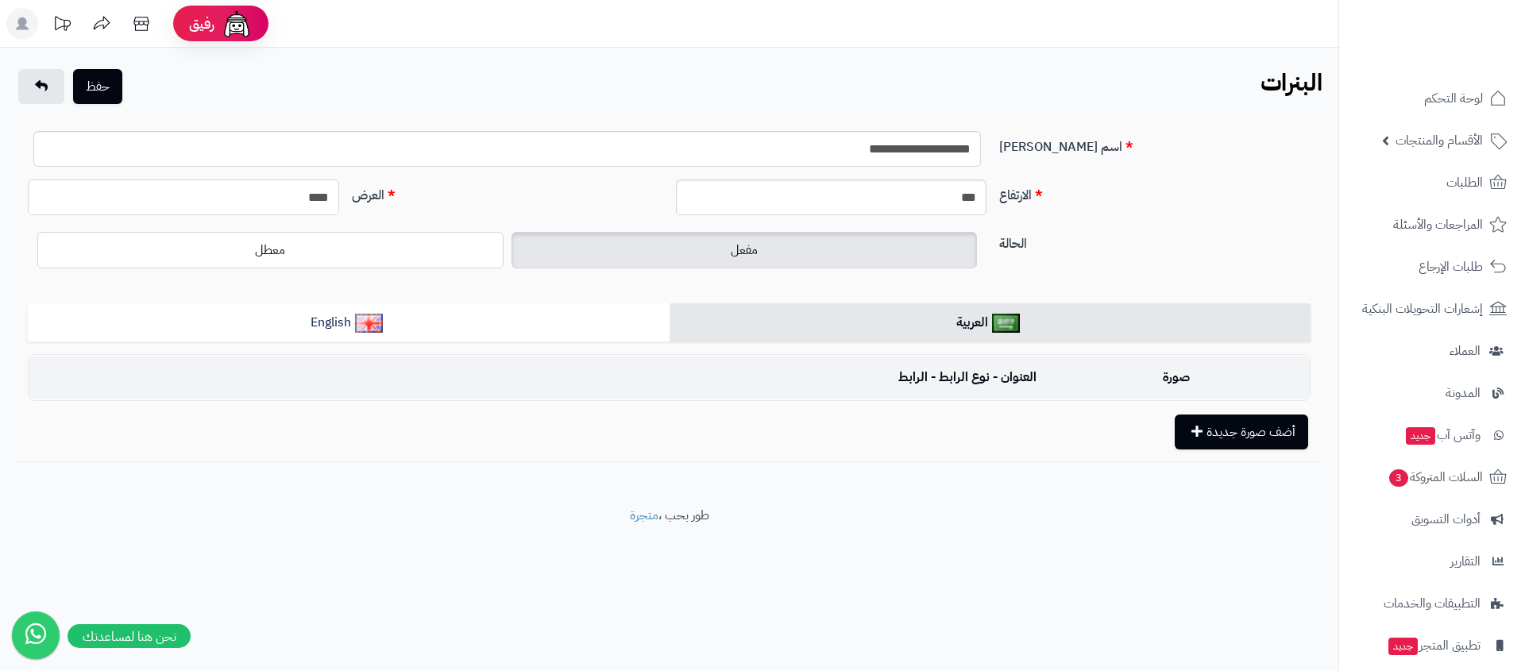
type input "****"
click at [933, 203] on input "***" at bounding box center [831, 197] width 311 height 36
type input "****"
click at [1253, 433] on button "أضف صورة جديدة" at bounding box center [1241, 431] width 133 height 35
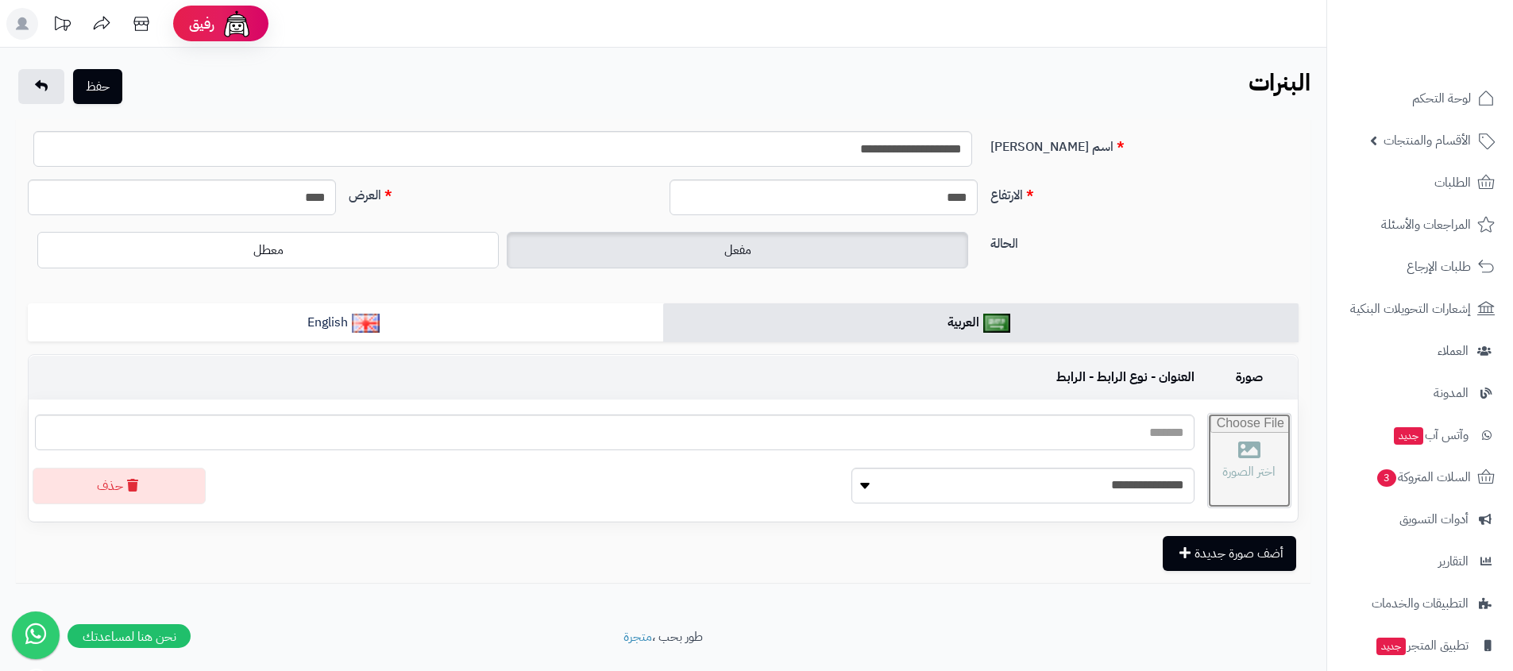
click at [1208, 445] on input "file" at bounding box center [1249, 461] width 83 height 94
type input "**********"
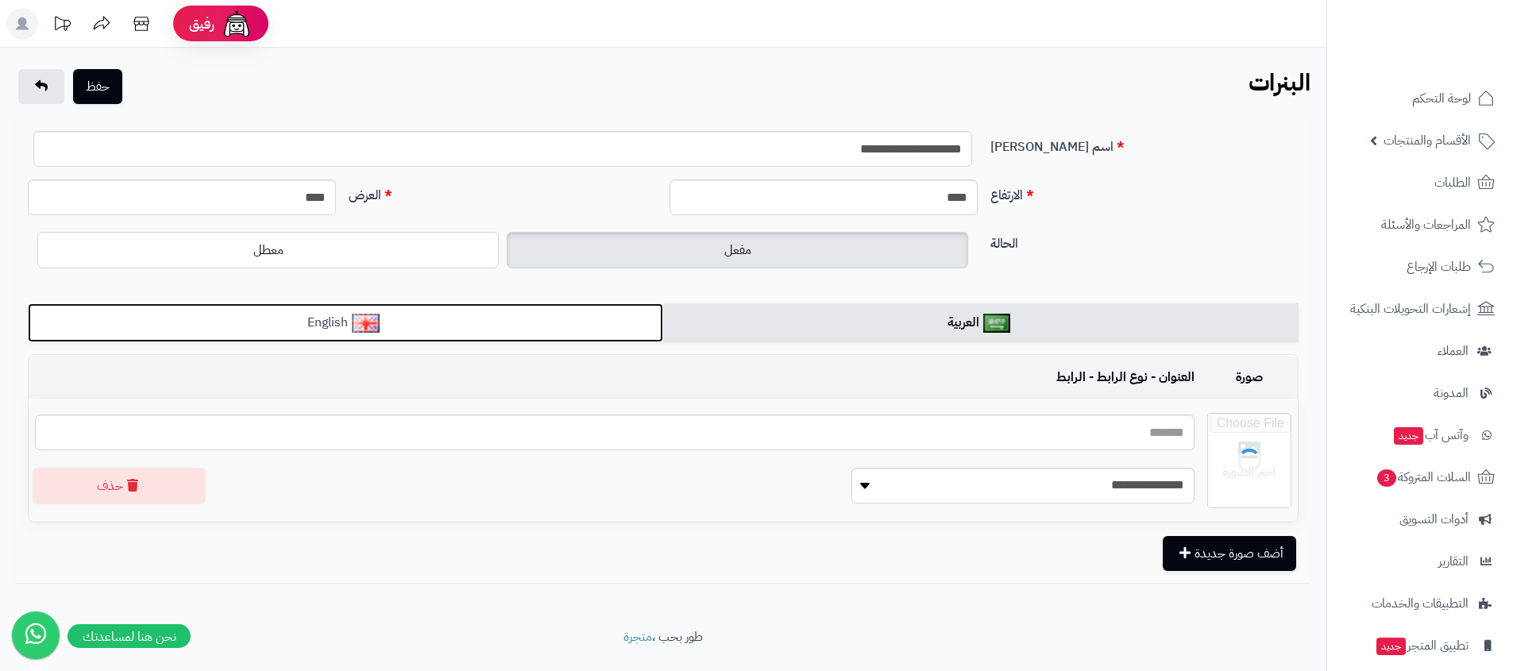
click at [523, 309] on link "English" at bounding box center [345, 322] width 635 height 39
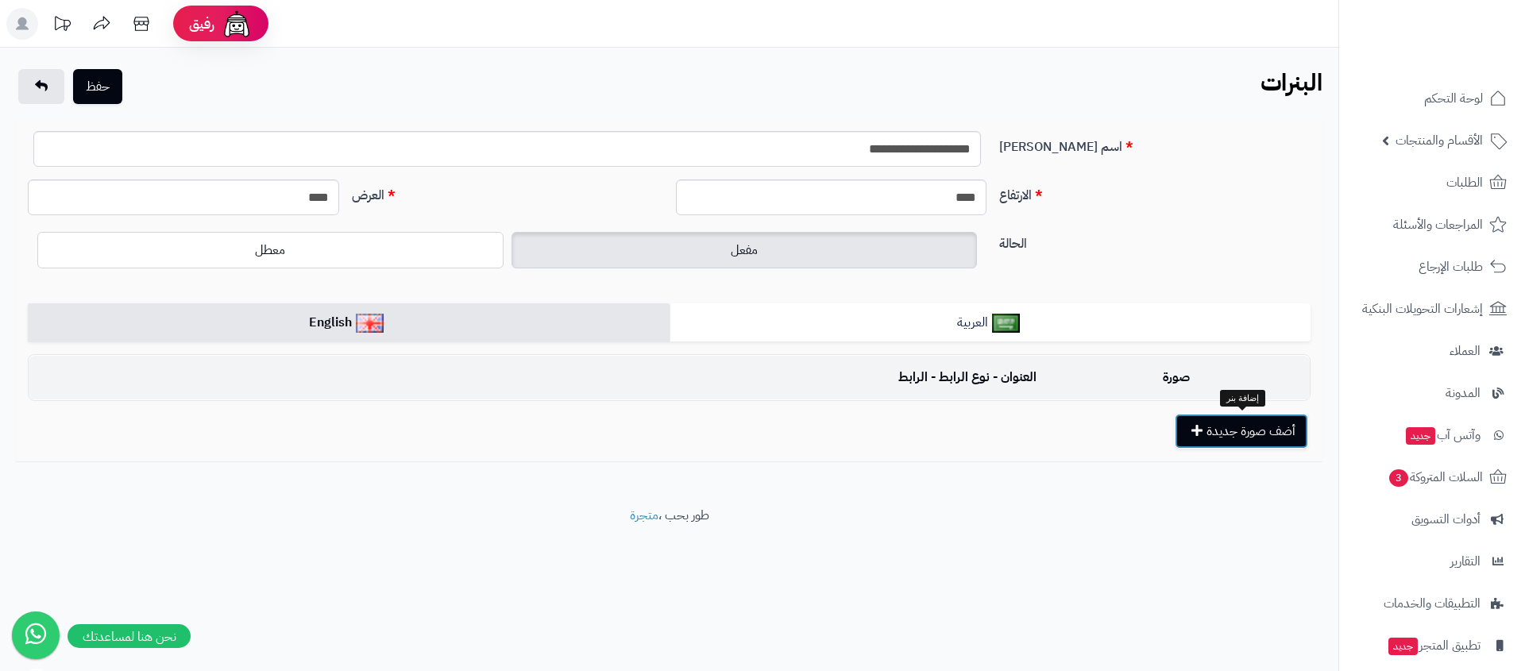
click at [1216, 430] on button "أضف صورة جديدة" at bounding box center [1241, 431] width 133 height 35
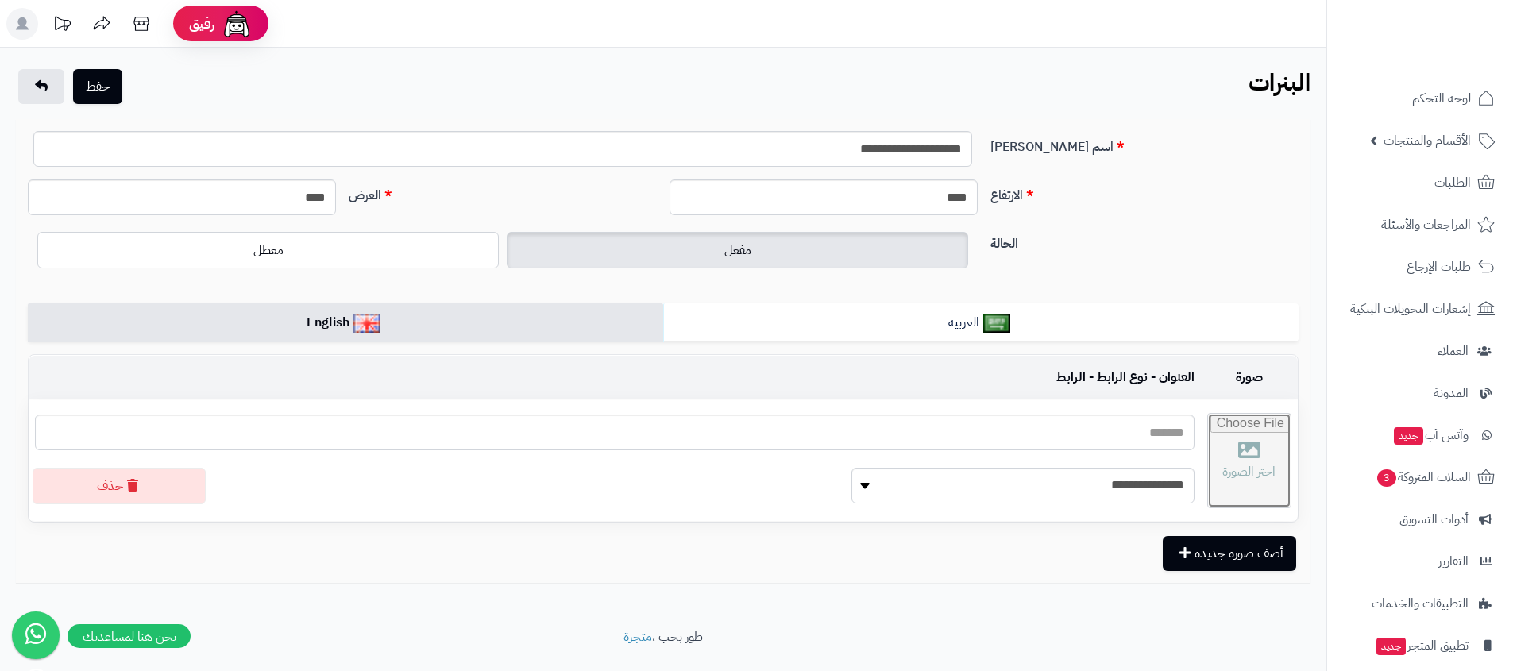
click at [1208, 452] on input "file" at bounding box center [1249, 461] width 83 height 94
type input "**********"
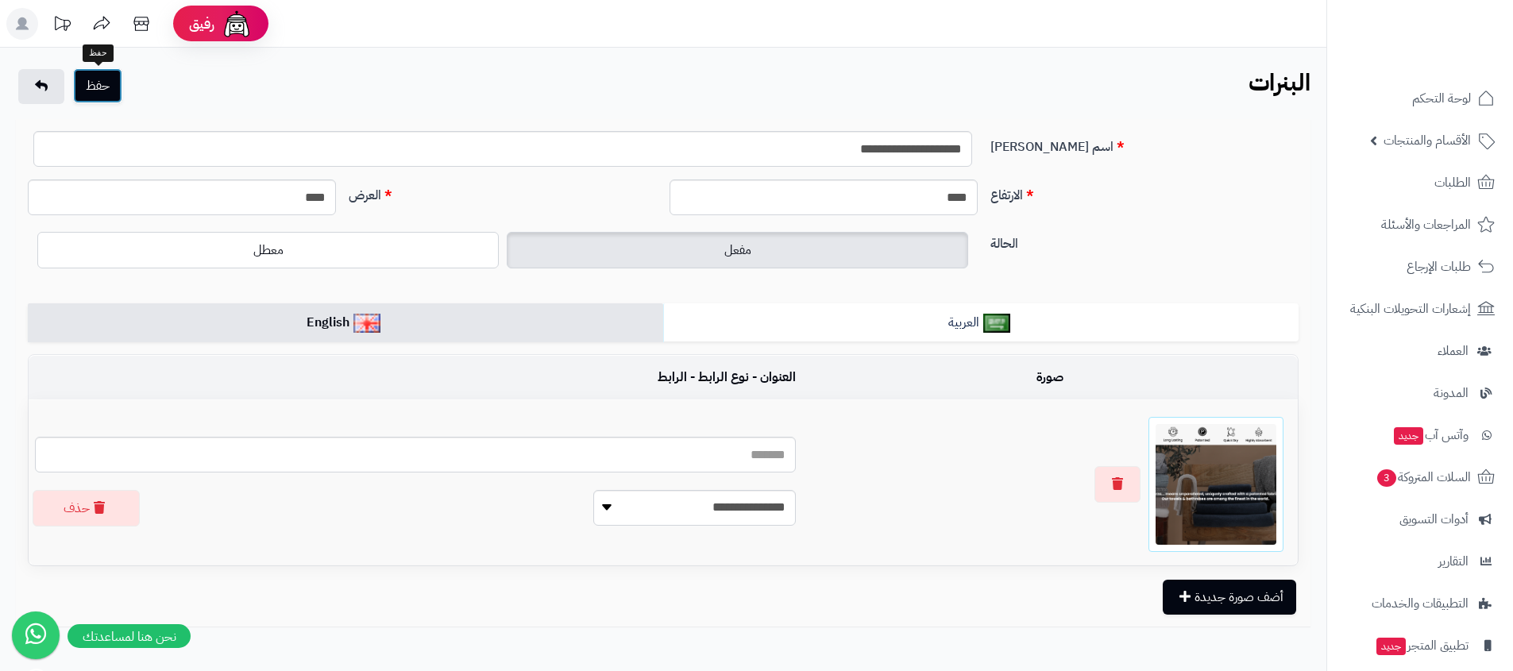
click at [96, 88] on button "حفظ" at bounding box center [97, 85] width 49 height 35
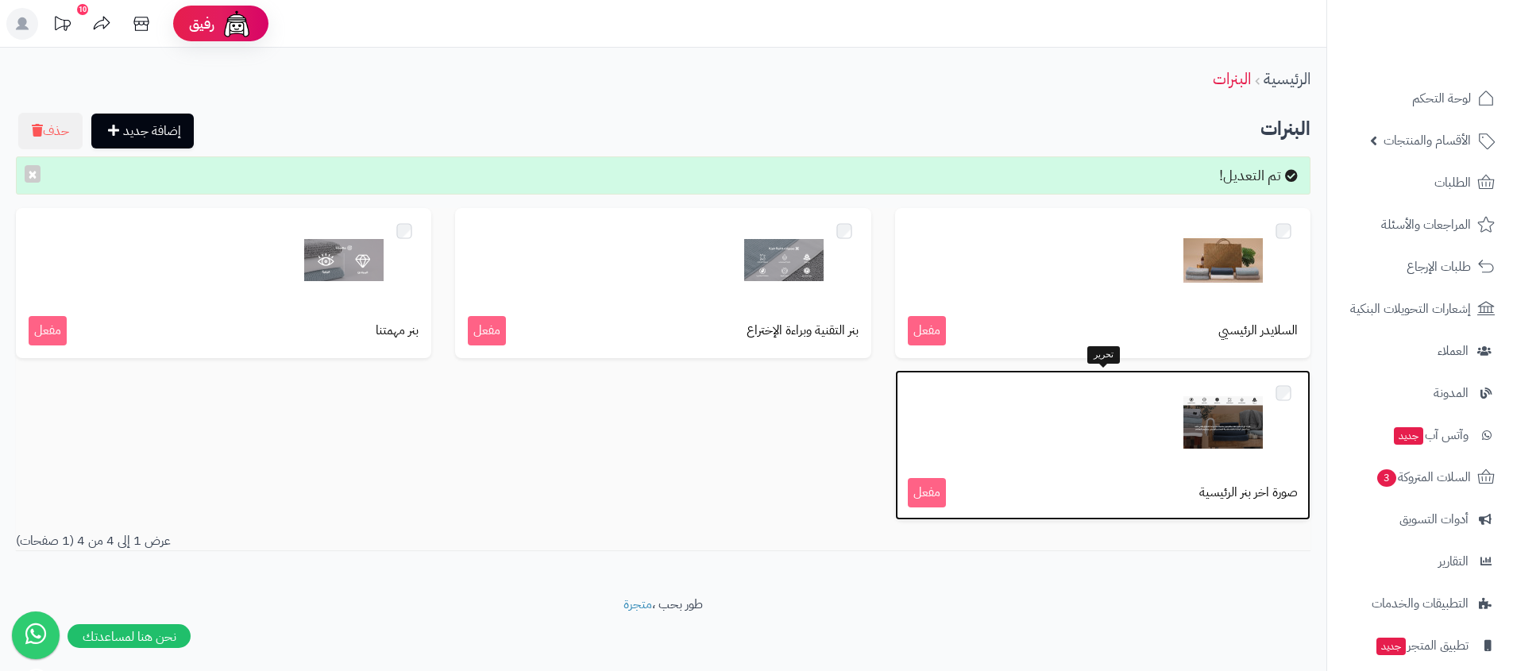
click at [1200, 418] on img at bounding box center [1222, 422] width 79 height 79
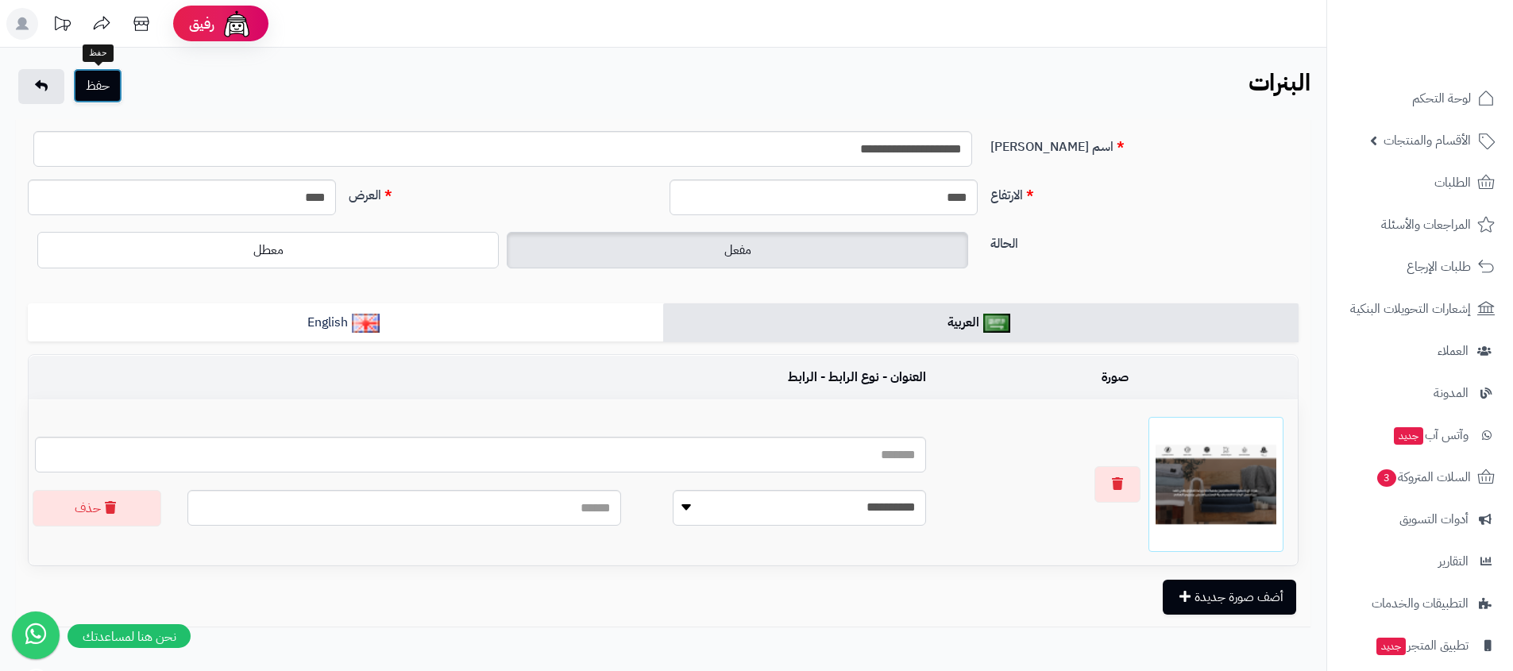
click at [99, 89] on button "حفظ" at bounding box center [97, 85] width 49 height 35
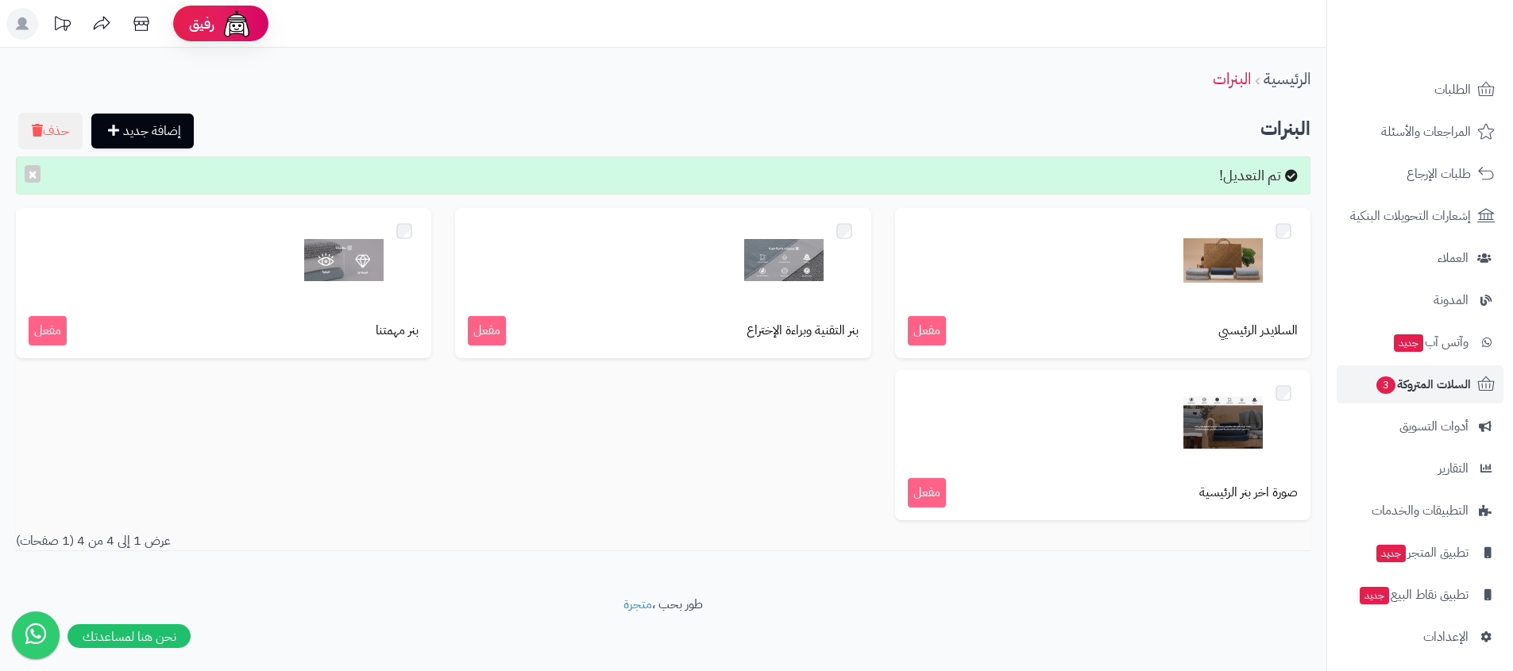
scroll to position [98, 0]
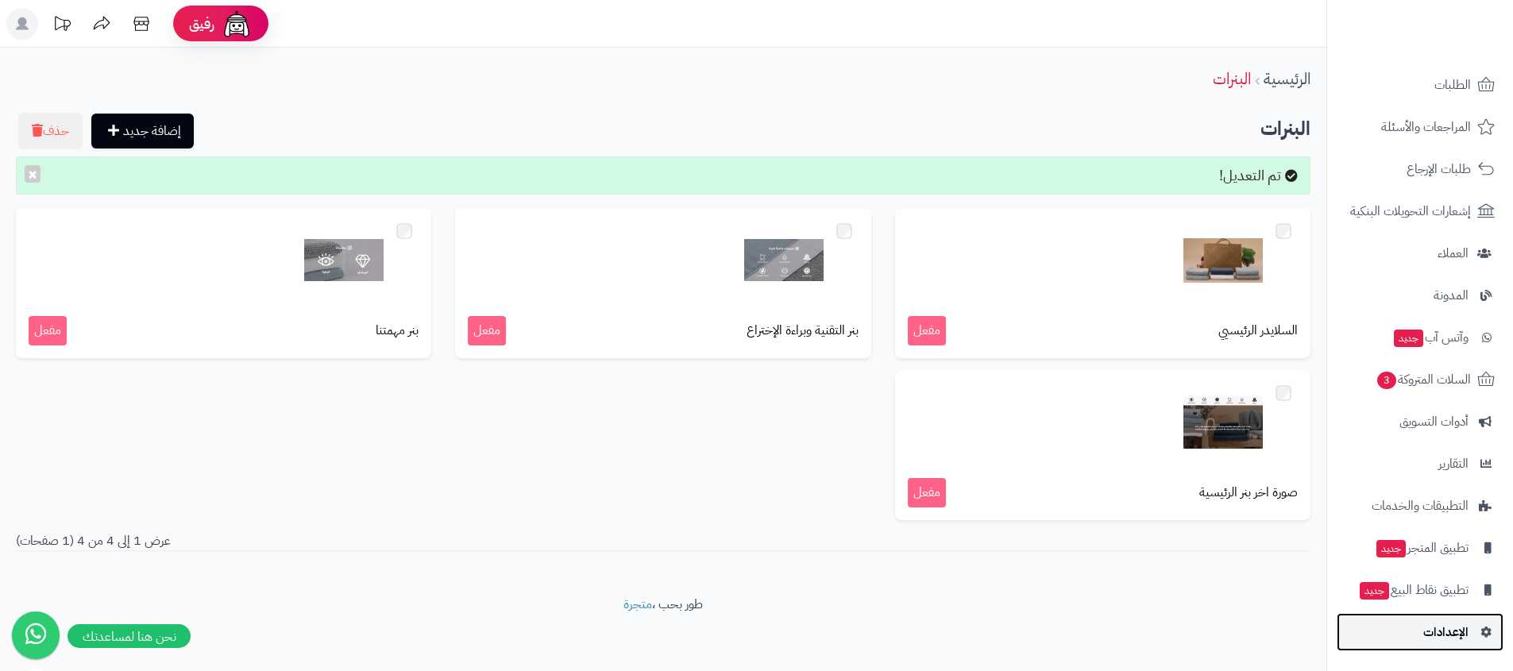
click at [1441, 625] on span "الإعدادات" at bounding box center [1445, 632] width 45 height 22
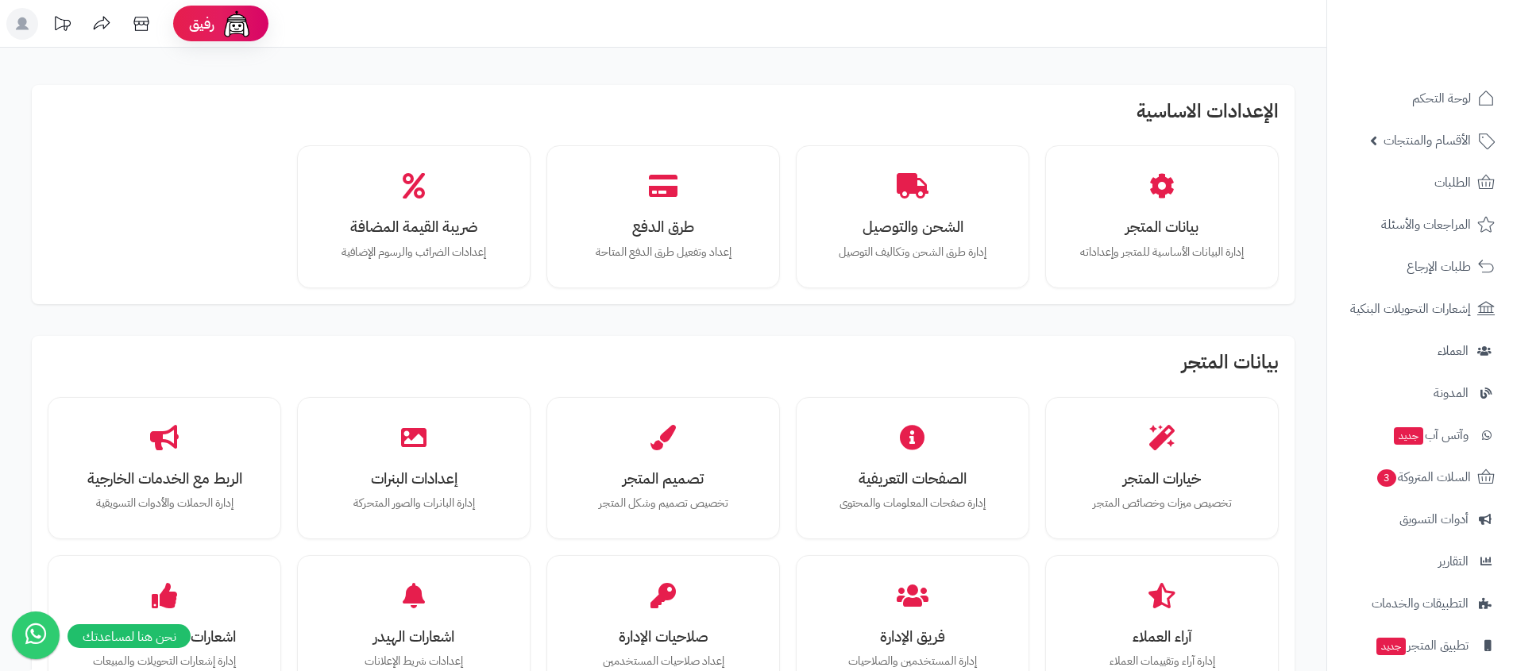
scroll to position [1055, 0]
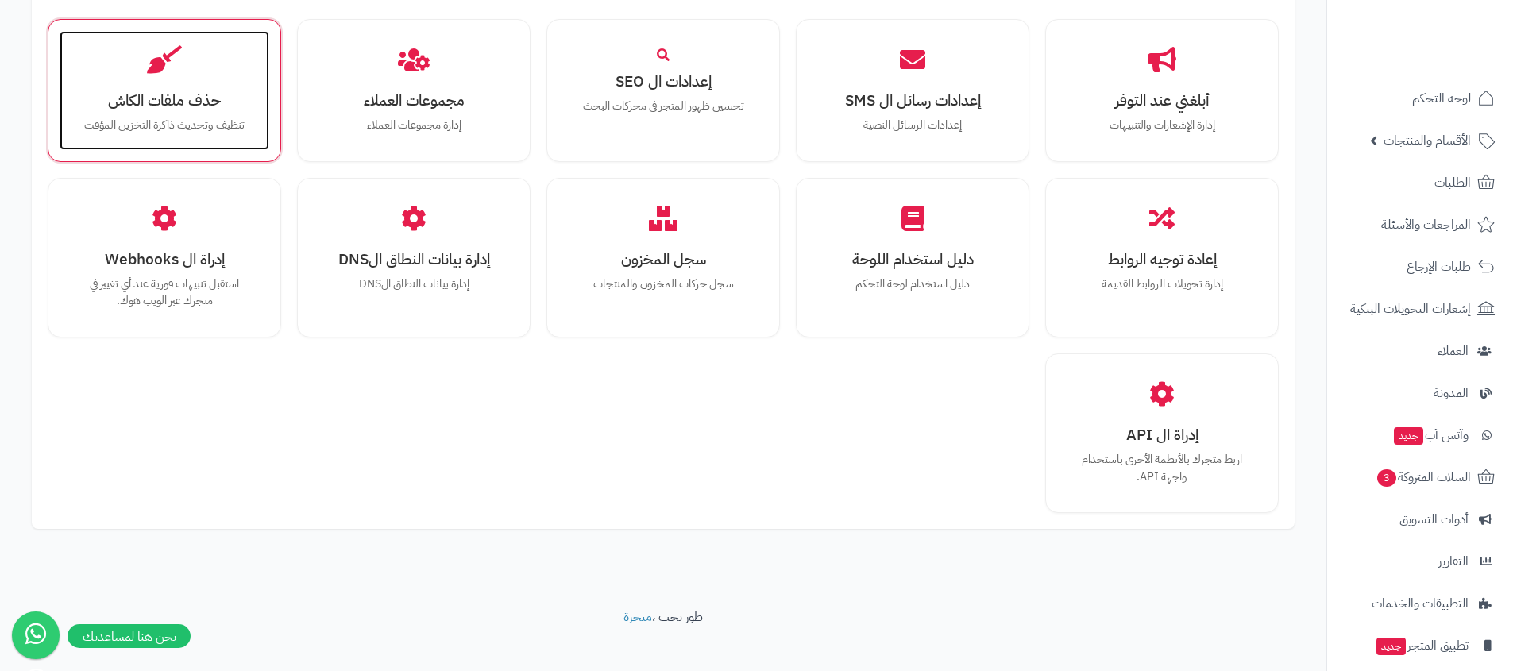
click at [149, 118] on div "حذف ملفات الكاش تنظيف وتحديث ذاكرة التخزين المؤقت" at bounding box center [165, 90] width 210 height 119
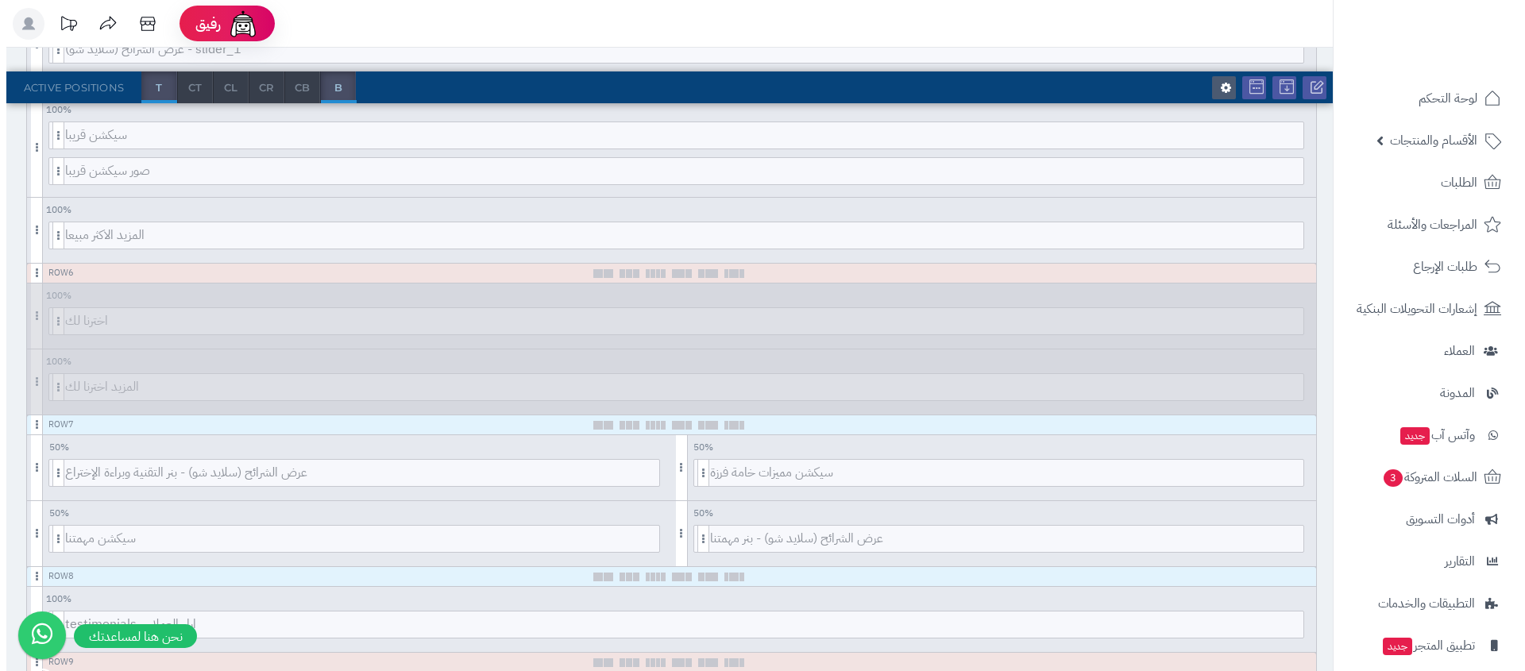
scroll to position [1424, 0]
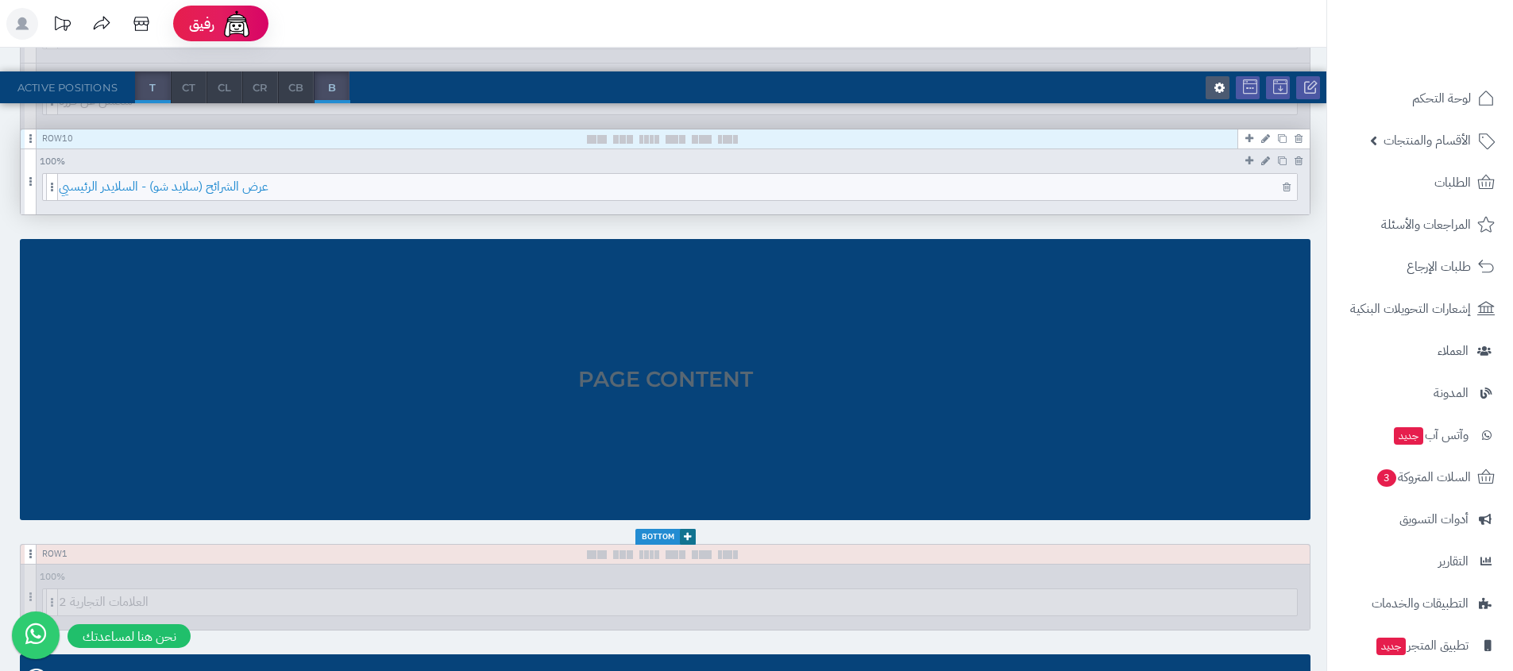
click at [677, 191] on span "عرض الشرائح (سلايد شو) - السلايدر الرئيسيي" at bounding box center [678, 187] width 1238 height 26
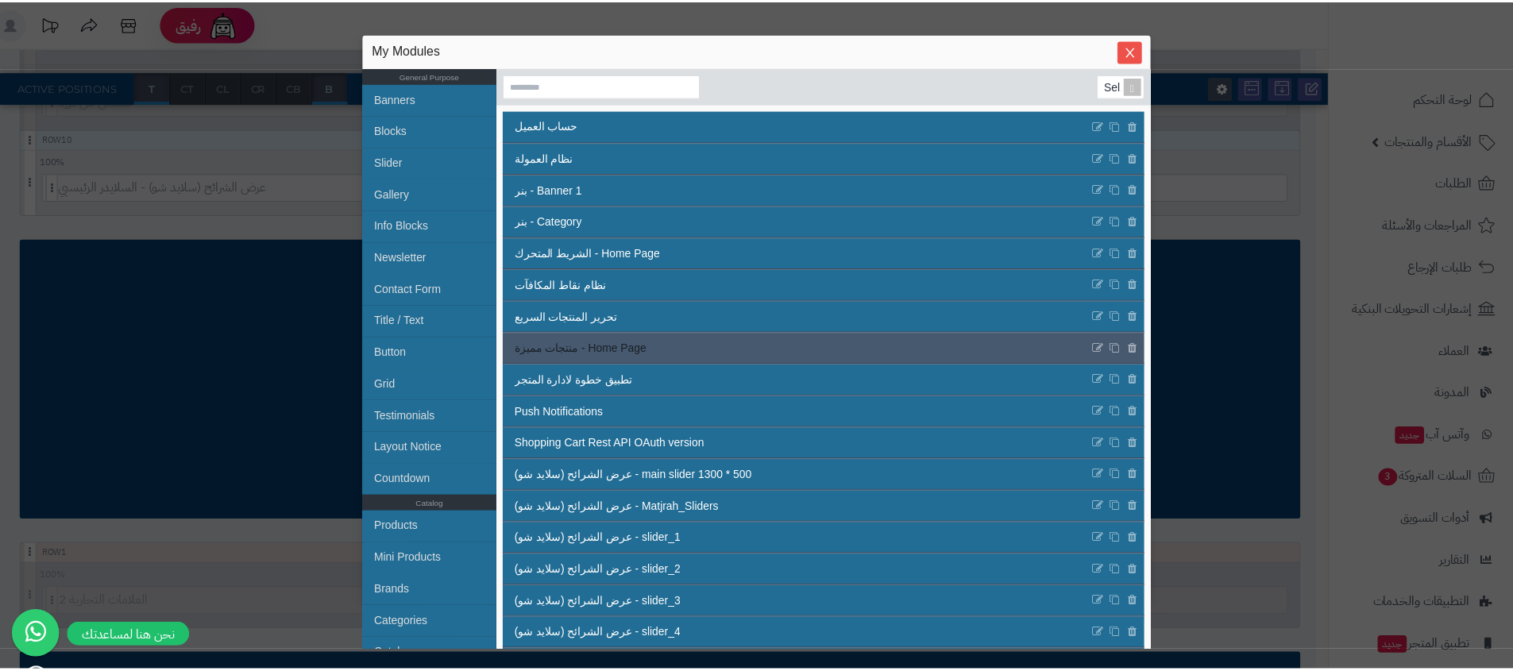
scroll to position [291, 0]
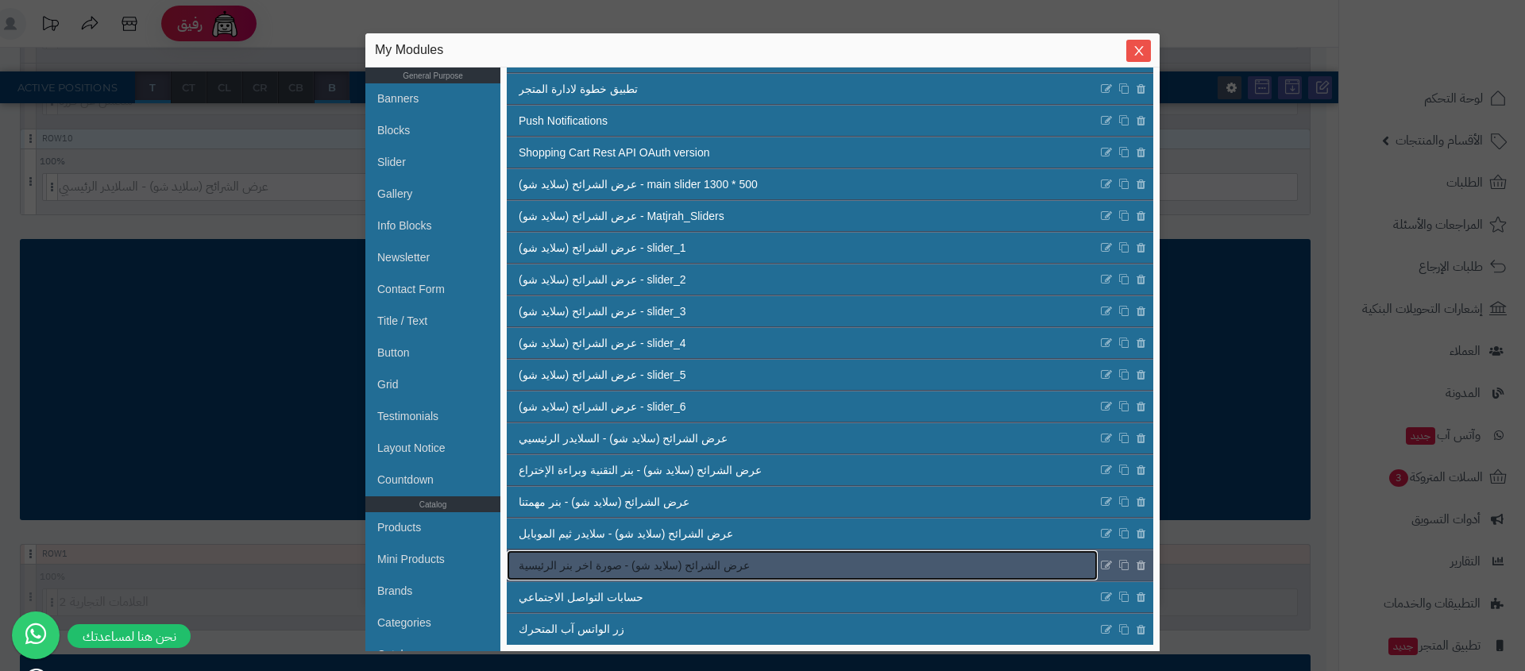
click at [685, 569] on span "عرض الشرائح (سلايد شو) - صورة اخر بنر الرئيسية" at bounding box center [634, 566] width 231 height 17
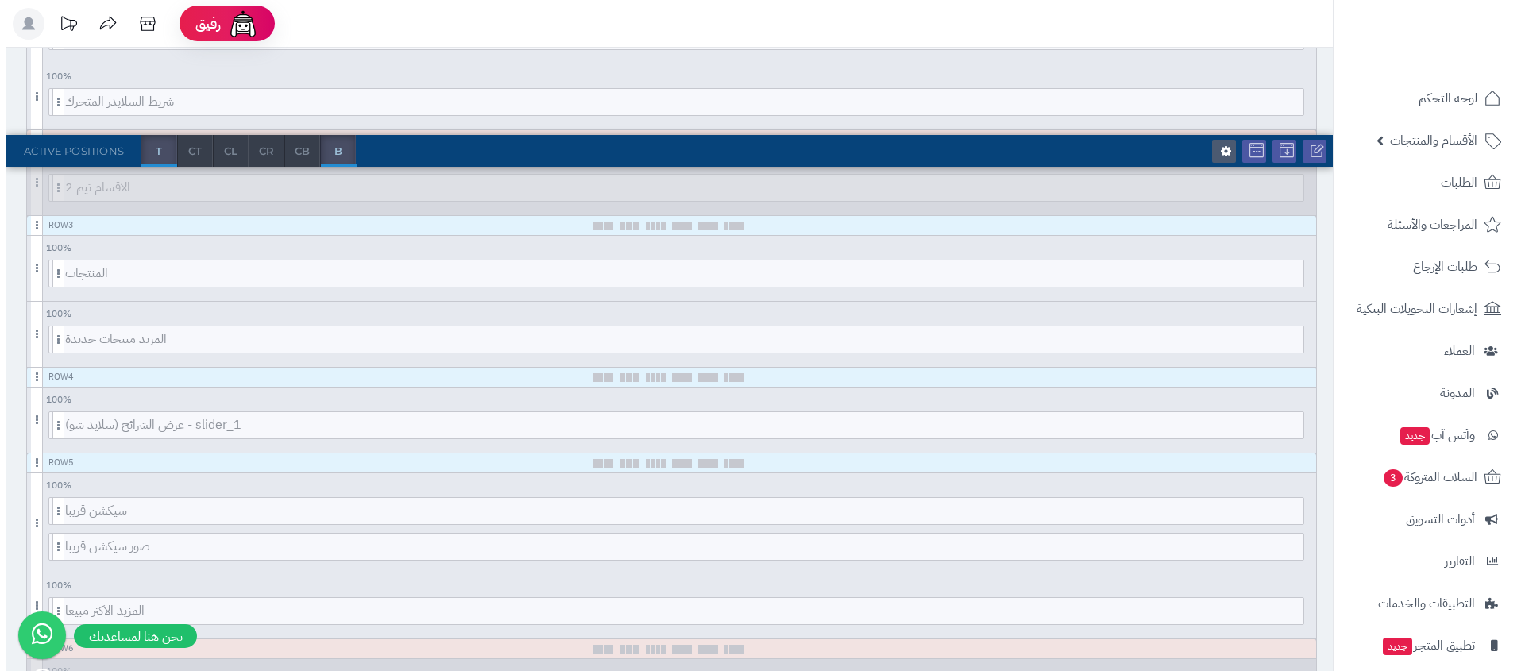
scroll to position [0, 0]
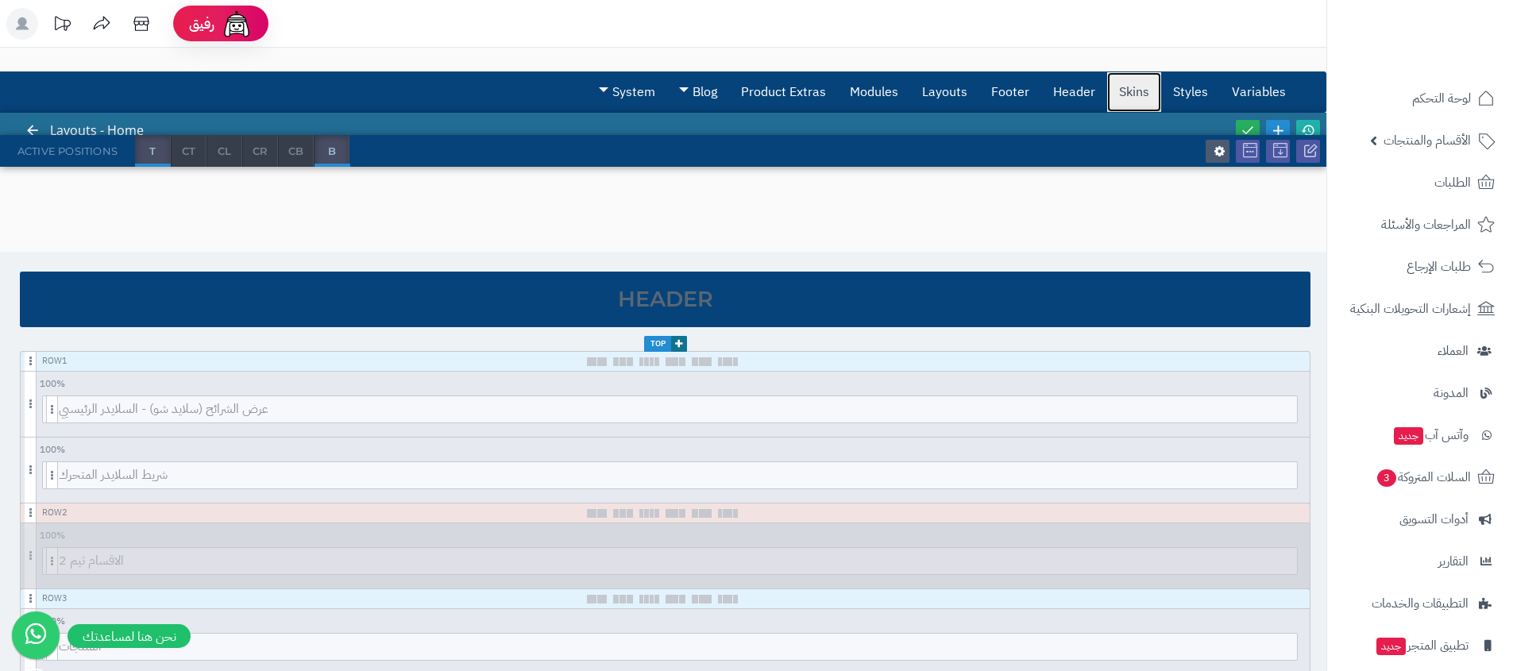
click at [1125, 95] on link "Skins" at bounding box center [1134, 92] width 54 height 40
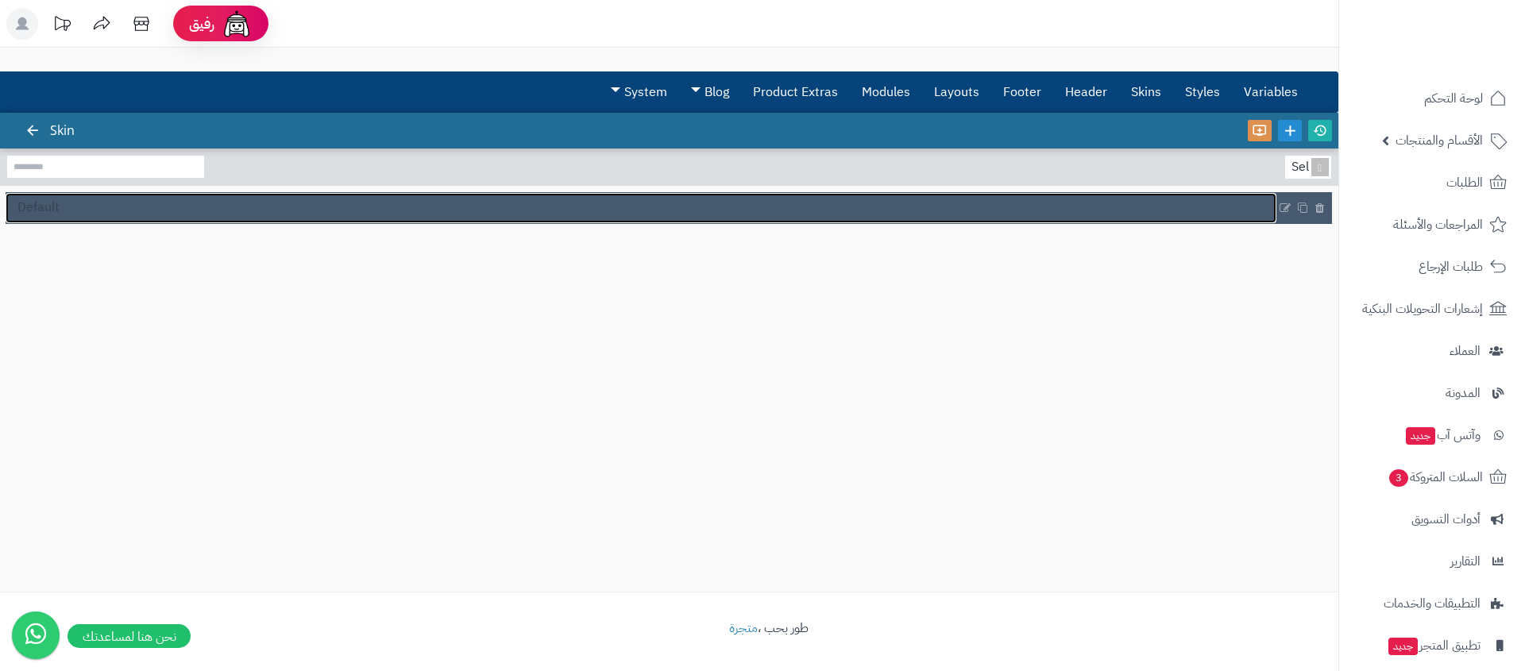
click at [901, 212] on link "Default" at bounding box center [641, 208] width 1271 height 30
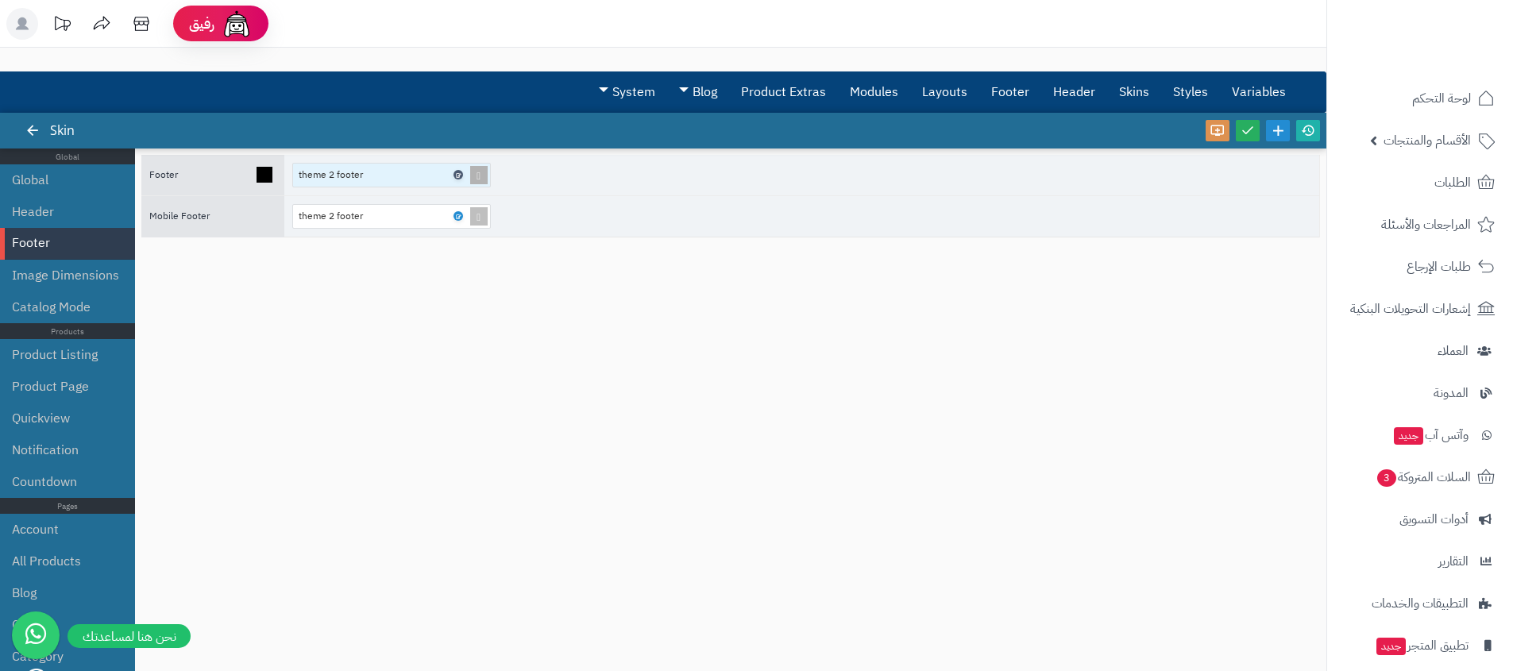
click at [460, 173] on icon at bounding box center [457, 175] width 5 height 7
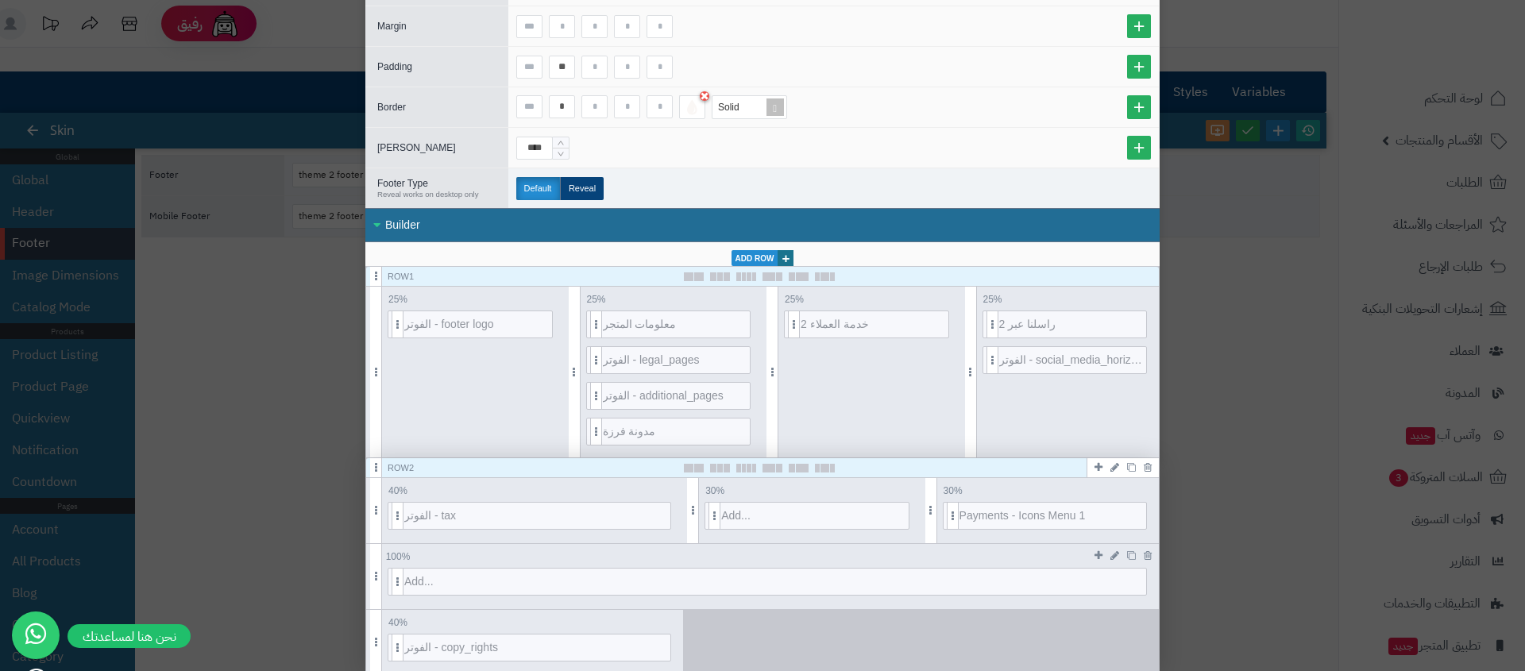
scroll to position [155, 0]
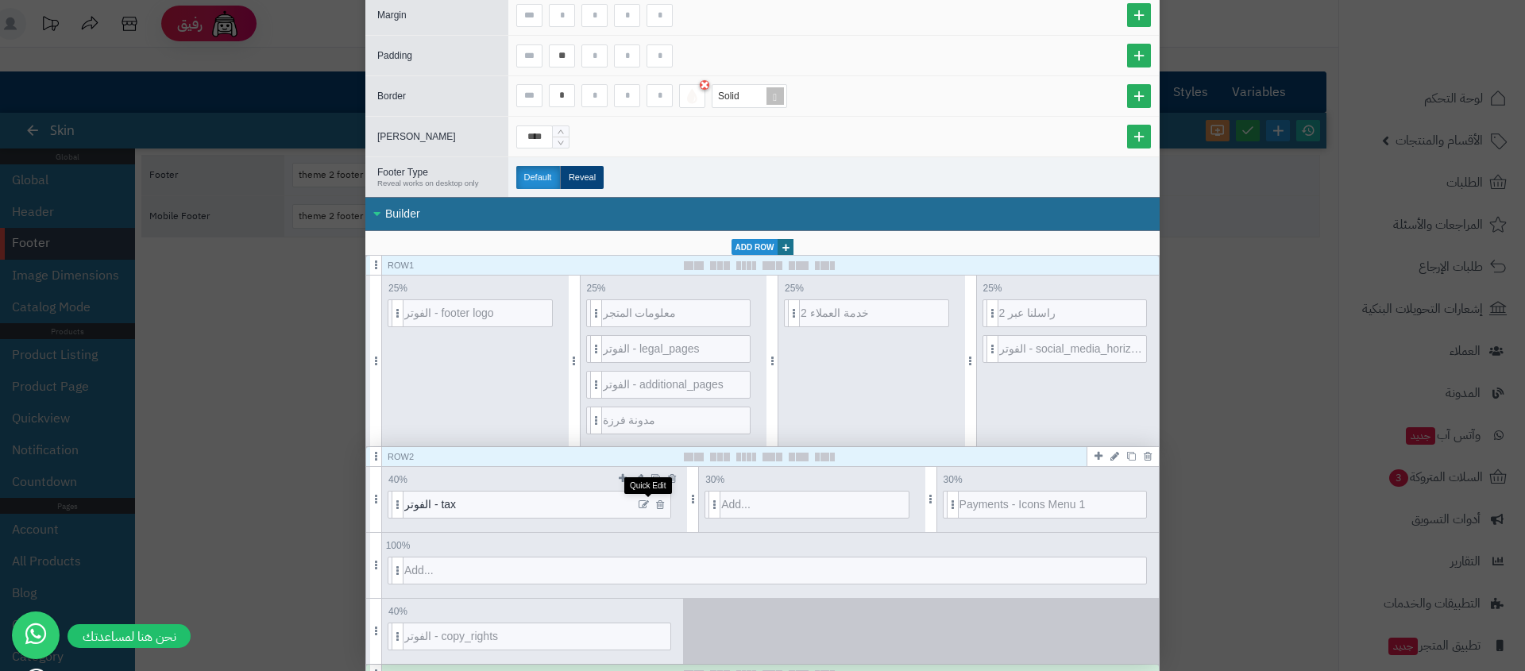
click at [649, 500] on icon at bounding box center [644, 505] width 10 height 11
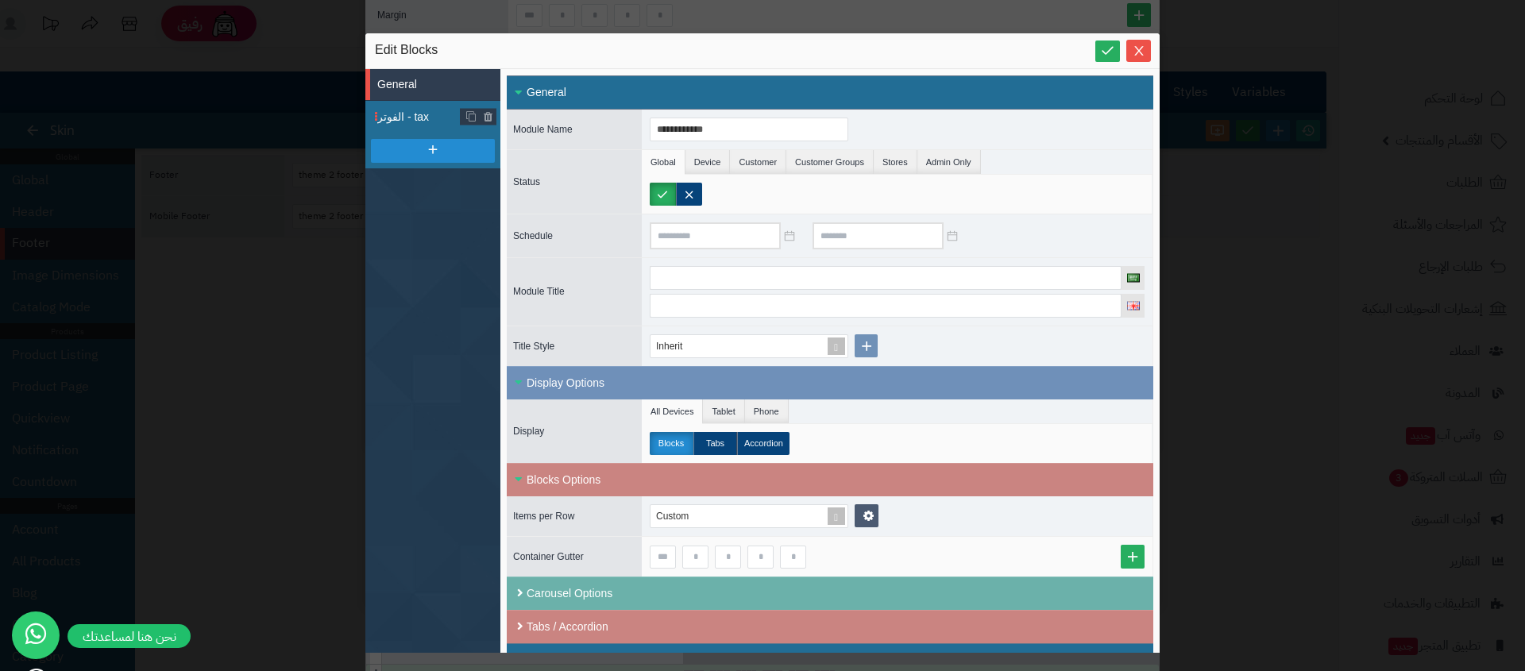
click at [408, 118] on span "الفوتر - tax" at bounding box center [438, 117] width 123 height 17
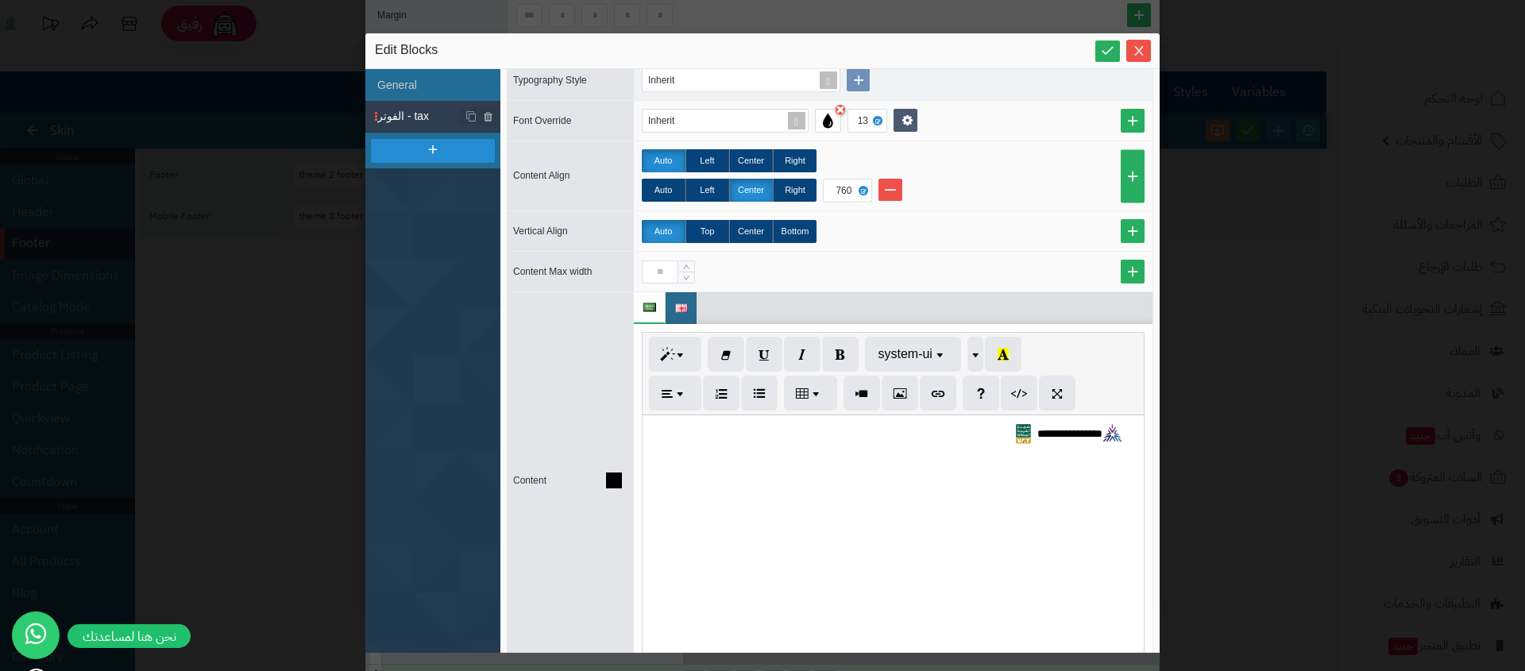
scroll to position [509, 0]
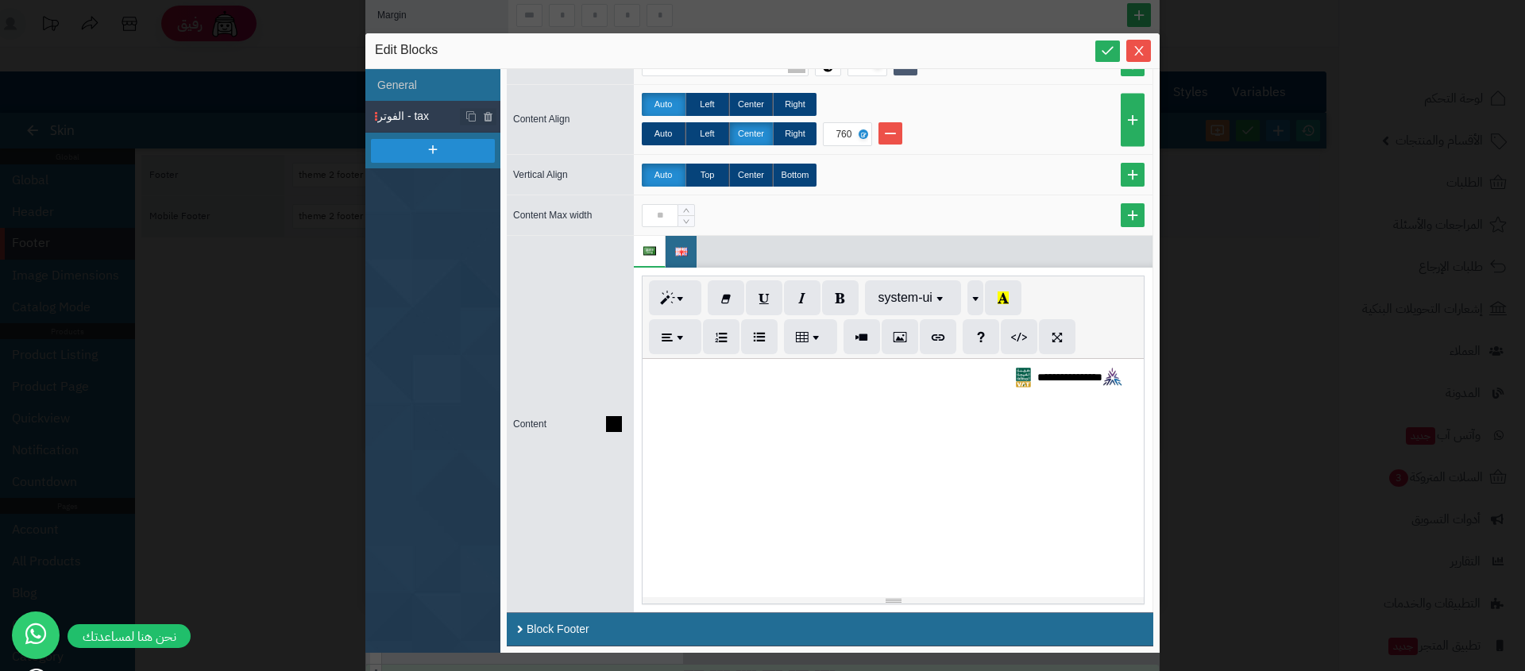
click at [1120, 375] on div "**********" at bounding box center [893, 478] width 501 height 238
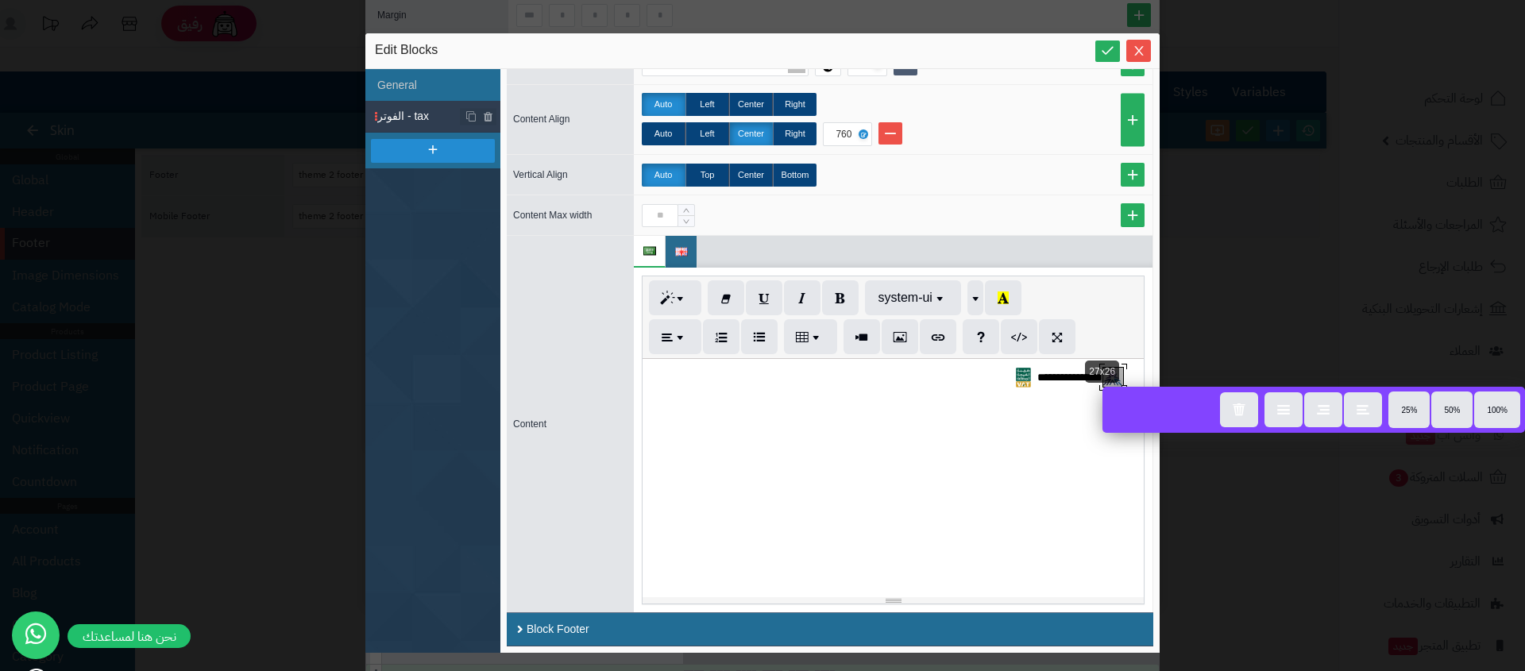
click at [1262, 290] on div "**********" at bounding box center [762, 335] width 1525 height 671
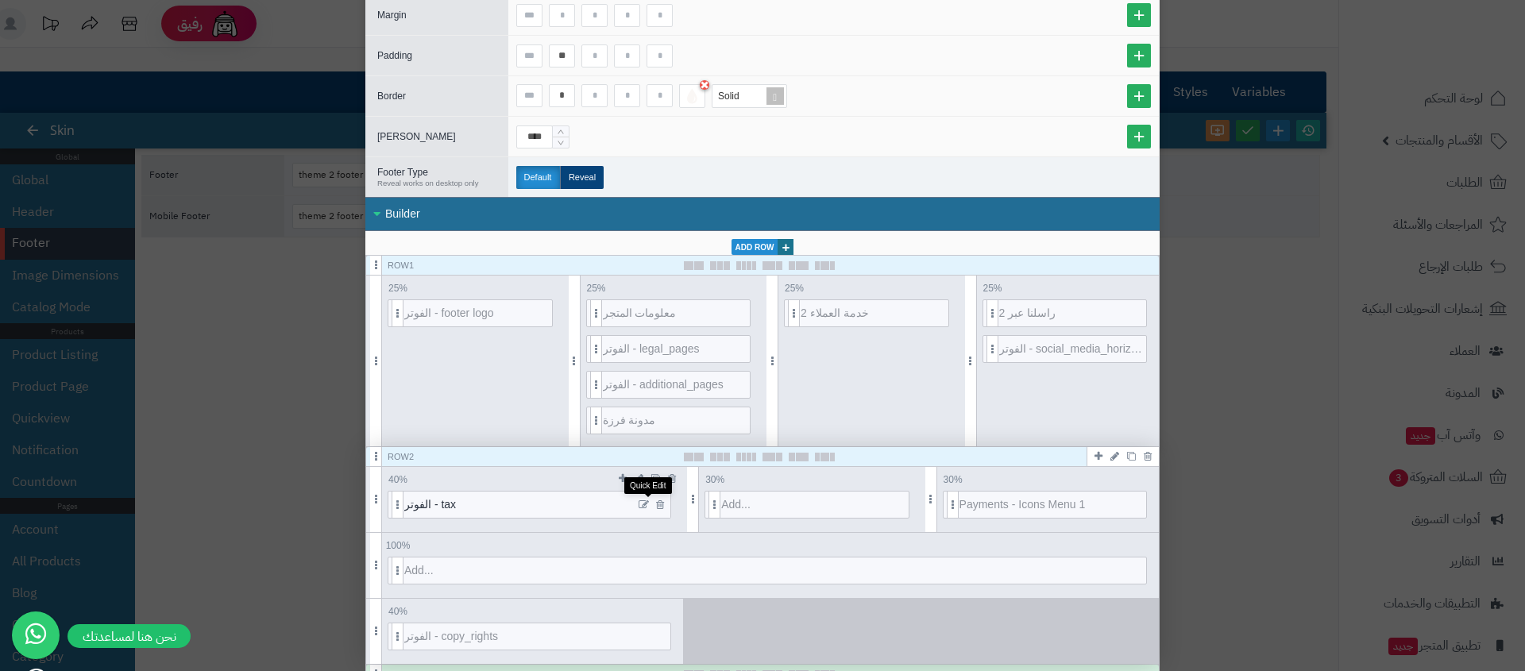
click at [649, 500] on icon at bounding box center [644, 505] width 10 height 11
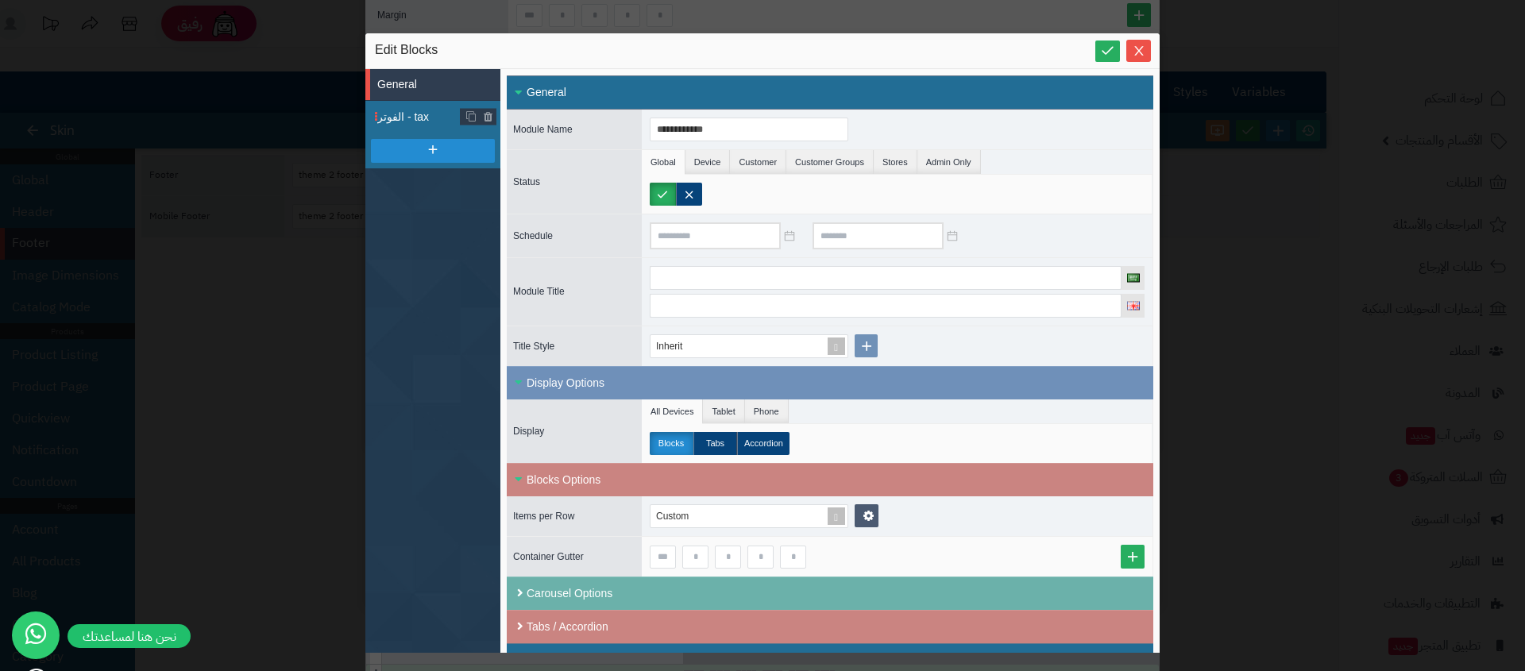
click at [395, 109] on span "الفوتر - tax" at bounding box center [438, 117] width 123 height 17
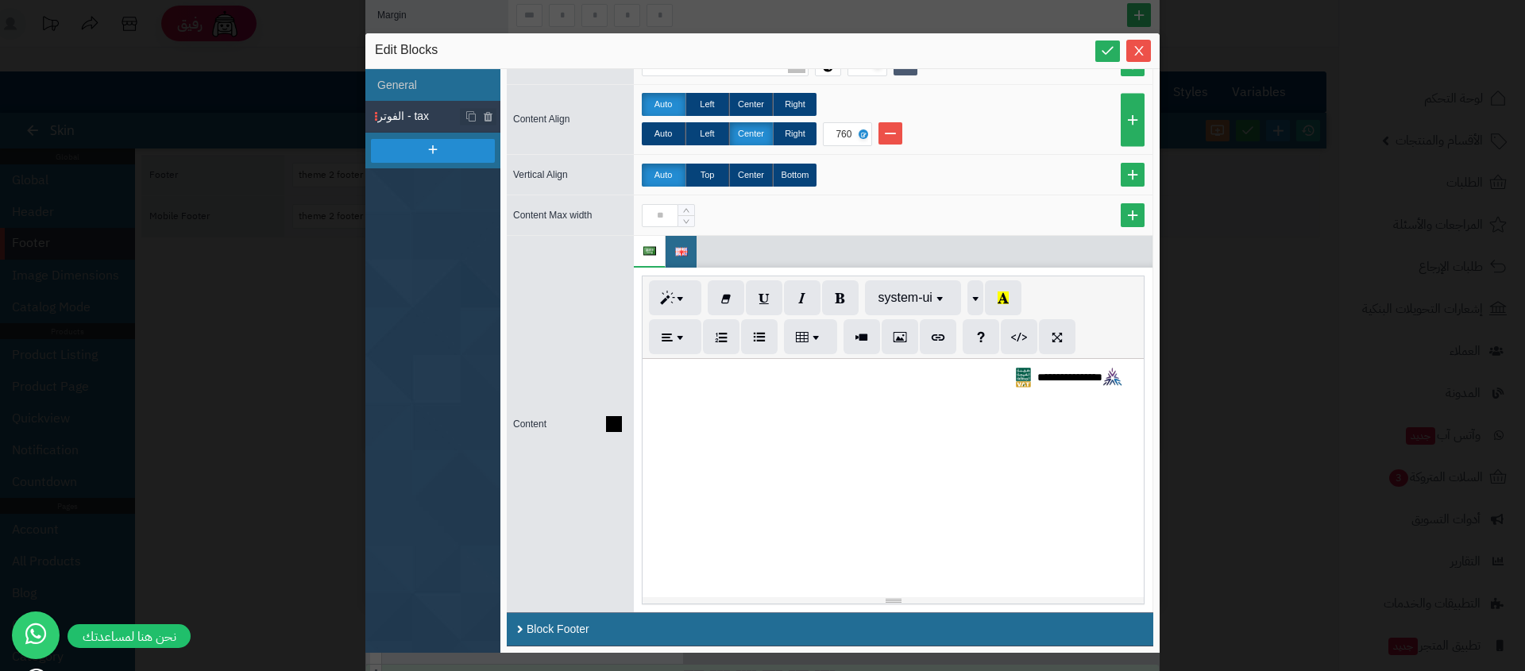
click at [1120, 377] on div "**********" at bounding box center [893, 478] width 501 height 238
click at [1090, 428] on div "**********" at bounding box center [893, 478] width 501 height 238
click at [1017, 378] on span "**********" at bounding box center [1028, 377] width 65 height 11
click at [683, 248] on img at bounding box center [681, 252] width 13 height 9
click at [798, 380] on p "**********" at bounding box center [892, 377] width 485 height 21
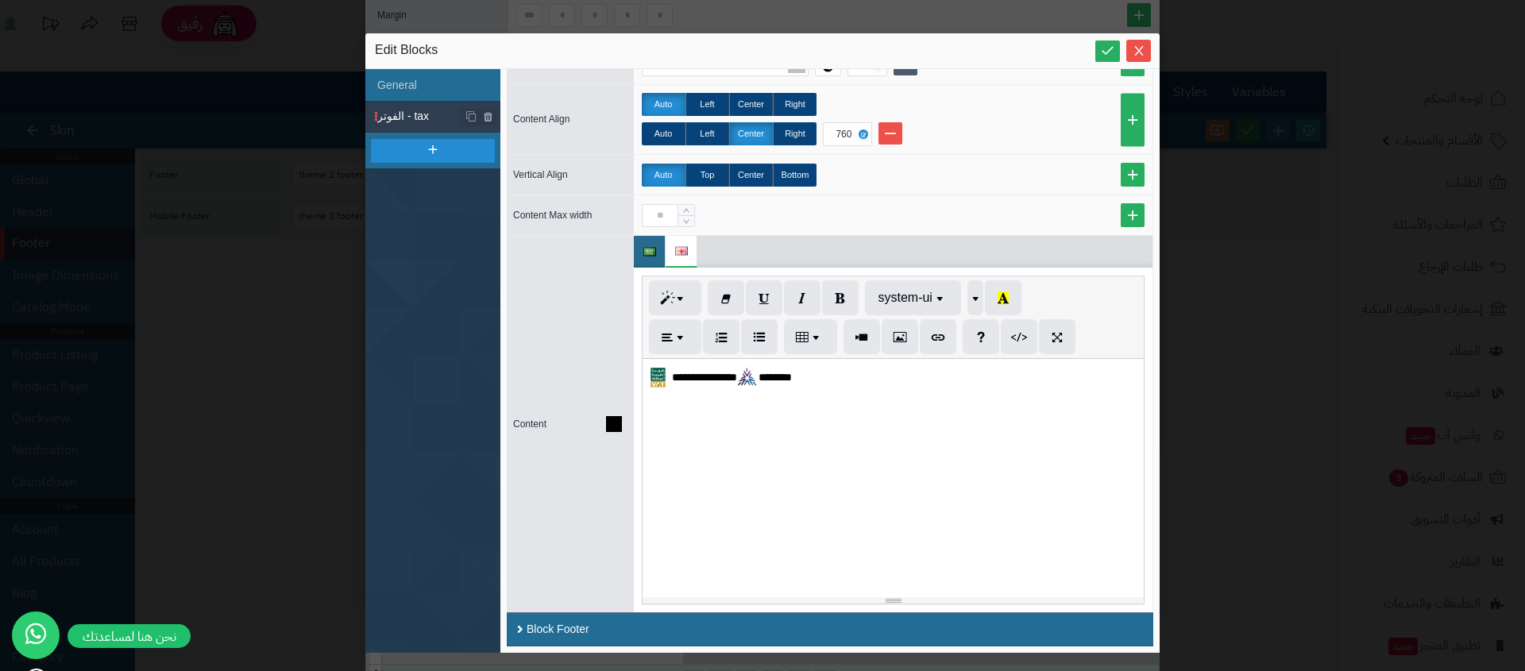
click at [806, 372] on p "**********" at bounding box center [886, 377] width 473 height 21
click at [657, 246] on li at bounding box center [650, 252] width 32 height 32
click at [687, 249] on img at bounding box center [681, 252] width 13 height 9
click at [797, 375] on p "**********" at bounding box center [886, 377] width 473 height 21
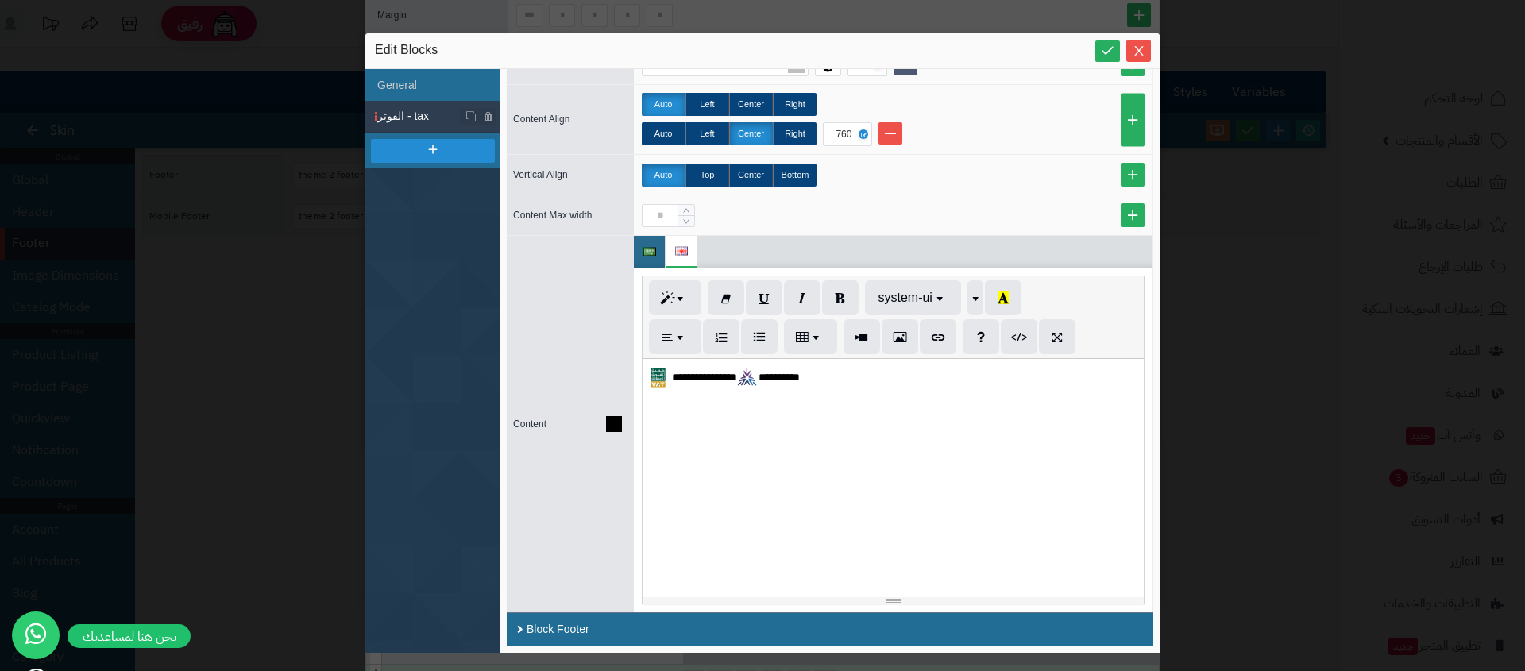
click at [730, 373] on span "**********" at bounding box center [704, 377] width 65 height 11
click at [803, 379] on p "**********" at bounding box center [886, 377] width 473 height 21
click at [685, 302] on span "button" at bounding box center [682, 297] width 13 height 14
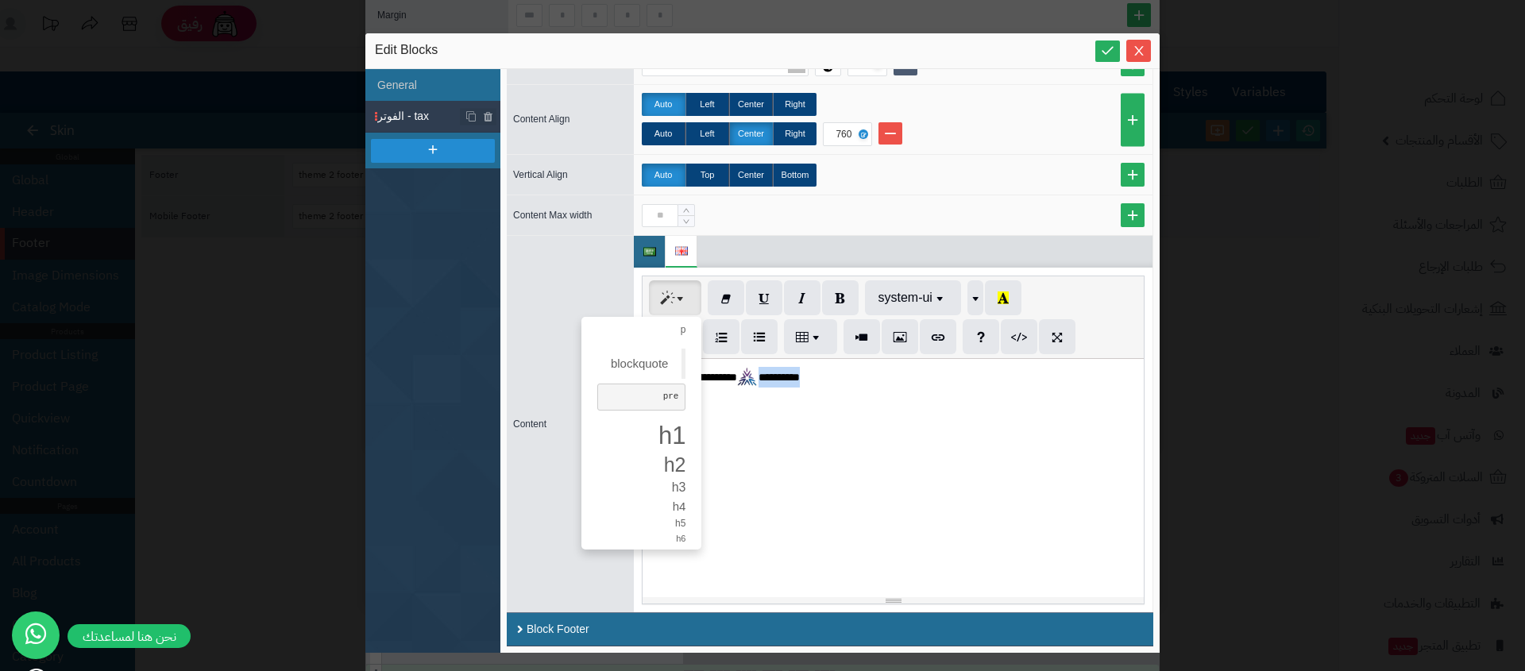
click at [892, 396] on div "**********" at bounding box center [893, 478] width 501 height 238
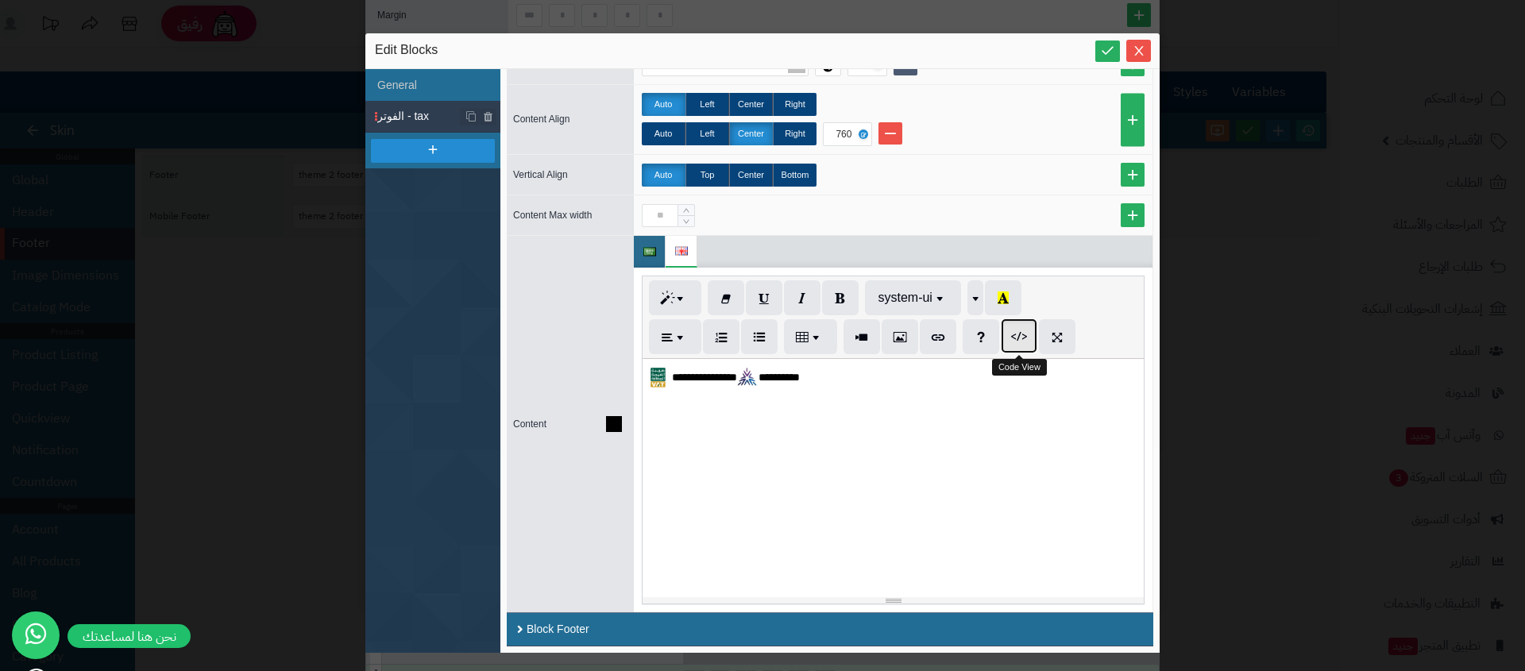
click at [1017, 333] on icon "button" at bounding box center [1018, 336] width 11 height 13
type textarea "**********"
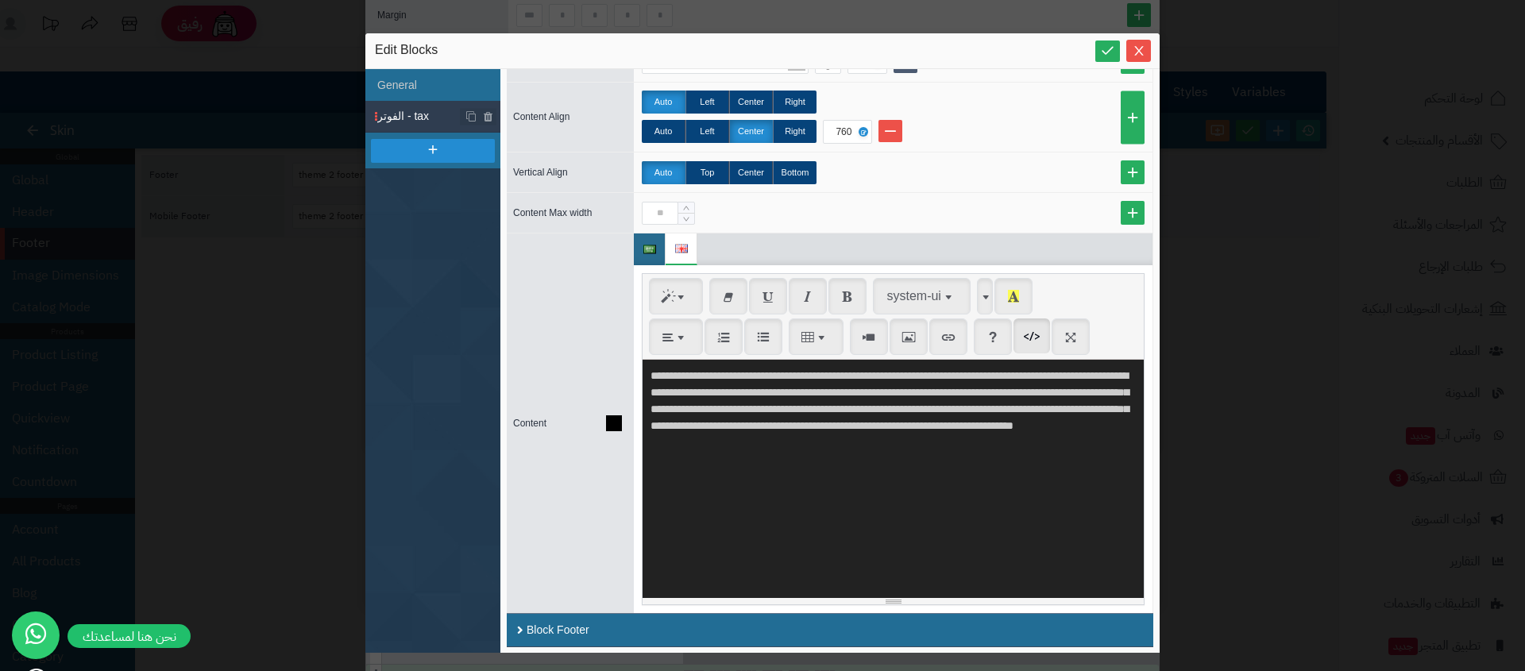
click at [677, 426] on textarea "**********" at bounding box center [893, 479] width 501 height 238
click at [1026, 444] on textarea "**********" at bounding box center [893, 479] width 501 height 238
click at [891, 492] on textarea "**********" at bounding box center [893, 479] width 501 height 238
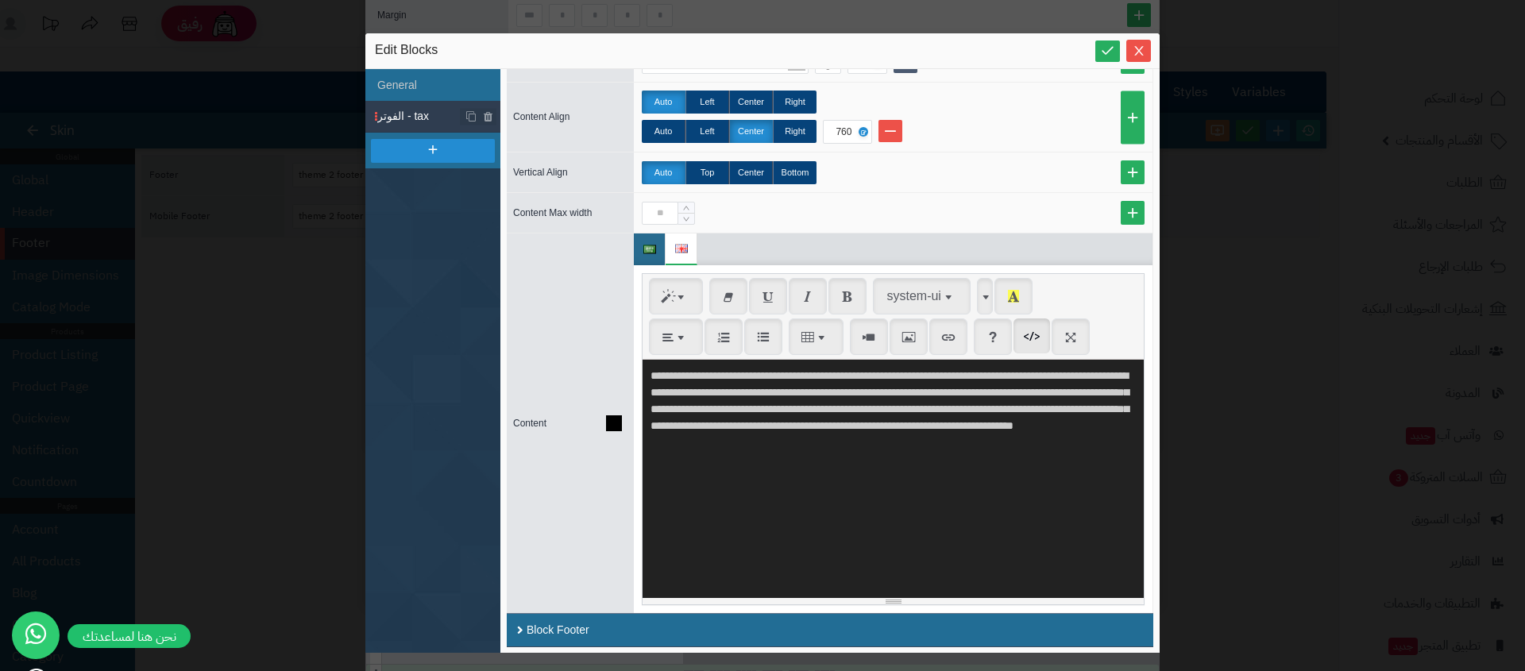
click at [891, 492] on textarea "**********" at bounding box center [893, 479] width 501 height 238
click at [870, 510] on textarea "**********" at bounding box center [893, 479] width 501 height 238
click at [678, 255] on span at bounding box center [681, 248] width 12 height 30
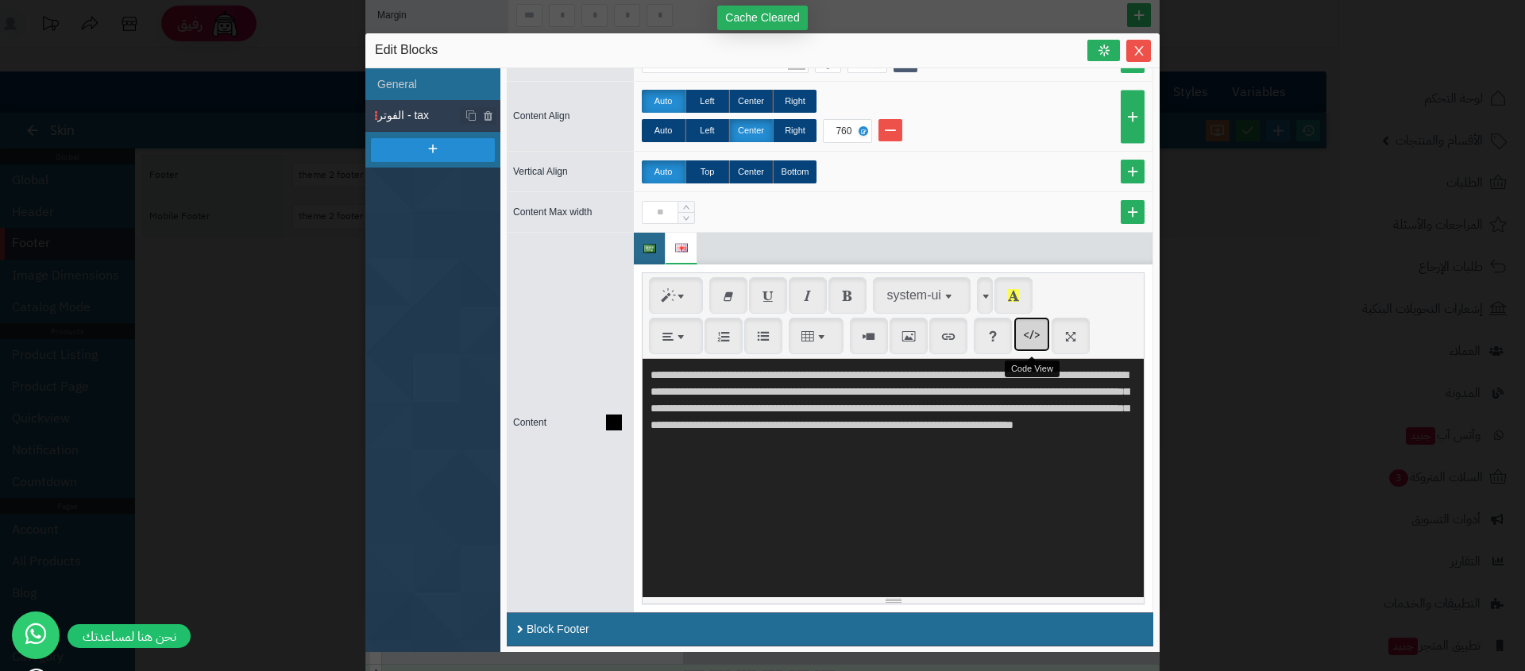
click at [1019, 341] on button "button" at bounding box center [1031, 334] width 37 height 35
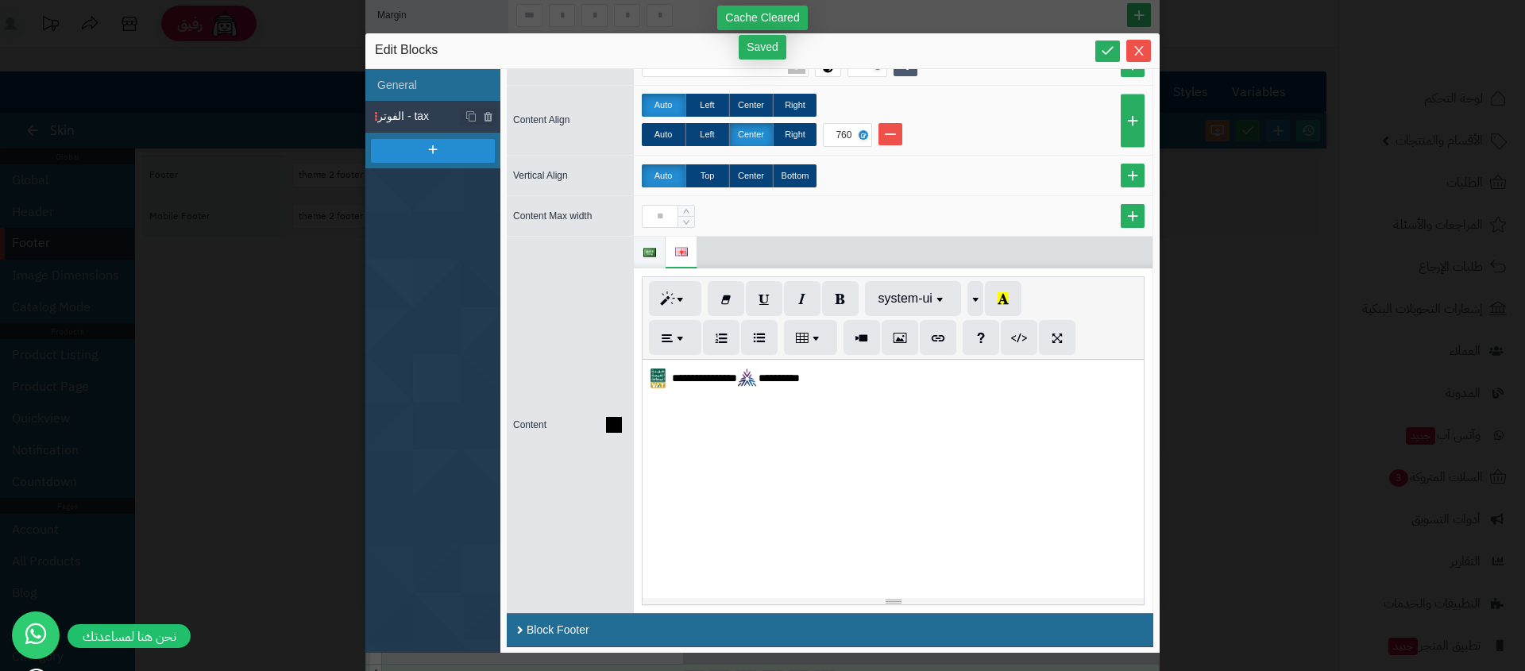
click at [648, 251] on img at bounding box center [649, 253] width 13 height 9
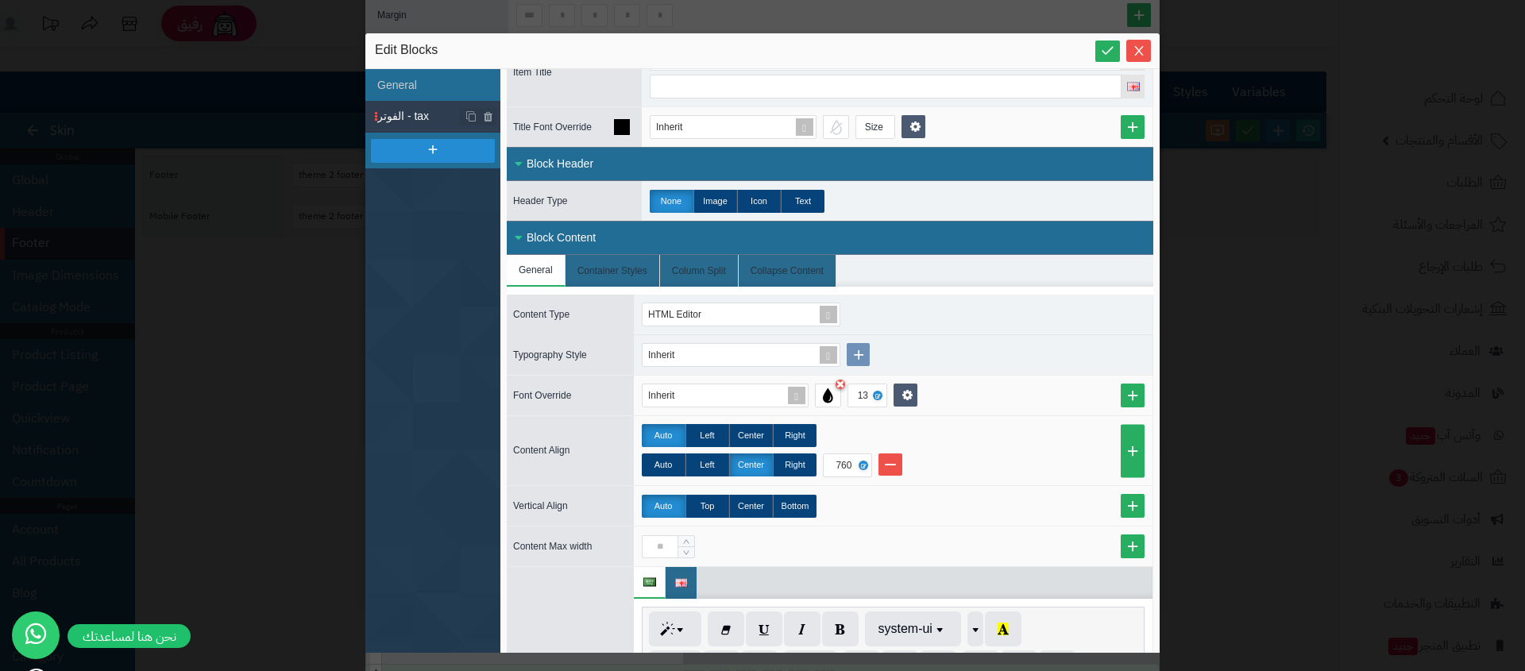
scroll to position [264, 0]
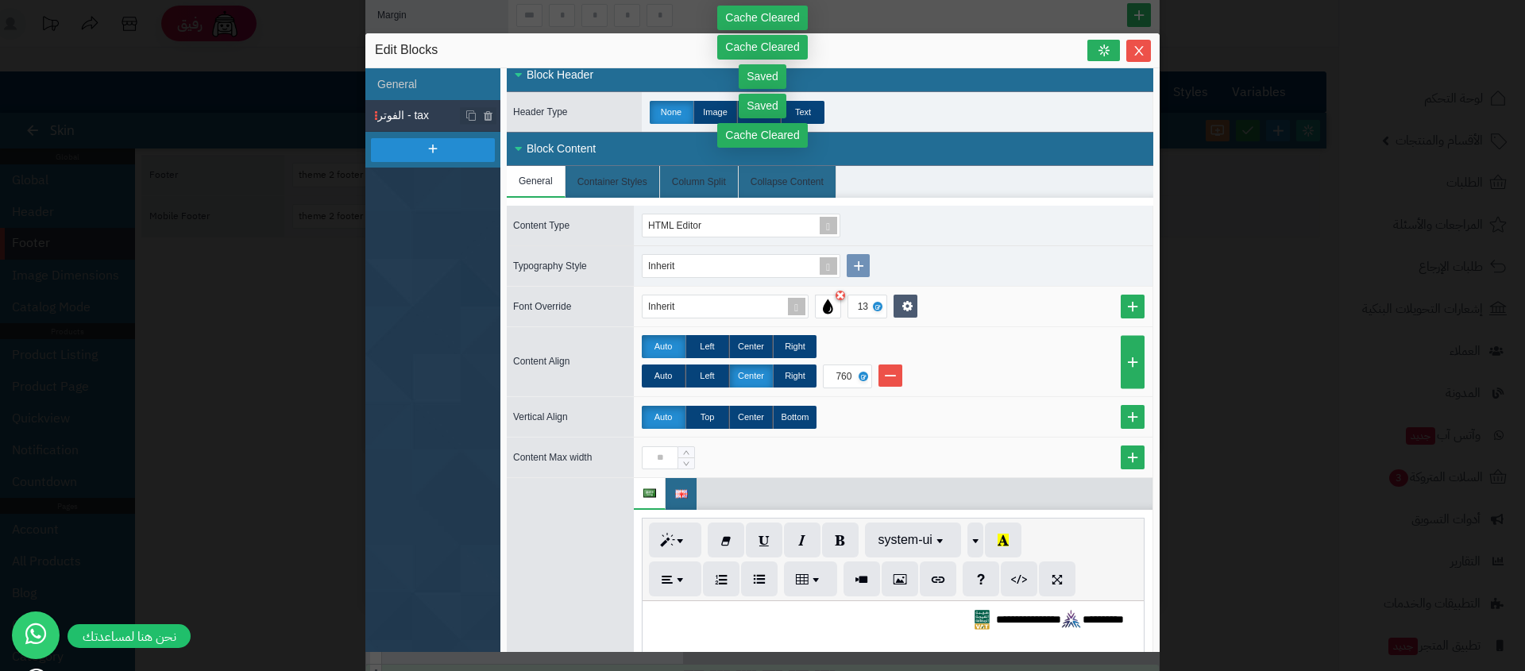
click at [650, 492] on img at bounding box center [649, 493] width 13 height 9
click at [678, 495] on img at bounding box center [681, 494] width 13 height 9
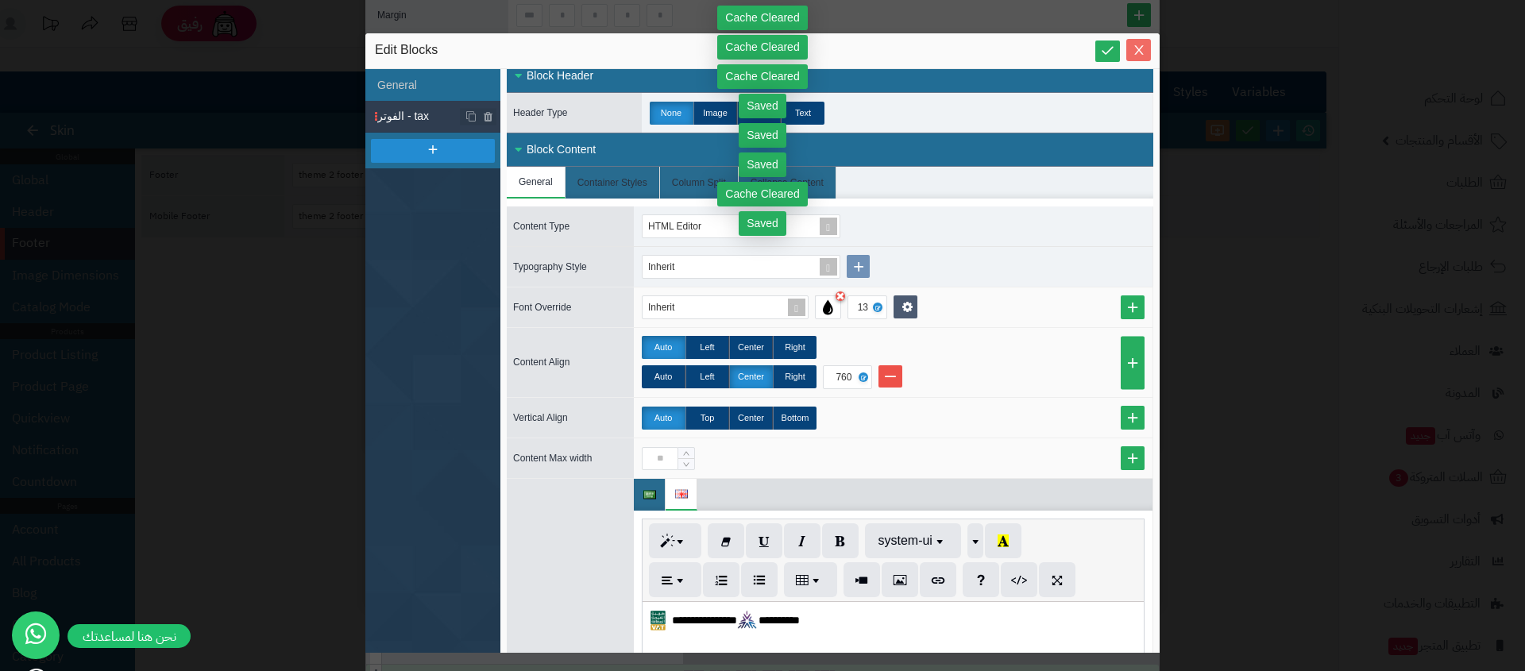
click at [1142, 49] on icon "Close" at bounding box center [1139, 50] width 13 height 13
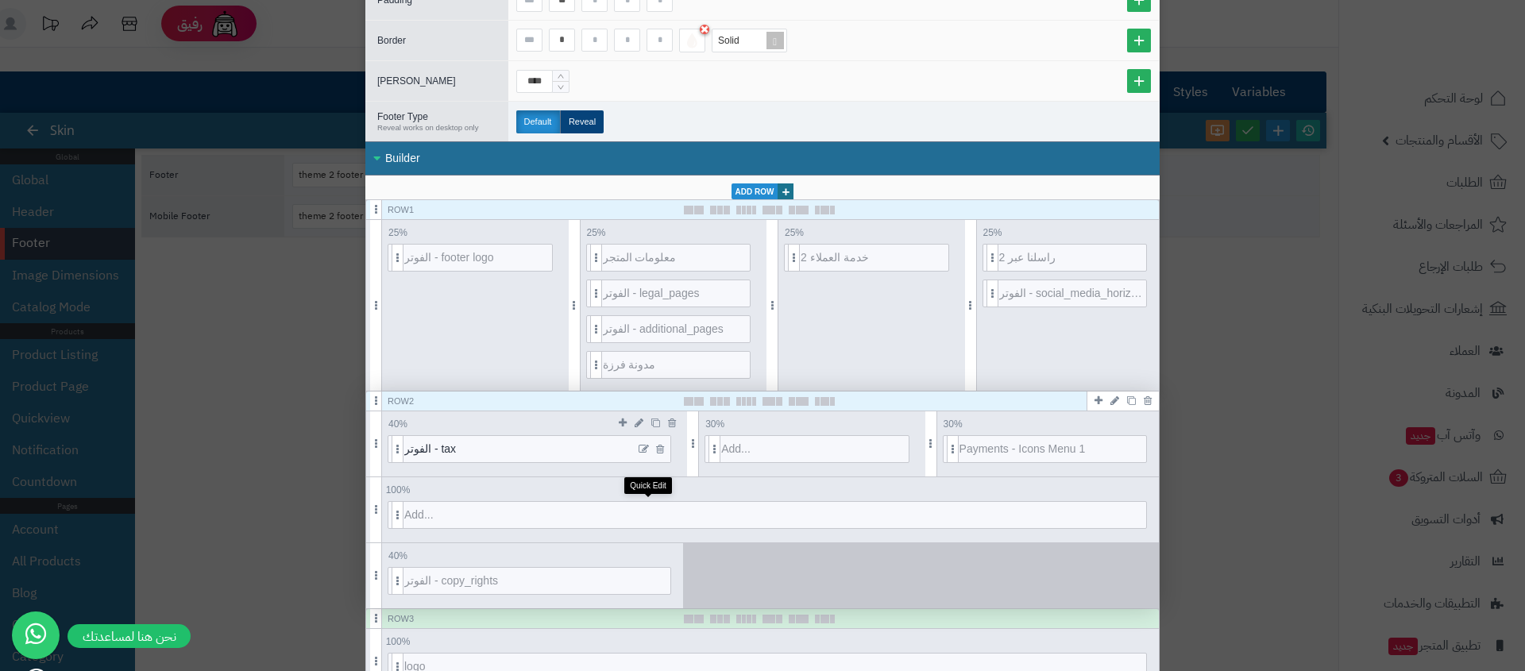
scroll to position [232, 0]
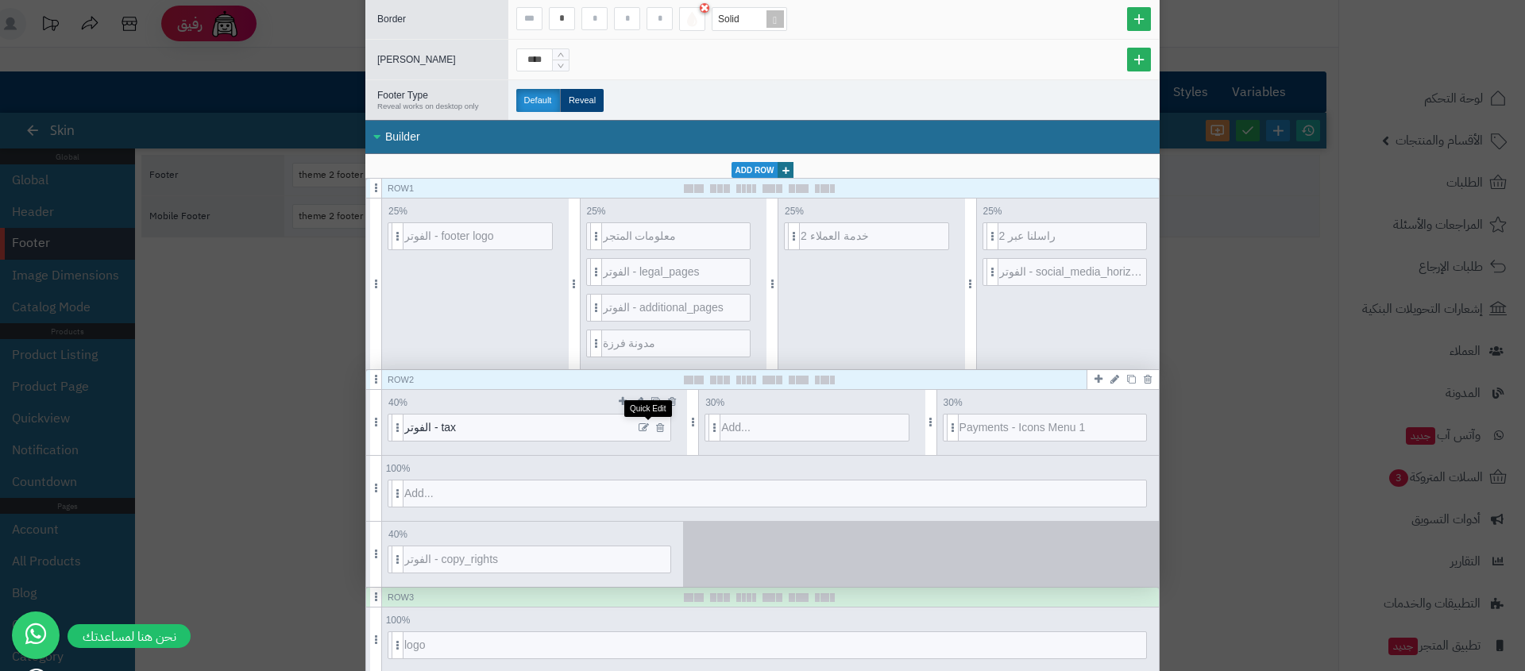
click at [649, 423] on icon at bounding box center [644, 428] width 10 height 11
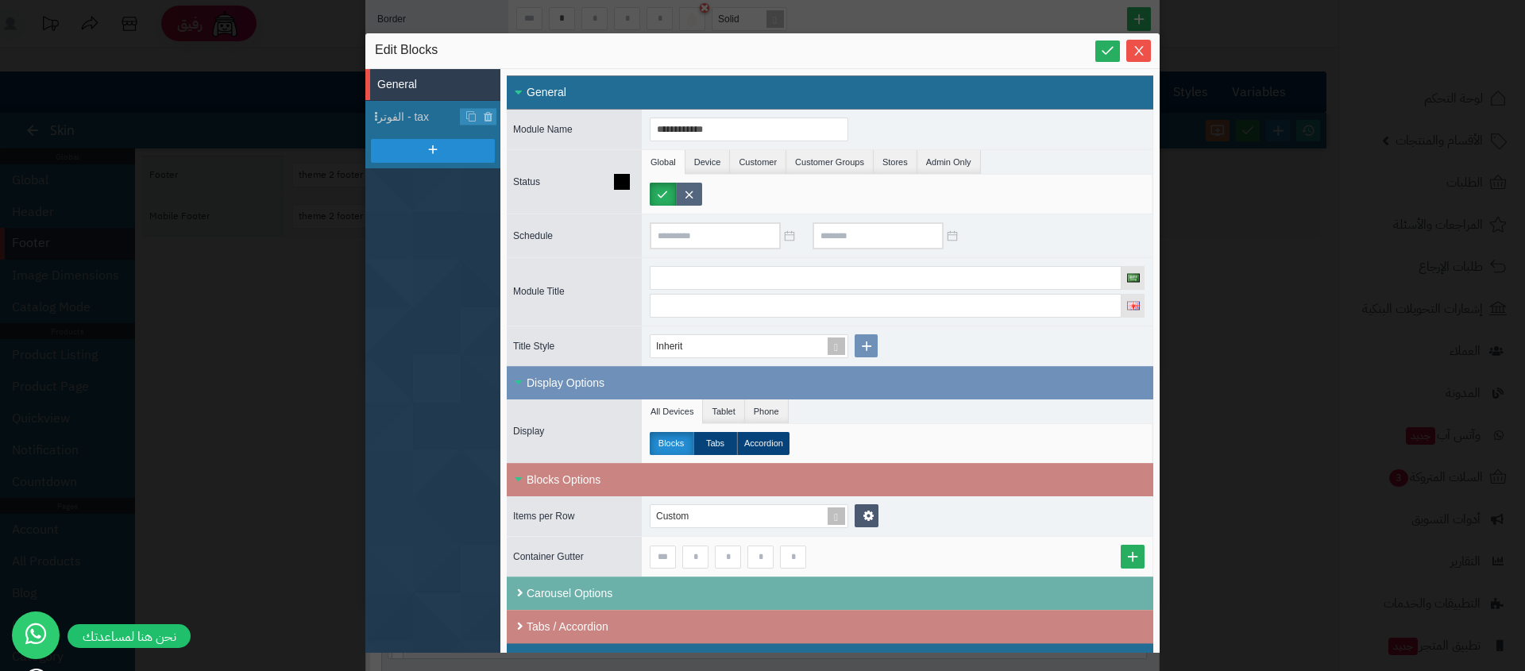
click at [692, 199] on label at bounding box center [689, 194] width 26 height 23
click at [662, 193] on label at bounding box center [663, 194] width 26 height 23
click at [1139, 49] on icon "Close" at bounding box center [1138, 51] width 9 height 10
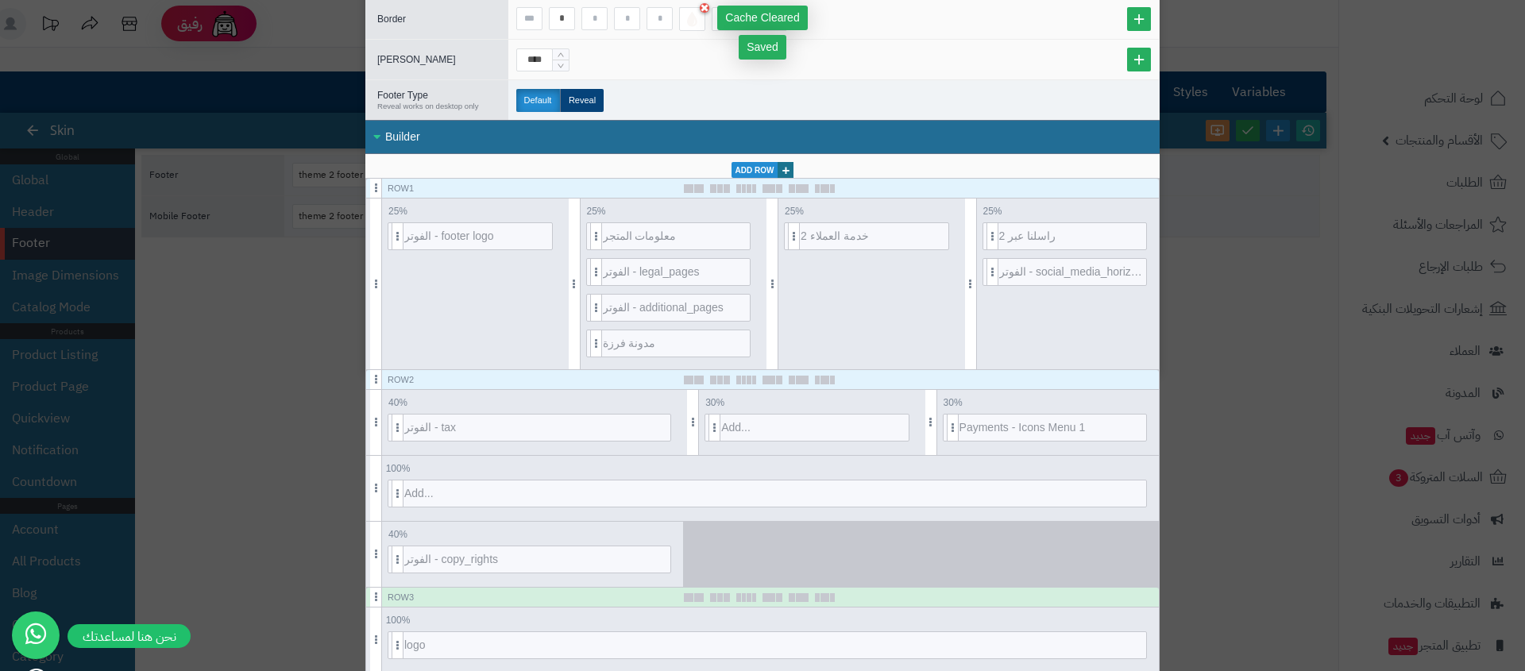
drag, startPoint x: 1262, startPoint y: 264, endPoint x: 1264, endPoint y: 273, distance: 9.1
click at [1264, 267] on body "رفيق ! الطلبات معالجة مكتمل إرجاع المنتجات العملاء المتواجدون الان 6 عملاء منتظ…" at bounding box center [762, 335] width 1525 height 671
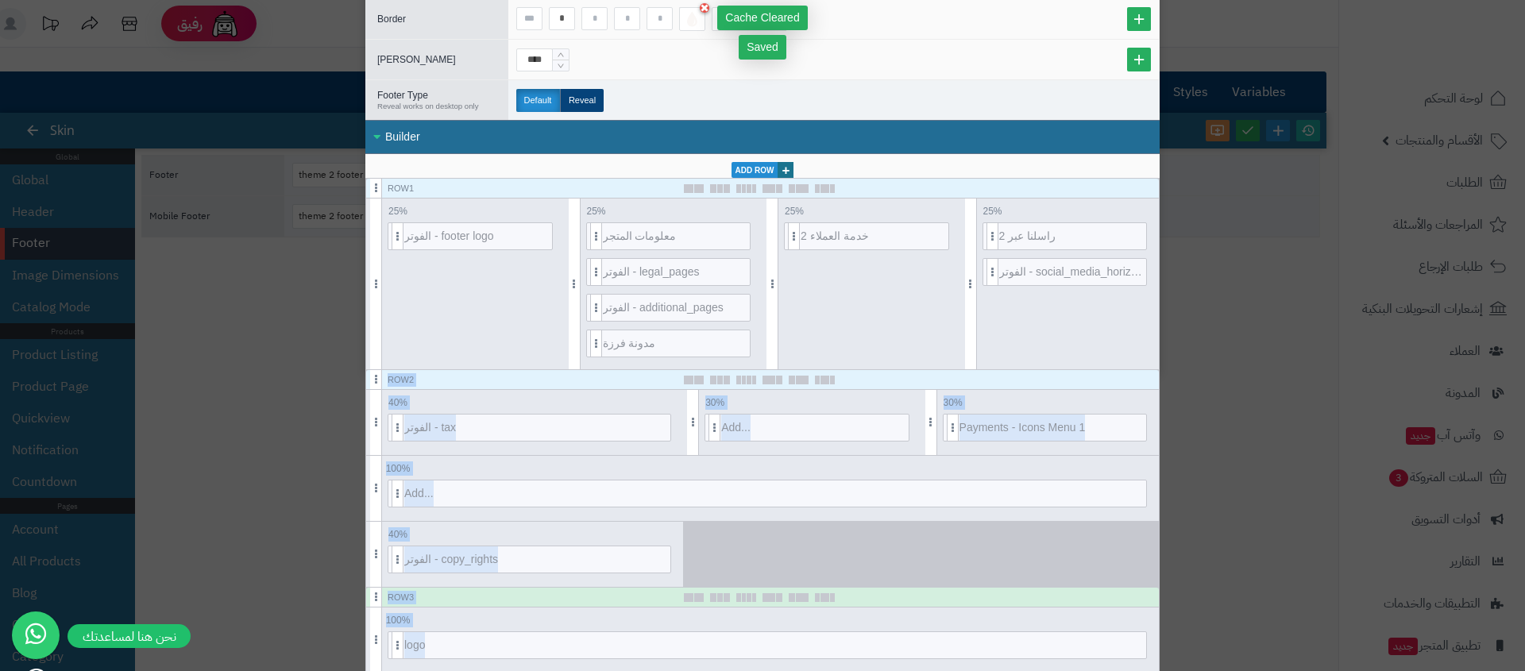
drag, startPoint x: 1330, startPoint y: 484, endPoint x: 1395, endPoint y: 531, distance: 80.2
click at [1333, 487] on div "**********" at bounding box center [762, 335] width 1525 height 671
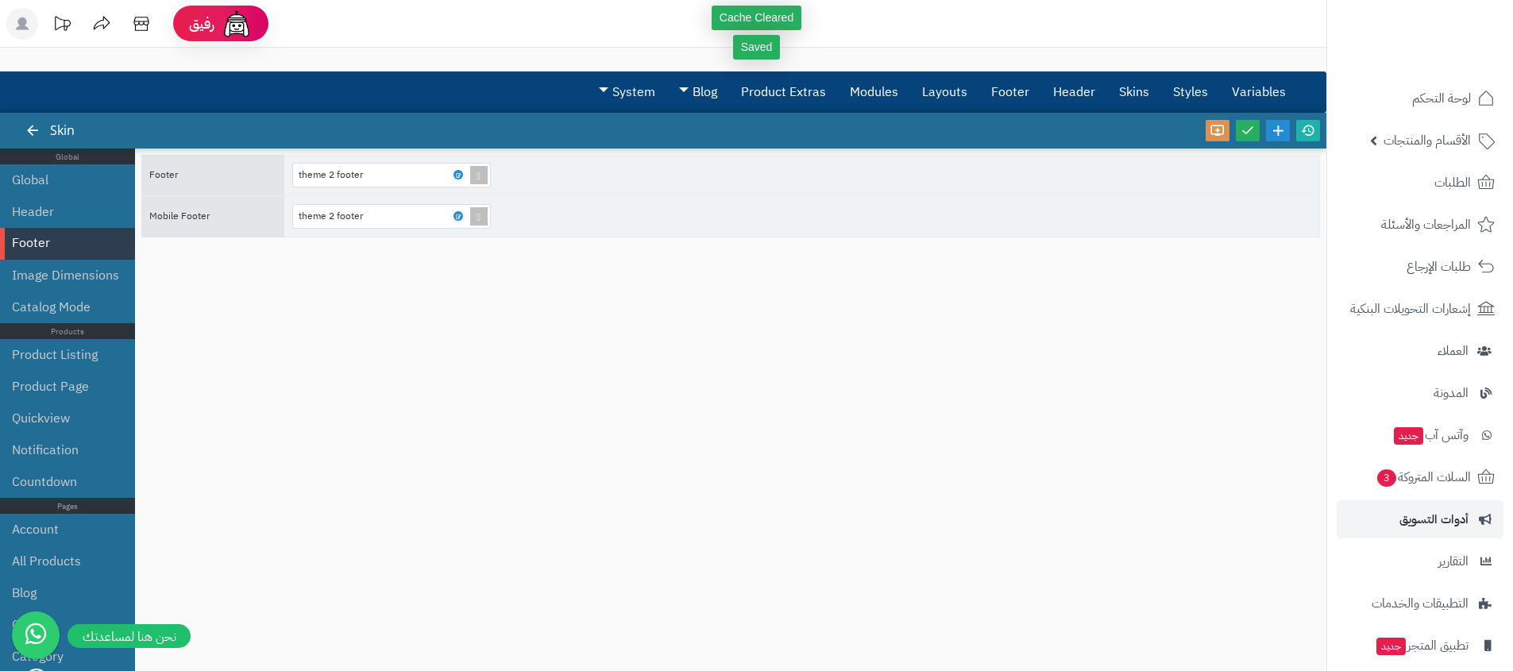
scroll to position [98, 0]
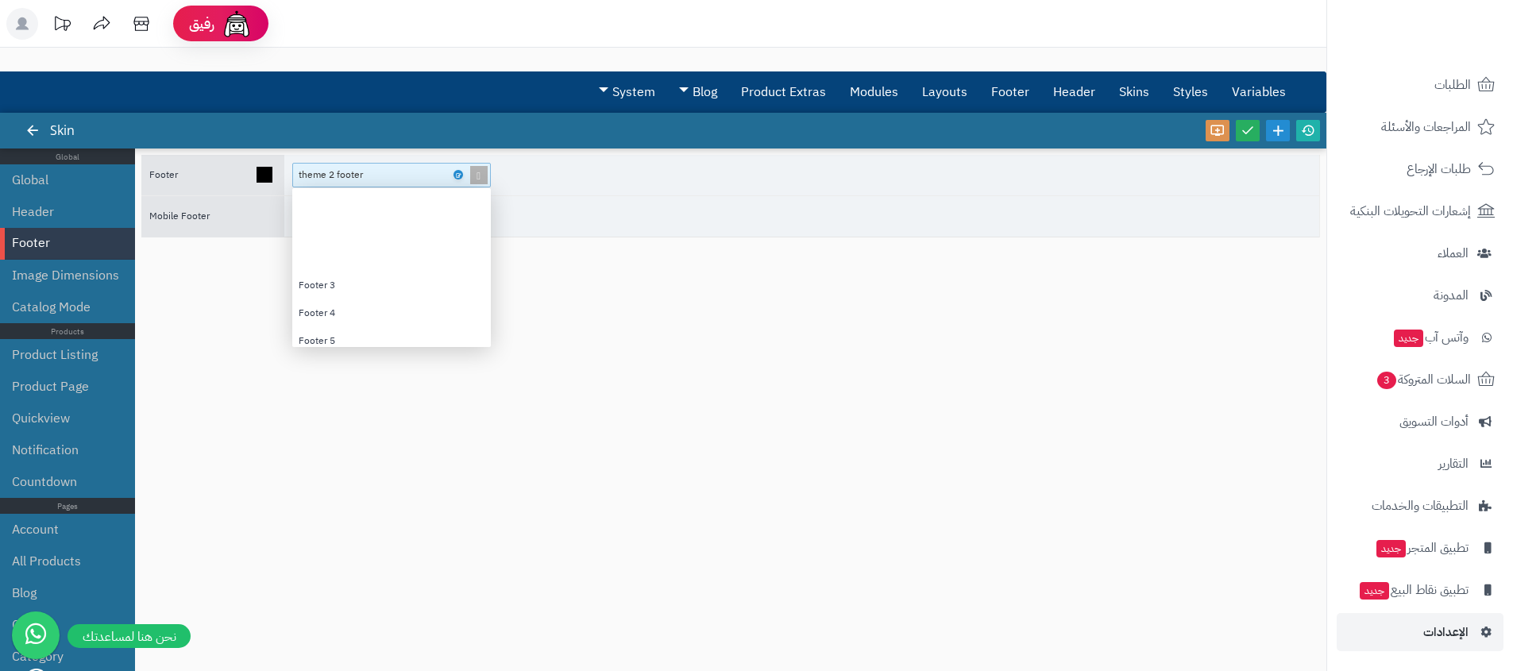
click at [459, 179] on div "theme 2 footer" at bounding box center [385, 175] width 172 height 22
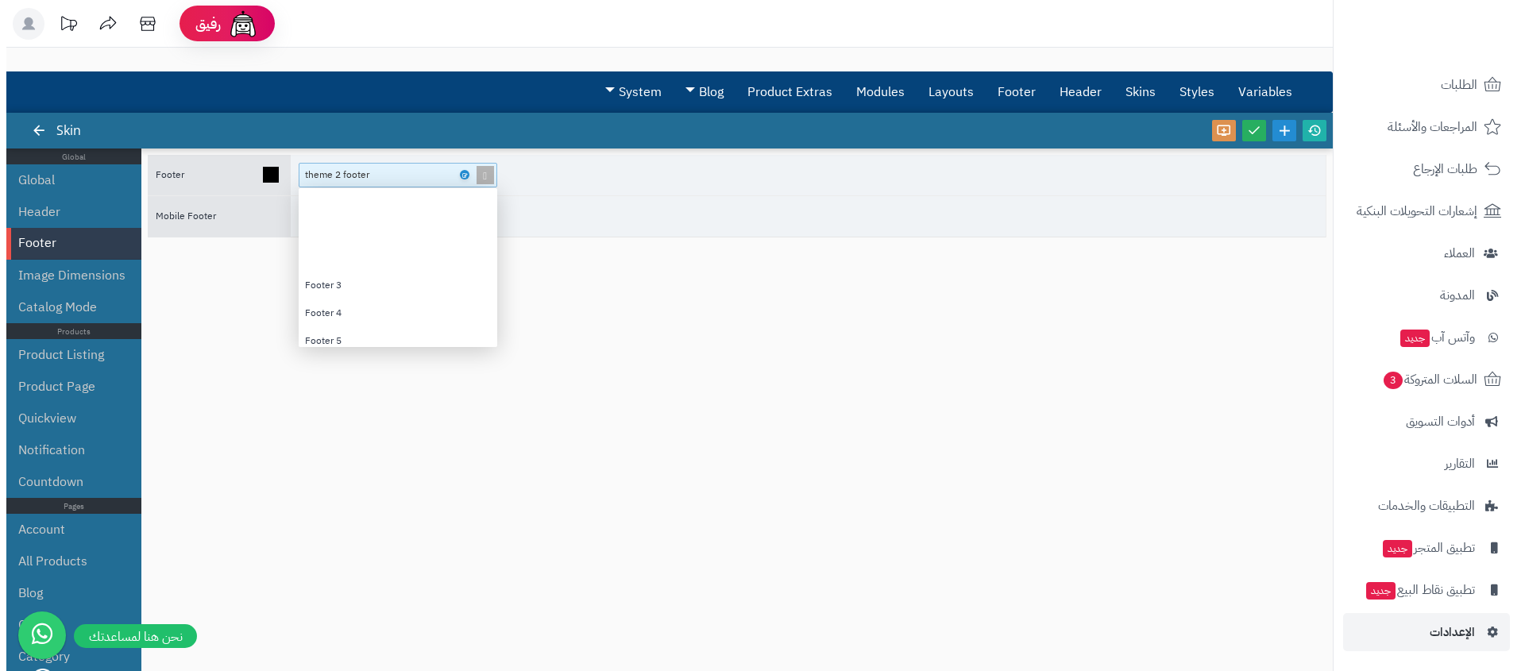
scroll to position [147, 187]
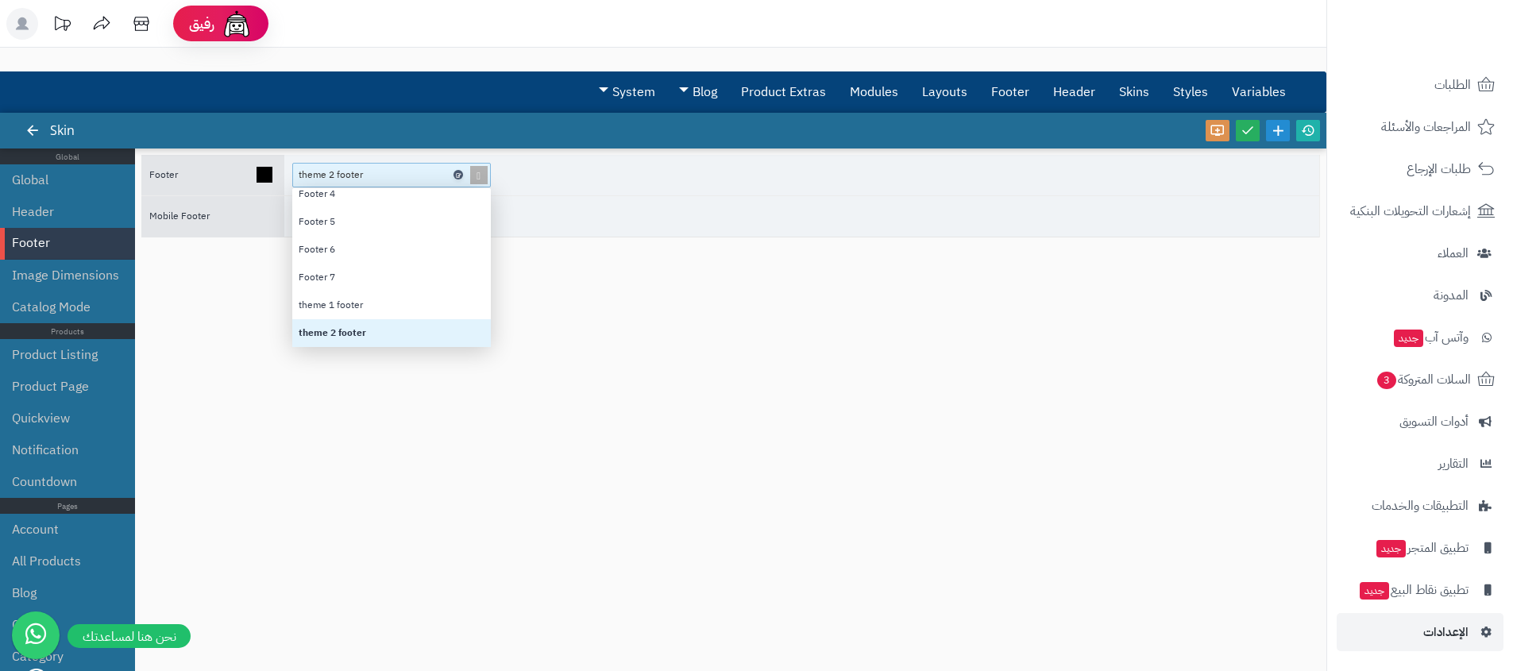
click at [459, 175] on icon at bounding box center [457, 175] width 5 height 7
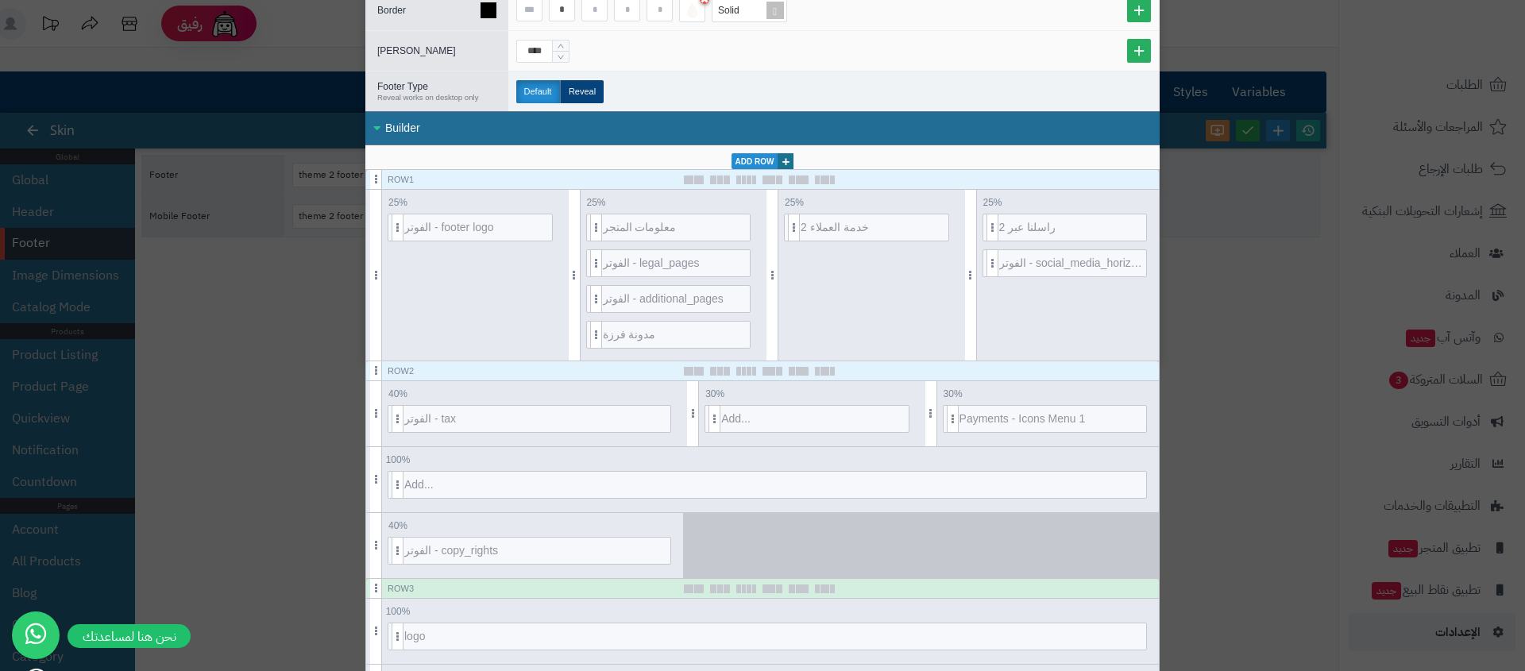
scroll to position [309, 0]
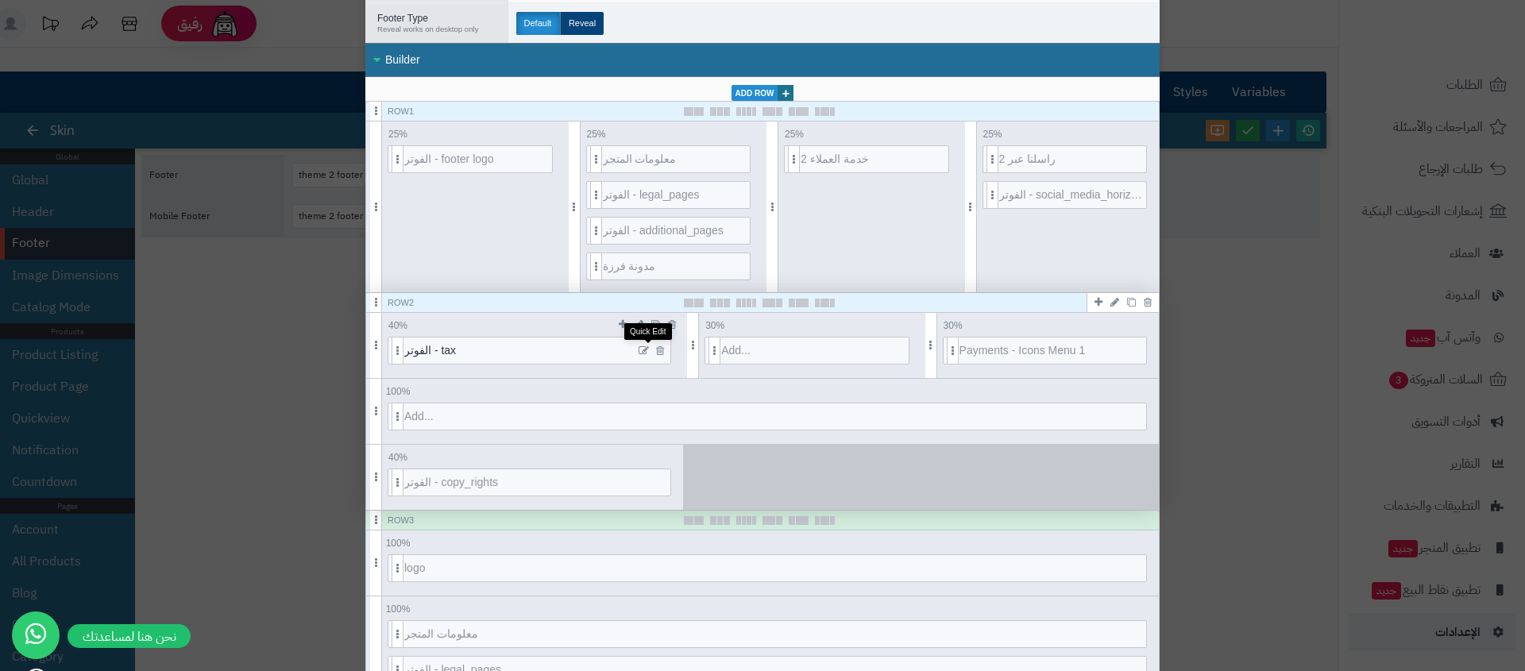
click at [647, 349] on icon at bounding box center [644, 350] width 10 height 11
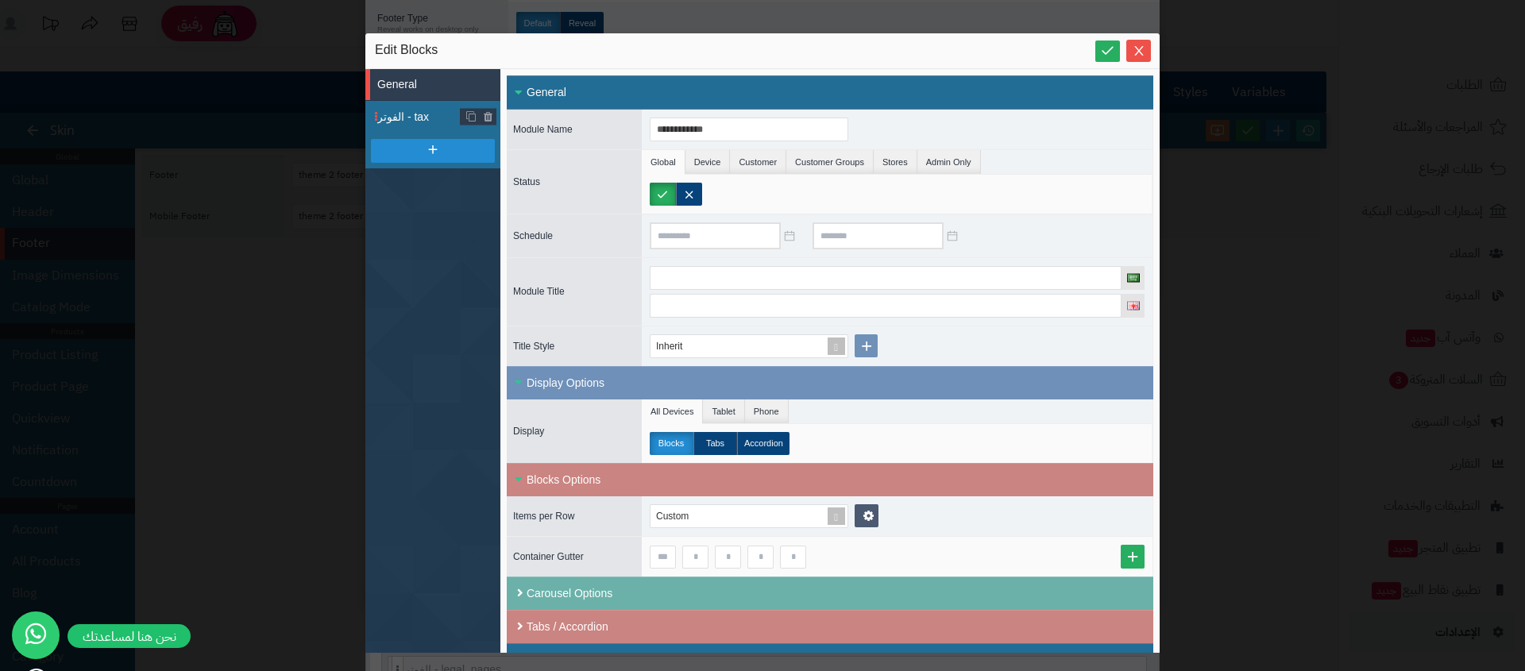
click at [419, 118] on span "الفوتر - tax" at bounding box center [438, 117] width 123 height 17
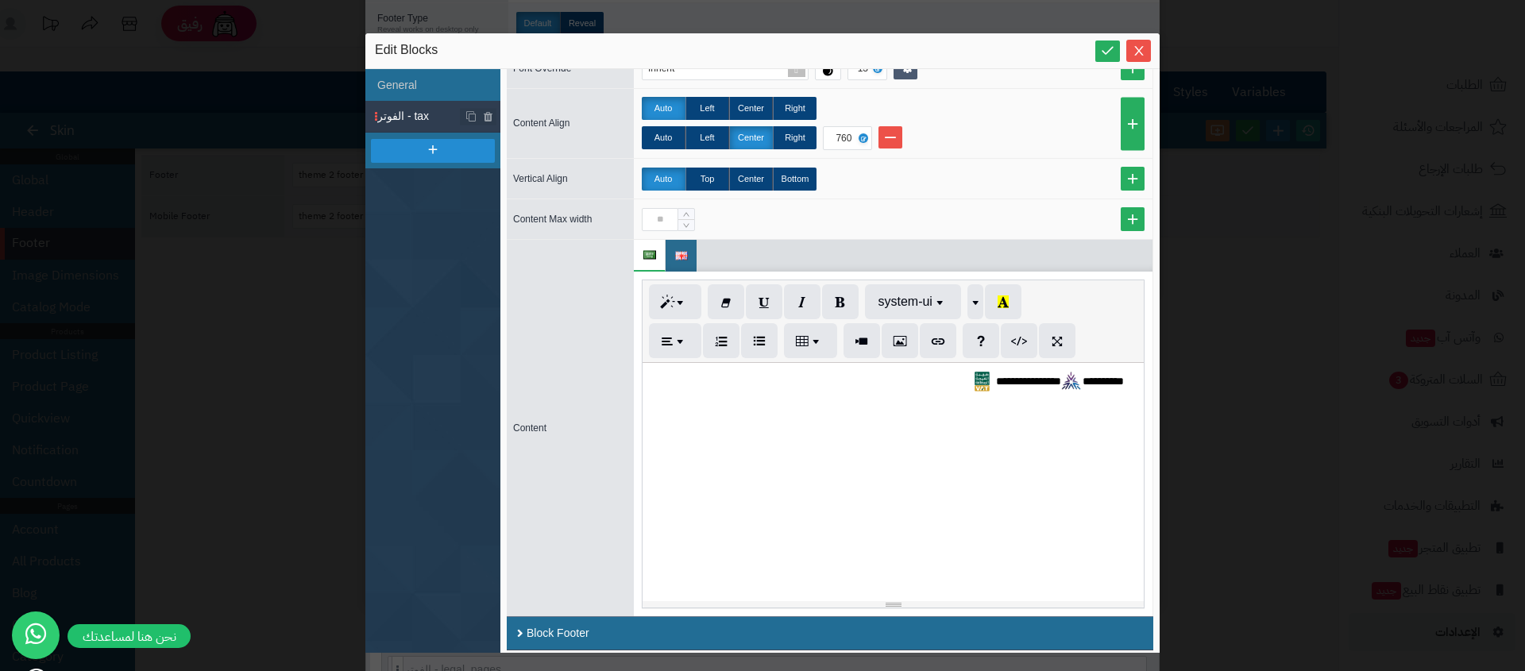
scroll to position [509, 0]
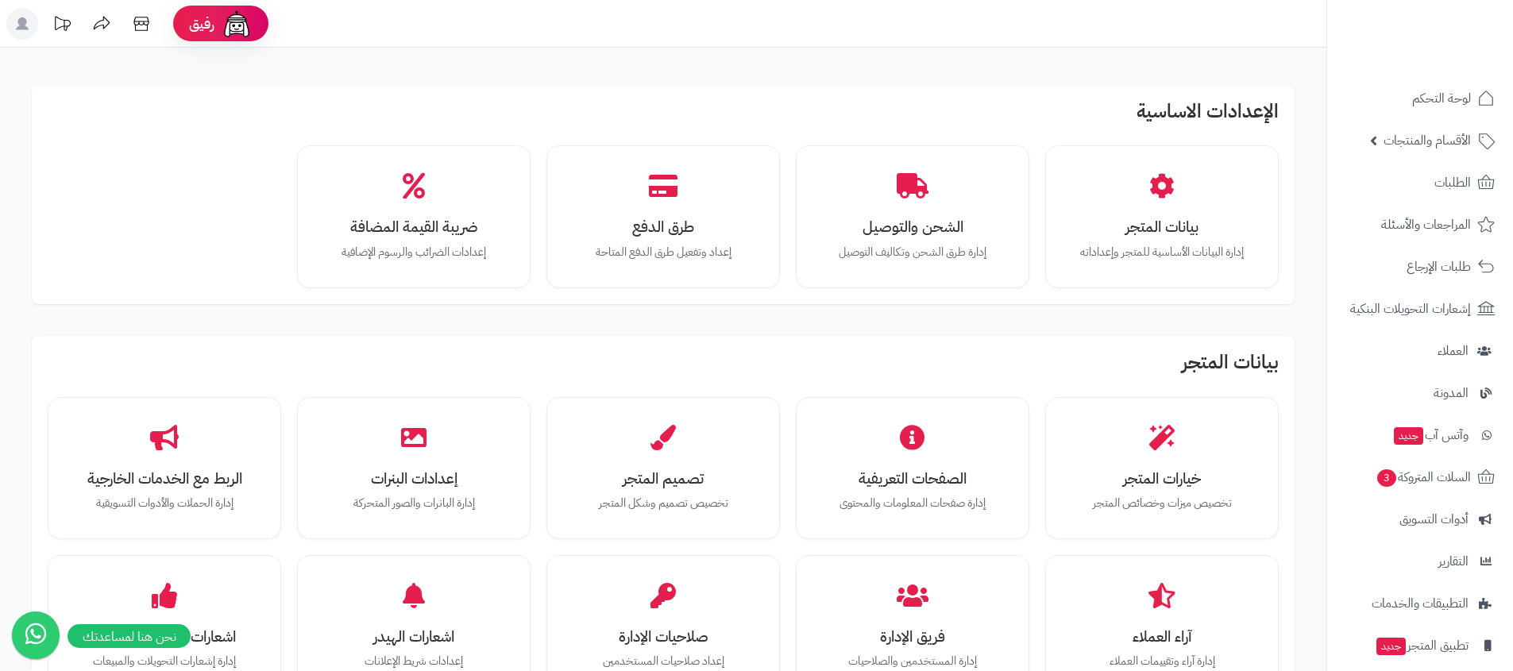
scroll to position [1055, 0]
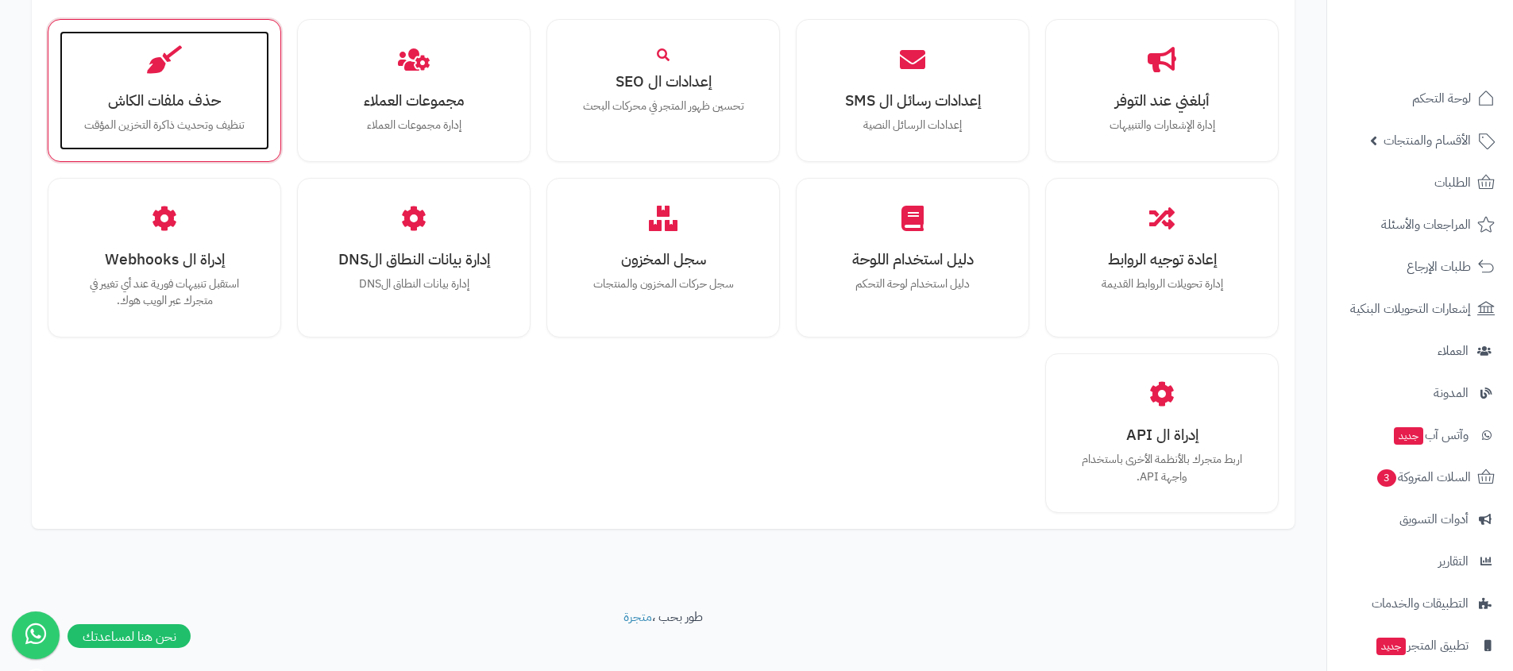
click at [102, 92] on h3 "حذف ملفات الكاش" at bounding box center [164, 100] width 178 height 17
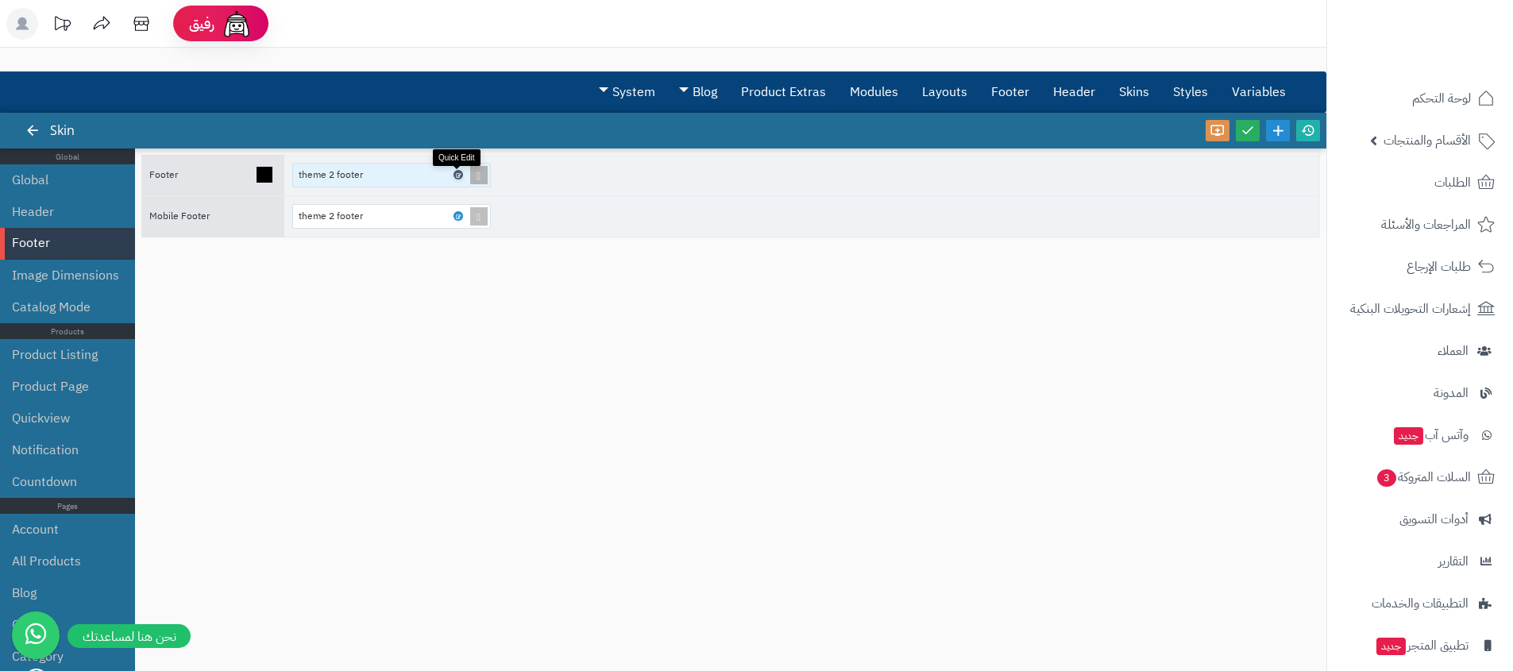
click at [461, 175] on link at bounding box center [458, 175] width 10 height 10
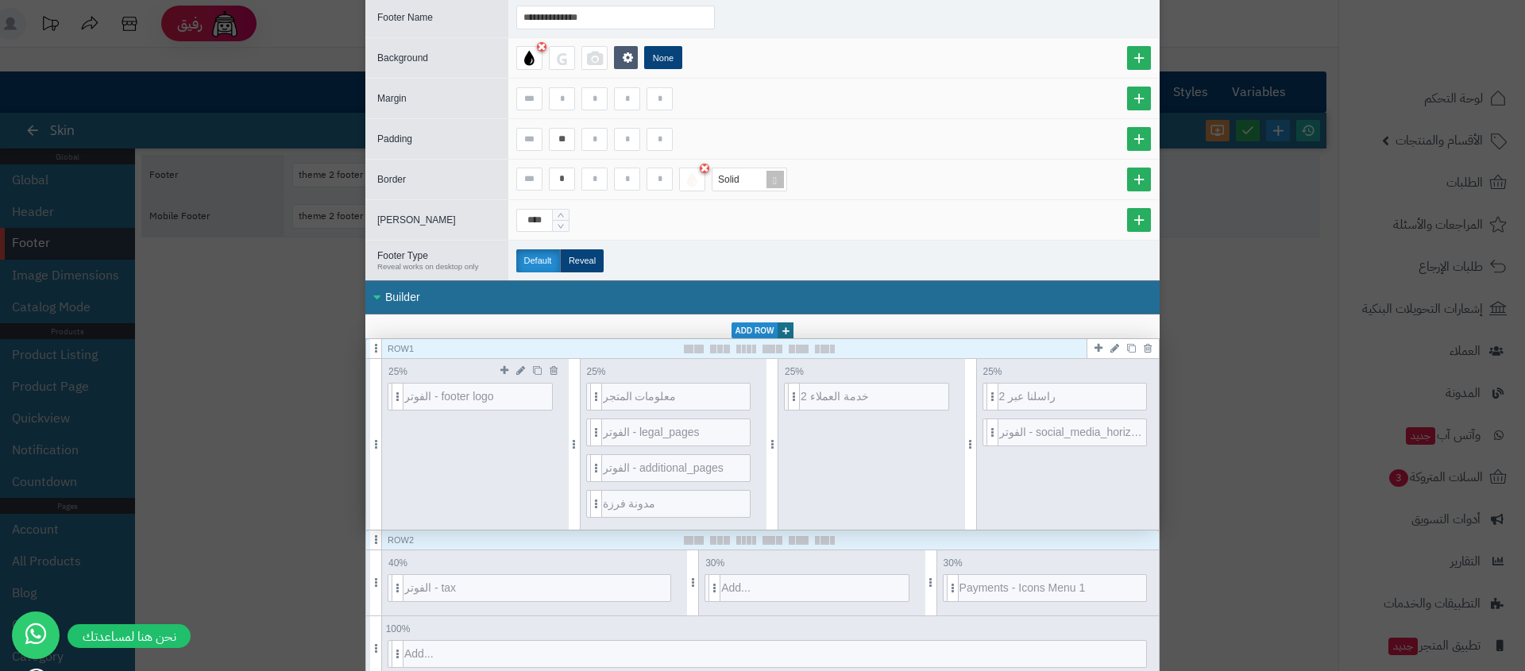
scroll to position [175, 0]
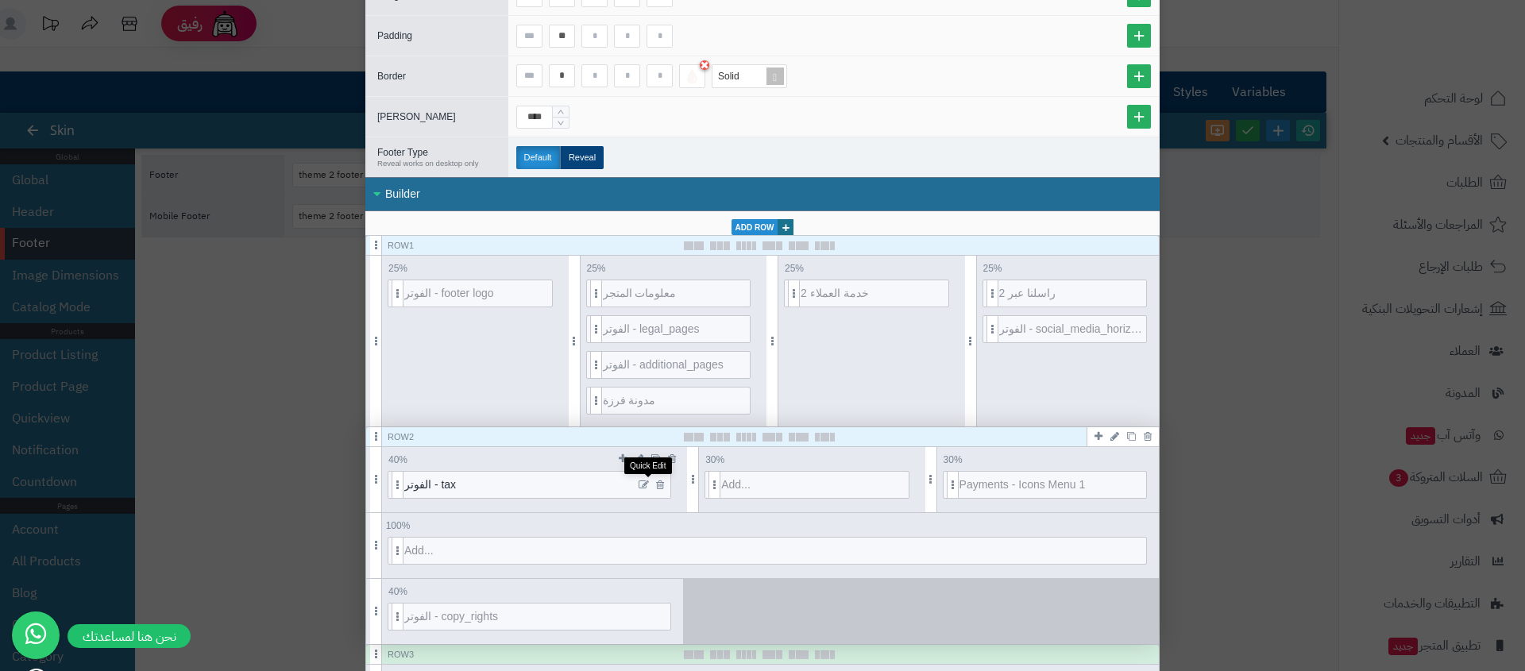
click at [649, 484] on icon at bounding box center [644, 485] width 10 height 11
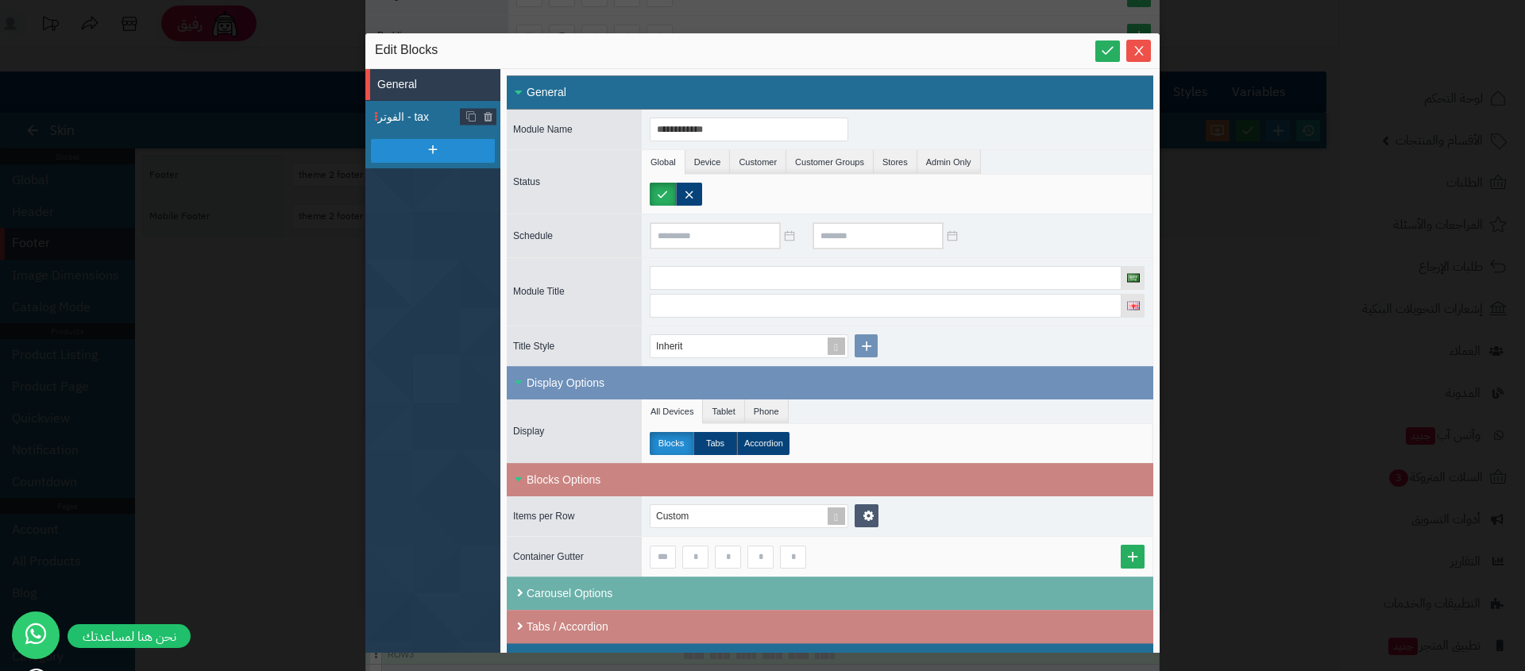
click at [406, 122] on span "الفوتر - tax" at bounding box center [438, 117] width 123 height 17
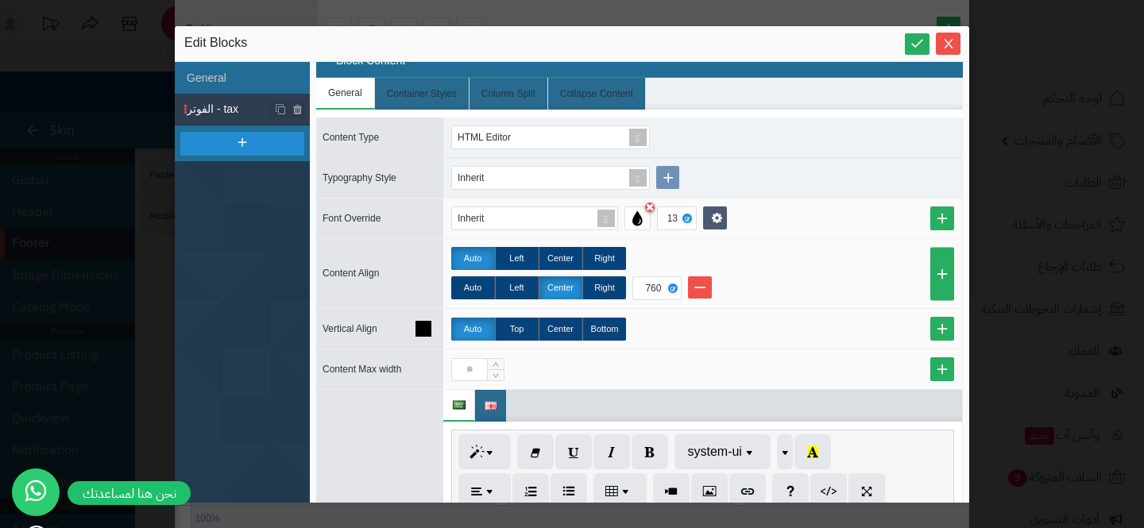
scroll to position [0, 0]
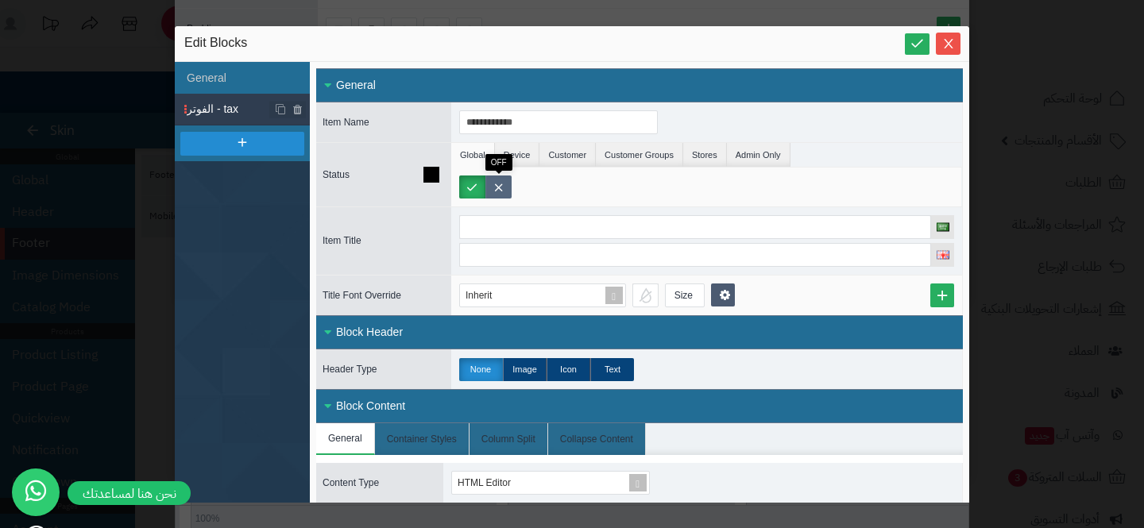
click at [495, 179] on label at bounding box center [498, 187] width 26 height 23
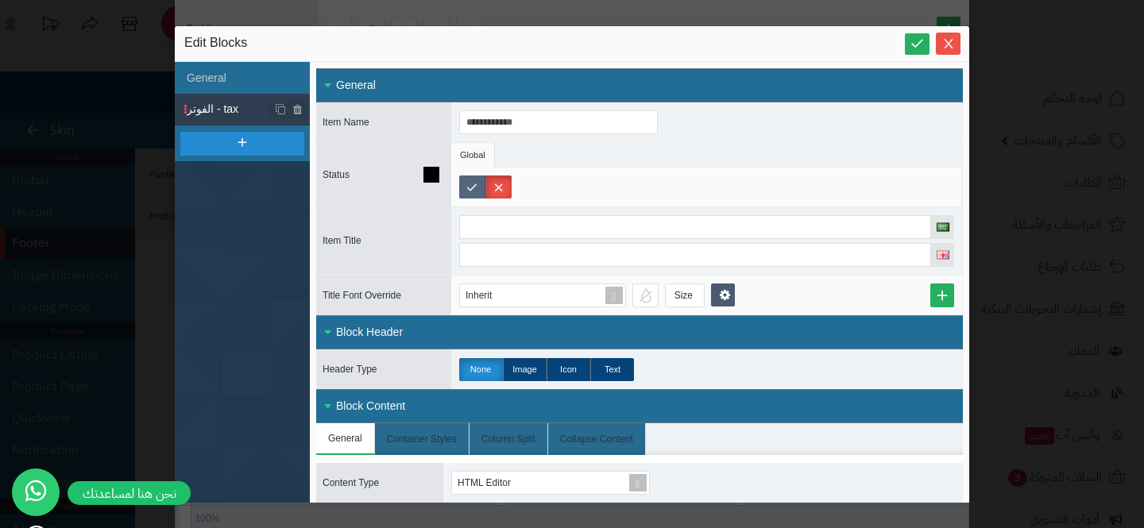
click at [477, 195] on label at bounding box center [472, 187] width 26 height 23
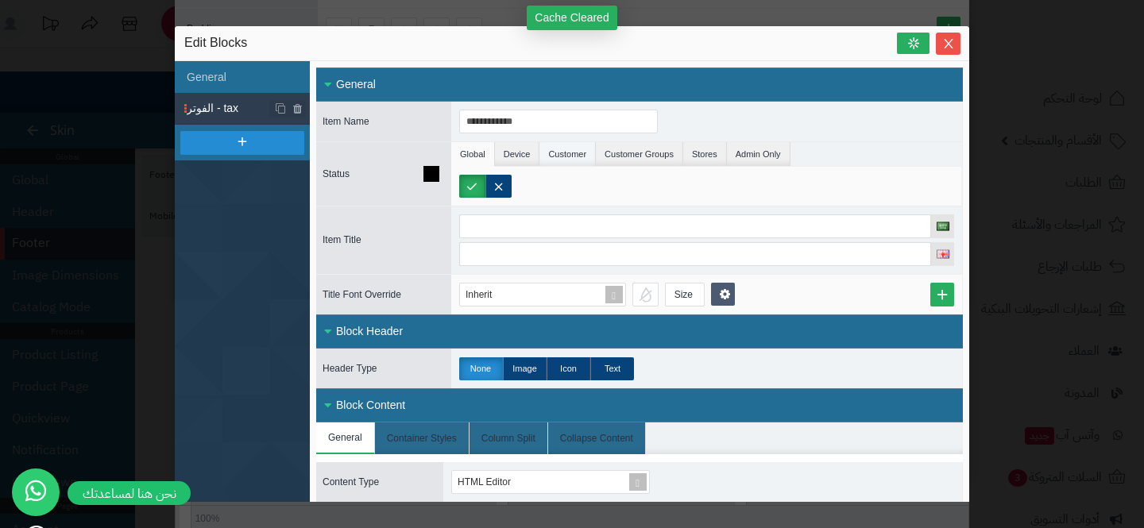
click at [596, 149] on li "Customer" at bounding box center [567, 154] width 56 height 24
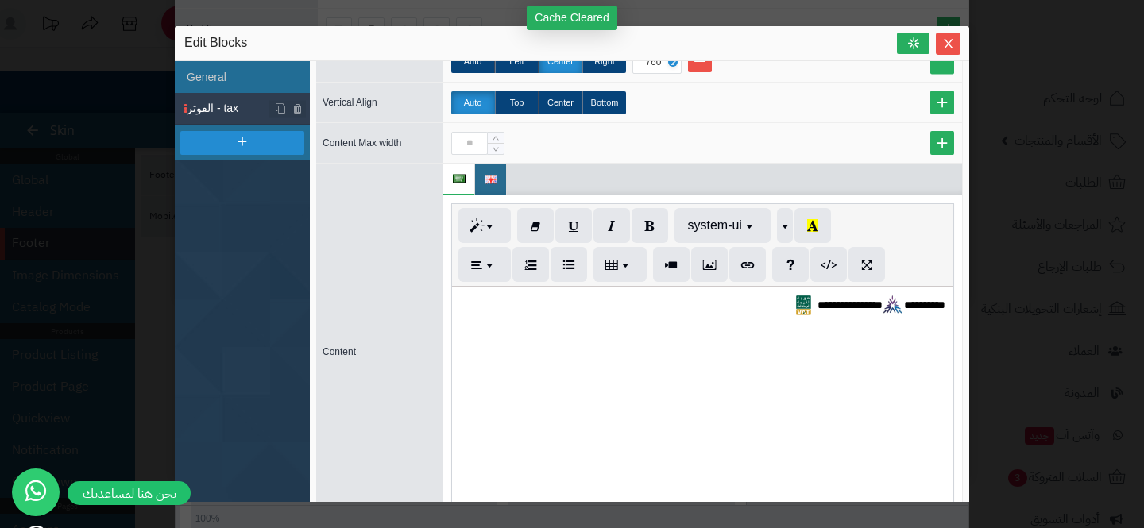
scroll to position [651, 0]
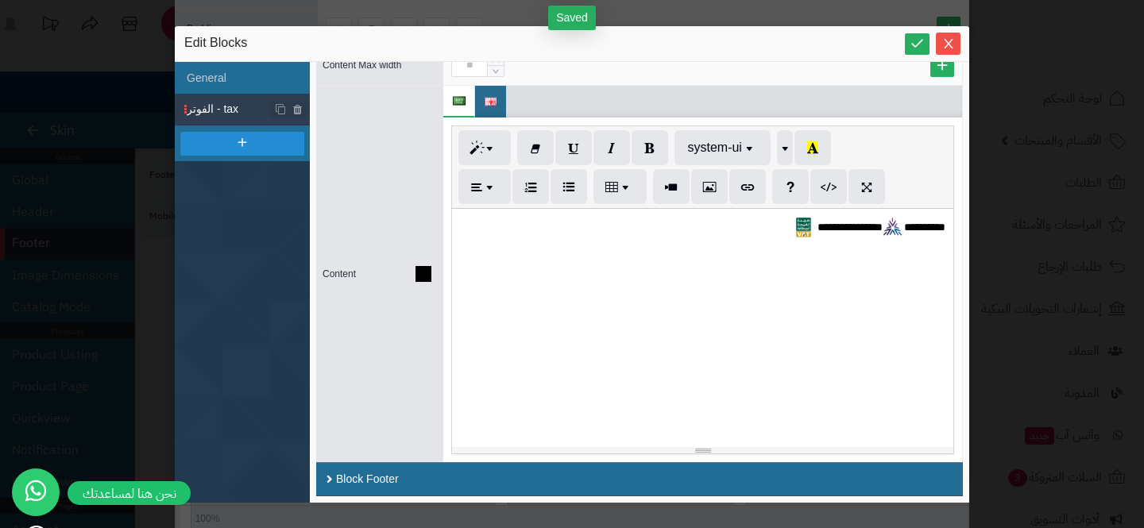
click at [463, 99] on img at bounding box center [459, 101] width 13 height 9
click at [495, 99] on img at bounding box center [490, 102] width 13 height 9
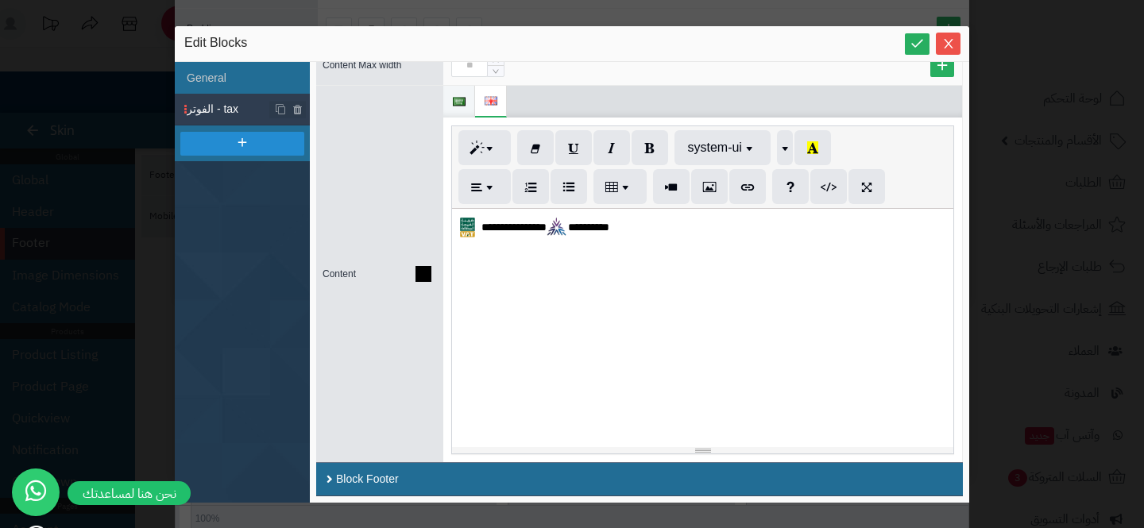
click at [455, 103] on img at bounding box center [459, 102] width 13 height 9
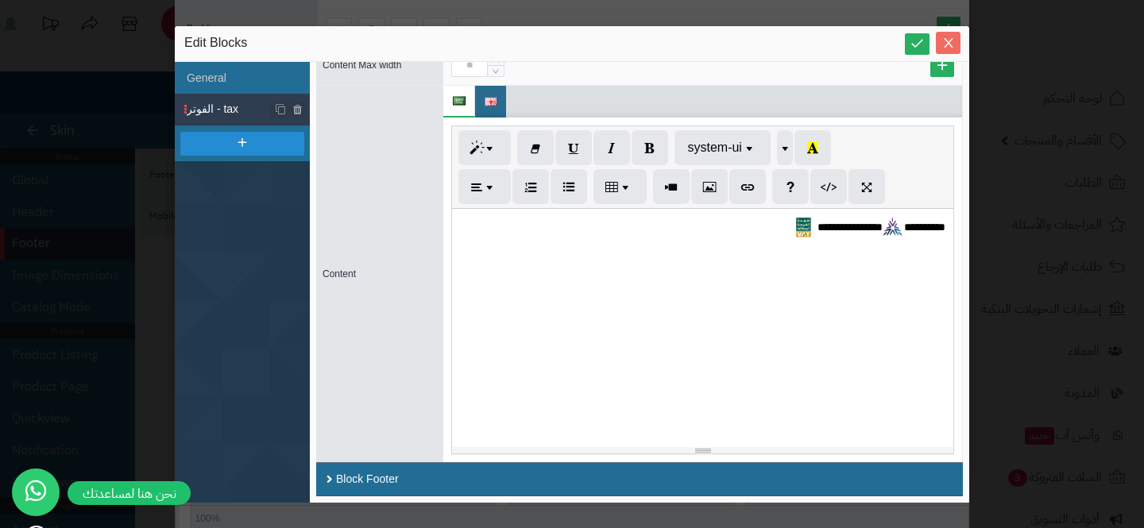
click at [947, 41] on icon "Close" at bounding box center [948, 43] width 13 height 13
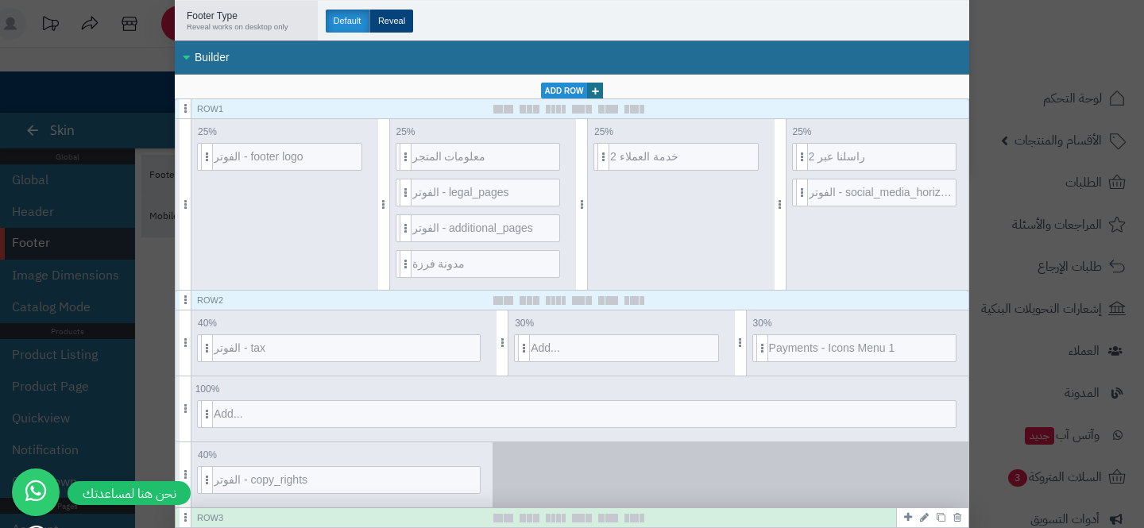
scroll to position [306, 0]
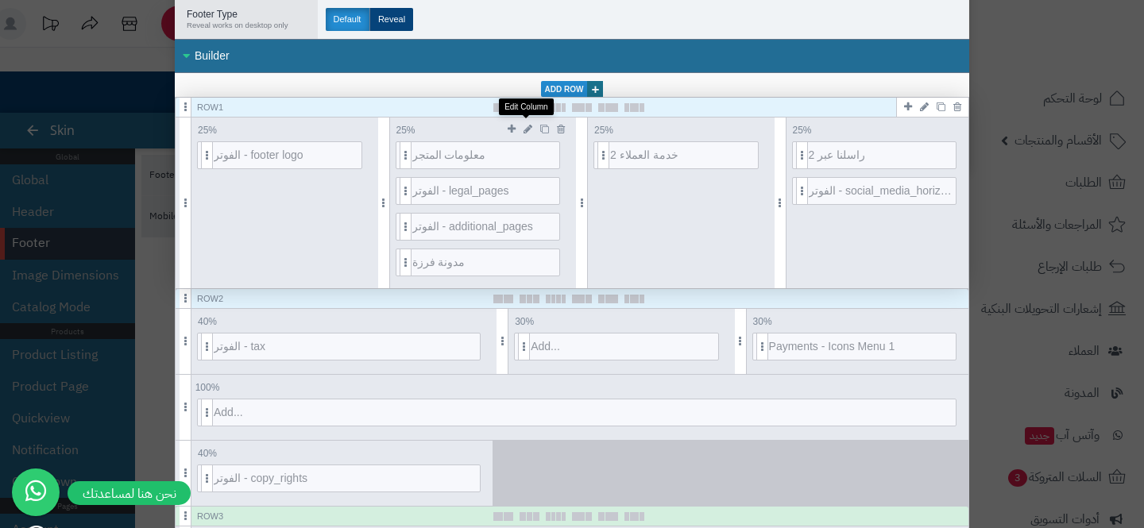
click at [524, 131] on icon at bounding box center [527, 129] width 9 height 10
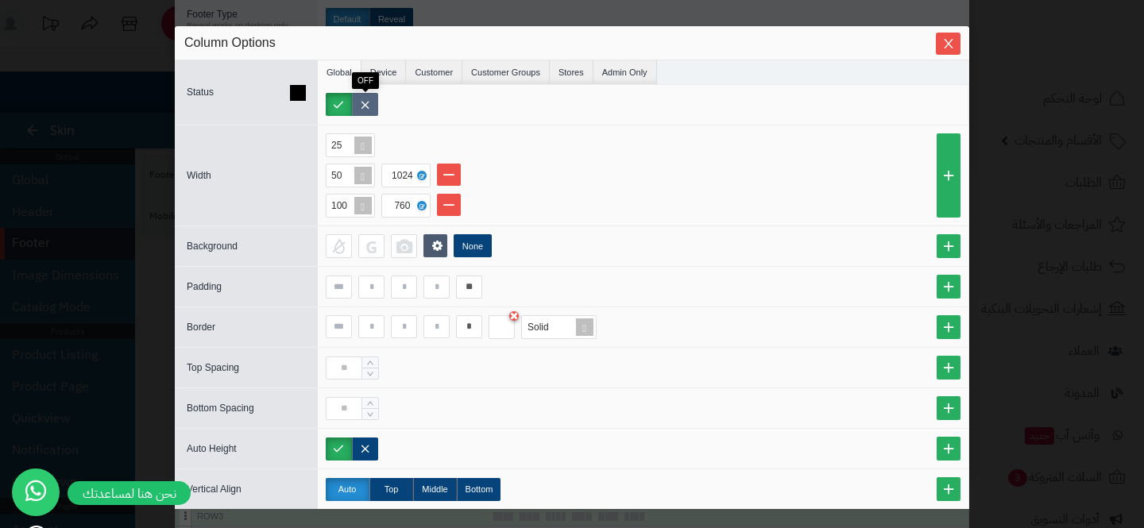
click at [376, 110] on label at bounding box center [365, 104] width 26 height 23
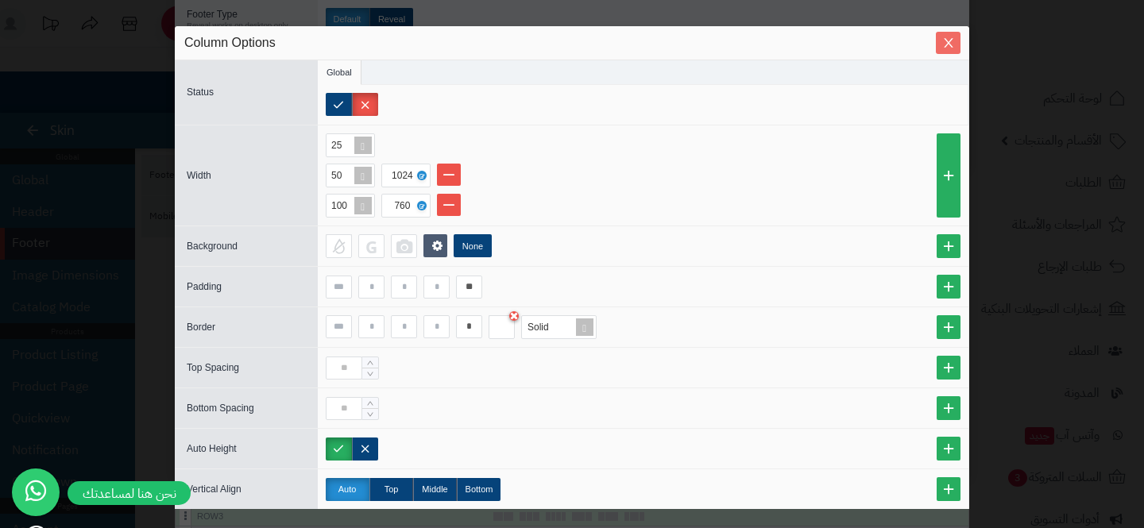
click at [942, 37] on icon "Close" at bounding box center [948, 43] width 13 height 13
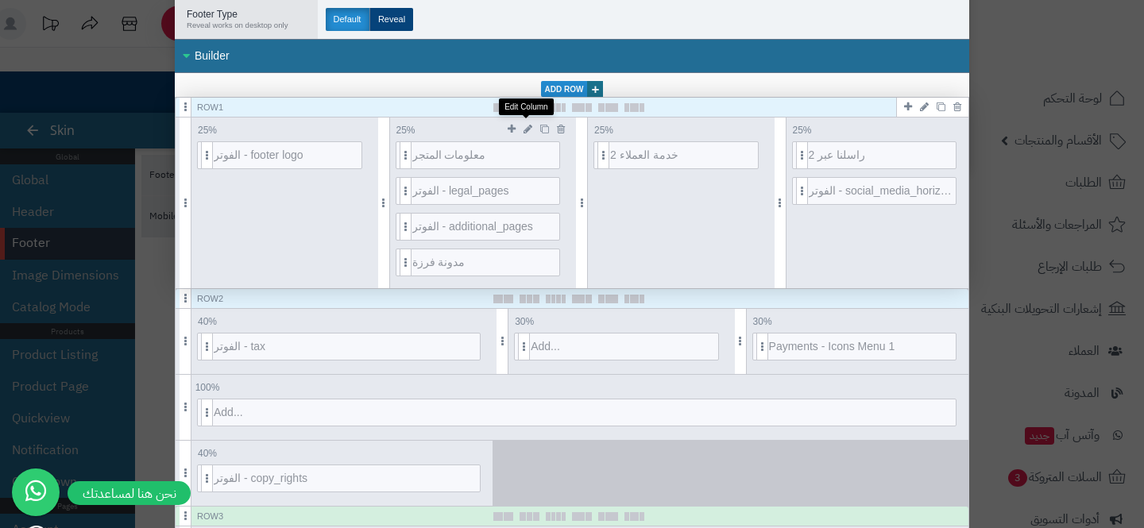
click at [523, 125] on link at bounding box center [527, 129] width 17 height 18
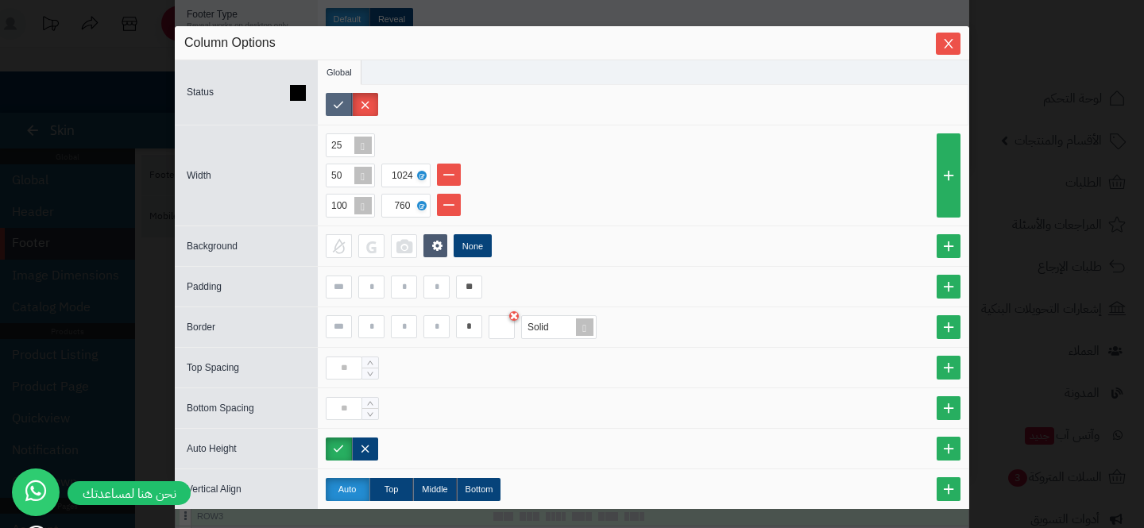
click at [335, 105] on label at bounding box center [339, 104] width 26 height 23
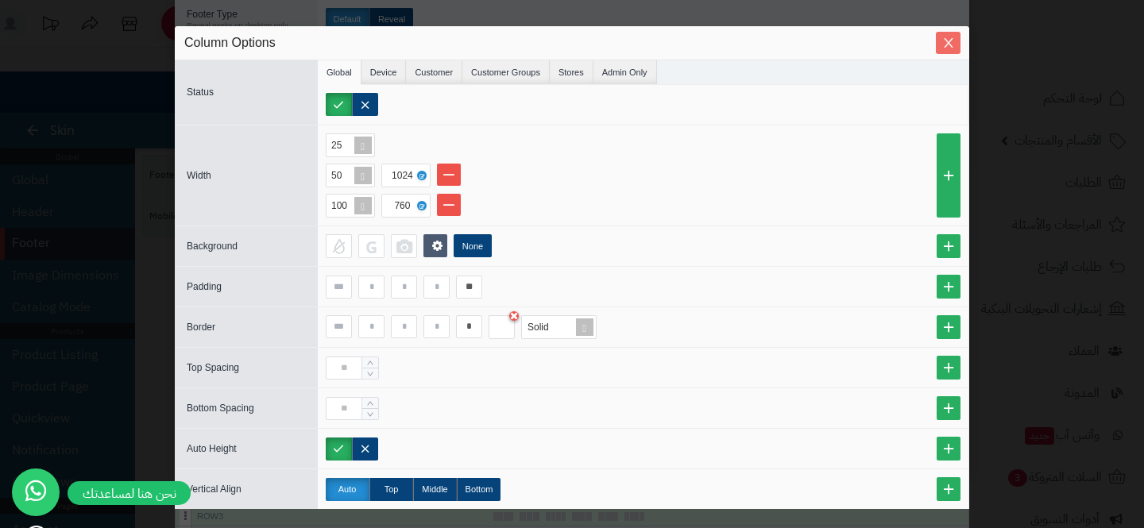
click at [951, 41] on icon "Close" at bounding box center [948, 43] width 13 height 13
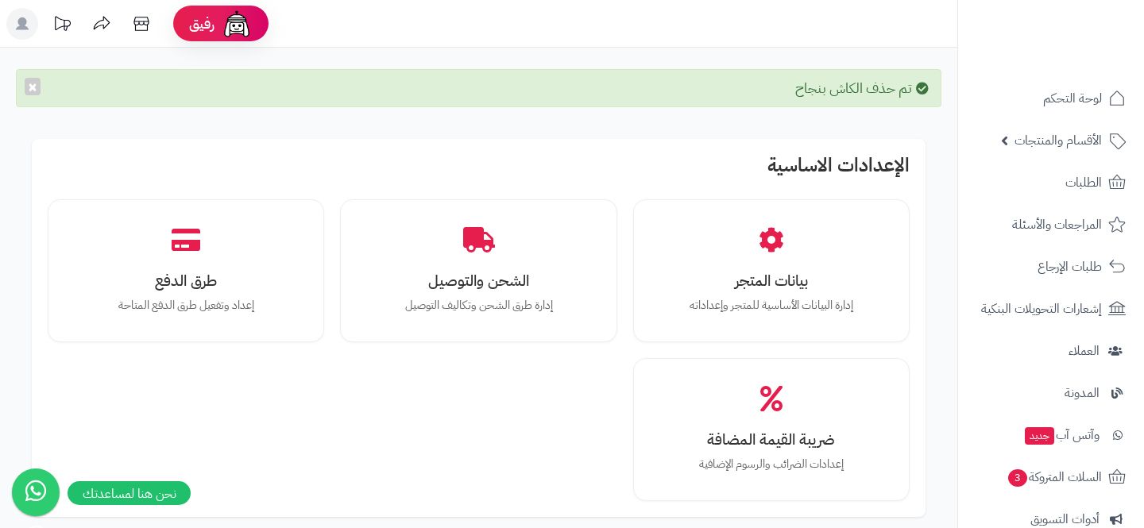
click at [728, 169] on h2 "الإعدادات الاساسية" at bounding box center [479, 169] width 862 height 29
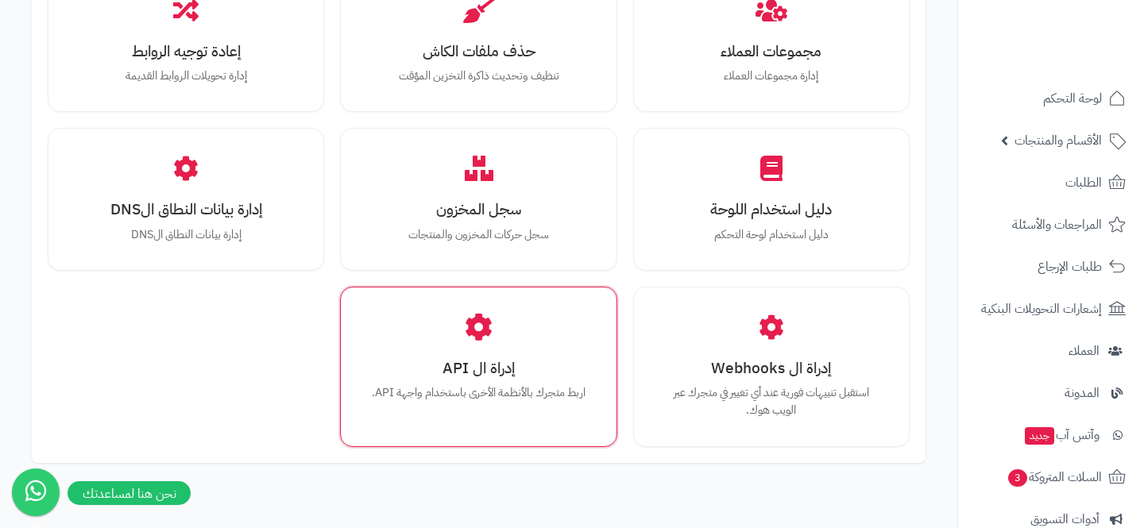
scroll to position [1807, 0]
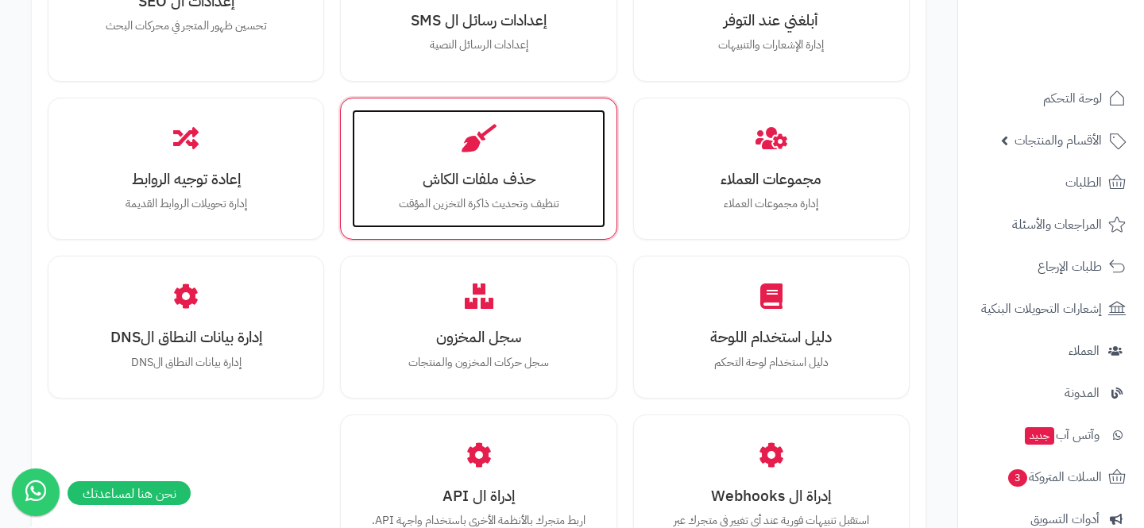
click at [479, 214] on div "حذف ملفات الكاش تنظيف وتحديث ذاكرة التخزين المؤقت" at bounding box center [478, 169] width 253 height 119
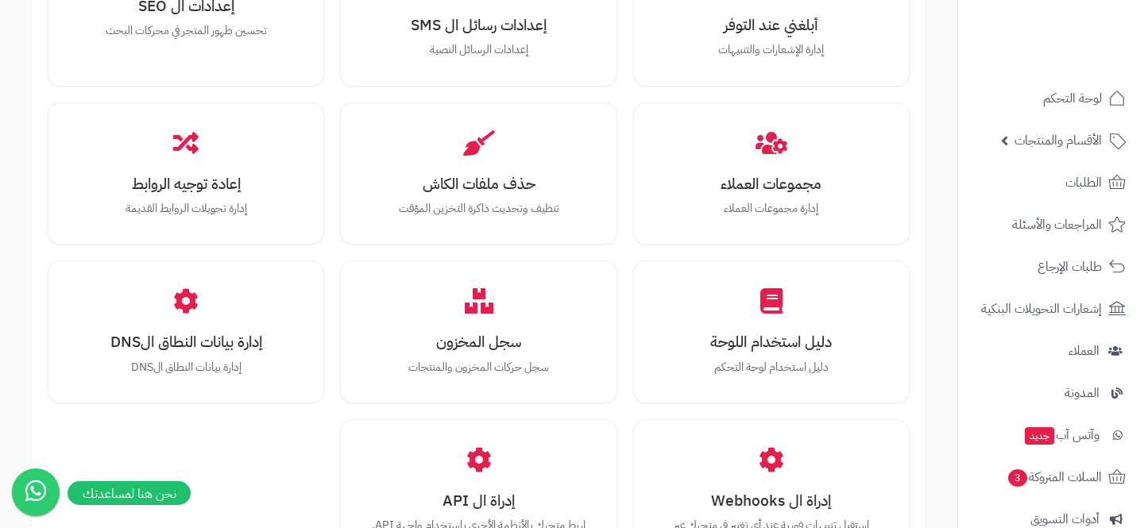
scroll to position [1722, 0]
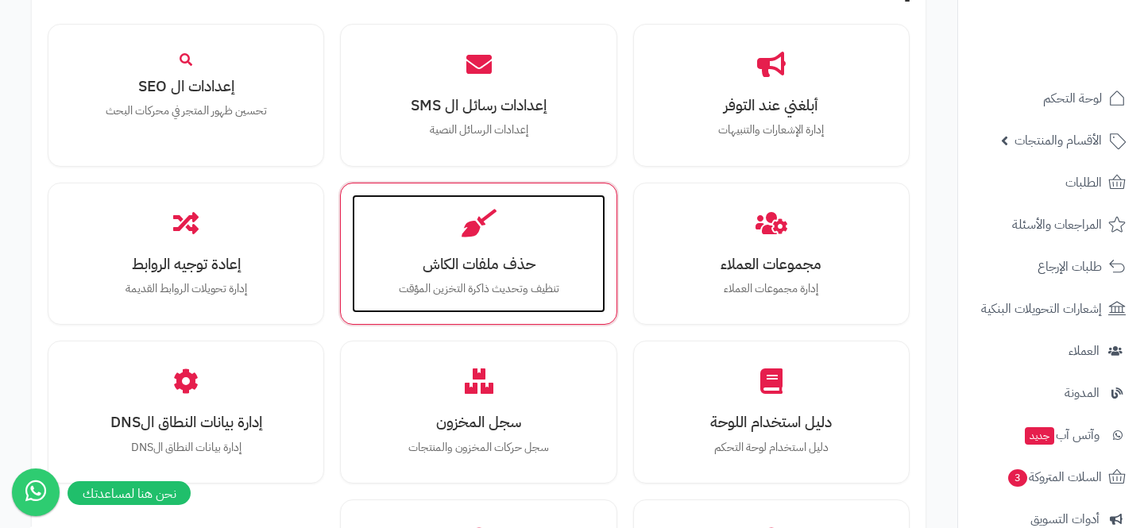
click at [503, 268] on h3 "حذف ملفات الكاش" at bounding box center [478, 264] width 221 height 17
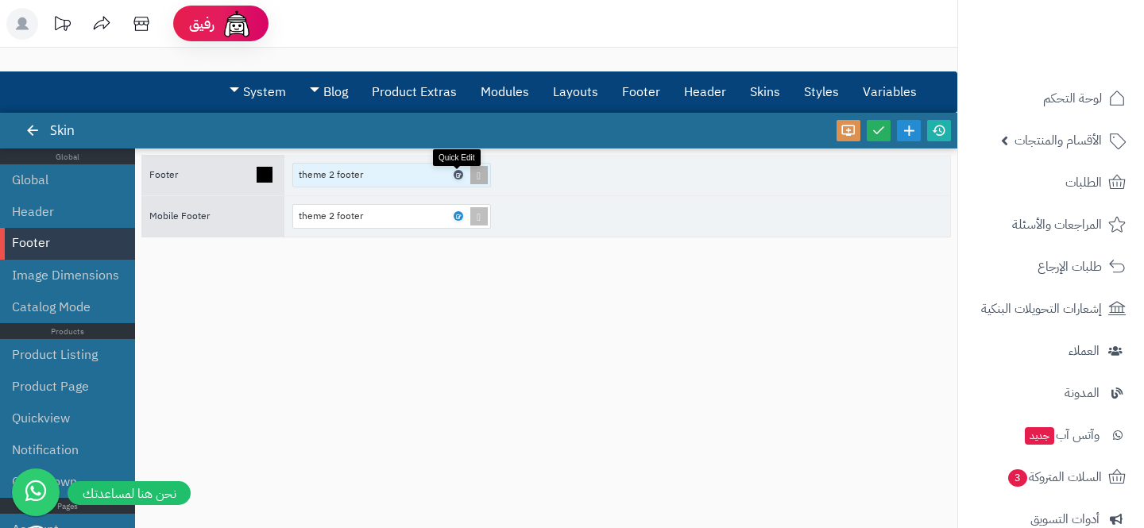
click at [455, 175] on icon at bounding box center [457, 175] width 5 height 7
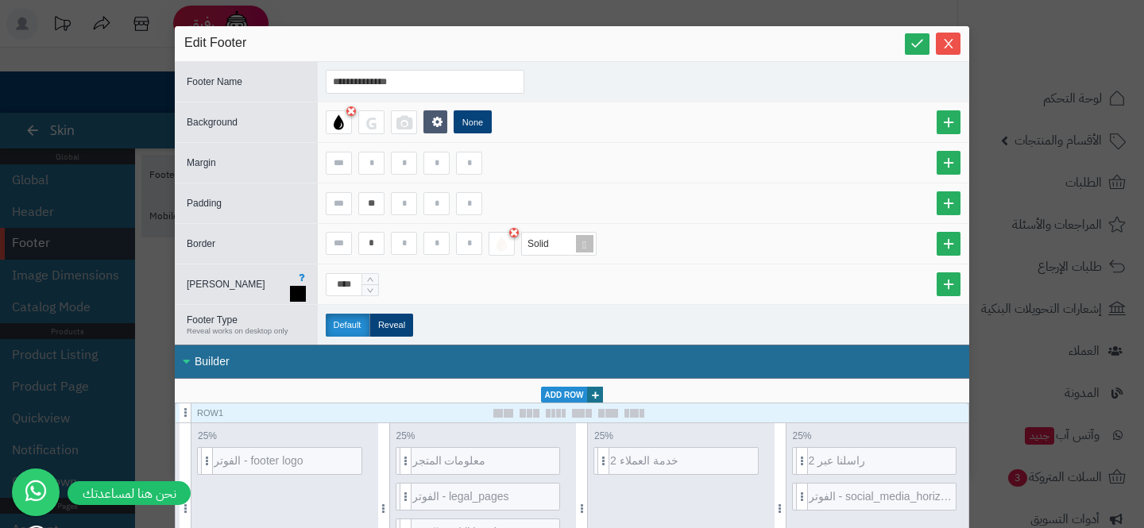
click at [677, 293] on div "****" at bounding box center [643, 284] width 635 height 23
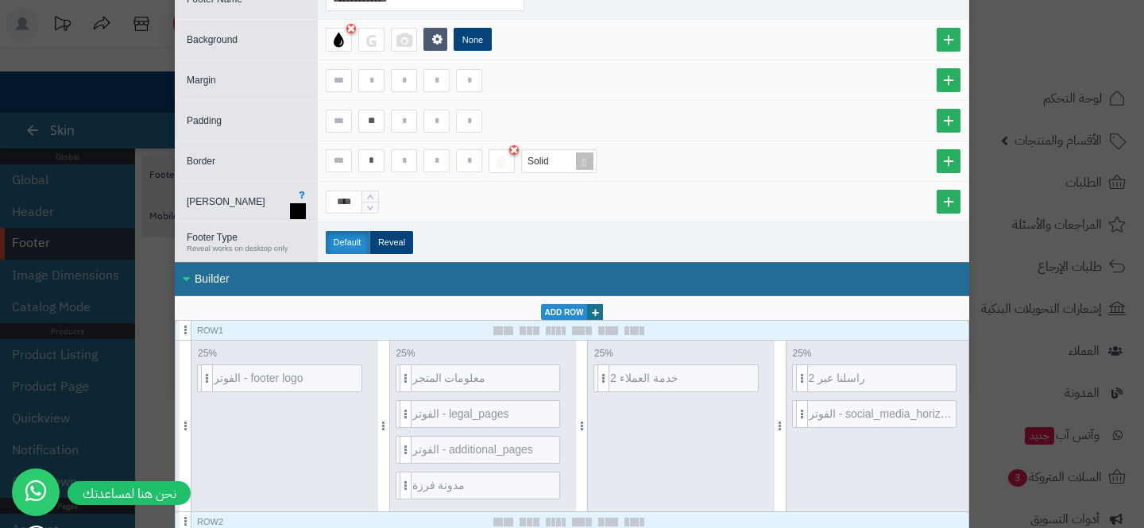
scroll to position [238, 0]
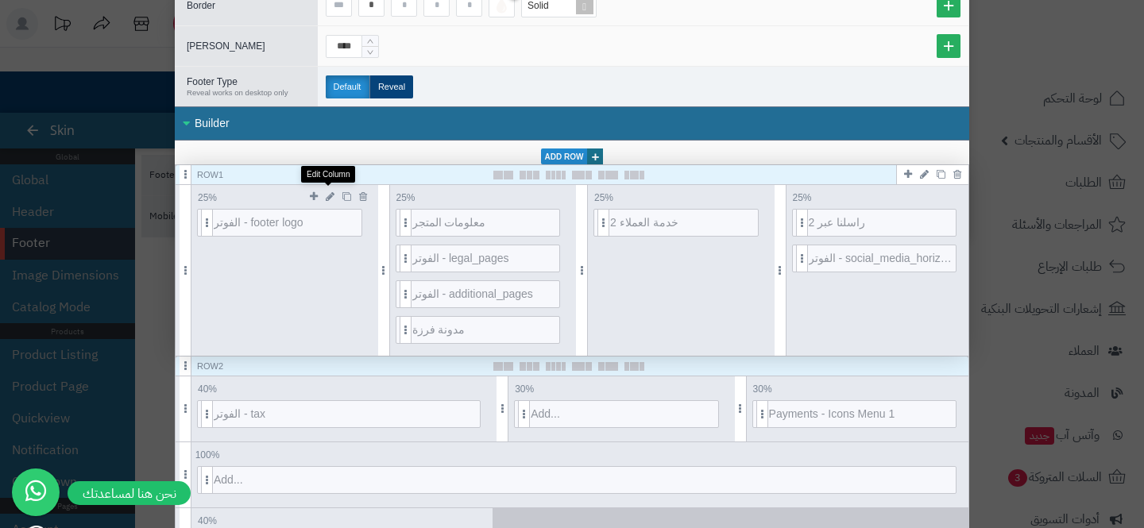
click at [326, 196] on icon at bounding box center [330, 196] width 9 height 10
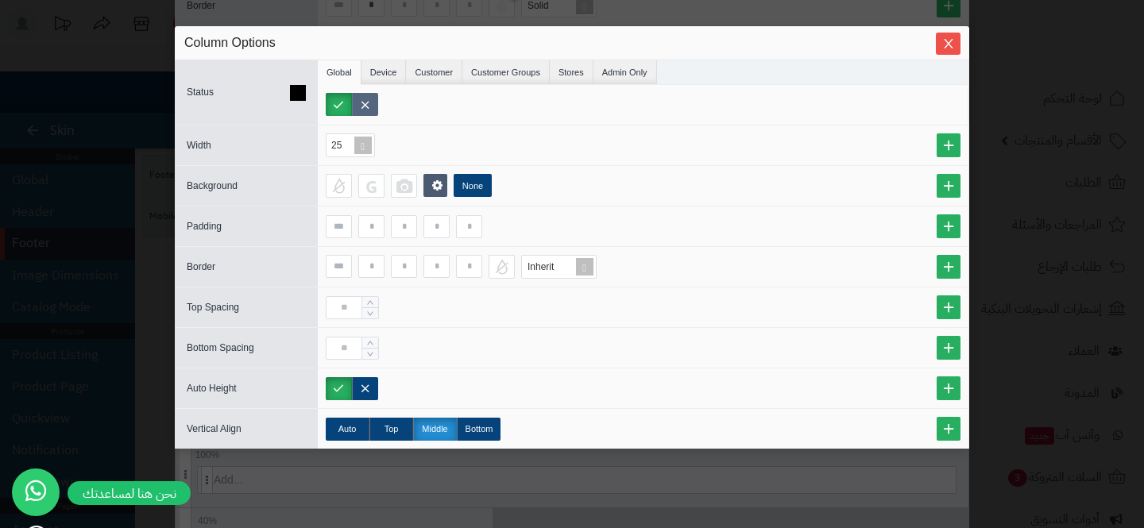
click at [361, 108] on label at bounding box center [365, 104] width 26 height 23
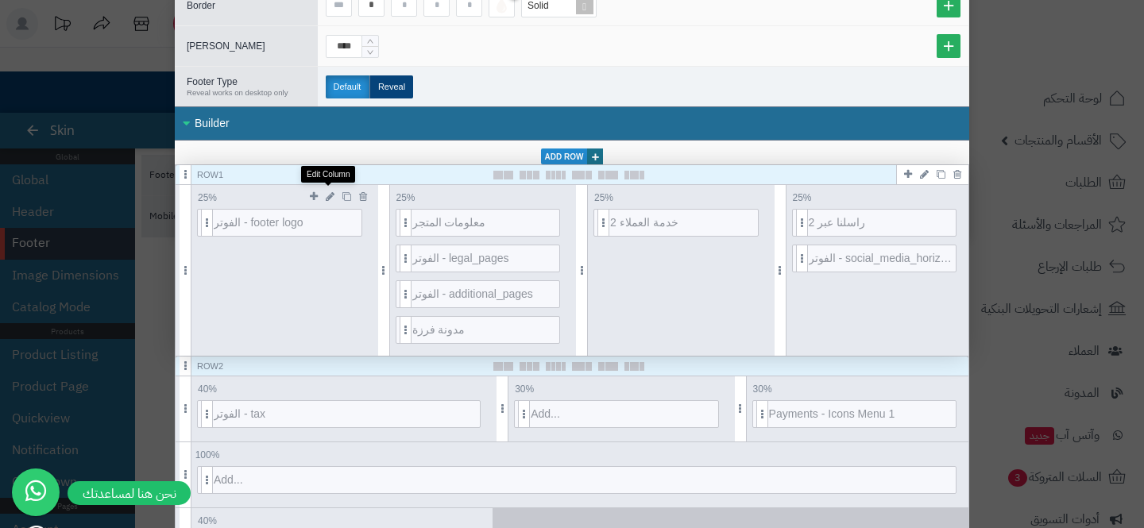
click at [328, 196] on icon at bounding box center [330, 196] width 9 height 10
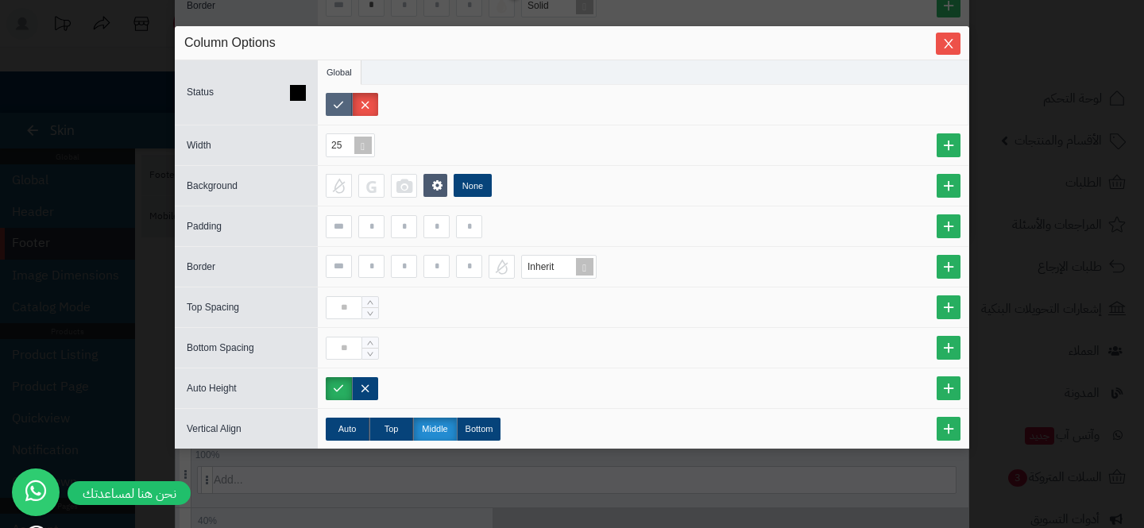
click at [344, 100] on label at bounding box center [339, 104] width 26 height 23
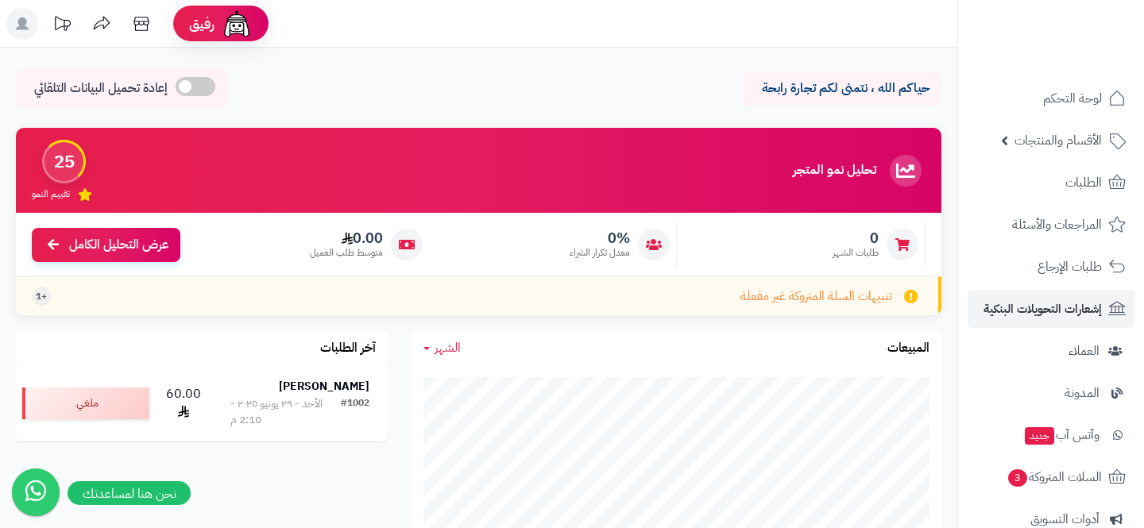
scroll to position [241, 0]
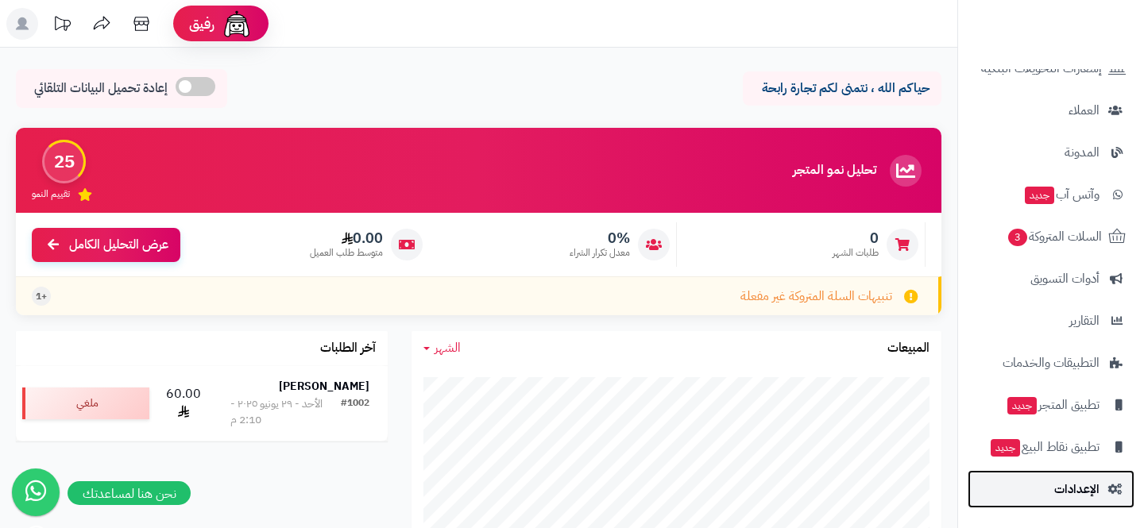
click at [1027, 486] on link "الإعدادات" at bounding box center [1050, 489] width 167 height 38
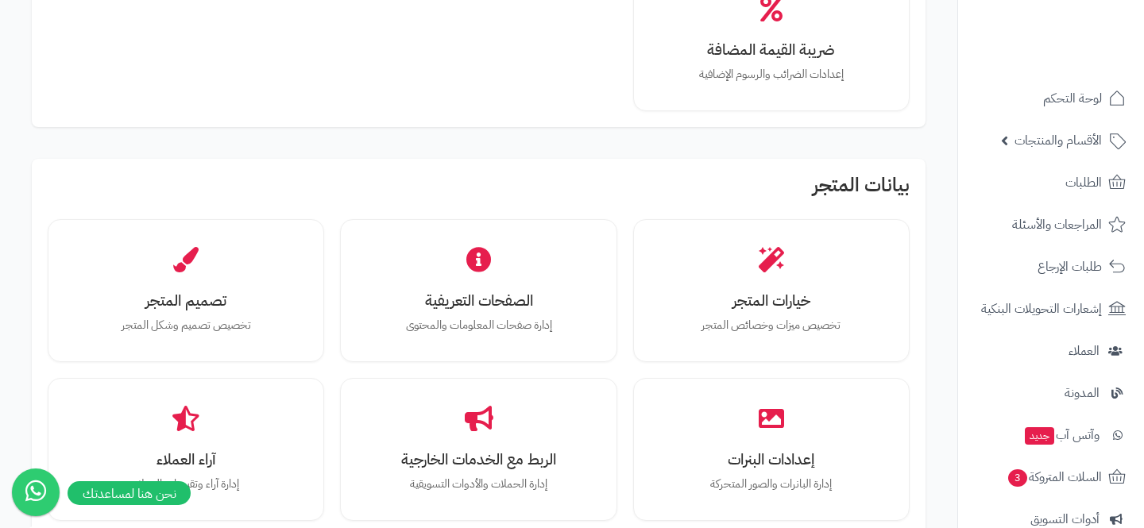
scroll to position [367, 0]
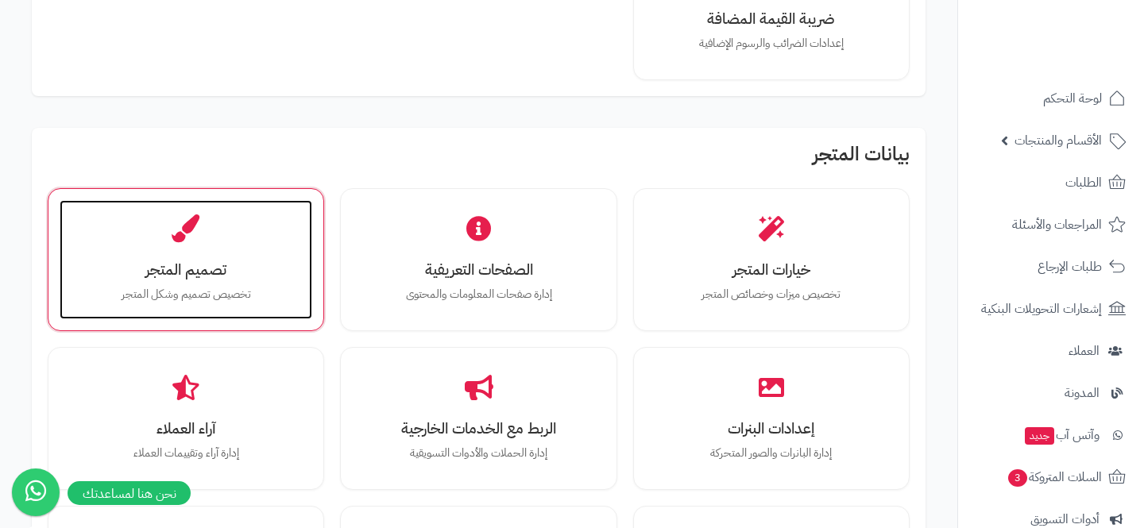
click at [179, 255] on div "تصميم المتجر تخصيص تصميم وشكل المتجر" at bounding box center [186, 259] width 253 height 119
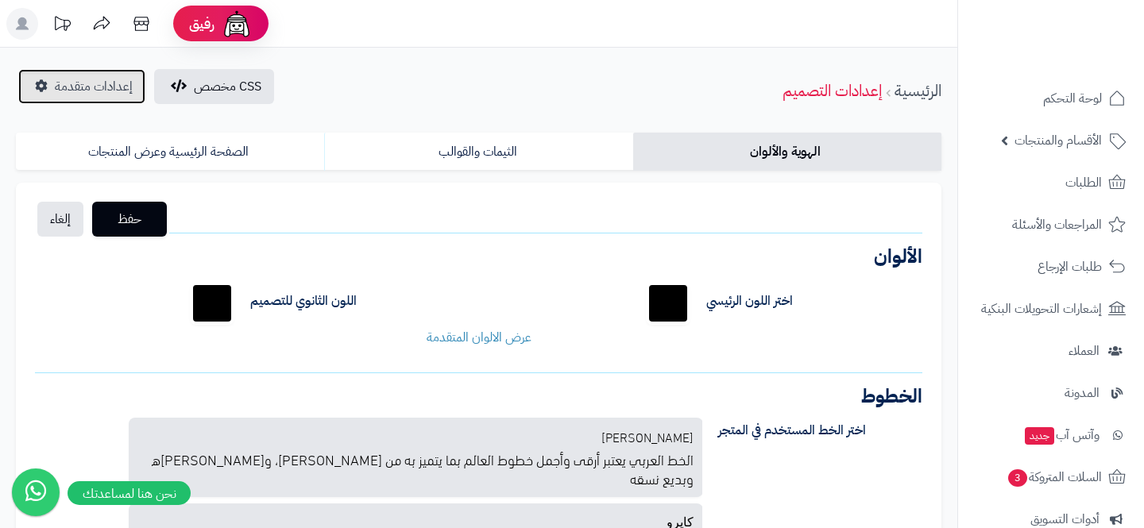
click at [105, 75] on link "إعدادات متقدمة" at bounding box center [81, 86] width 127 height 35
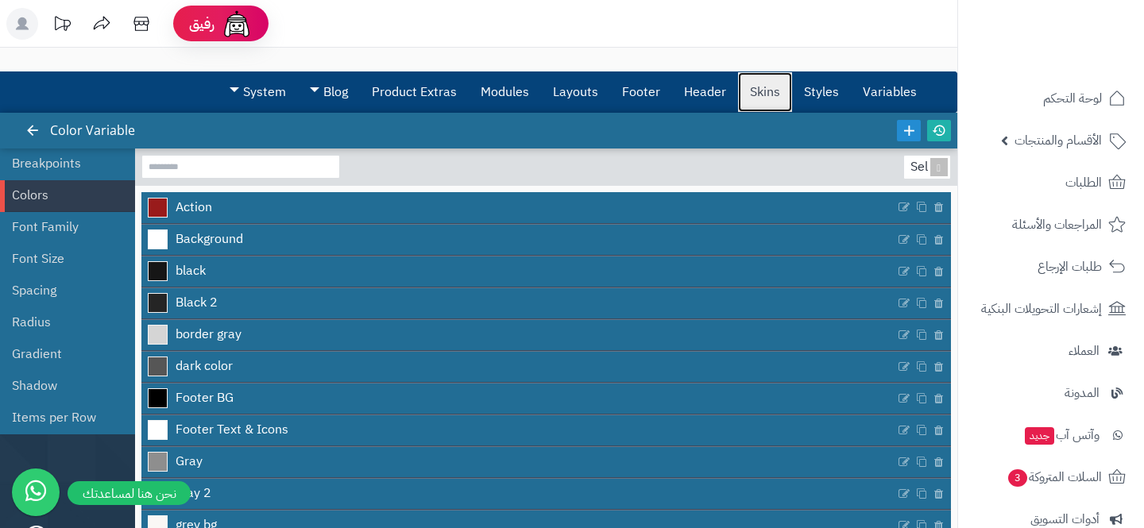
click at [774, 91] on link "Skins" at bounding box center [765, 92] width 54 height 40
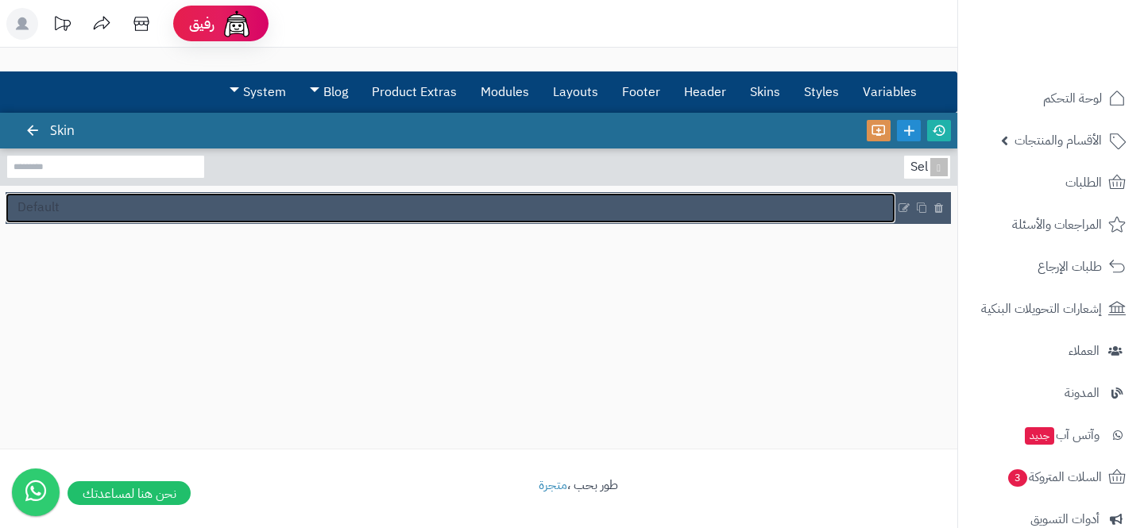
click at [122, 204] on link "Default" at bounding box center [451, 208] width 890 height 30
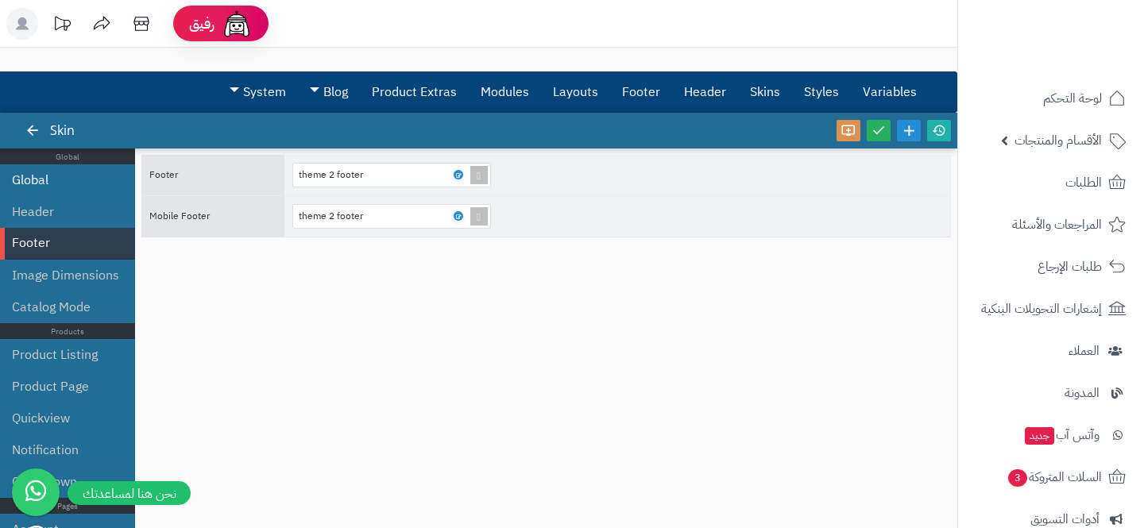
click at [87, 195] on li "Global" at bounding box center [67, 180] width 135 height 32
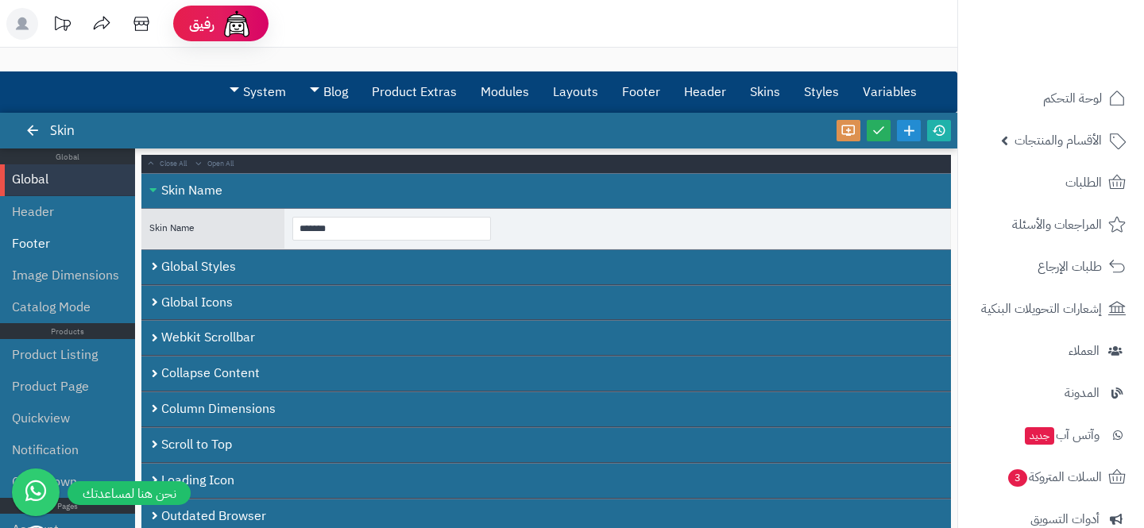
click at [87, 228] on li "Footer" at bounding box center [67, 244] width 135 height 32
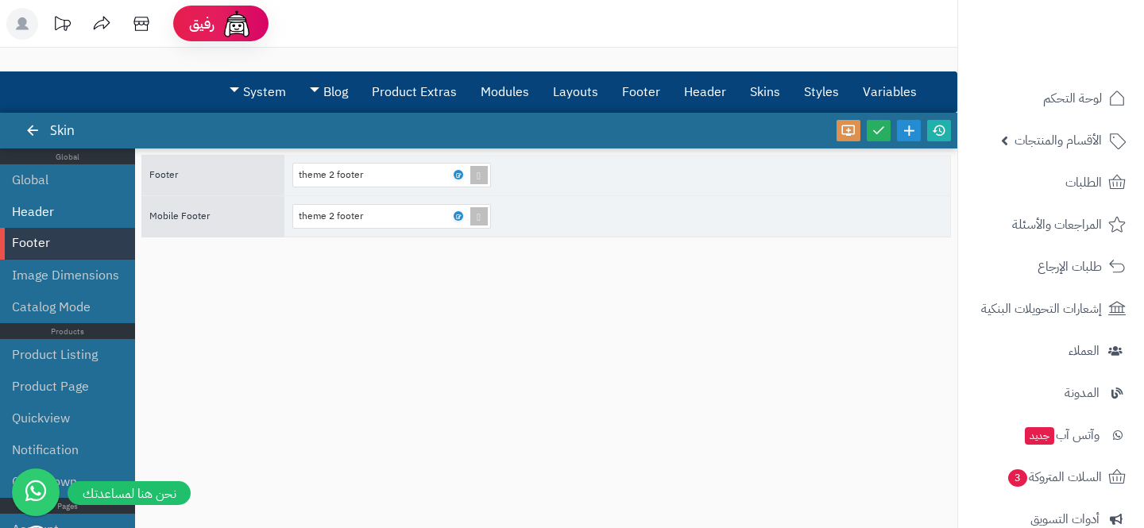
click at [83, 212] on li "Header" at bounding box center [67, 212] width 135 height 32
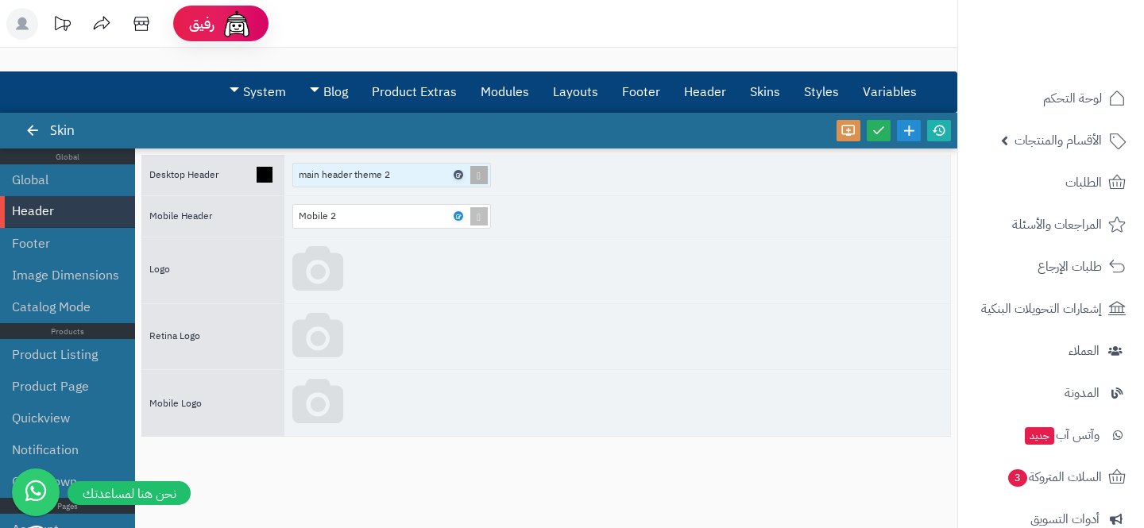
click at [458, 177] on icon at bounding box center [457, 175] width 5 height 7
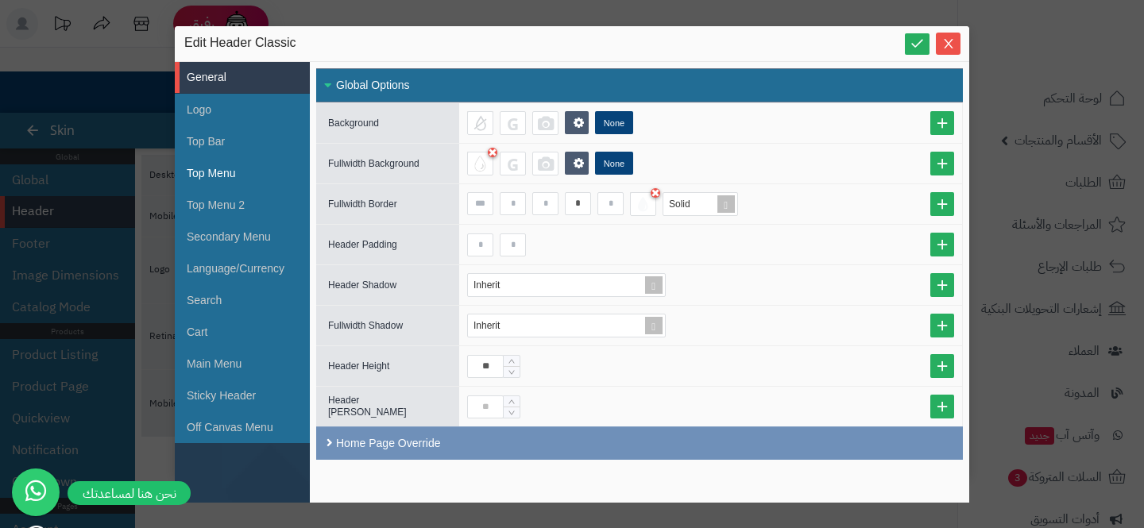
click at [210, 171] on li "Top Menu" at bounding box center [242, 173] width 135 height 32
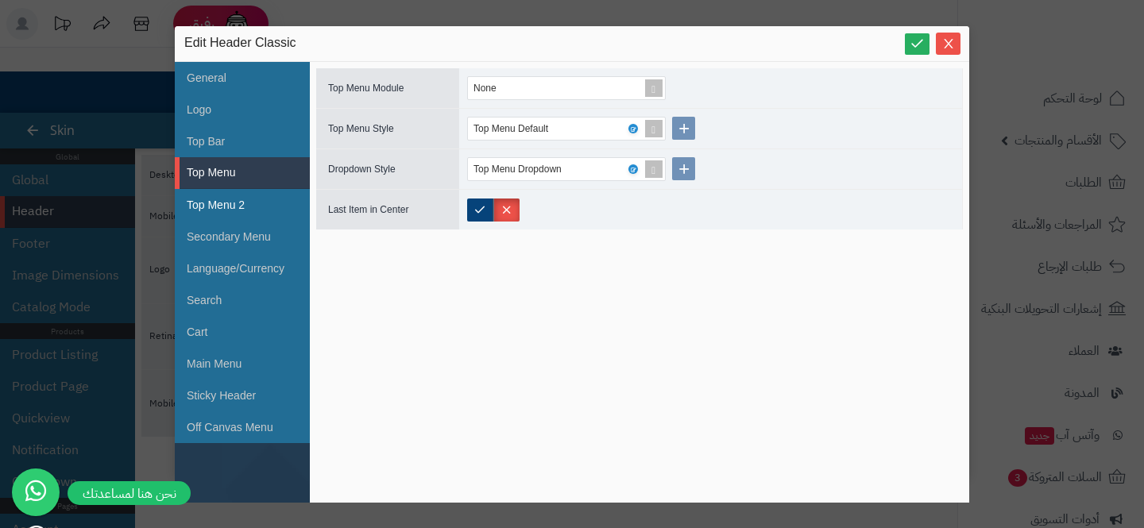
click at [220, 194] on li "Top Menu 2" at bounding box center [242, 205] width 135 height 32
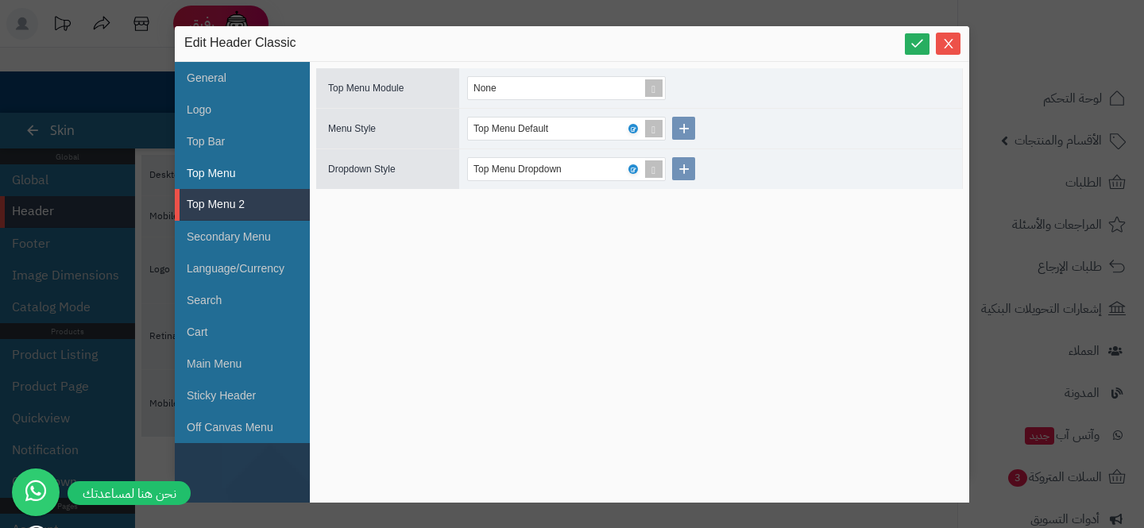
click at [200, 182] on li "Top Menu" at bounding box center [242, 173] width 135 height 32
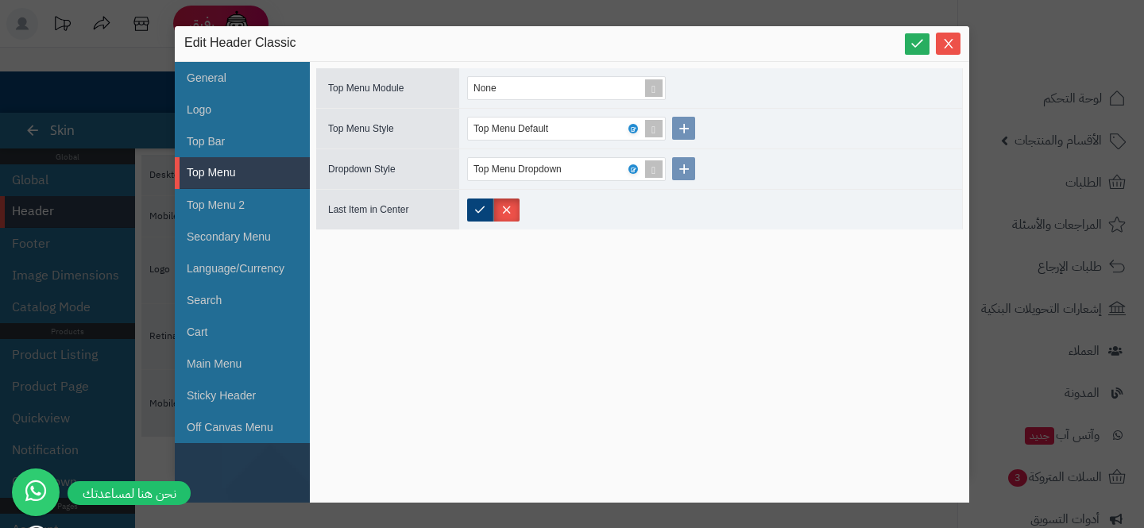
click at [195, 4] on div "sentinelStart Edit Header Classic General Logo Top Bar Top Menu Top Menu 2 Seco…" at bounding box center [572, 264] width 1144 height 528
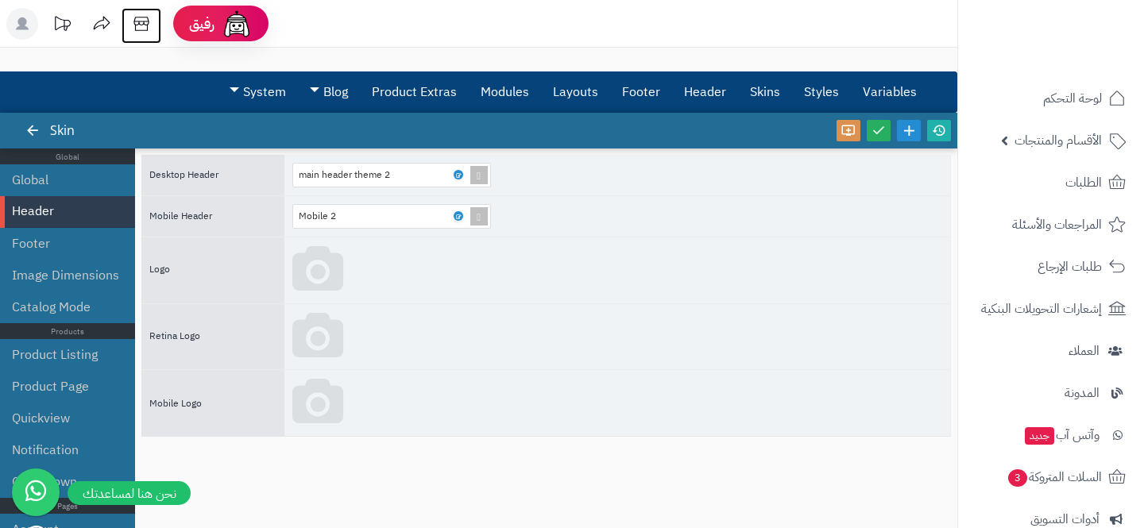
click at [130, 32] on icon at bounding box center [141, 24] width 32 height 32
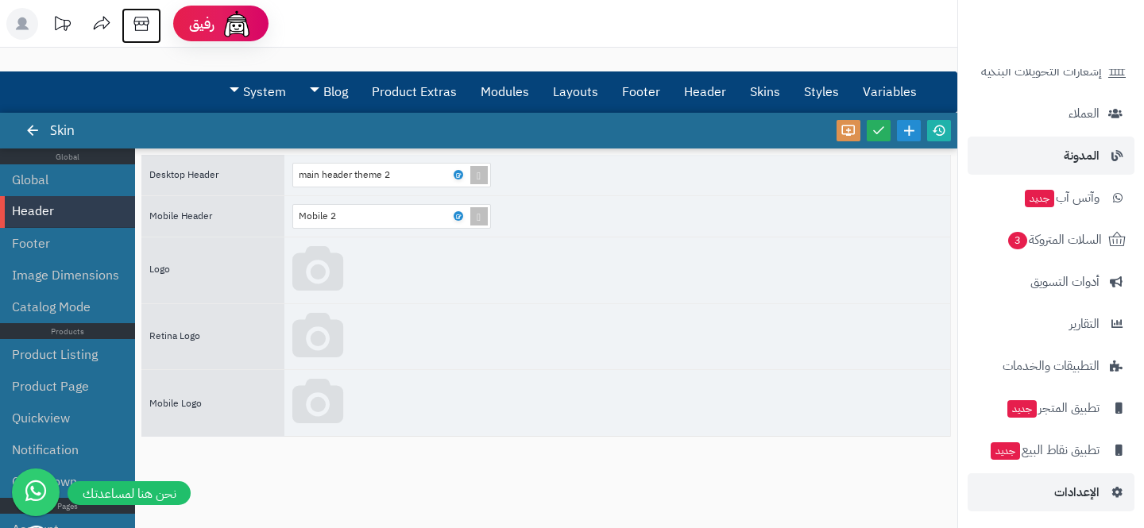
scroll to position [241, 0]
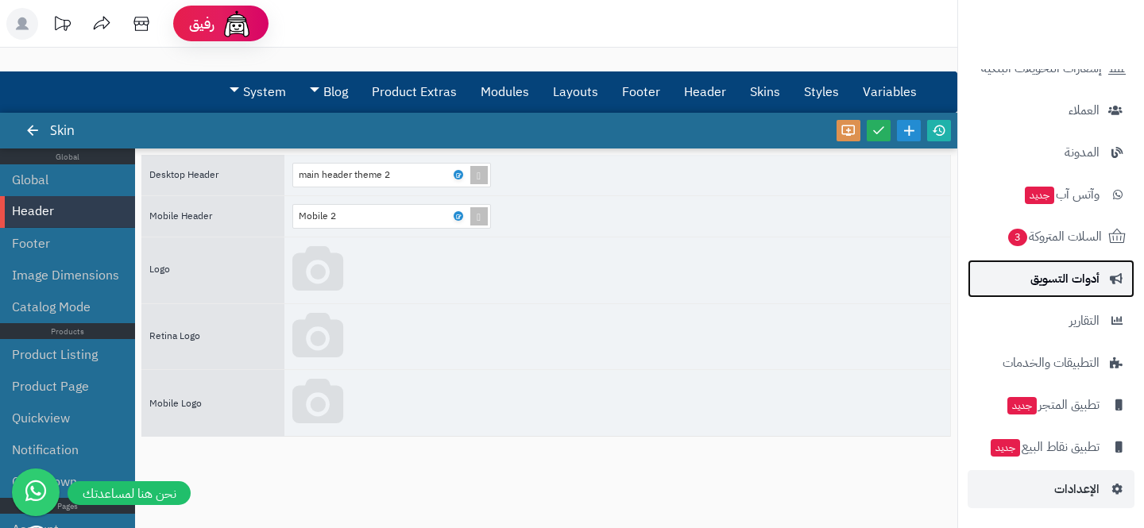
click at [1064, 286] on span "أدوات التسويق" at bounding box center [1064, 279] width 69 height 22
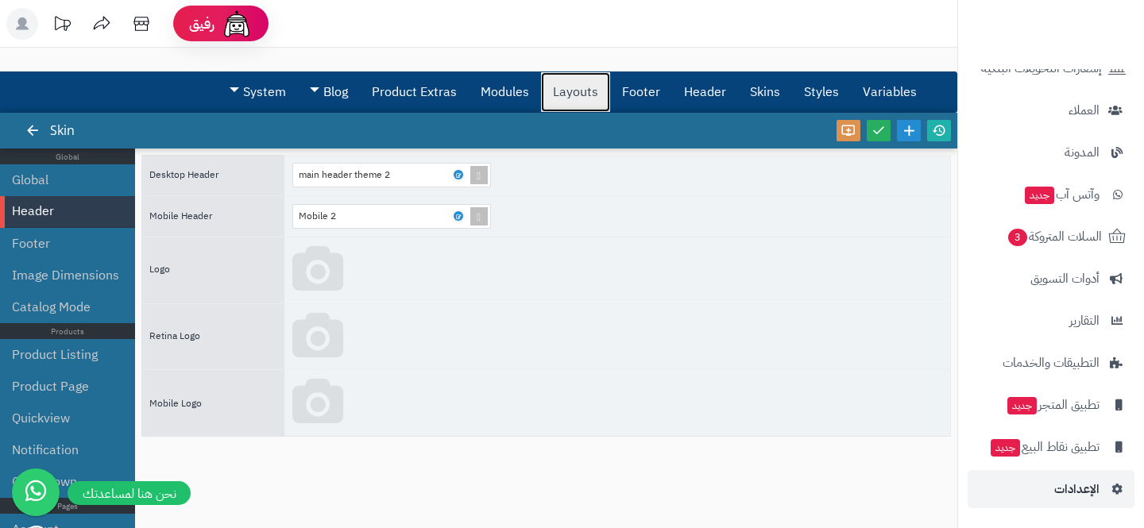
click at [548, 90] on link "Layouts" at bounding box center [575, 92] width 69 height 40
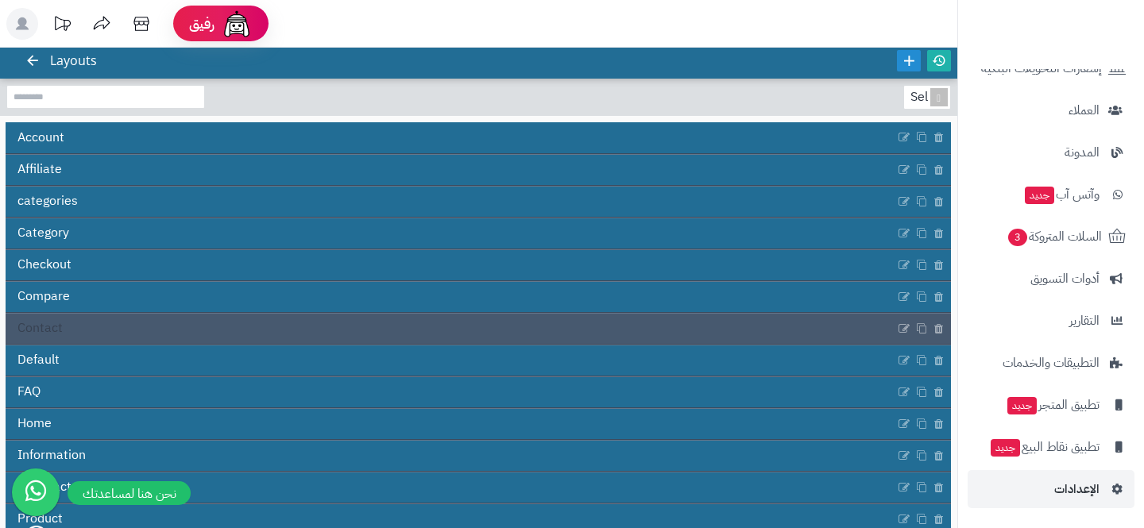
scroll to position [130, 0]
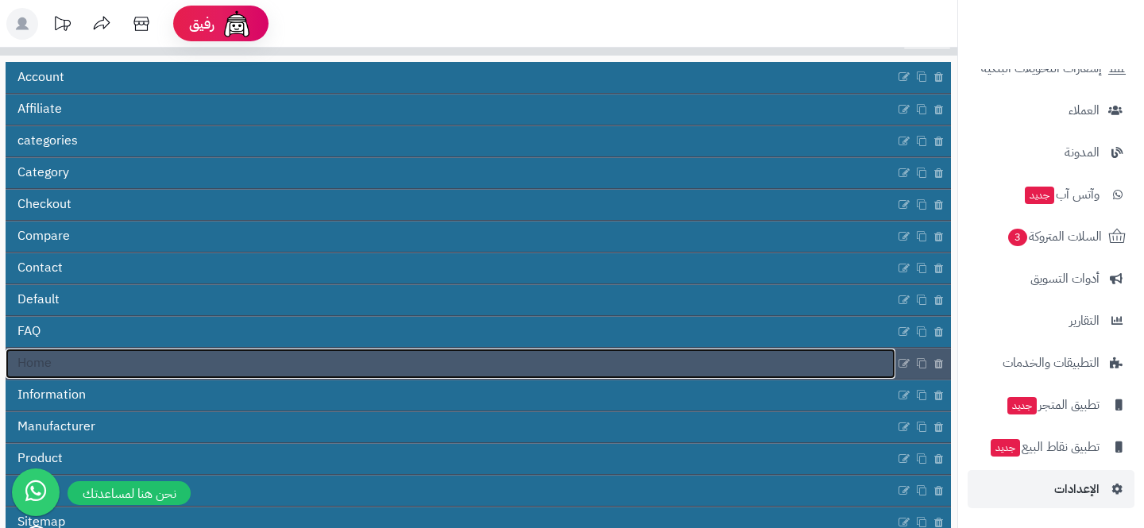
click at [180, 366] on link "Home" at bounding box center [451, 364] width 890 height 30
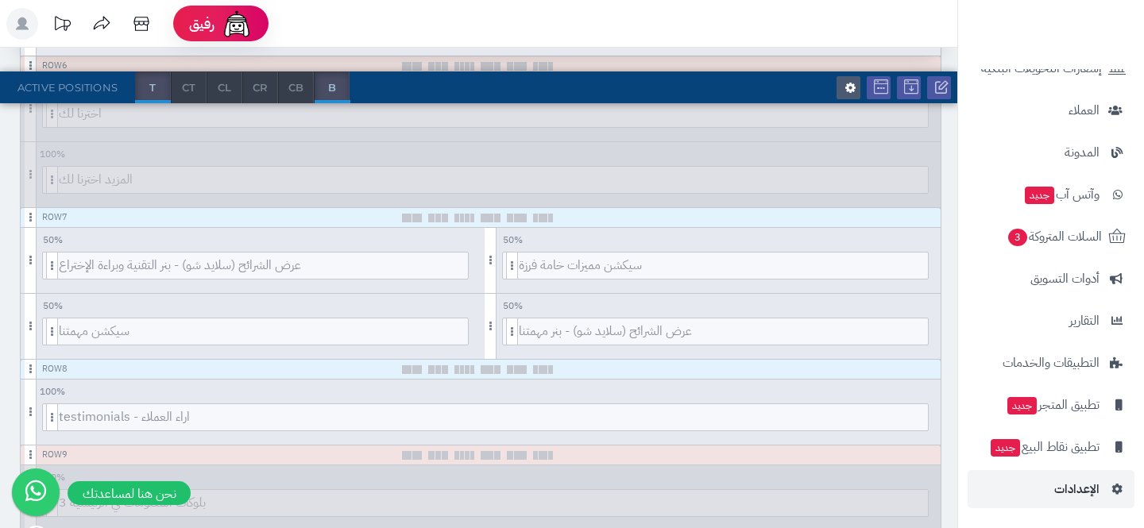
scroll to position [967, 0]
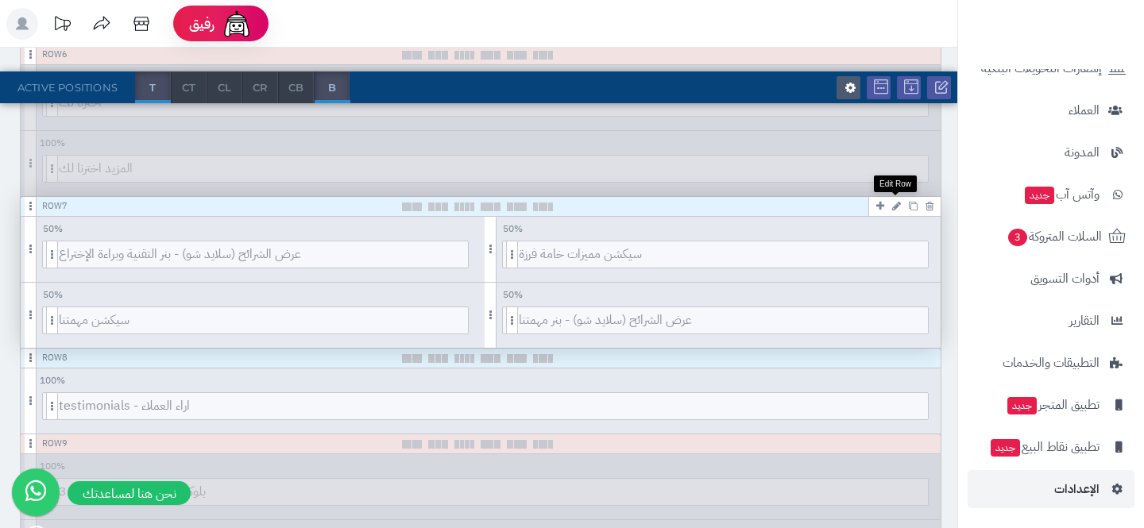
click at [892, 206] on icon at bounding box center [896, 206] width 9 height 10
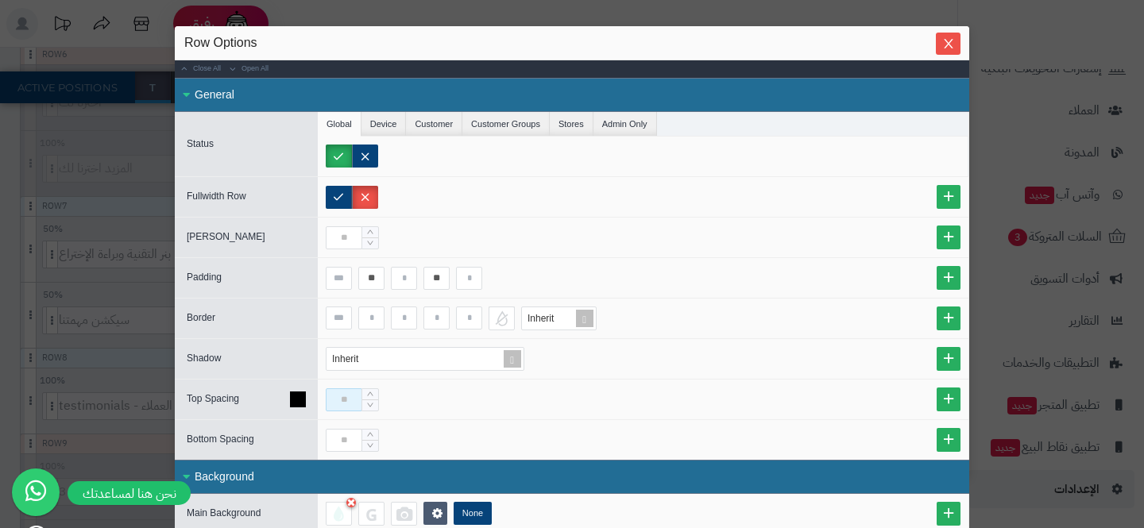
click at [333, 393] on input at bounding box center [344, 399] width 37 height 23
click at [353, 399] on input "**" at bounding box center [344, 399] width 37 height 23
type input "**"
click at [947, 392] on link at bounding box center [948, 400] width 24 height 24
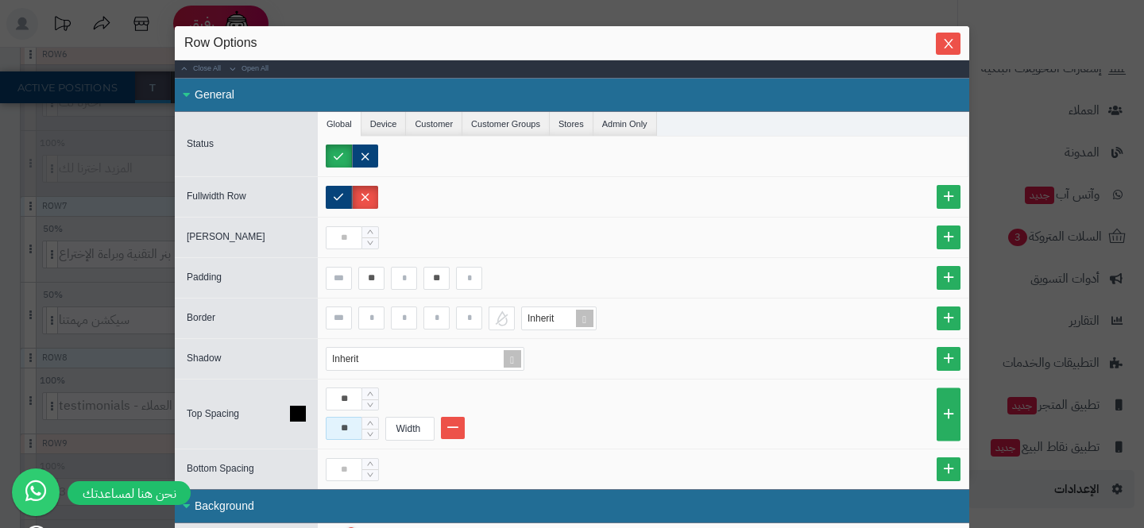
click at [355, 425] on input "**" at bounding box center [344, 428] width 37 height 23
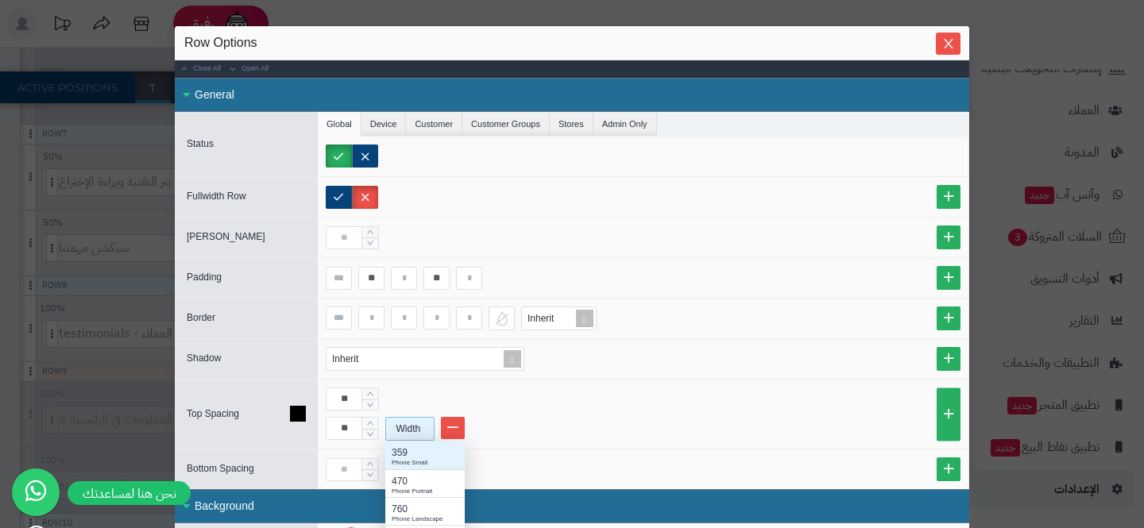
scroll to position [159, 79]
click at [394, 430] on div "Width" at bounding box center [408, 429] width 44 height 22
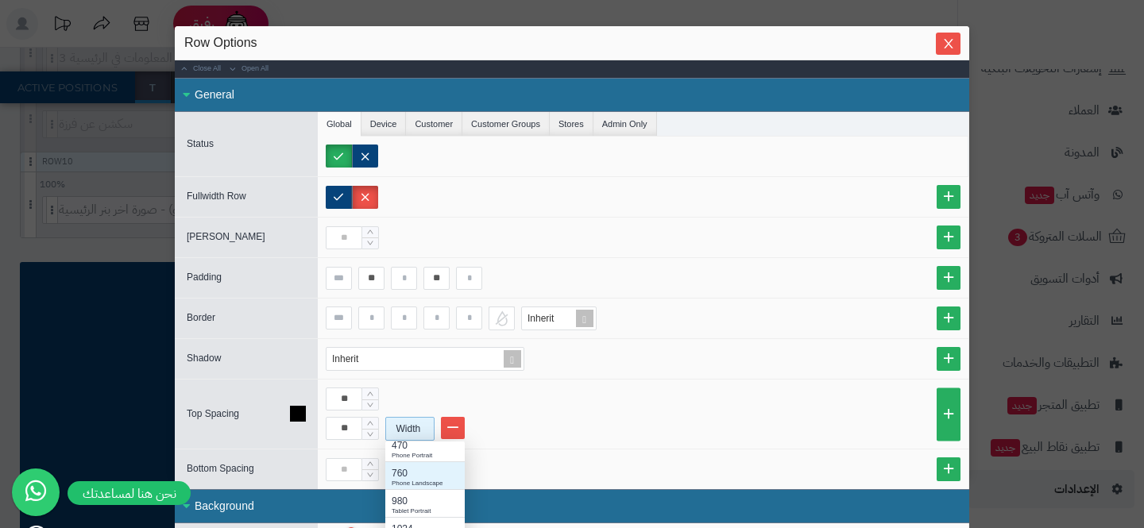
scroll to position [1473, 0]
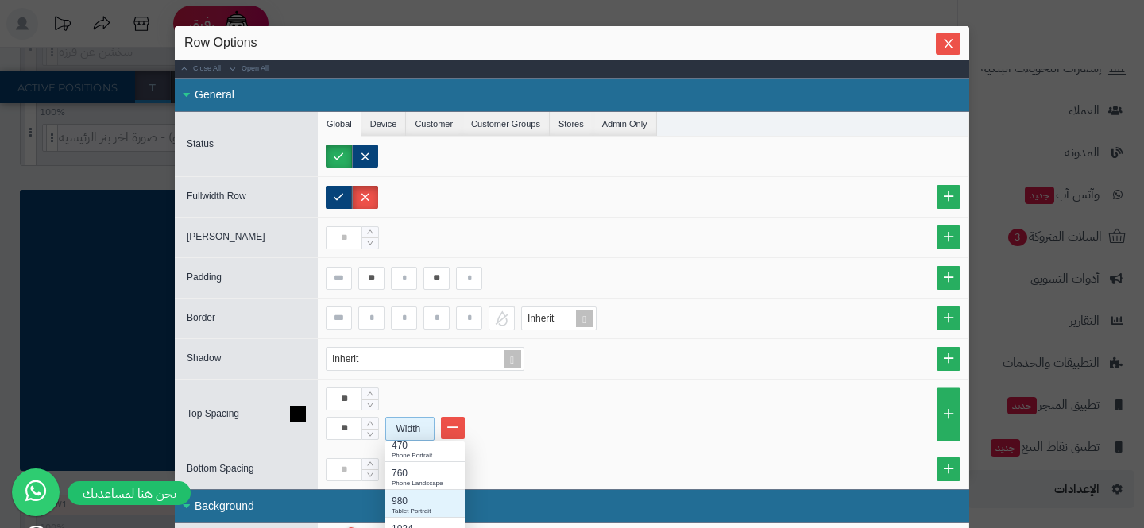
click at [407, 499] on div "980" at bounding box center [425, 501] width 67 height 14
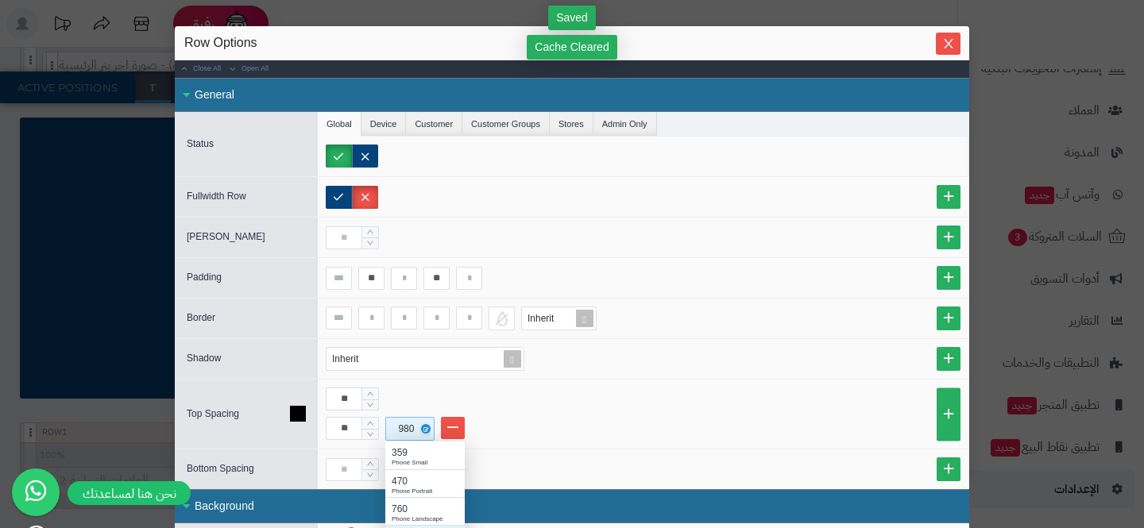
scroll to position [159, 79]
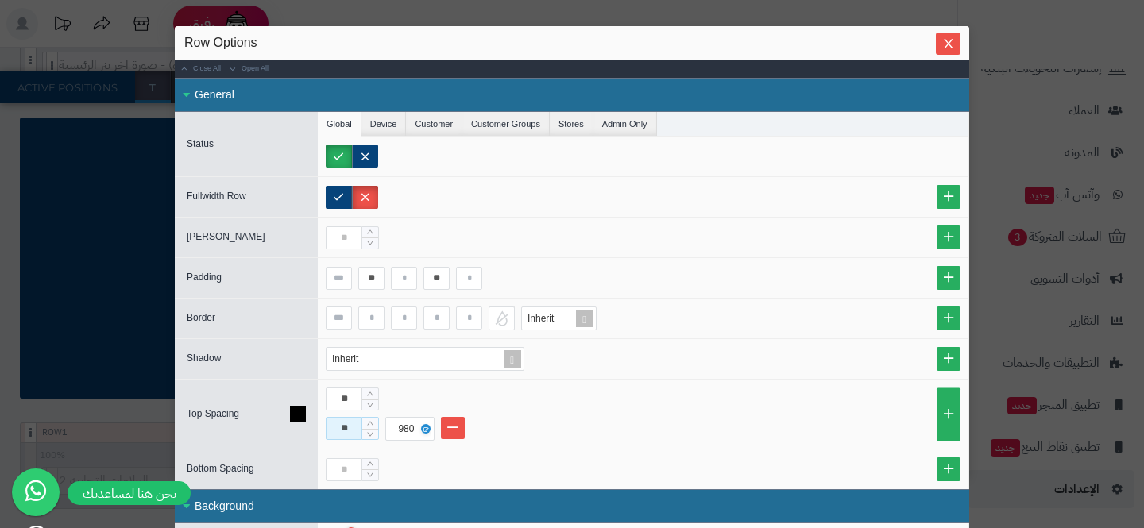
click at [342, 431] on input "**" at bounding box center [344, 428] width 37 height 23
type input "**"
click at [946, 48] on icon "Close" at bounding box center [948, 43] width 13 height 13
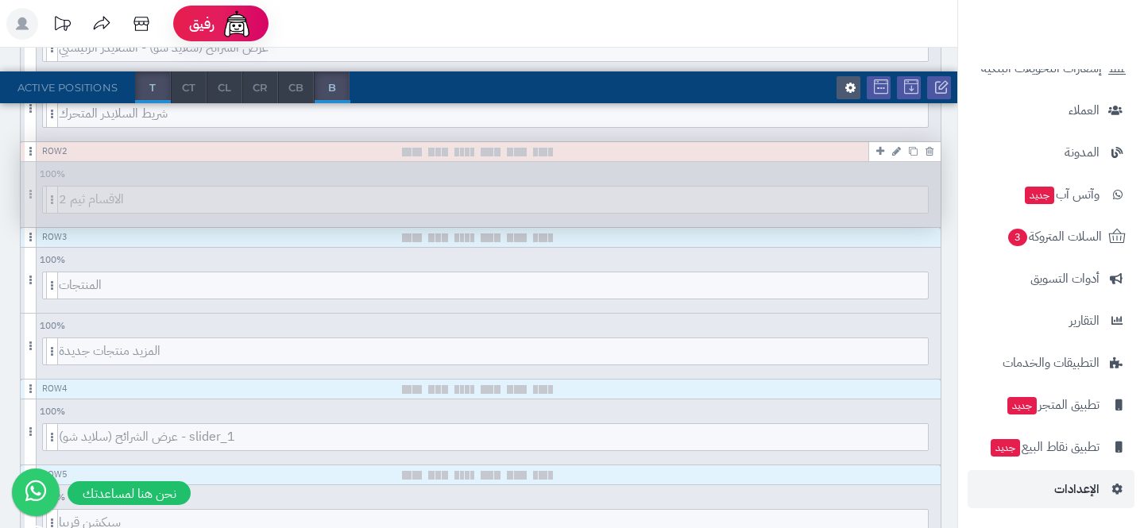
scroll to position [0, 0]
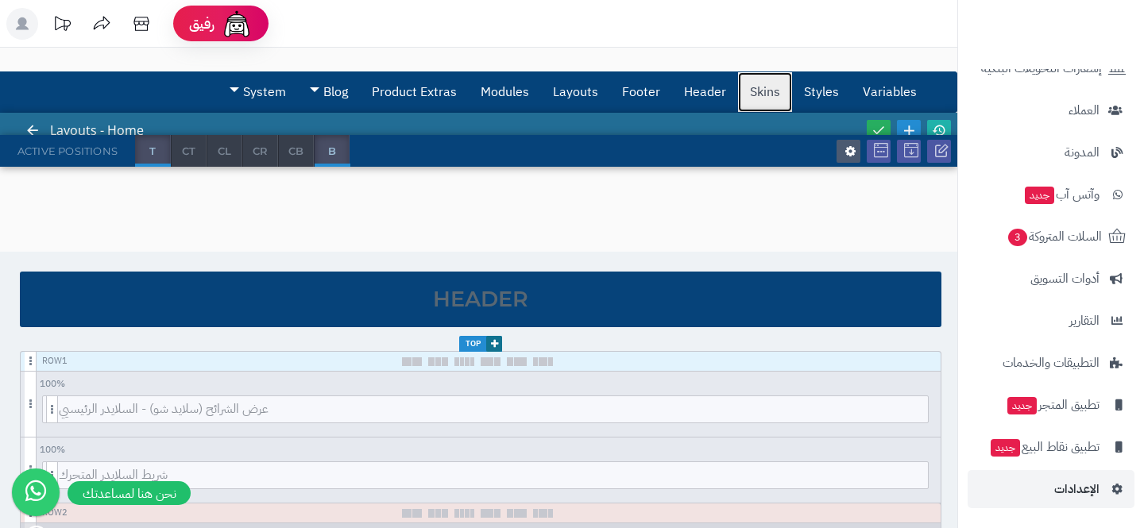
click at [775, 96] on link "Skins" at bounding box center [765, 92] width 54 height 40
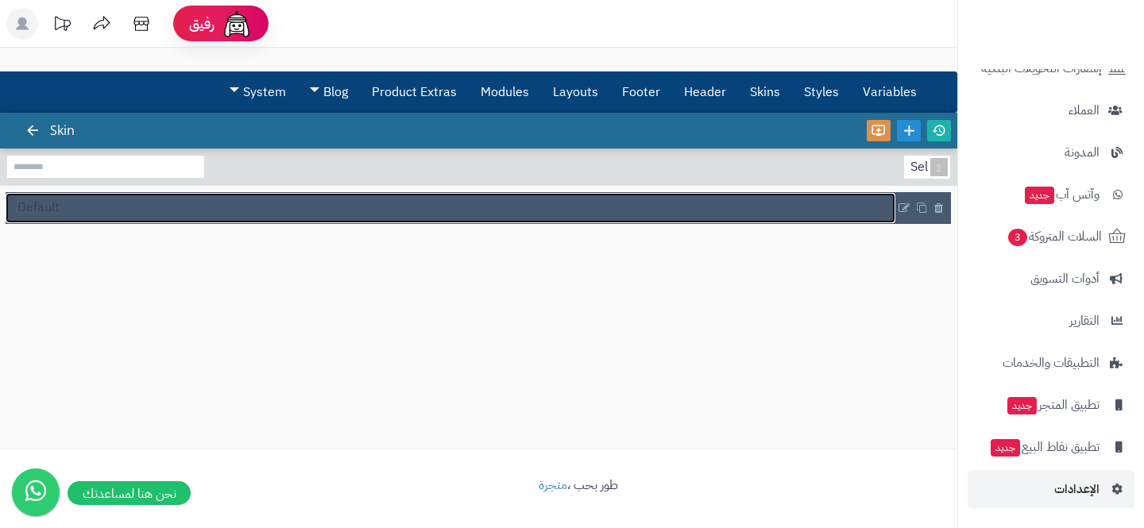
click at [361, 212] on link "Default" at bounding box center [451, 208] width 890 height 30
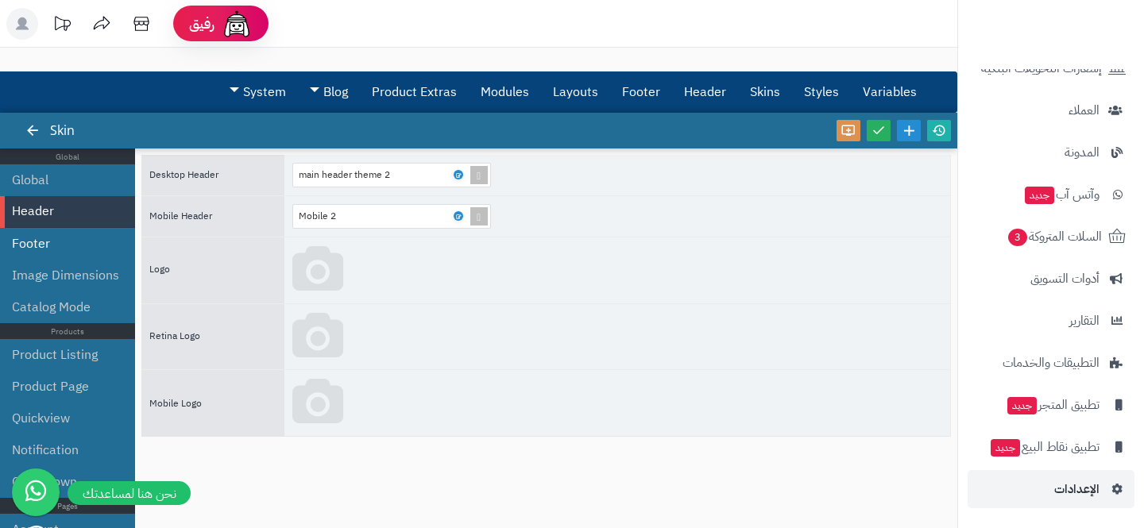
click at [73, 250] on li "Footer" at bounding box center [67, 244] width 135 height 32
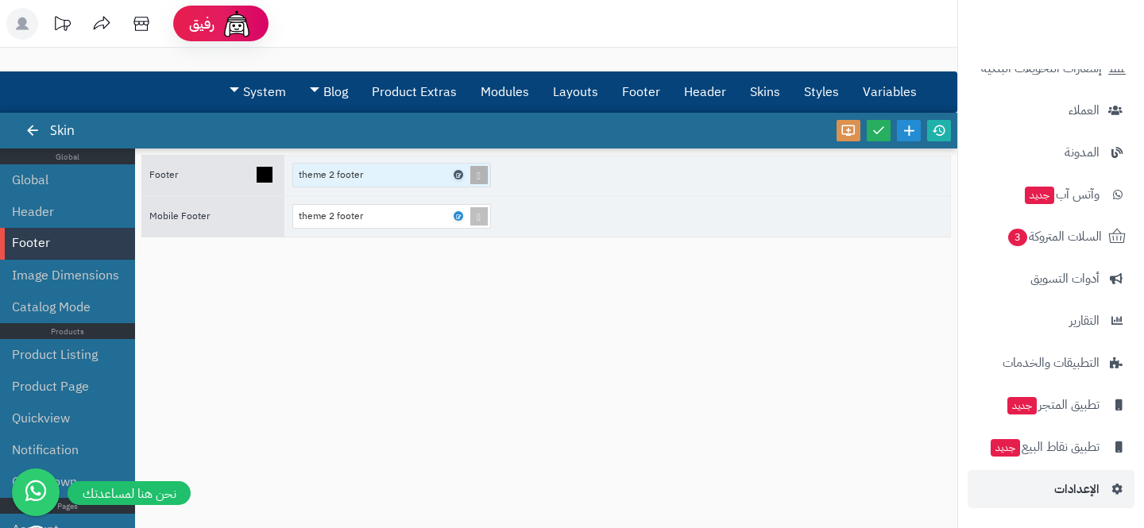
click at [457, 172] on icon at bounding box center [457, 175] width 5 height 7
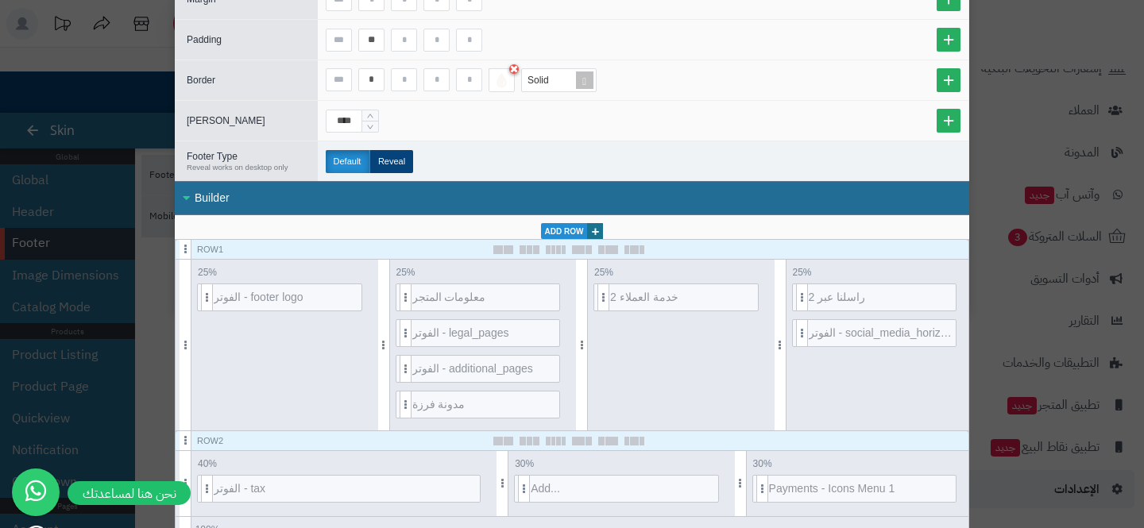
scroll to position [166, 0]
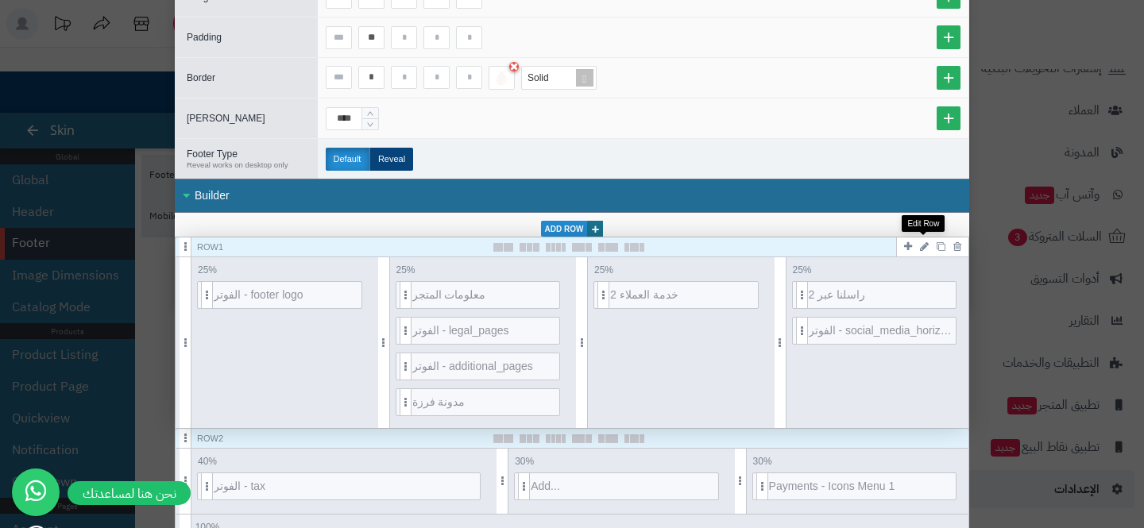
click at [924, 242] on icon at bounding box center [924, 246] width 9 height 10
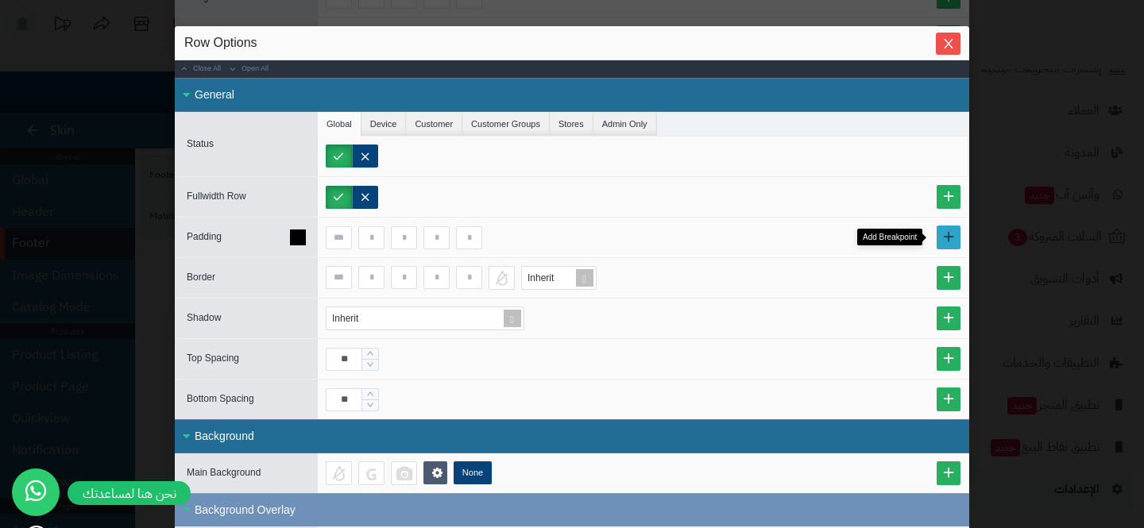
click at [943, 248] on link at bounding box center [948, 238] width 24 height 24
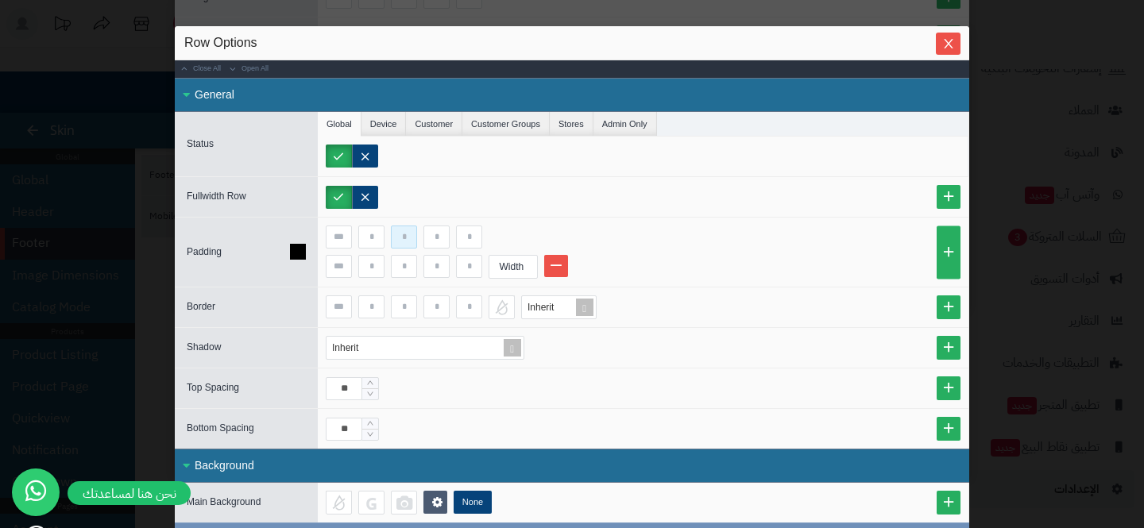
click at [398, 241] on input at bounding box center [404, 237] width 26 height 23
type input "***"
click at [469, 238] on input at bounding box center [469, 237] width 26 height 23
type input "***"
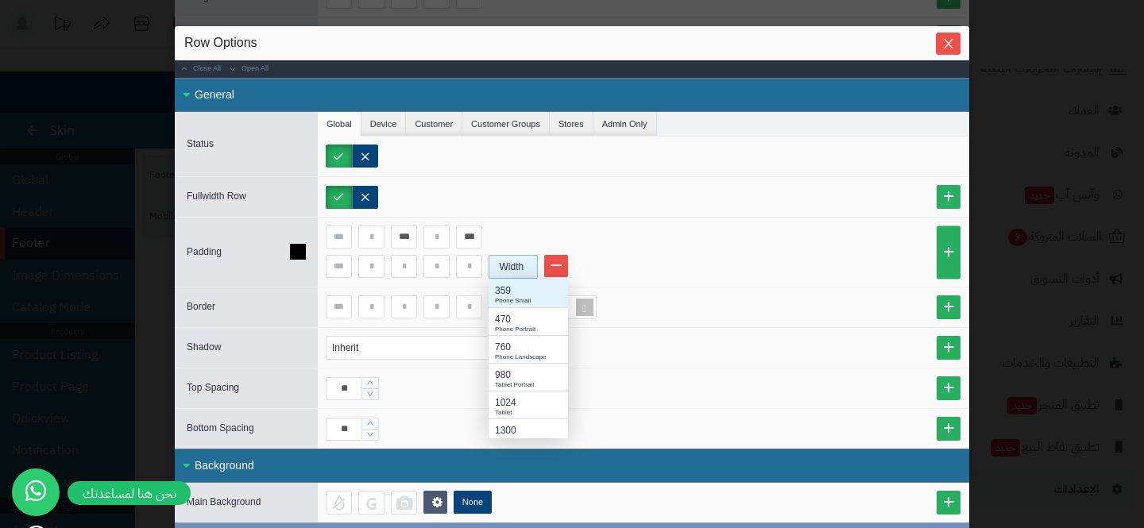
click at [505, 271] on div "Width" at bounding box center [511, 267] width 44 height 22
click at [519, 366] on div "980 Tablet Portrait" at bounding box center [527, 377] width 79 height 28
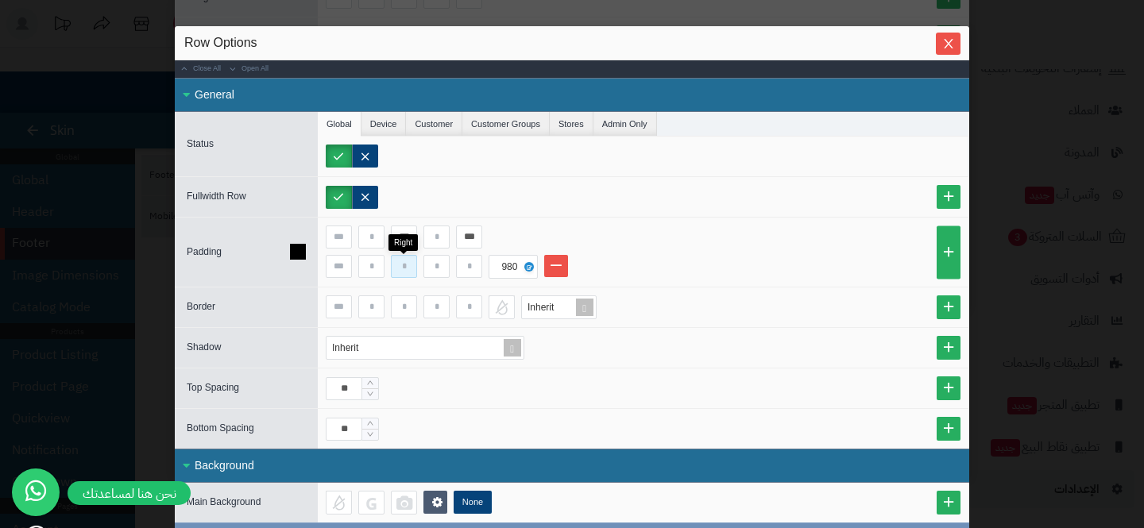
click at [400, 268] on input at bounding box center [404, 266] width 26 height 23
type input "*"
click at [471, 273] on input at bounding box center [469, 266] width 26 height 23
type input "*"
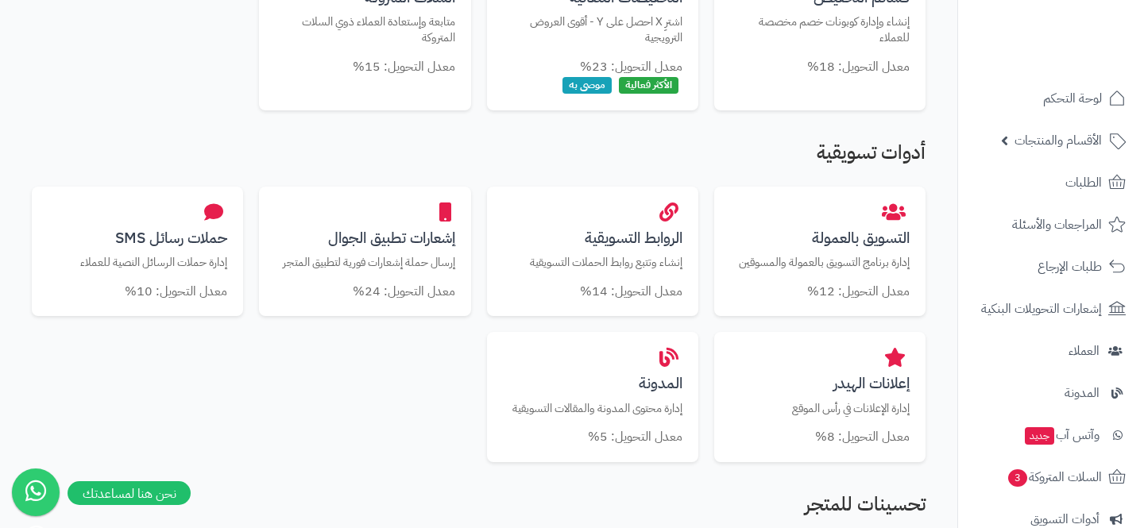
scroll to position [503, 0]
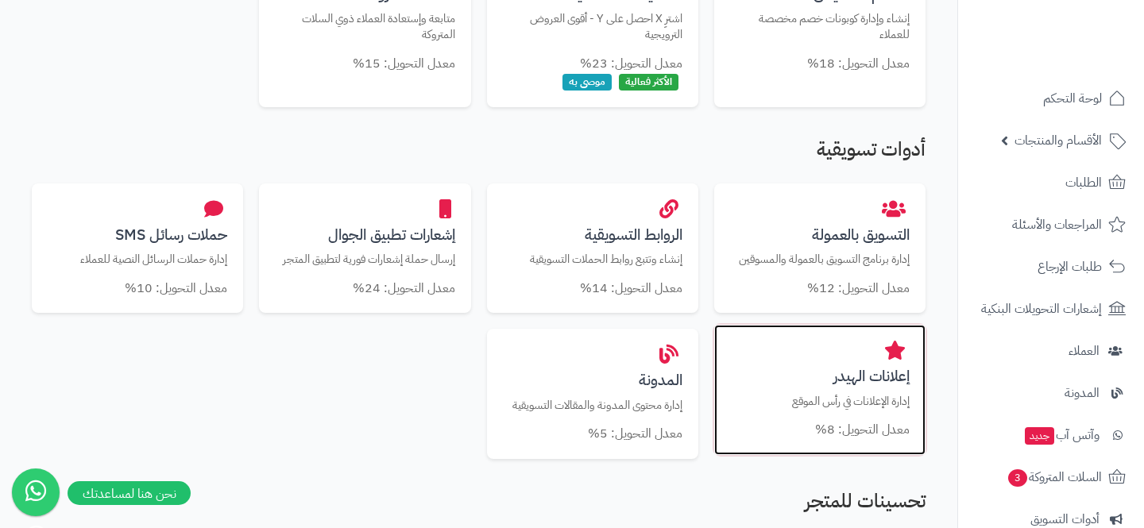
click at [778, 351] on div "إعلانات الهيدر إدارة الإعلانات في رأس الموقع معدل التحويل: 8%" at bounding box center [819, 390] width 211 height 130
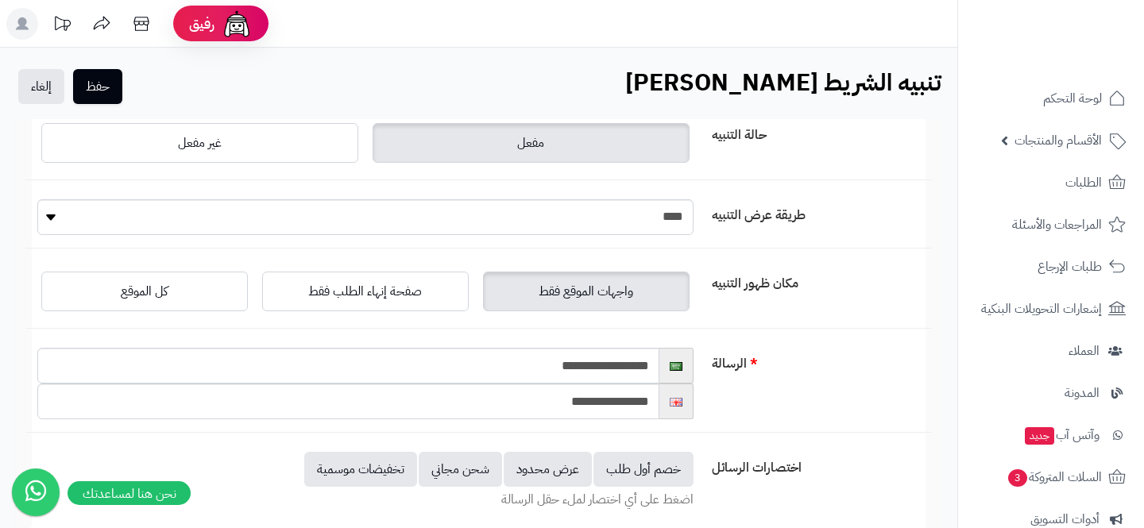
scroll to position [52, 0]
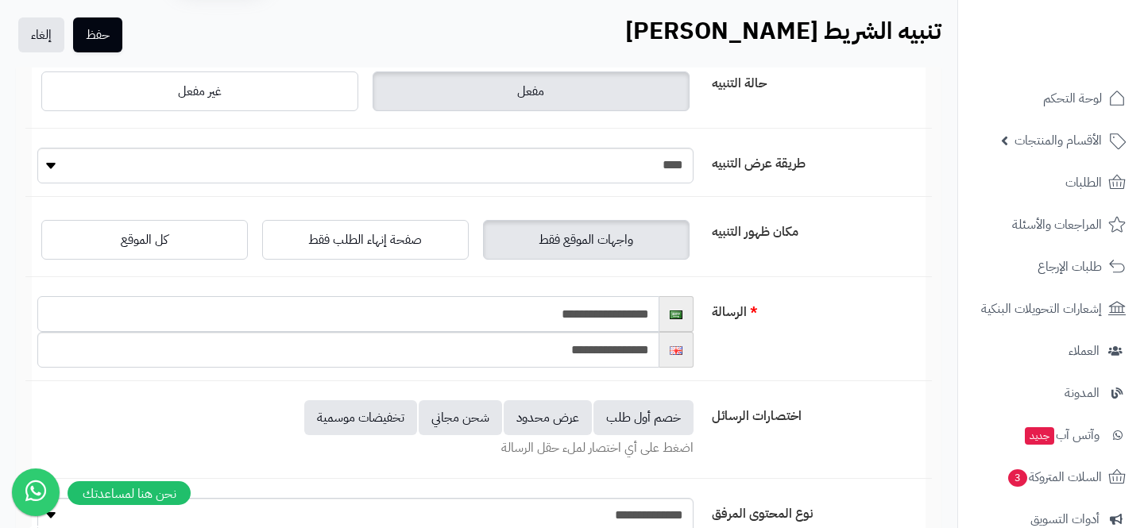
click at [608, 319] on input "**********" at bounding box center [348, 314] width 622 height 36
type input "**********"
click at [98, 37] on button "حفظ" at bounding box center [97, 34] width 49 height 35
